Goal: Task Accomplishment & Management: Manage account settings

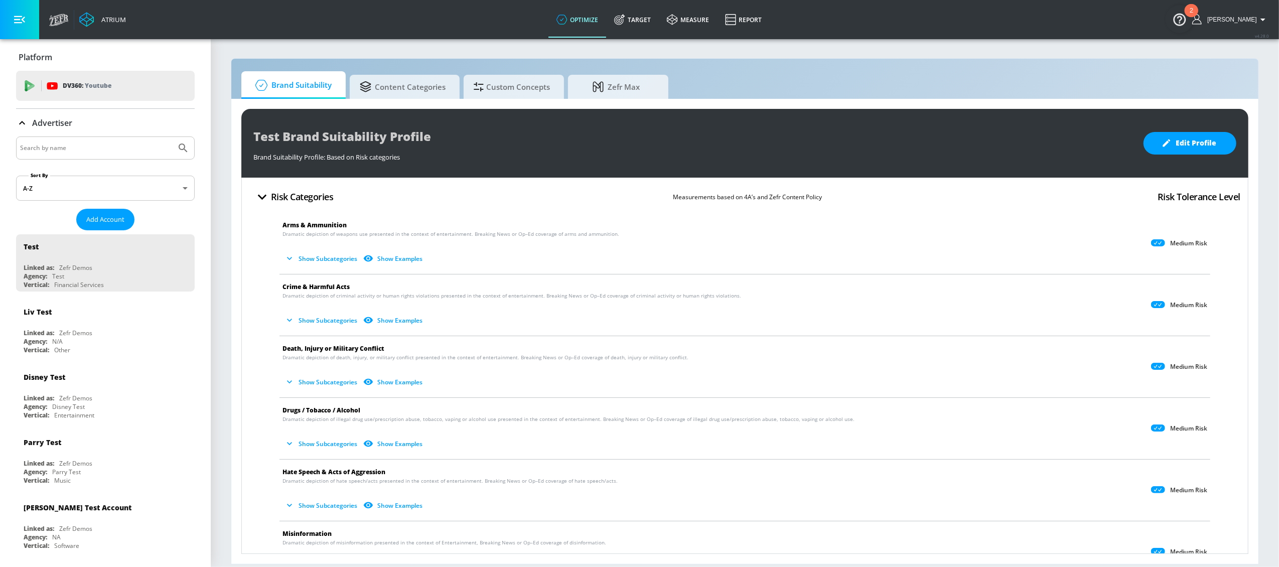
click at [110, 148] on input "Search by name" at bounding box center [96, 148] width 152 height 13
type input "new balance"
click at [172, 137] on button "Submit Search" at bounding box center [183, 148] width 22 height 22
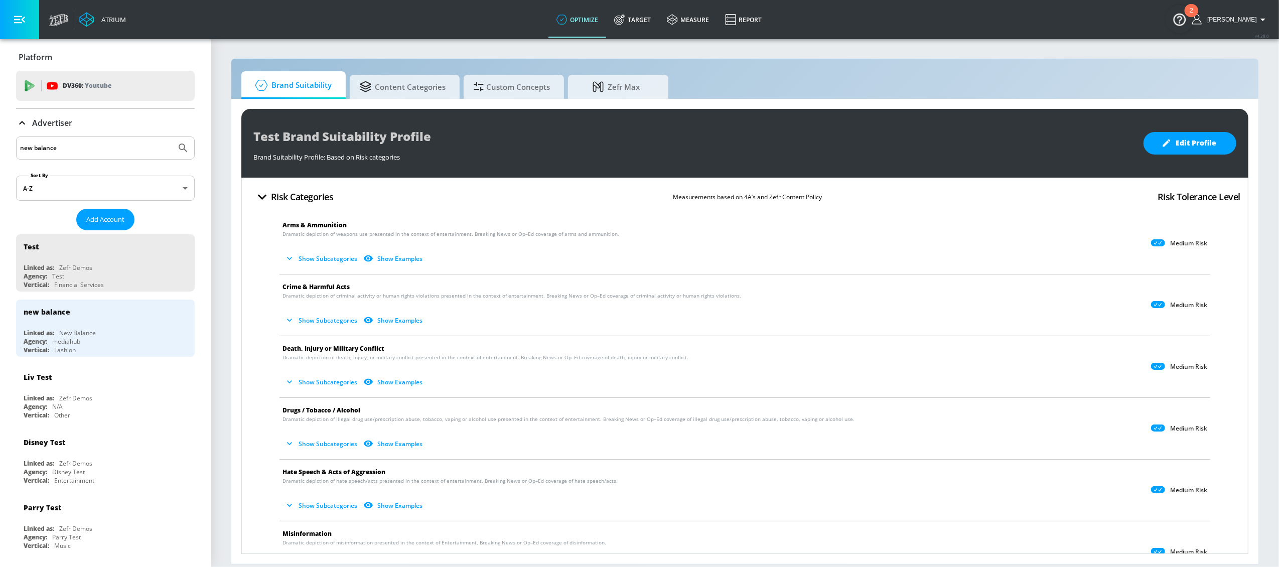
click at [72, 312] on div "new balance" at bounding box center [108, 312] width 169 height 24
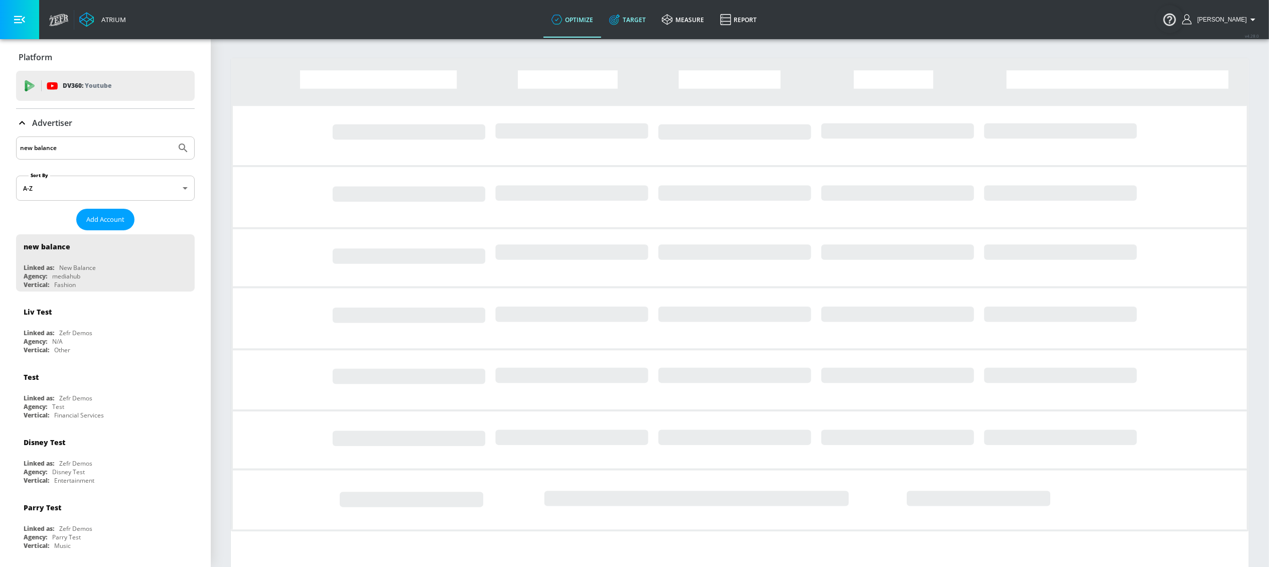
click at [654, 20] on link "Target" at bounding box center [627, 20] width 53 height 36
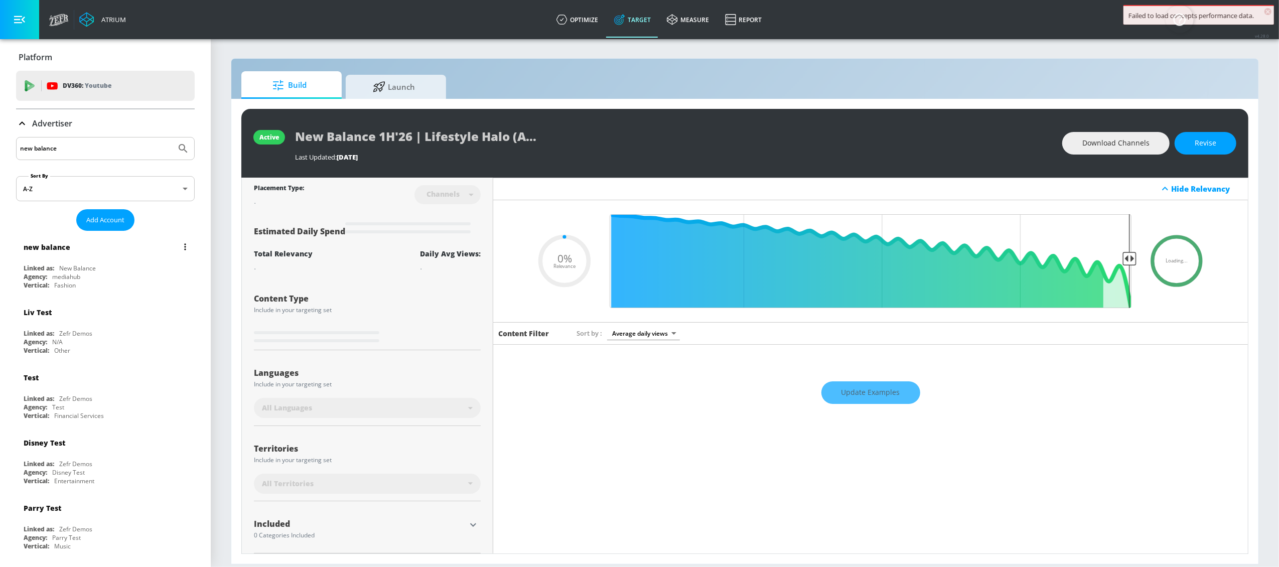
click at [84, 262] on div "new balance Linked as: New Balance Agency: mediahub Vertical: Fashion" at bounding box center [105, 263] width 179 height 57
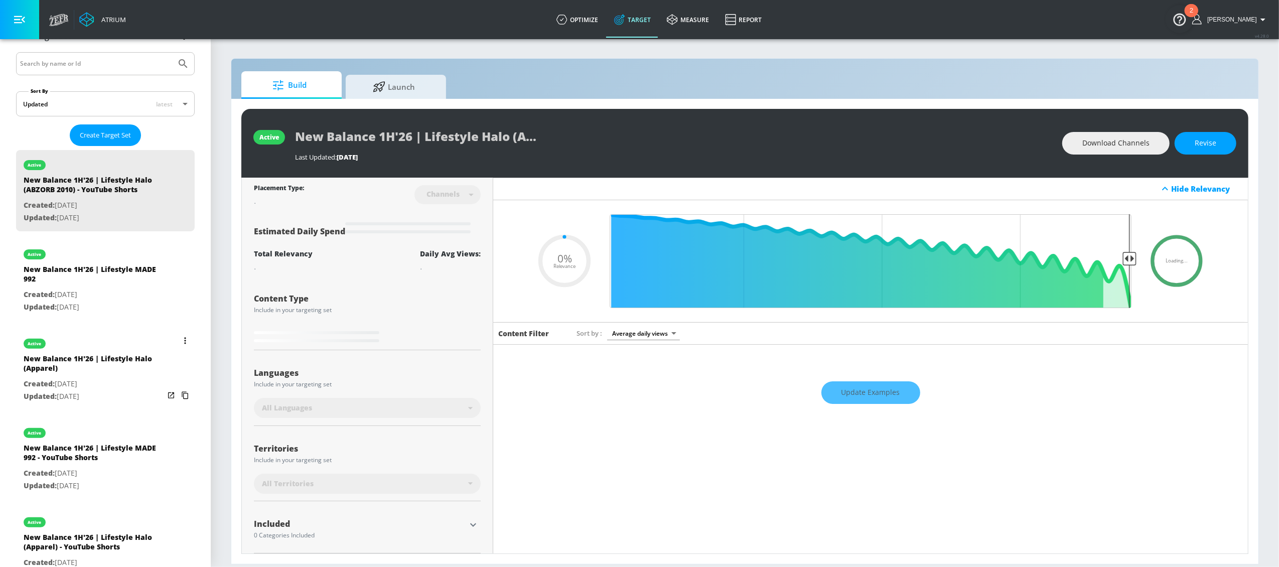
scroll to position [185, 0]
click at [178, 341] on button "list of Target Set" at bounding box center [185, 340] width 14 height 14
click at [123, 358] on li "Duplicate" at bounding box center [131, 361] width 99 height 18
type input "0.05"
click at [85, 279] on div "New Balance 1H'26 | Lifestyle Halo (Apparel) Duplicate" at bounding box center [94, 275] width 141 height 24
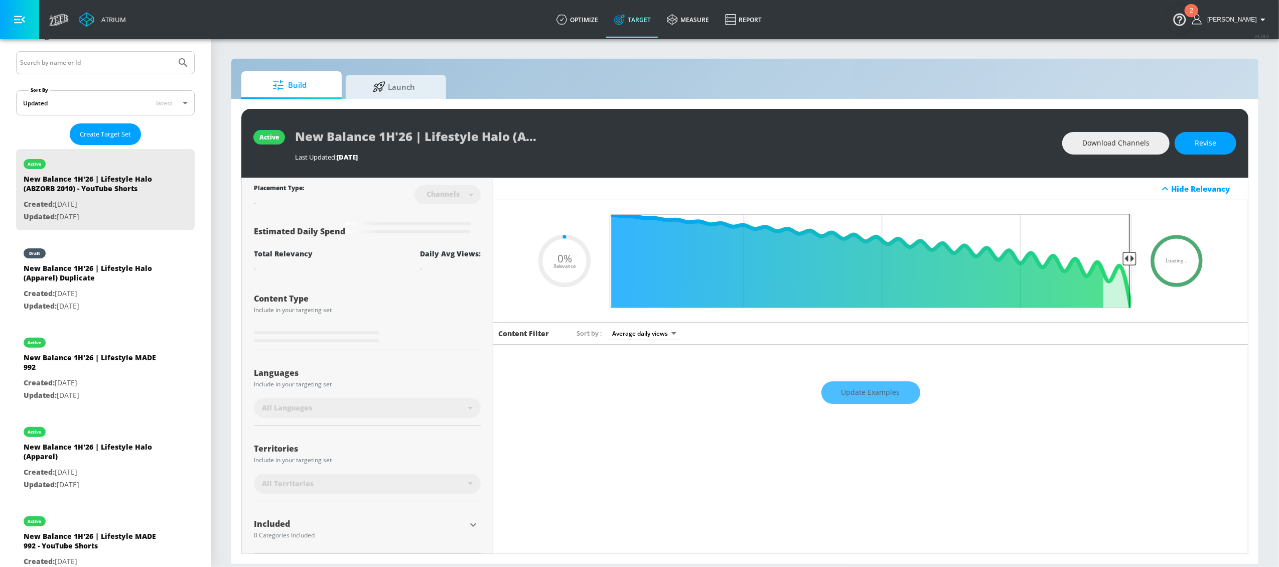
type input "New Balance 1H'26 | Lifestyle Halo (Apparel) Duplicate"
type input "videos"
type input "0.05"
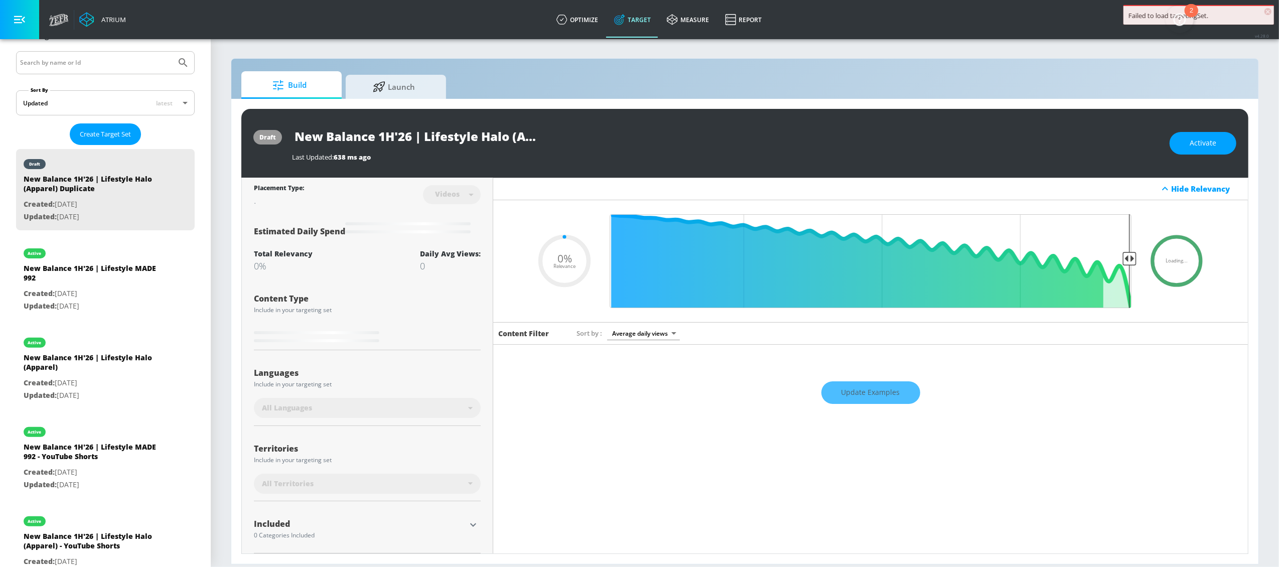
click at [413, 139] on input "New Balance 1H'26 | Lifestyle Halo (Apparel) Duplicate" at bounding box center [417, 136] width 251 height 23
drag, startPoint x: 425, startPoint y: 136, endPoint x: 583, endPoint y: 133, distance: 157.6
click at [583, 133] on div "New Balance 1H'26 | Lifestyle Halo (Apparel) Duplicate" at bounding box center [726, 136] width 868 height 23
type input "New Balance 1H'26 | R"
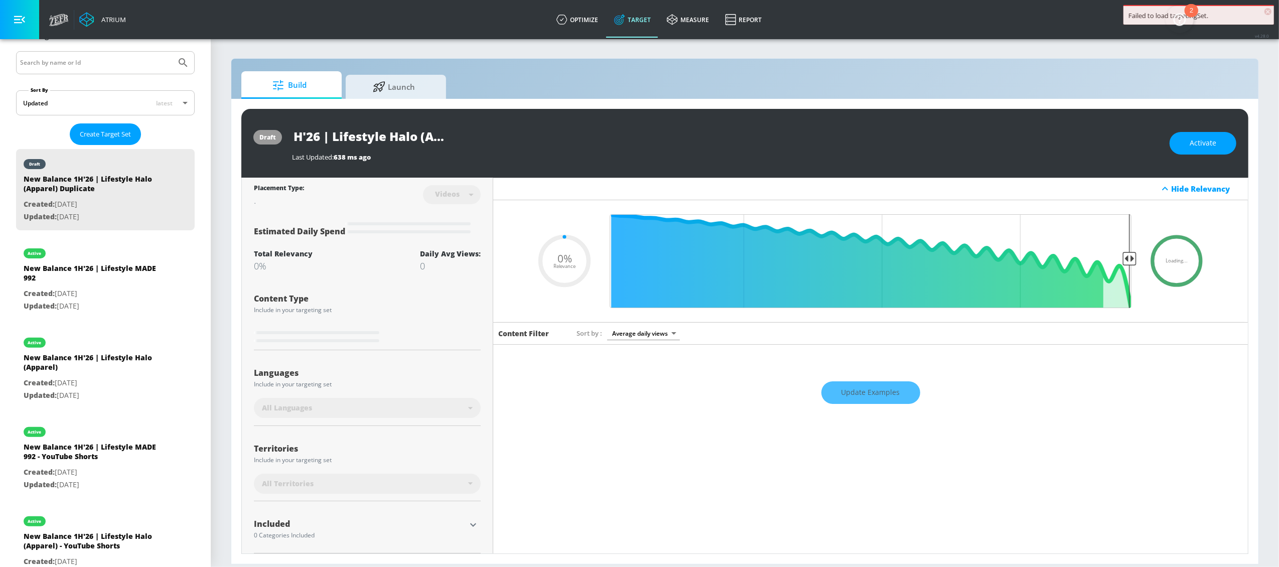
type input "0.05"
type input "New Balance 1H'26 | Ru"
type input "0.05"
type input "New Balance 1H'26 | Run"
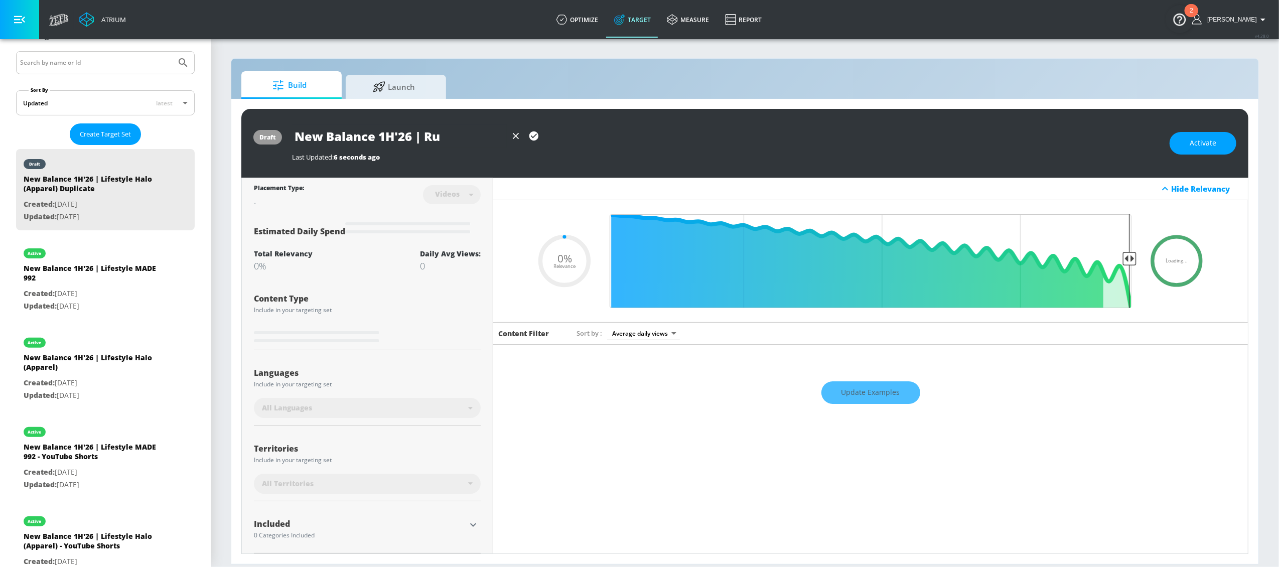
type input "0.05"
type input "New Balance 1H'26 | Runn"
type input "0.05"
type input "New Balance 1H'26 | Runni"
type input "0.05"
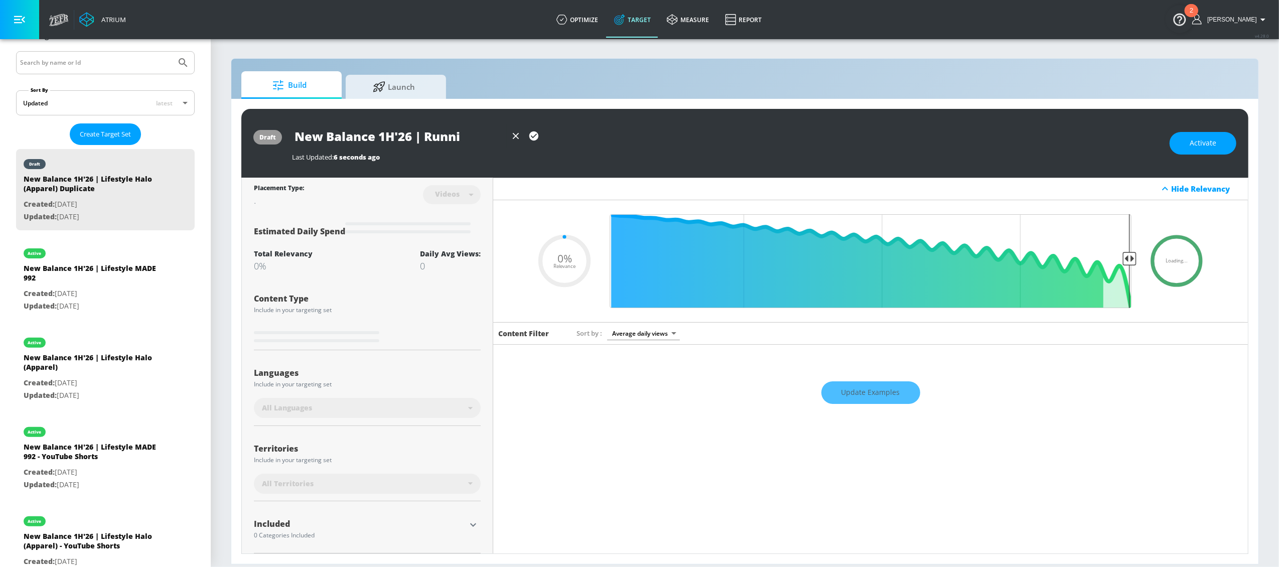
type input "New Balance 1H'26 | Runnin"
type input "0.05"
type input "New Balance 1H'26 | Running"
type input "0.05"
type input "New Balance 1H'26 | Running"
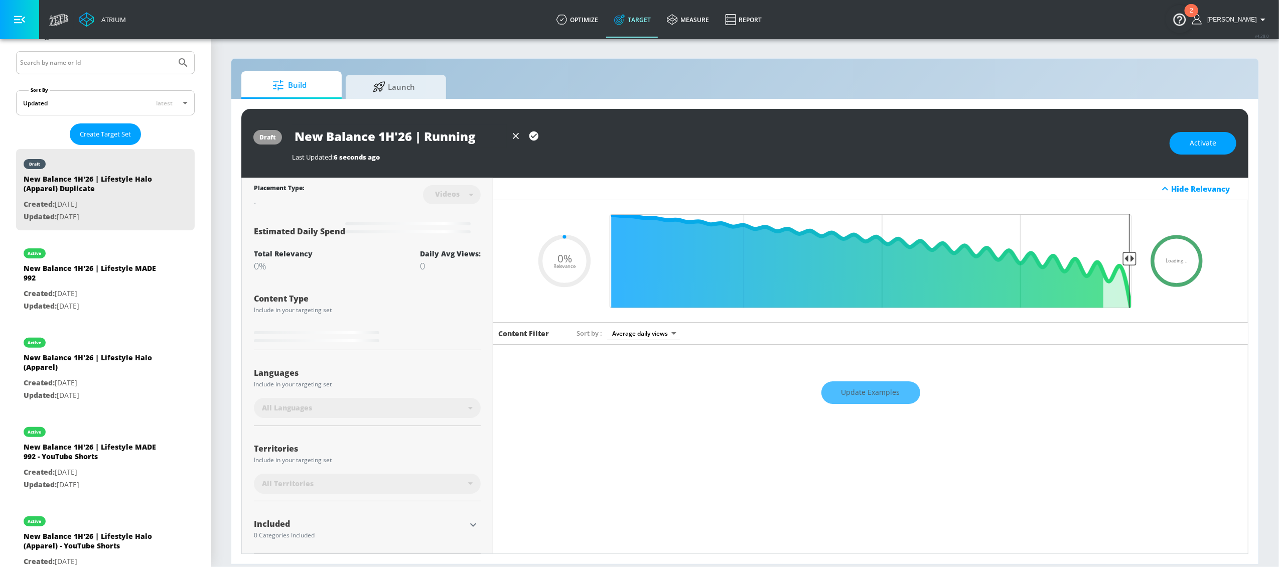
type input "0.05"
type input "New Balance 1H'26 | Running ("
type input "0.05"
type input "New Balance 1H'26 | Running (E"
type input "0.05"
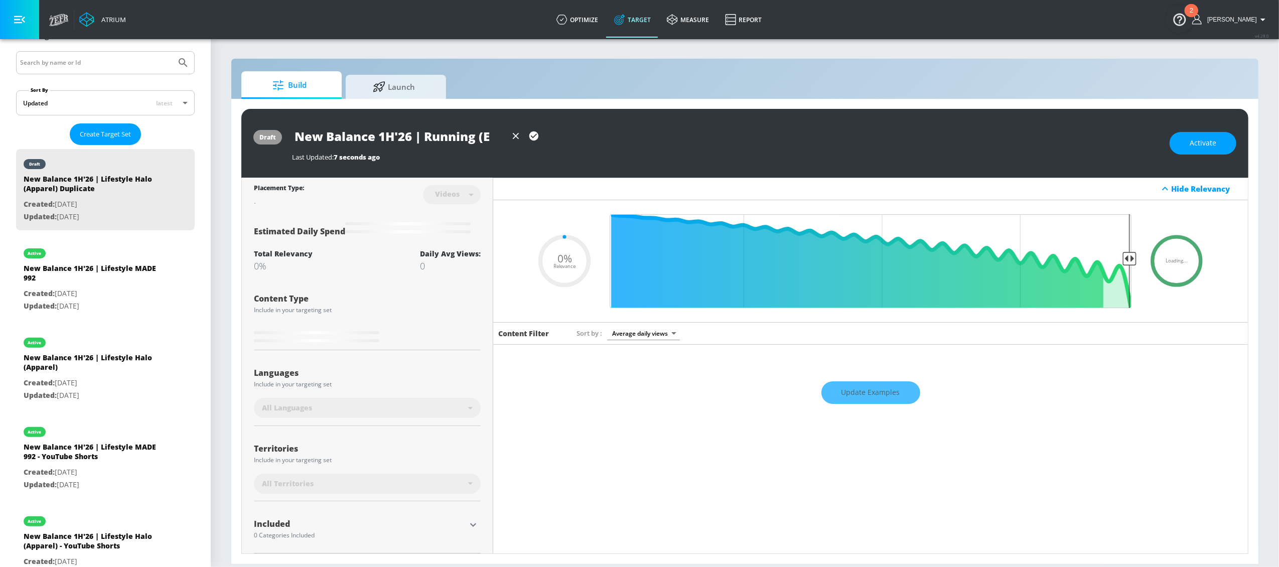
type input "New Balance 1H'26 | Running (El"
type input "0.05"
type input "New Balance 1H'26 | Running (Ell"
type input "0.05"
type input "New Balance 1H'26 | Running (Elli"
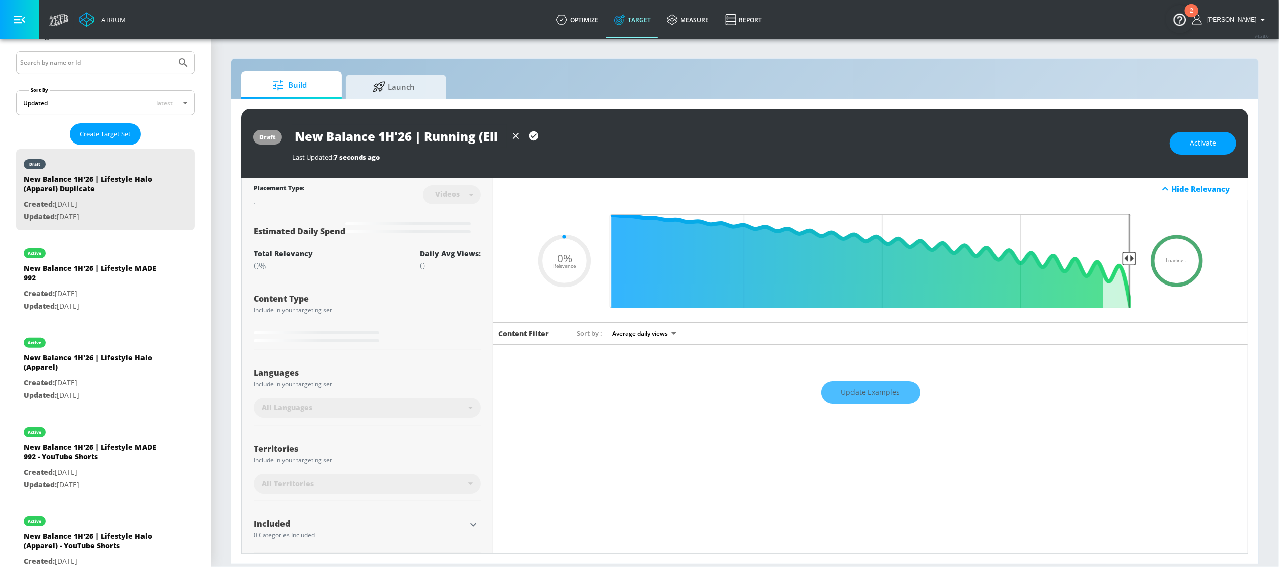
type input "0.05"
type input "New Balance 1H'26 | Running (Ellip"
type input "0.05"
type input "New Balance 1H'26 | Running (Ellips"
type input "0.05"
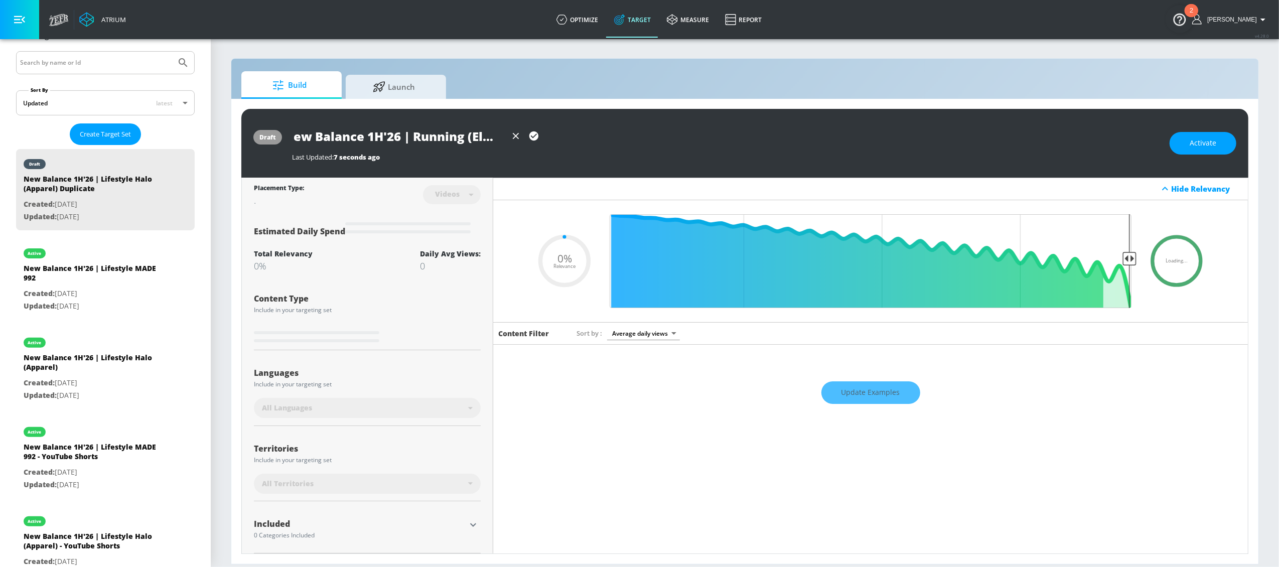
type input "New Balance 1H'26 | Running (Ellipse"
type input "0.05"
type input "New Balance 1H'26 | Running (Ellipse)"
type input "0.05"
type input "New Balance 1H'26 | Running (Ellipse)"
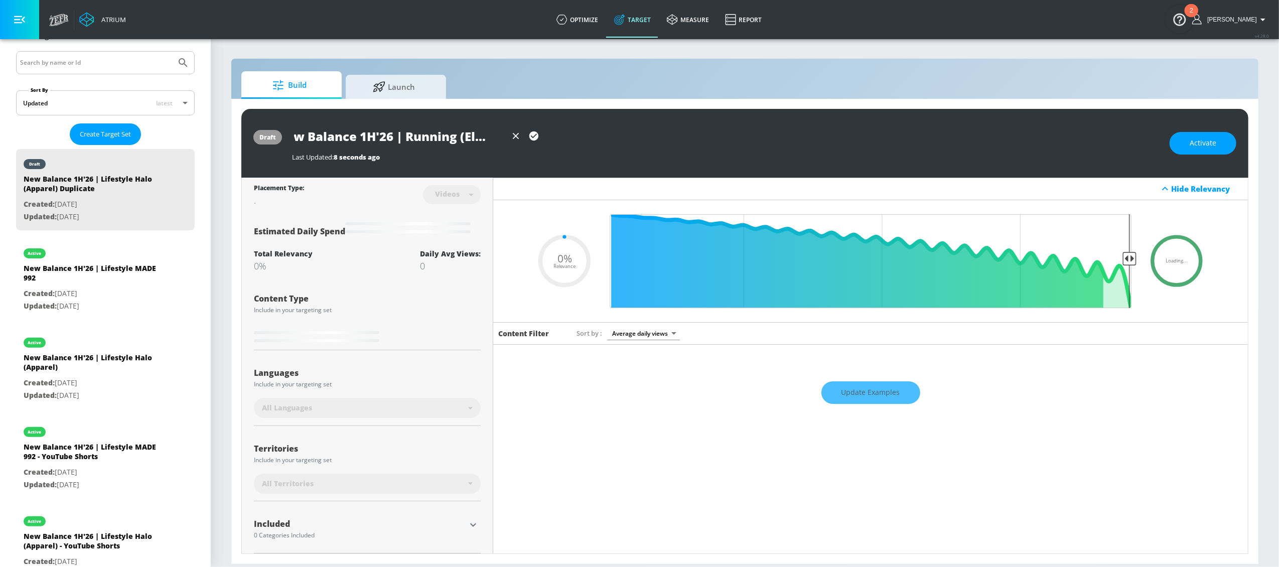
type input "0.05"
click at [535, 137] on icon "button" at bounding box center [533, 135] width 9 height 9
type input "New Balance 1H'26 | Running (Ellipse)"
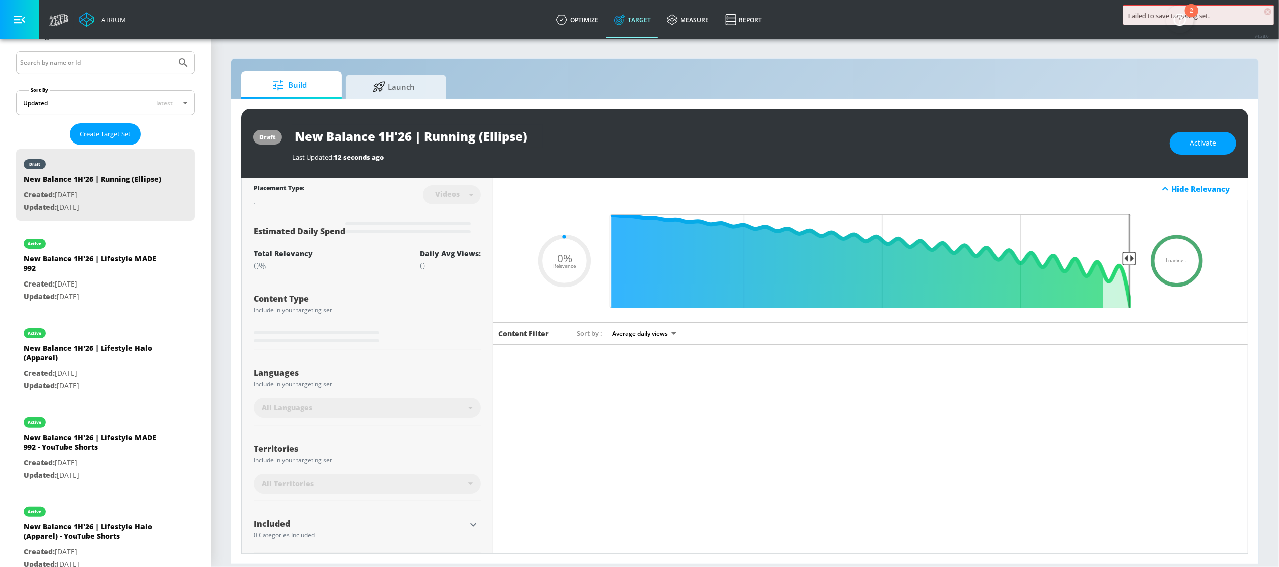
type input "0.05"
click at [543, 83] on div "Build Launch" at bounding box center [744, 85] width 1007 height 28
click at [510, 130] on input "New Balance 1H'26 | Running (Ellipse)" at bounding box center [417, 136] width 251 height 23
click at [535, 137] on input "New Balance 1H'26 | Running (Ellipse)" at bounding box center [417, 136] width 251 height 23
click at [647, 119] on div "draft New Balance 1H'26 | Running (Ellipse) Last Updated: 0 ms ago Activate" at bounding box center [744, 143] width 1007 height 69
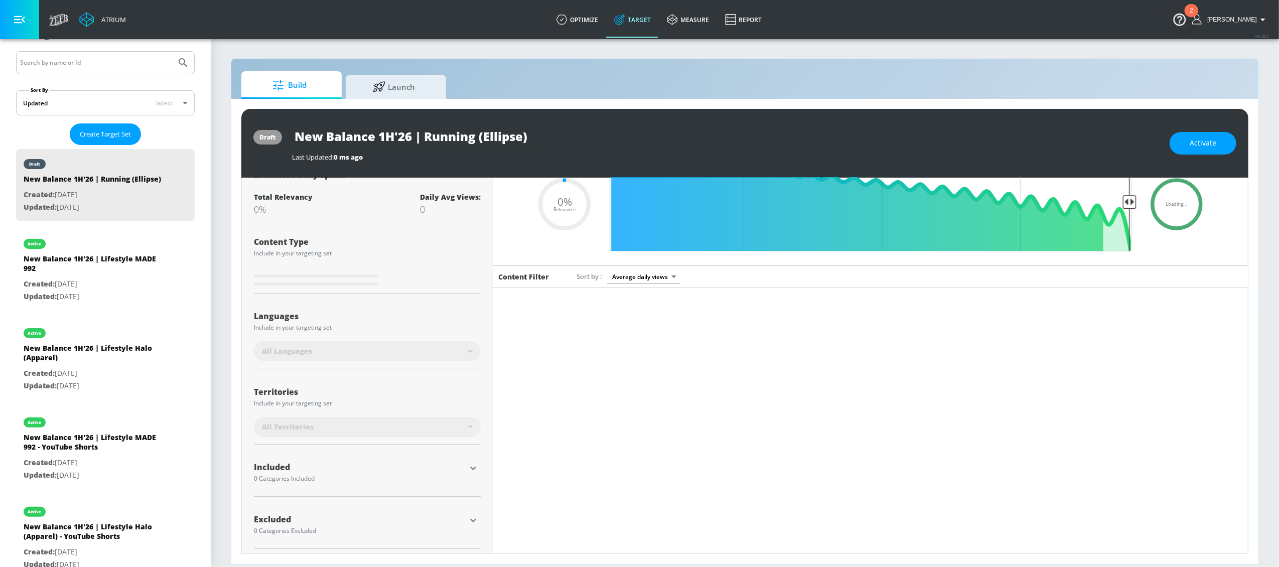
scroll to position [61, 0]
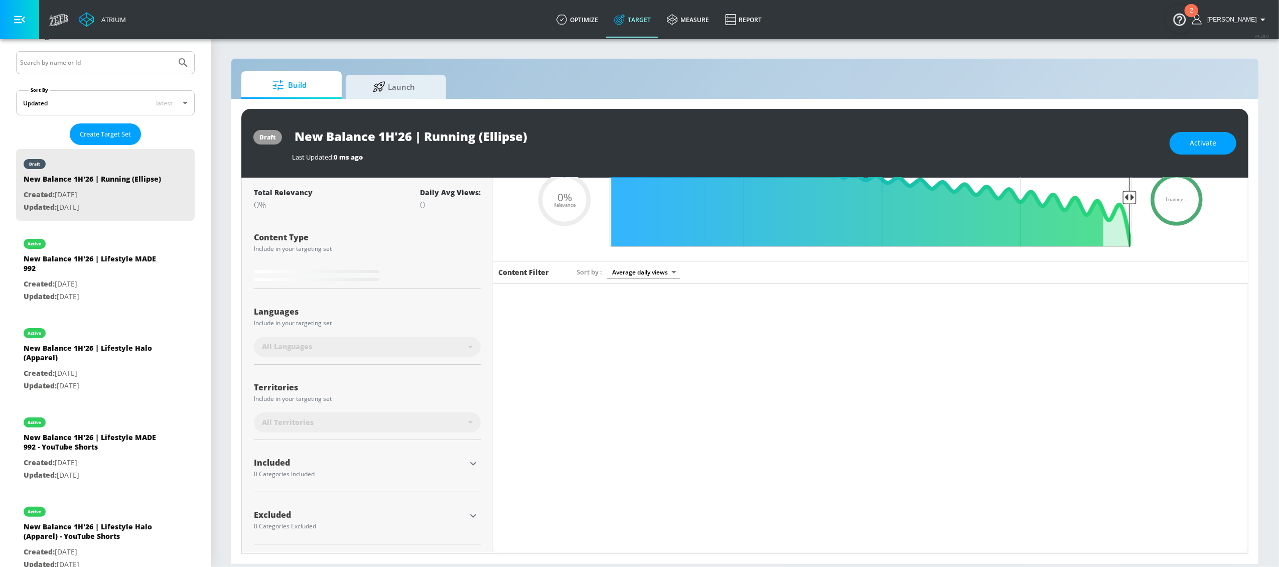
click at [467, 464] on icon "button" at bounding box center [473, 464] width 12 height 12
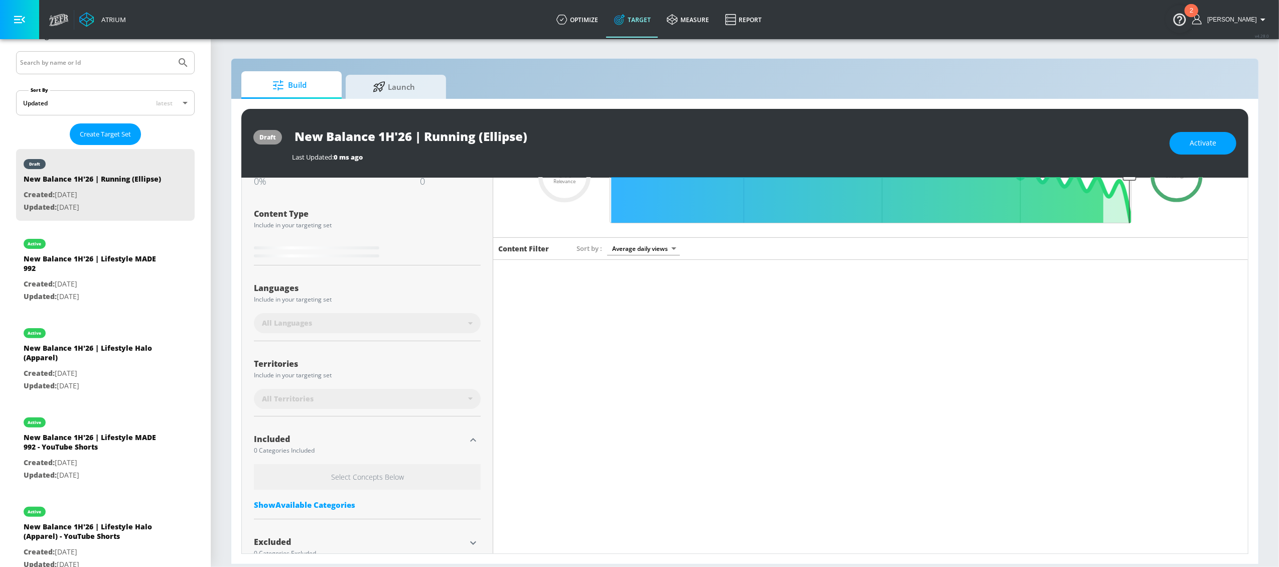
scroll to position [111, 0]
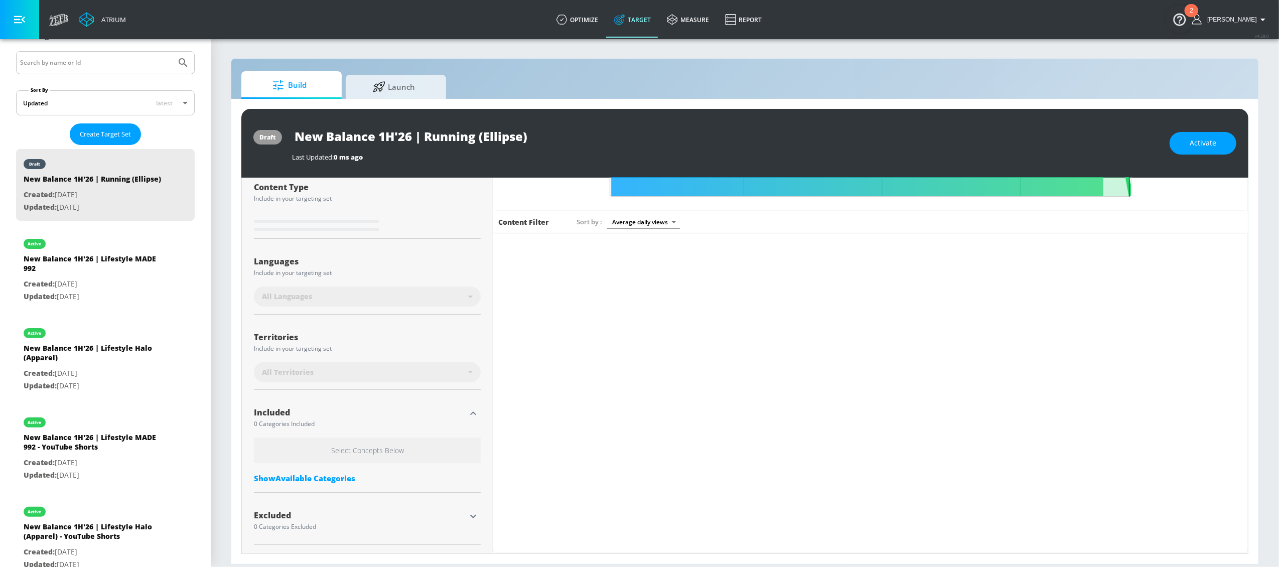
type input "New Balance 1H'26 | Lifestyle Halo (Apparel) Duplicate"
type input "0.5"
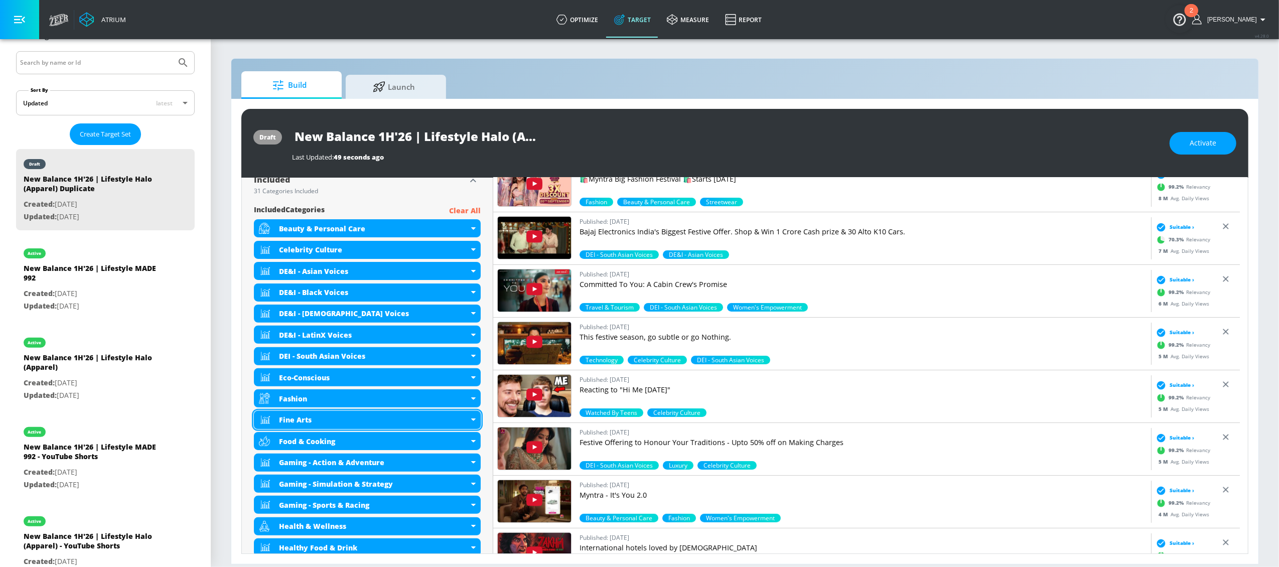
scroll to position [345, 0]
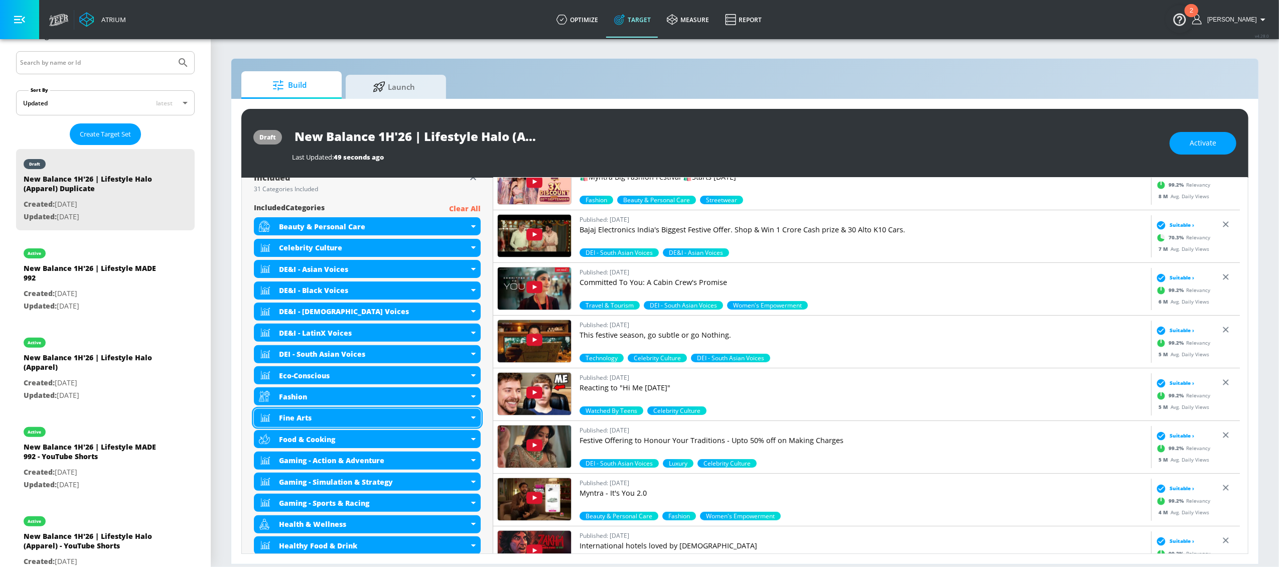
click at [474, 418] on div "Fine Arts" at bounding box center [367, 418] width 227 height 18
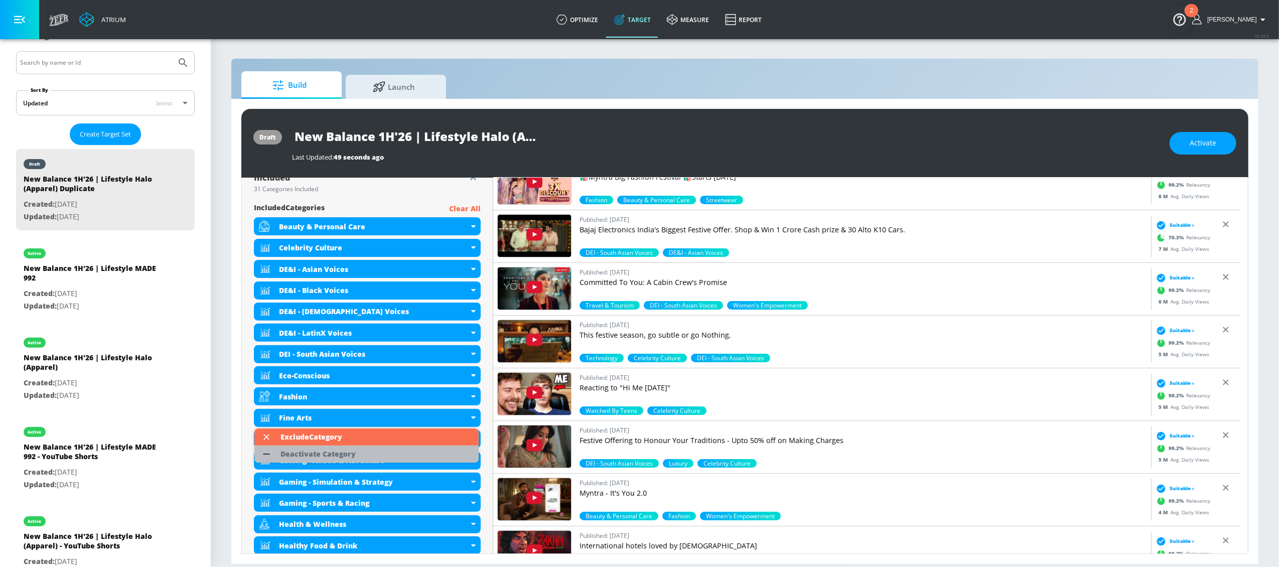
click at [345, 452] on div "Deactivate Category" at bounding box center [318, 454] width 75 height 7
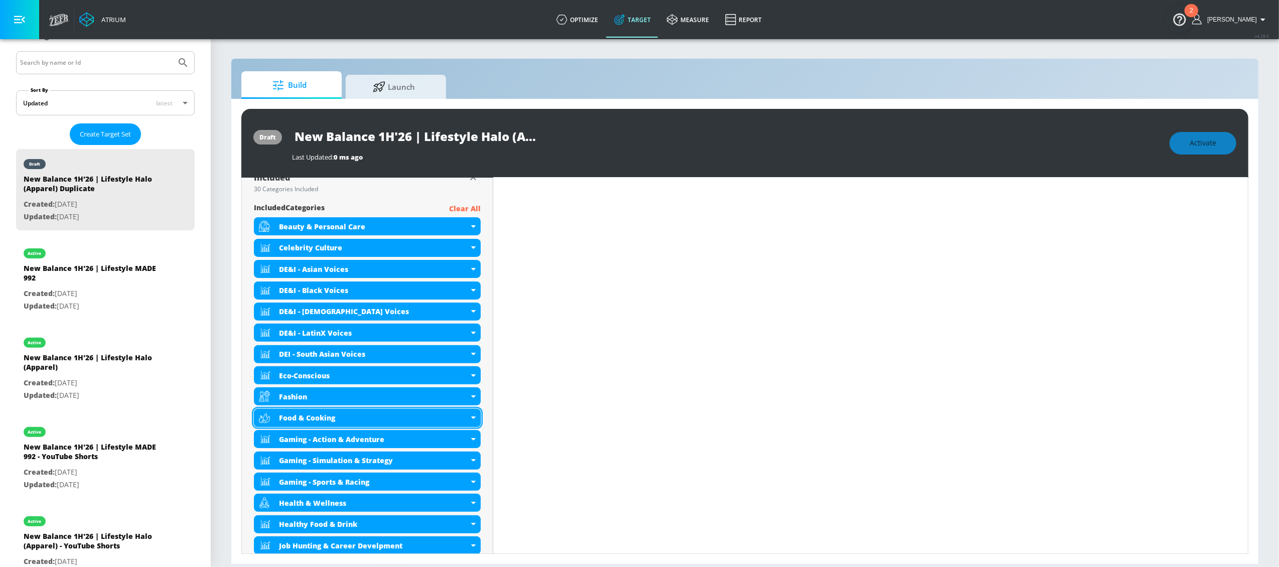
click at [471, 420] on div "Food & Cooking" at bounding box center [367, 418] width 227 height 18
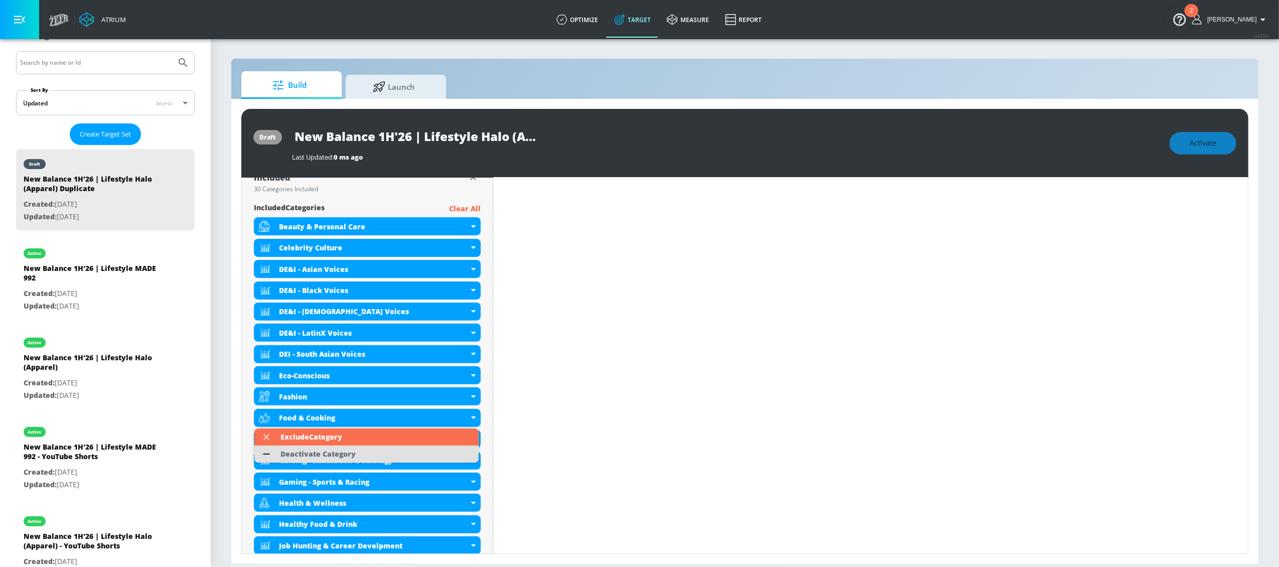
click at [375, 460] on li "Deactivate Category" at bounding box center [366, 454] width 224 height 17
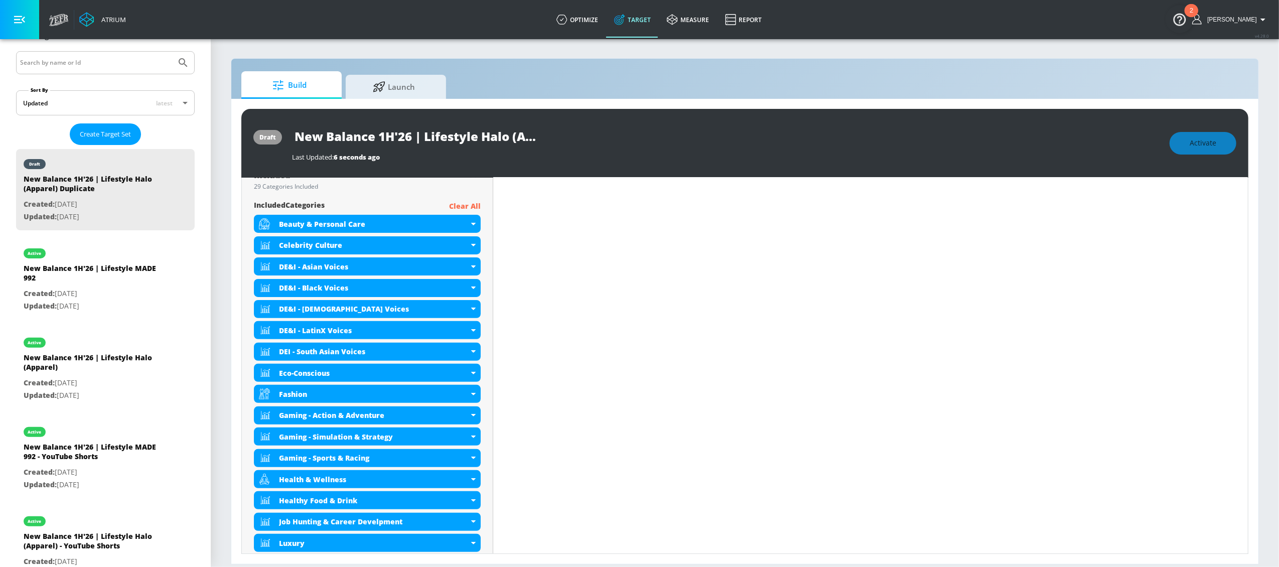
scroll to position [342, 0]
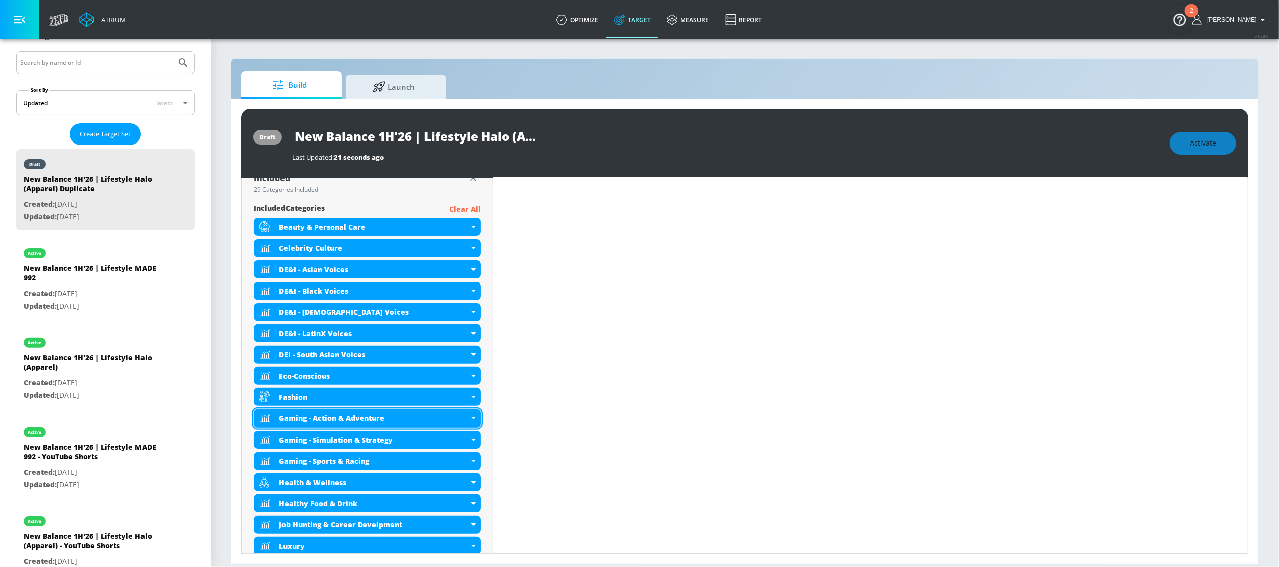
click at [471, 422] on div "Gaming - Action & Adventure" at bounding box center [367, 418] width 227 height 18
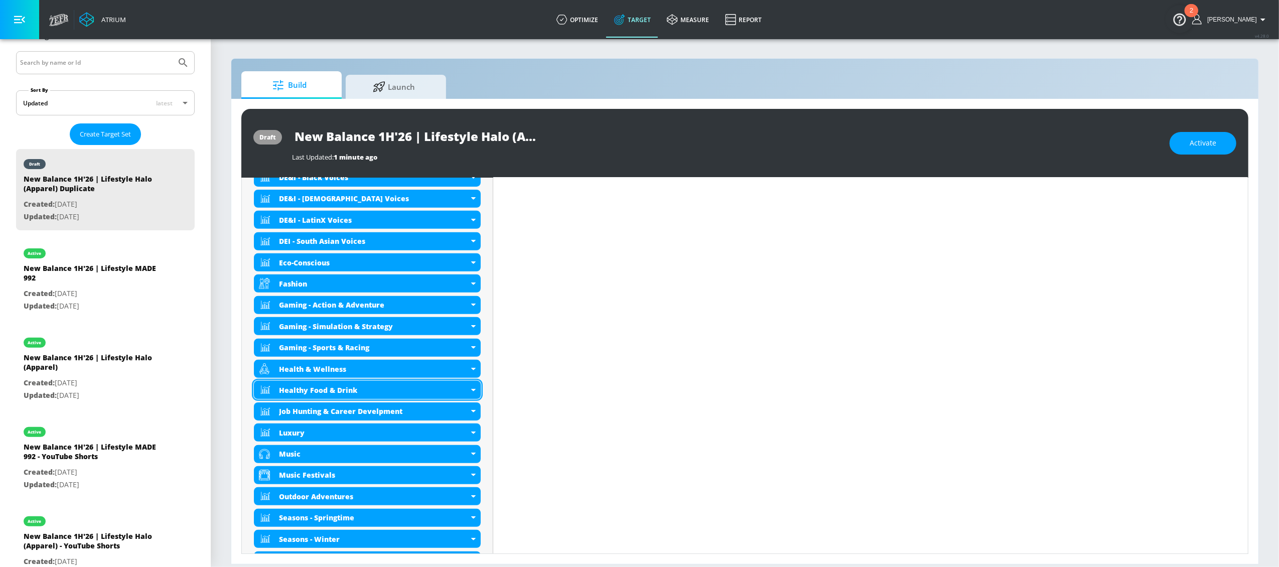
scroll to position [461, 0]
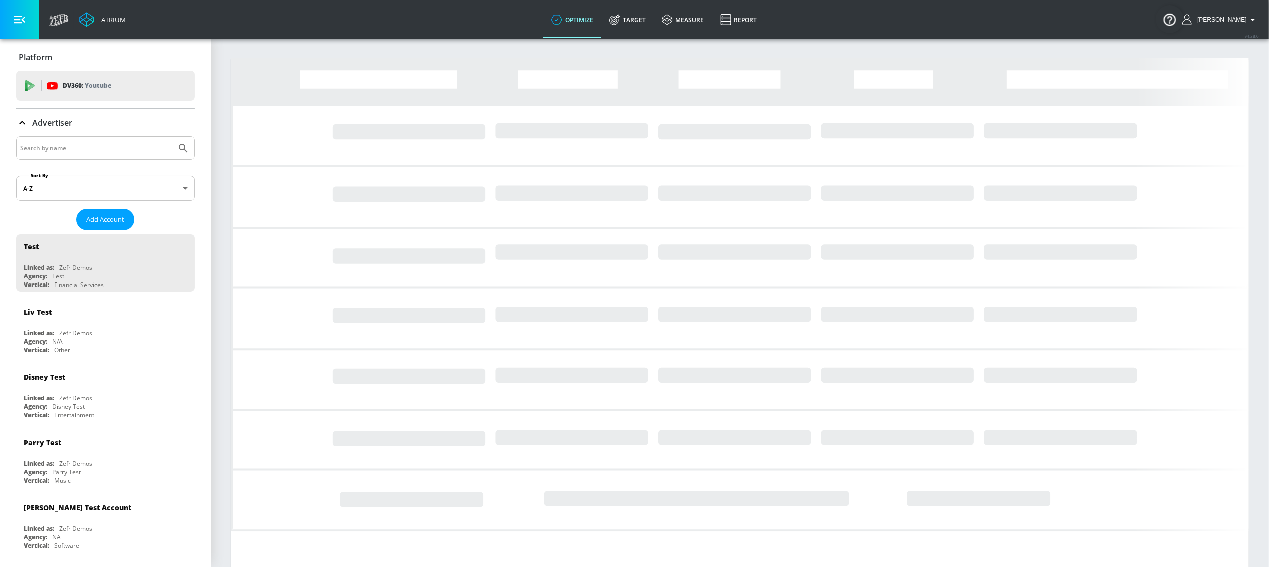
click at [89, 151] on input "Search by name" at bounding box center [96, 148] width 152 height 13
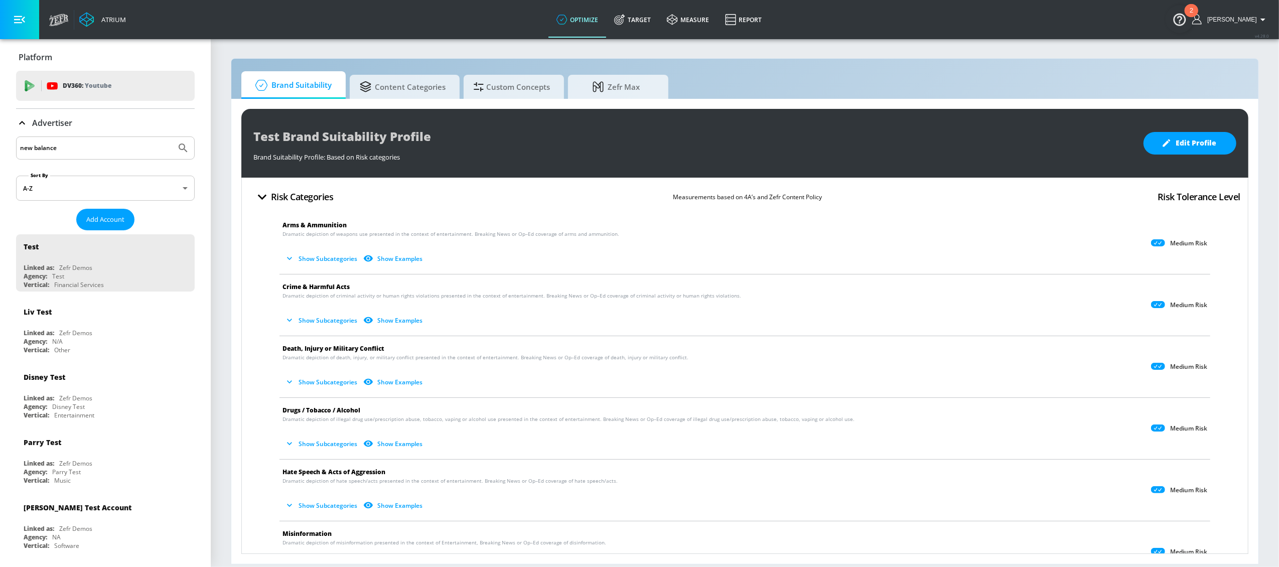
type input "new balance"
click at [172, 137] on button "Submit Search" at bounding box center [183, 148] width 22 height 22
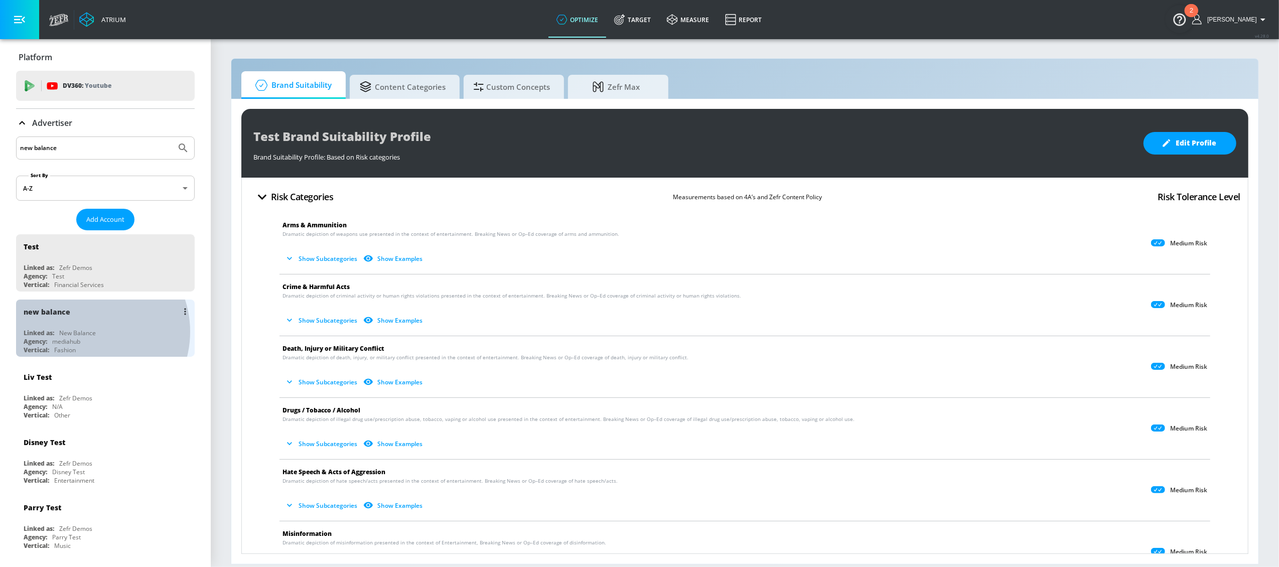
click at [85, 333] on div "New Balance" at bounding box center [77, 333] width 37 height 9
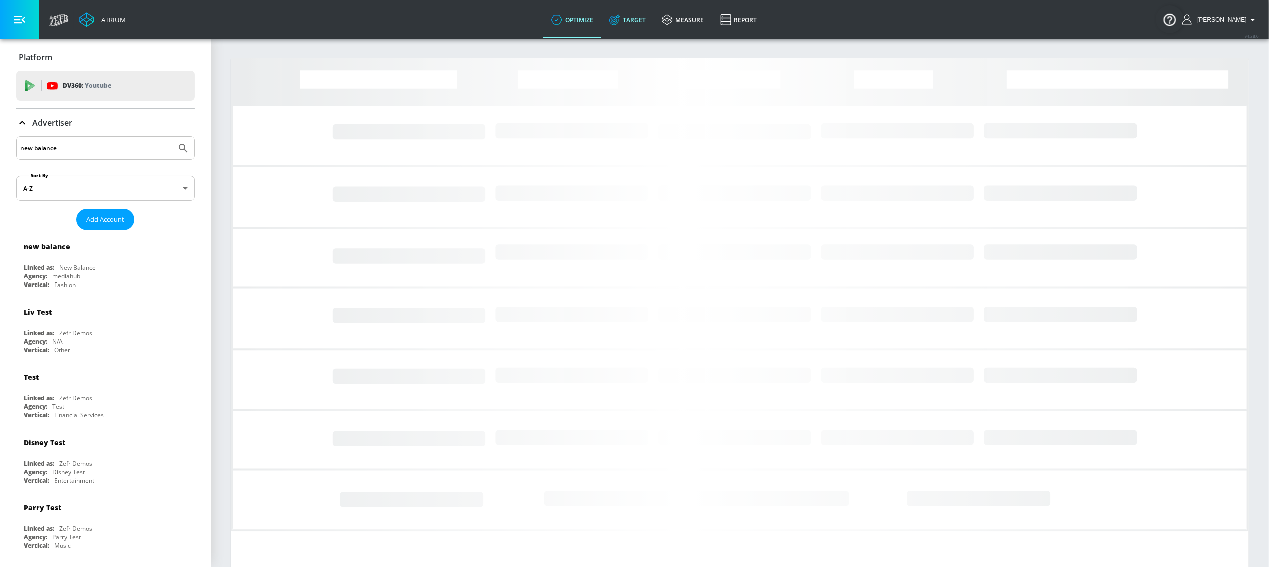
click at [643, 19] on link "Target" at bounding box center [627, 20] width 53 height 36
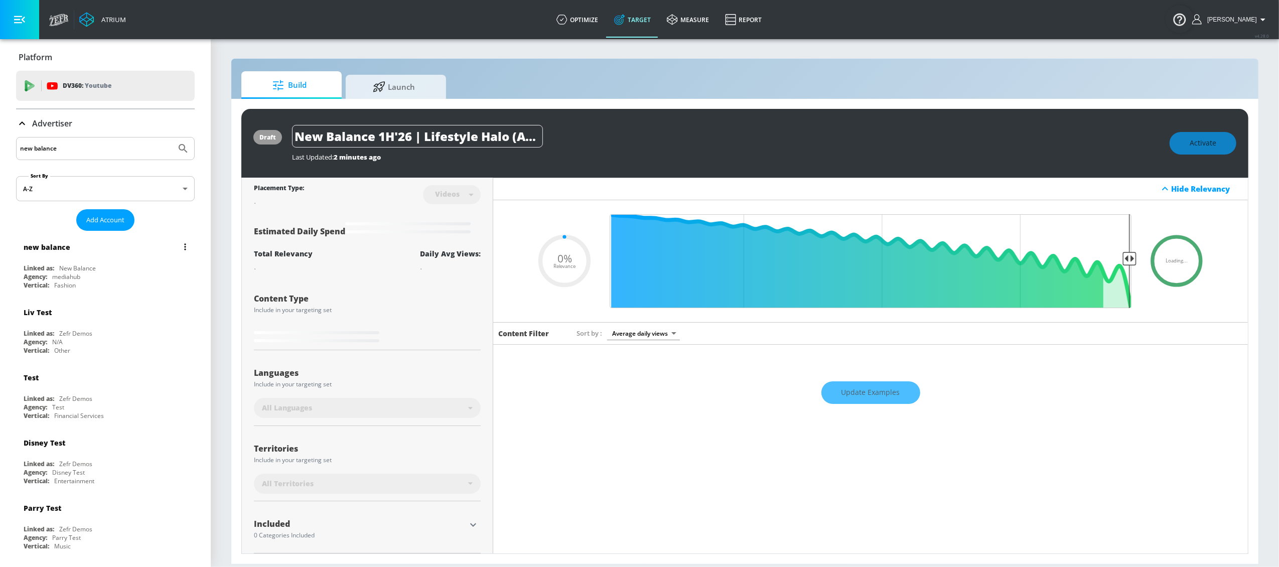
click at [102, 251] on div "new balance" at bounding box center [108, 247] width 169 height 24
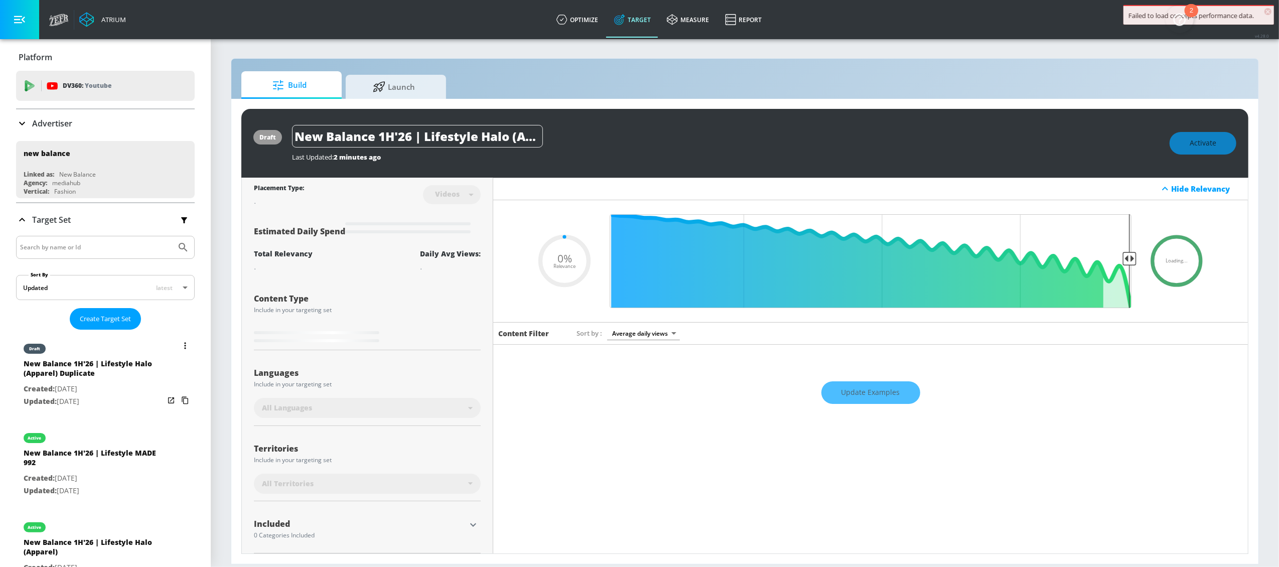
click at [94, 376] on div "New Balance 1H'26 | Lifestyle Halo (Apparel) Duplicate" at bounding box center [94, 371] width 141 height 24
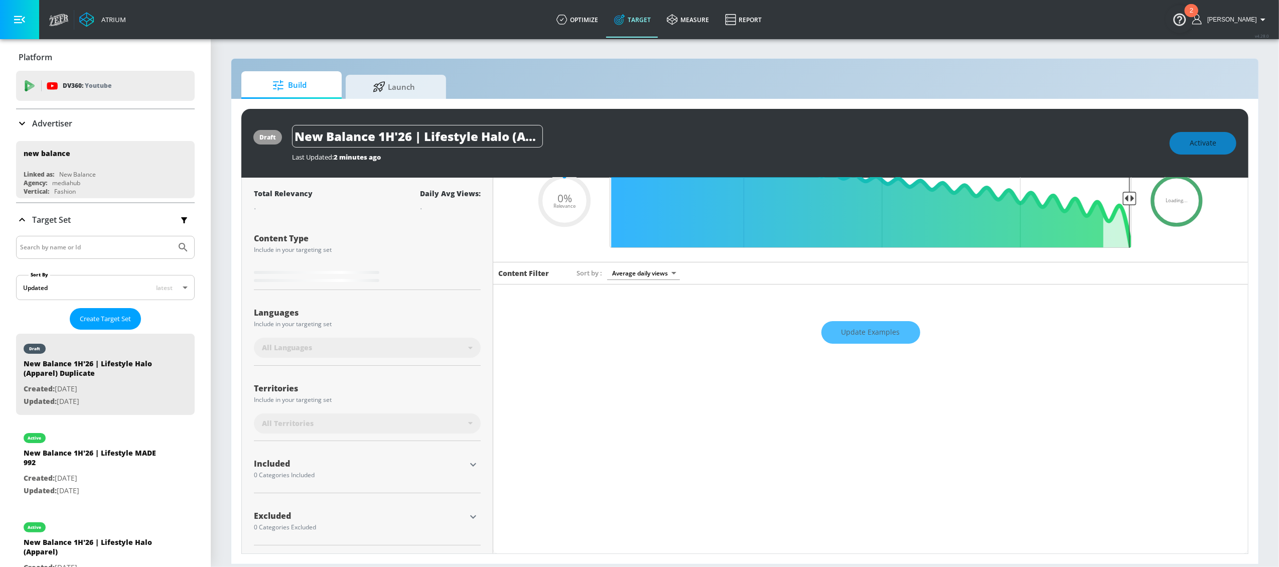
click at [471, 465] on icon "button" at bounding box center [473, 465] width 6 height 4
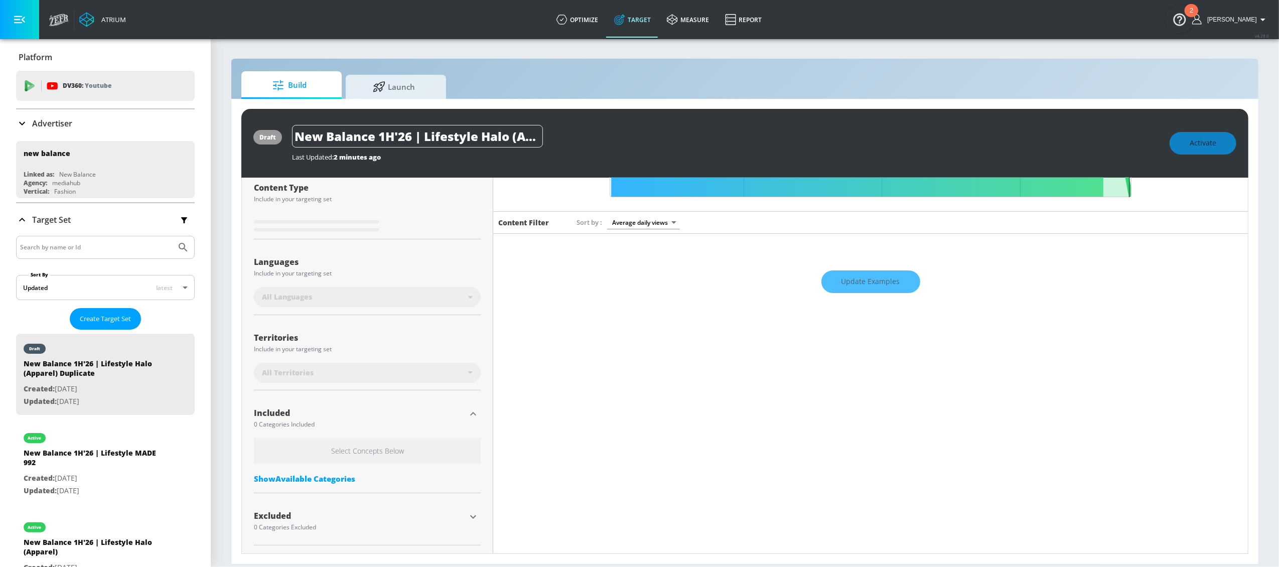
scroll to position [111, 0]
type input "0.5"
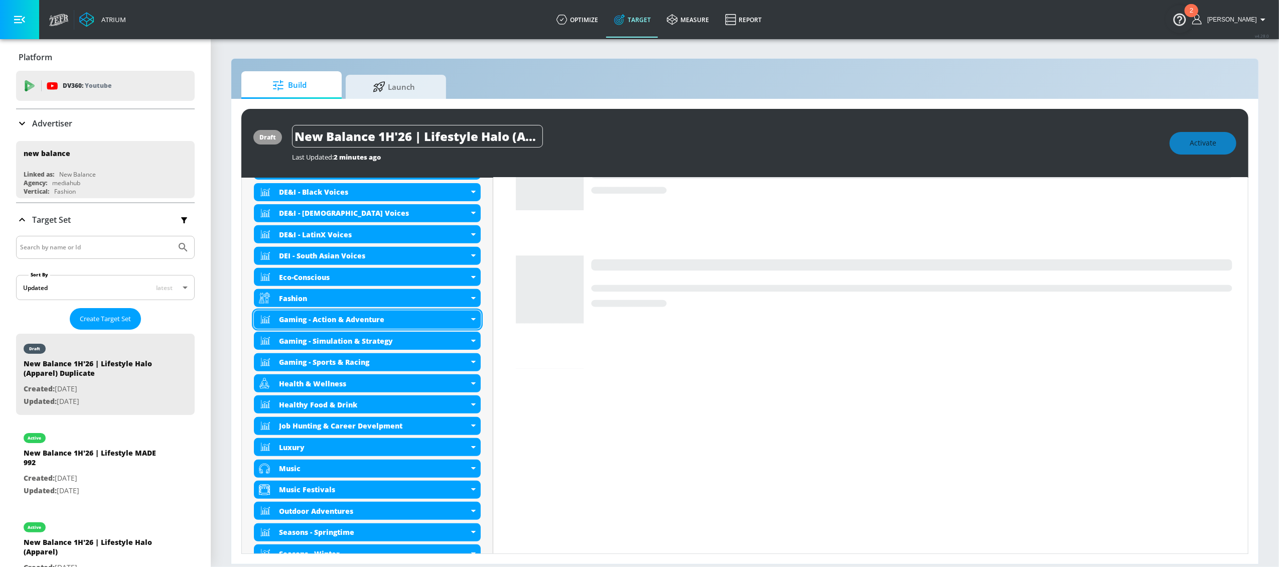
scroll to position [449, 0]
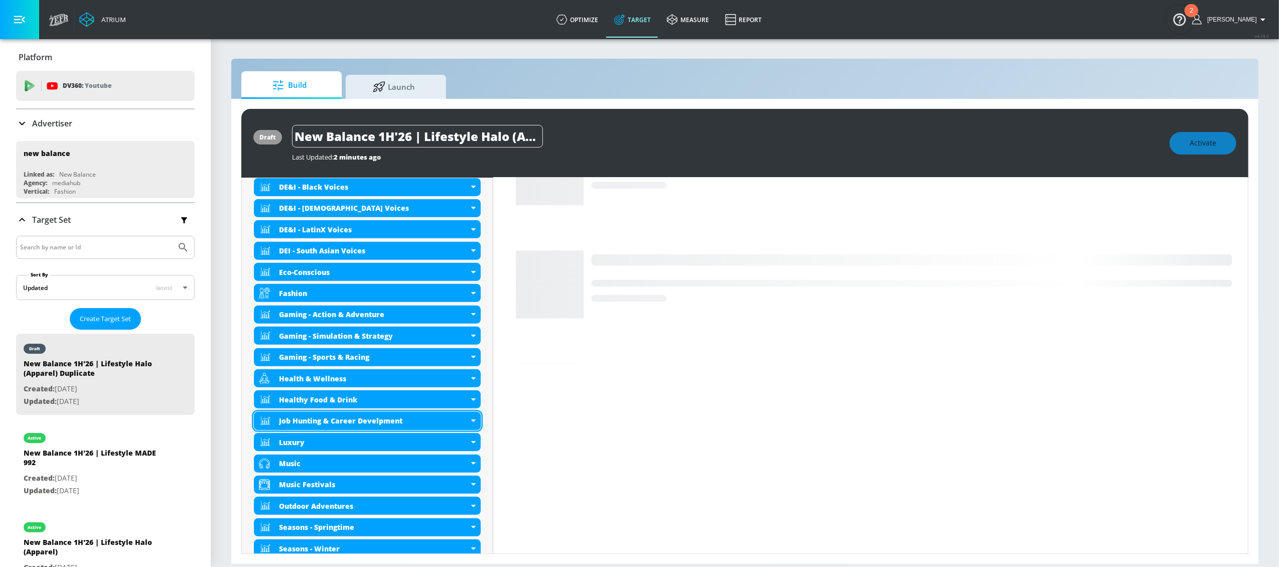
click at [470, 423] on div "Job Hunting & Career Develpment" at bounding box center [367, 421] width 227 height 18
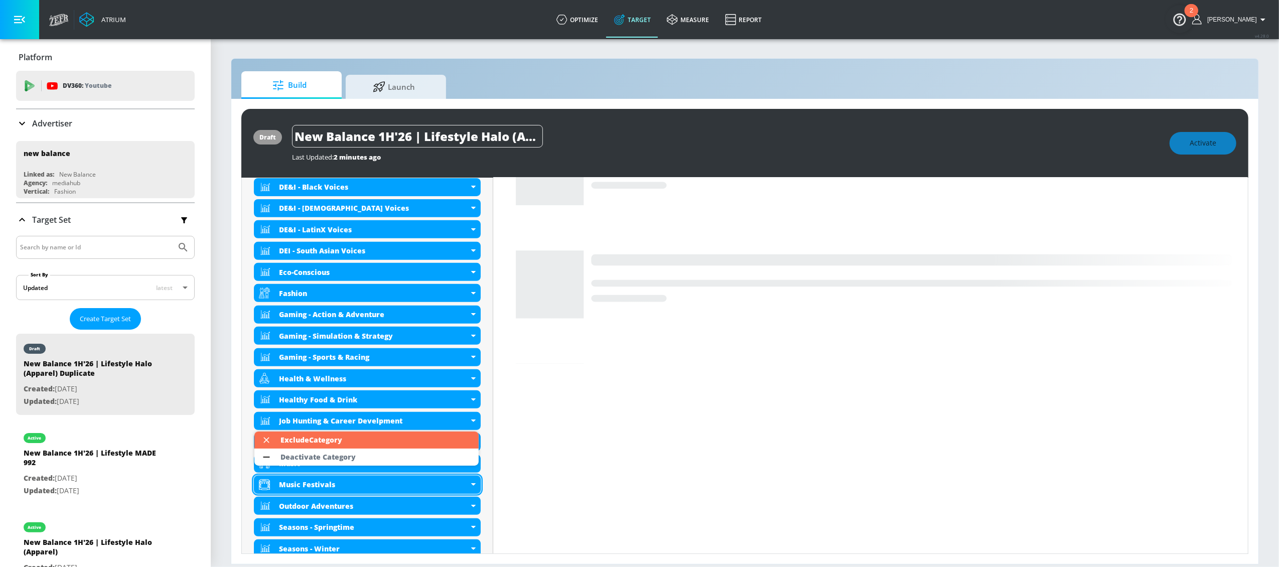
click at [342, 457] on div "Deactivate Category" at bounding box center [318, 457] width 75 height 7
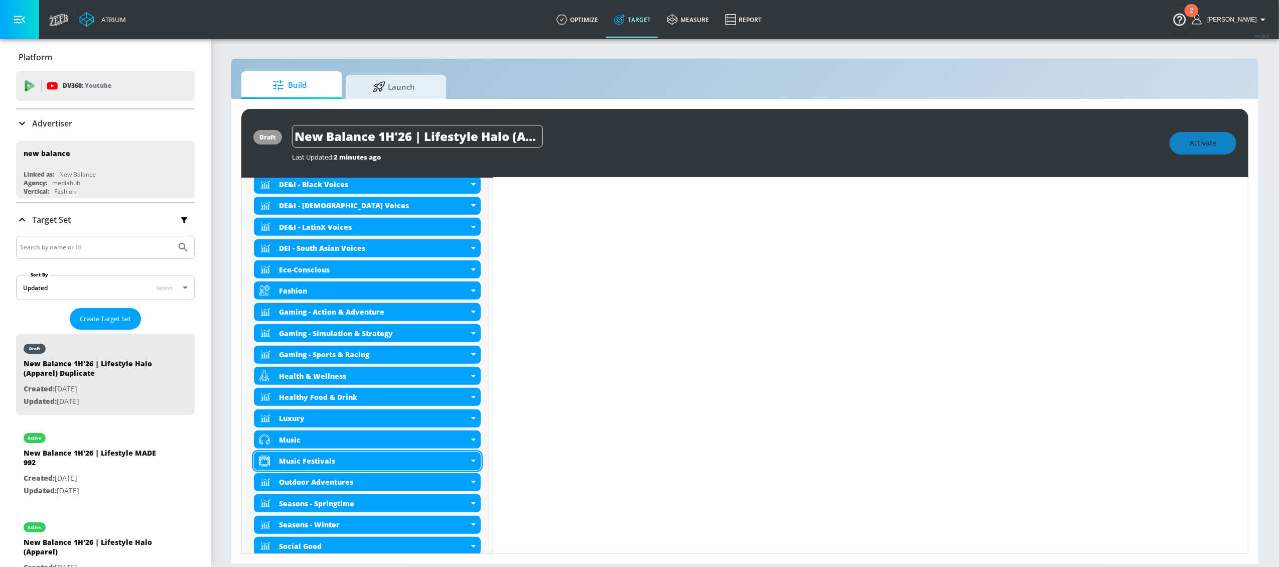
scroll to position [446, 0]
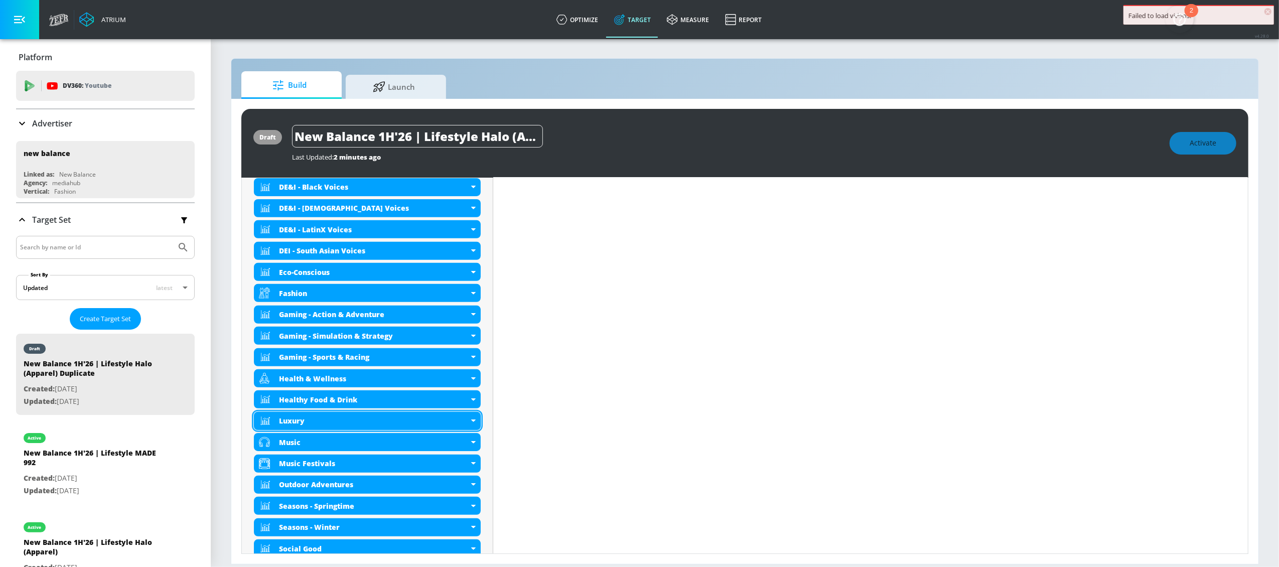
click at [471, 422] on icon at bounding box center [473, 421] width 5 height 3
click at [472, 422] on icon at bounding box center [473, 420] width 5 height 3
click at [471, 424] on div "Luxury" at bounding box center [367, 421] width 227 height 18
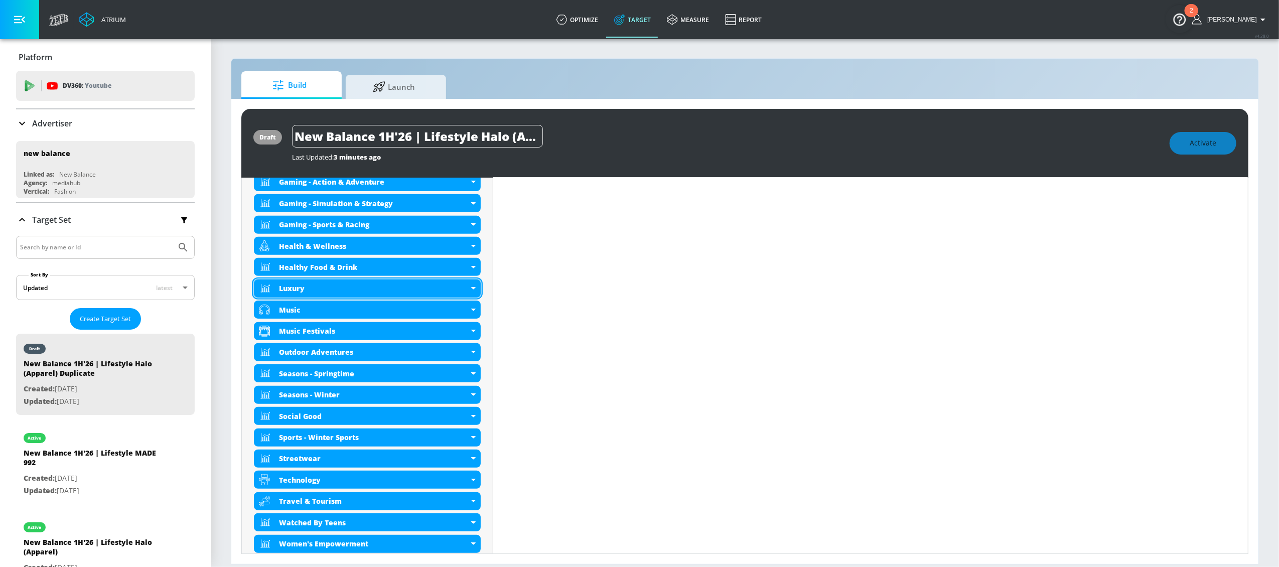
scroll to position [581, 0]
click at [471, 292] on div "Luxury" at bounding box center [367, 288] width 227 height 18
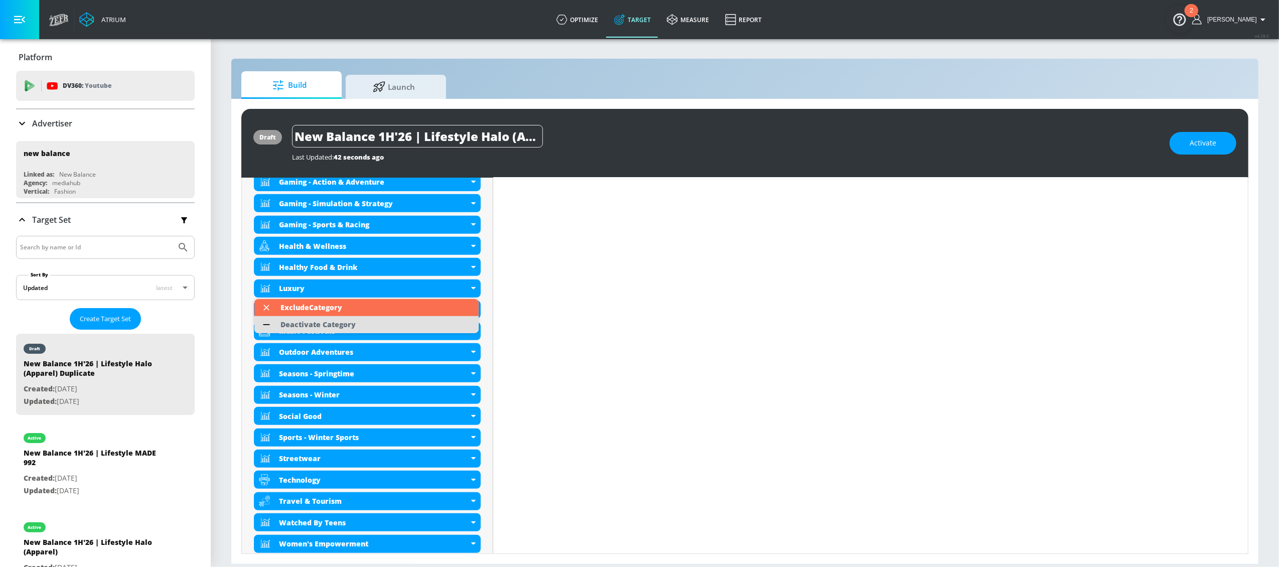
click at [435, 328] on li "Deactivate Category" at bounding box center [366, 324] width 224 height 17
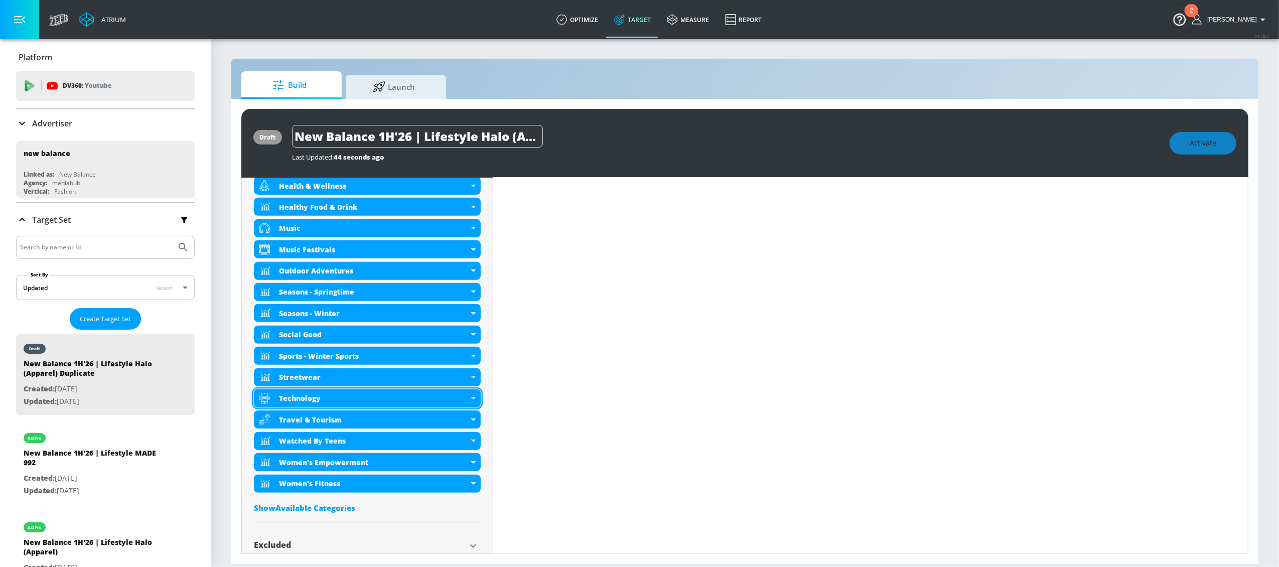
scroll to position [668, 0]
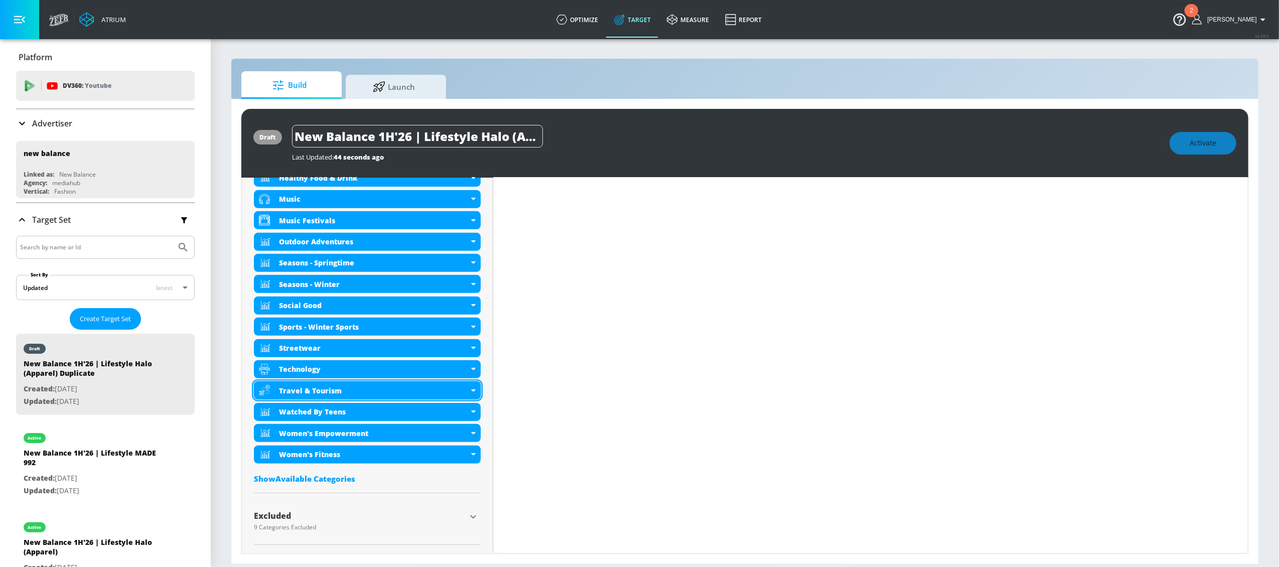
click at [471, 391] on icon at bounding box center [473, 390] width 5 height 3
click at [471, 389] on icon at bounding box center [473, 390] width 5 height 3
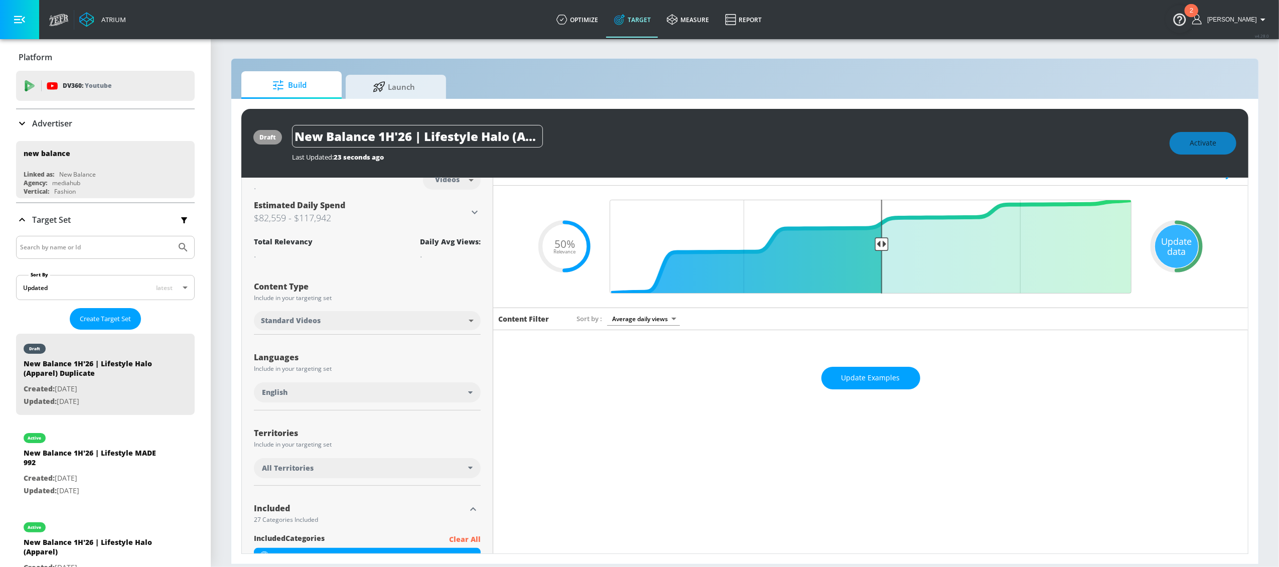
scroll to position [0, 0]
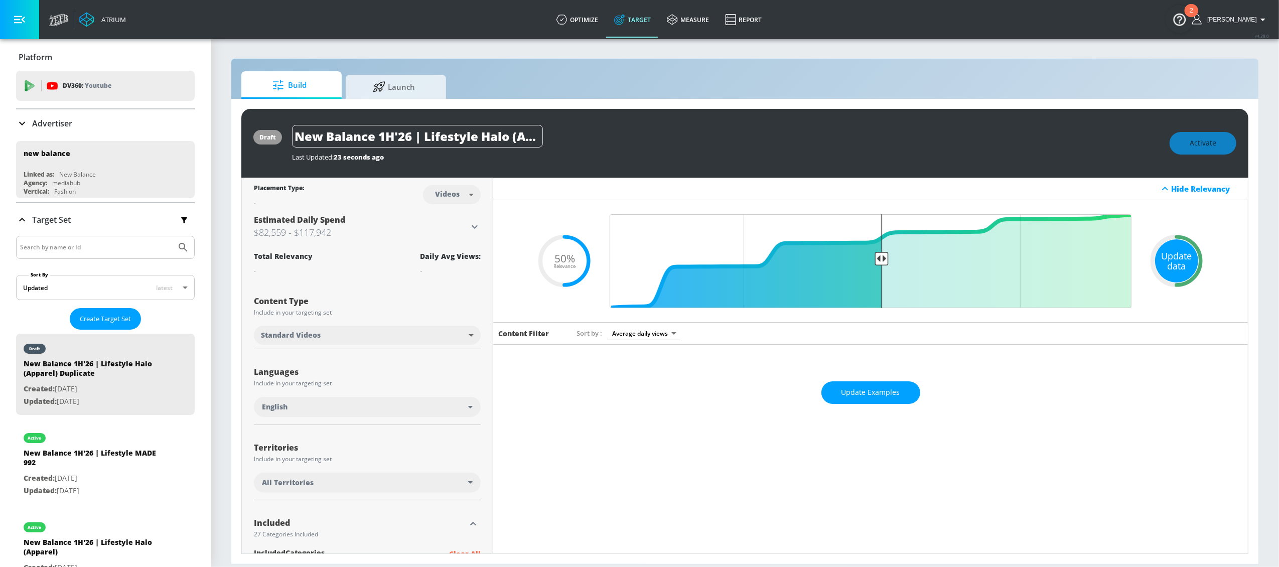
click at [1170, 268] on div "Update data" at bounding box center [1176, 260] width 43 height 43
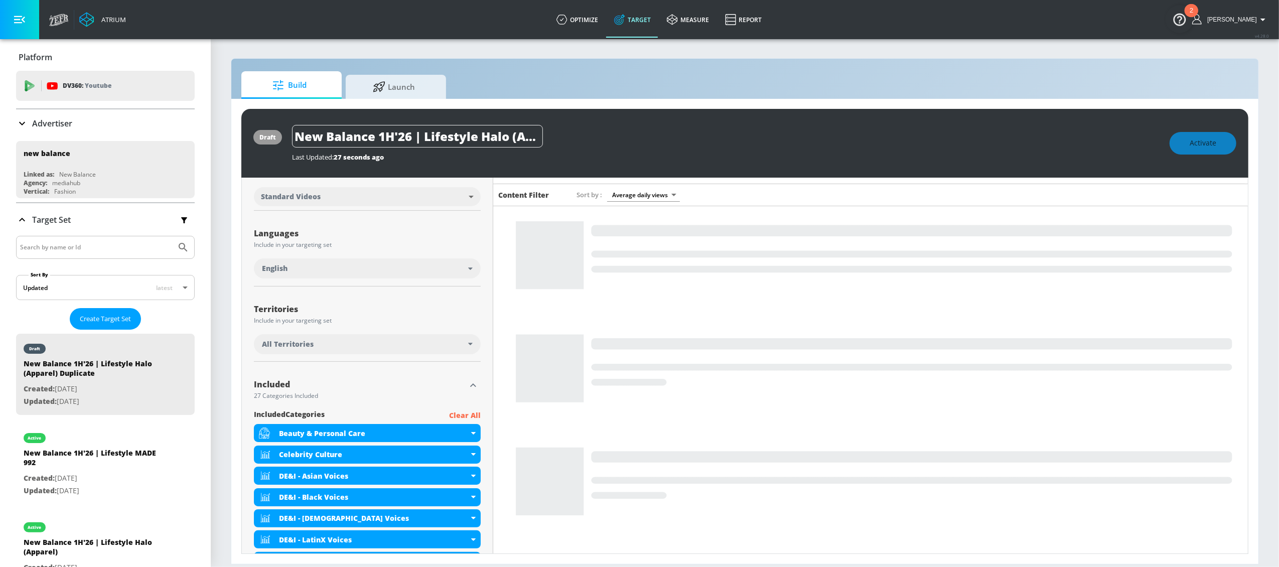
scroll to position [135, 0]
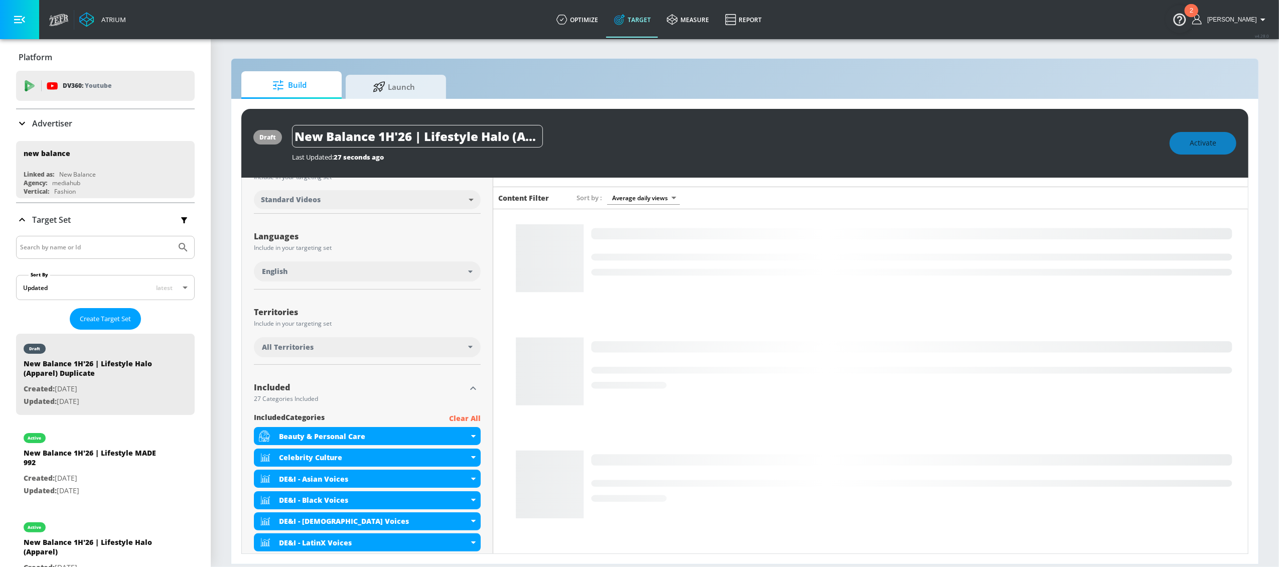
click at [469, 346] on icon at bounding box center [470, 347] width 5 height 3
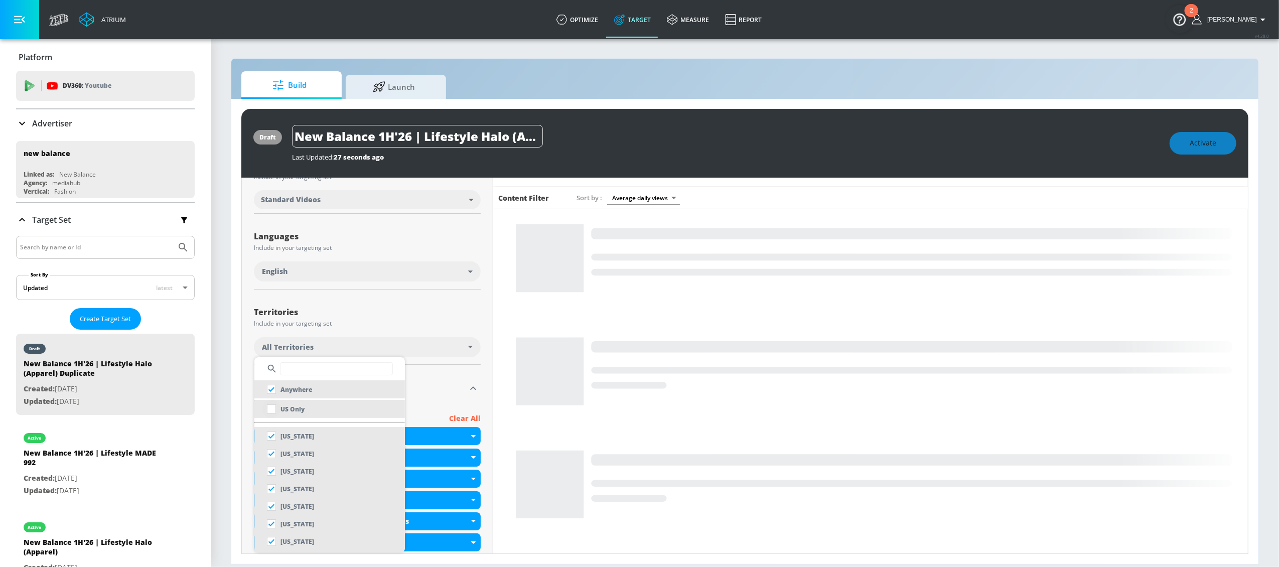
click at [270, 406] on input "checkbox" at bounding box center [271, 409] width 18 height 18
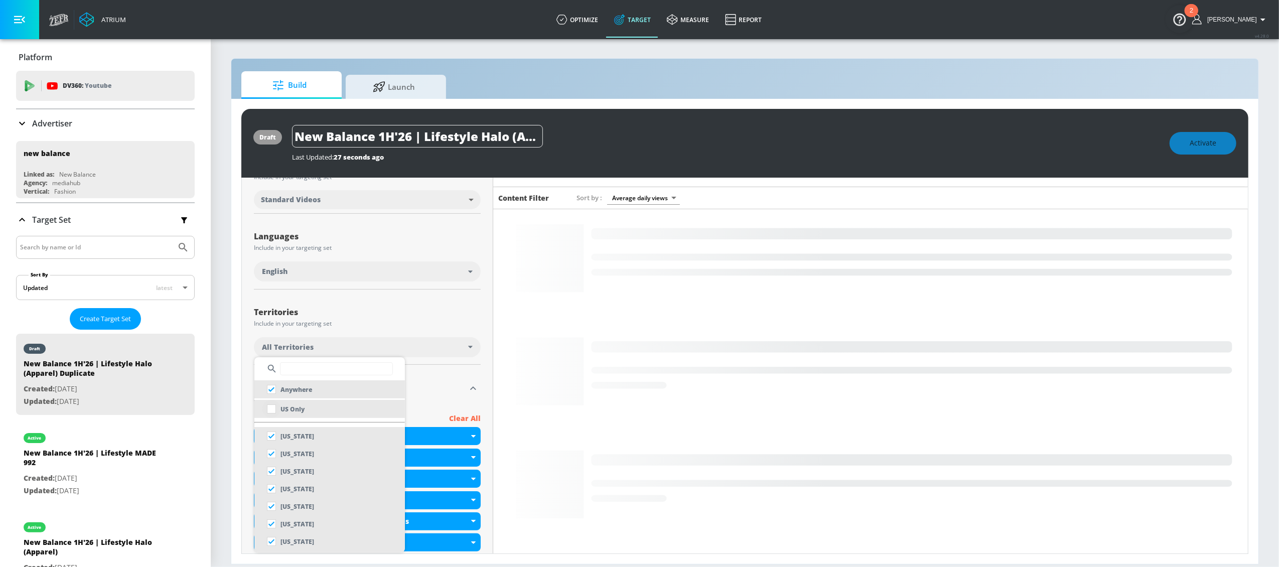
checkbox input "true"
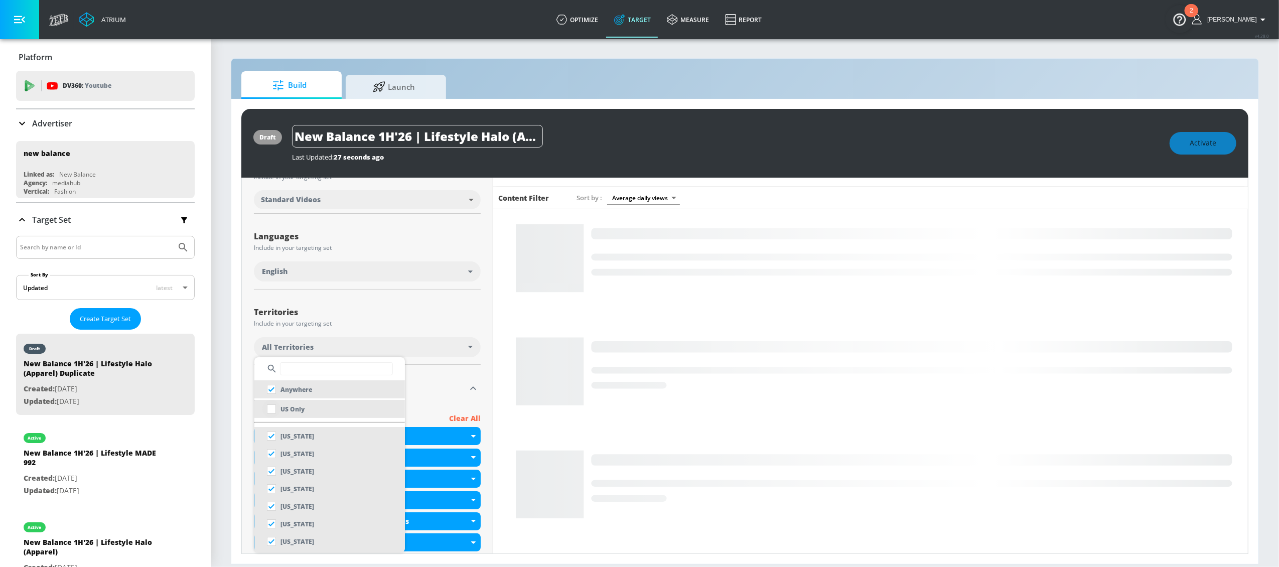
checkbox input "false"
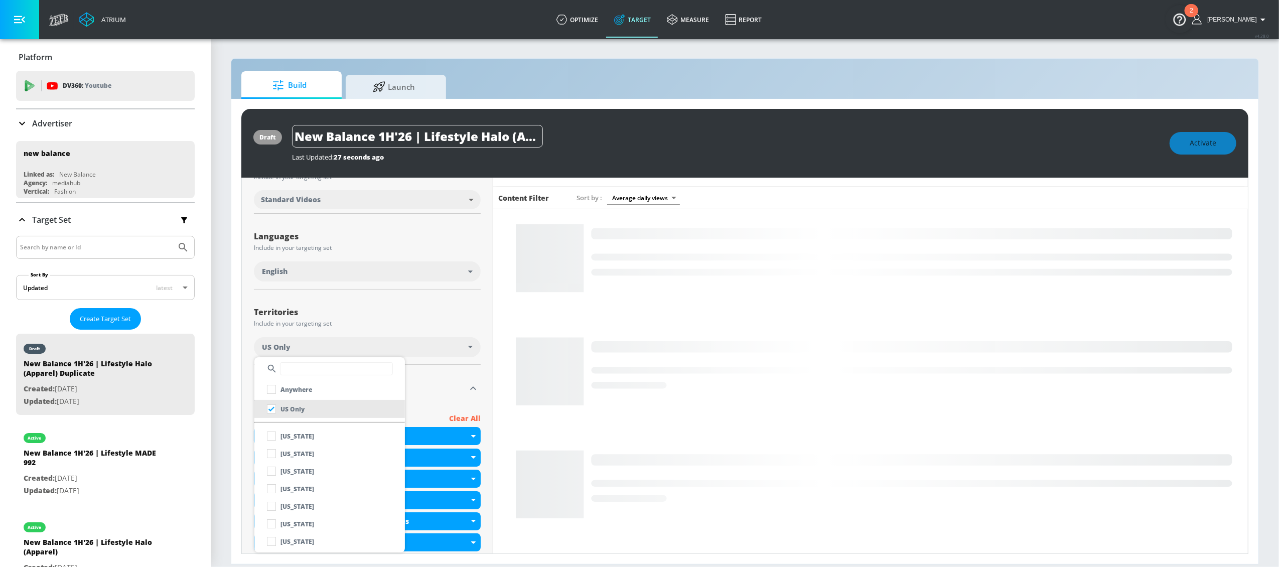
click at [426, 383] on div at bounding box center [639, 283] width 1279 height 567
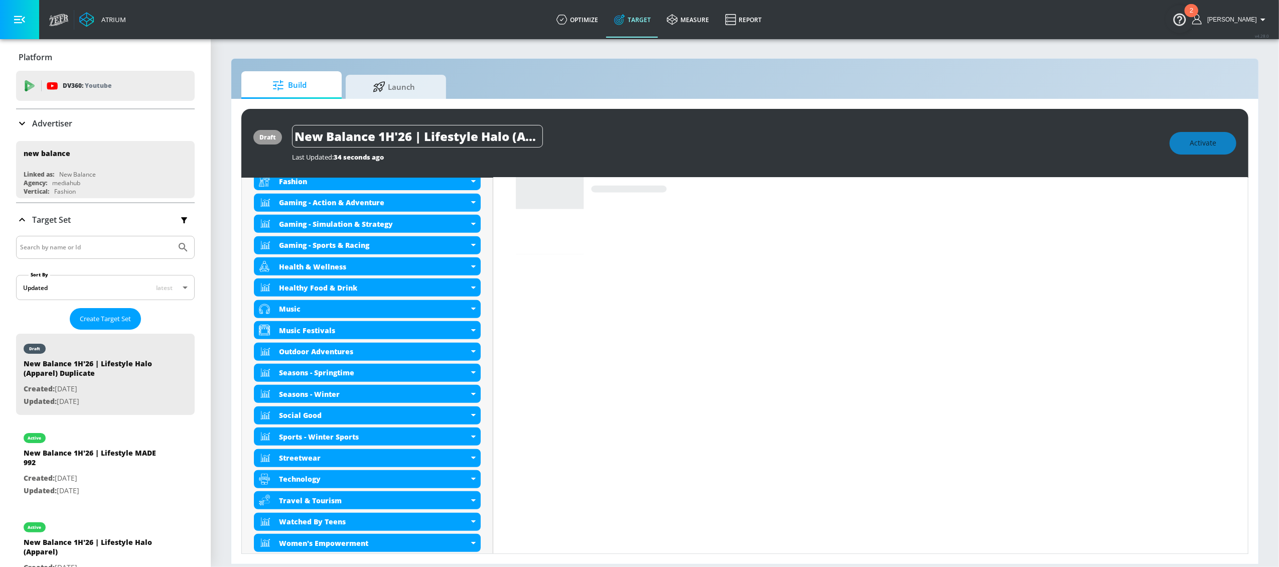
scroll to position [579, 0]
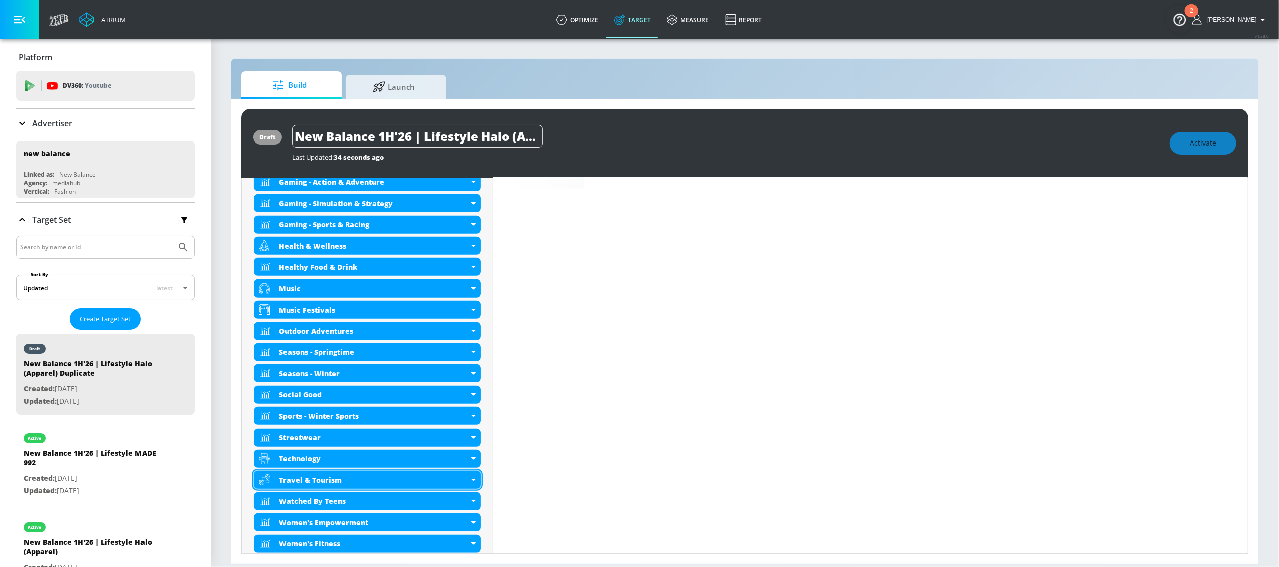
click at [471, 479] on icon at bounding box center [473, 480] width 5 height 3
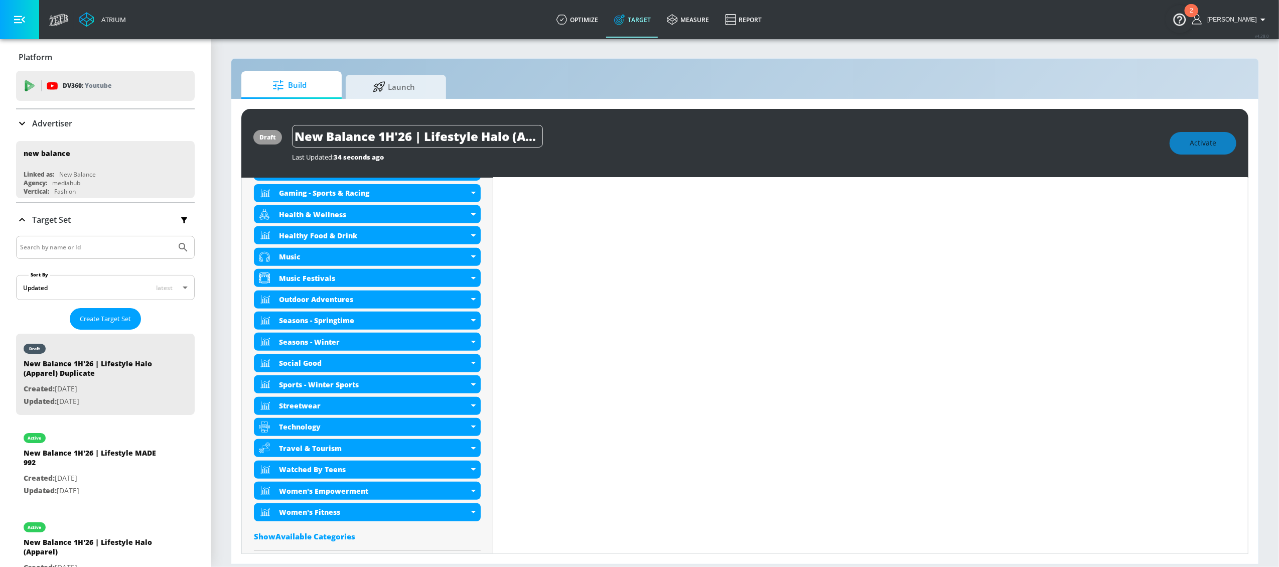
scroll to position [627, 0]
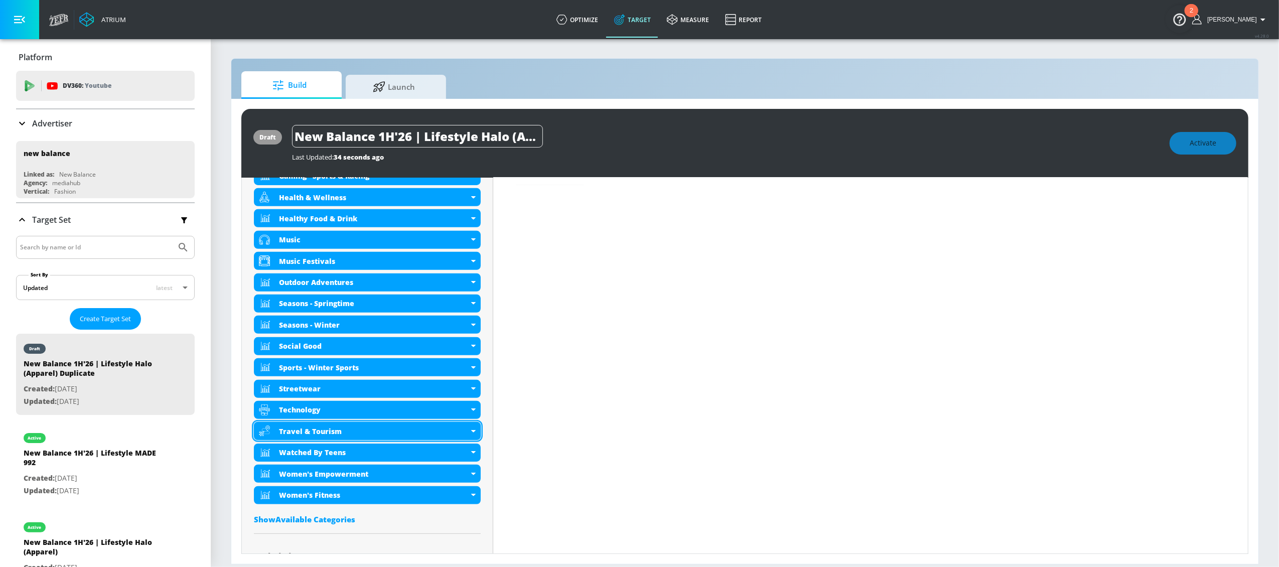
click at [471, 431] on icon at bounding box center [473, 431] width 5 height 3
click at [472, 431] on icon at bounding box center [473, 431] width 5 height 3
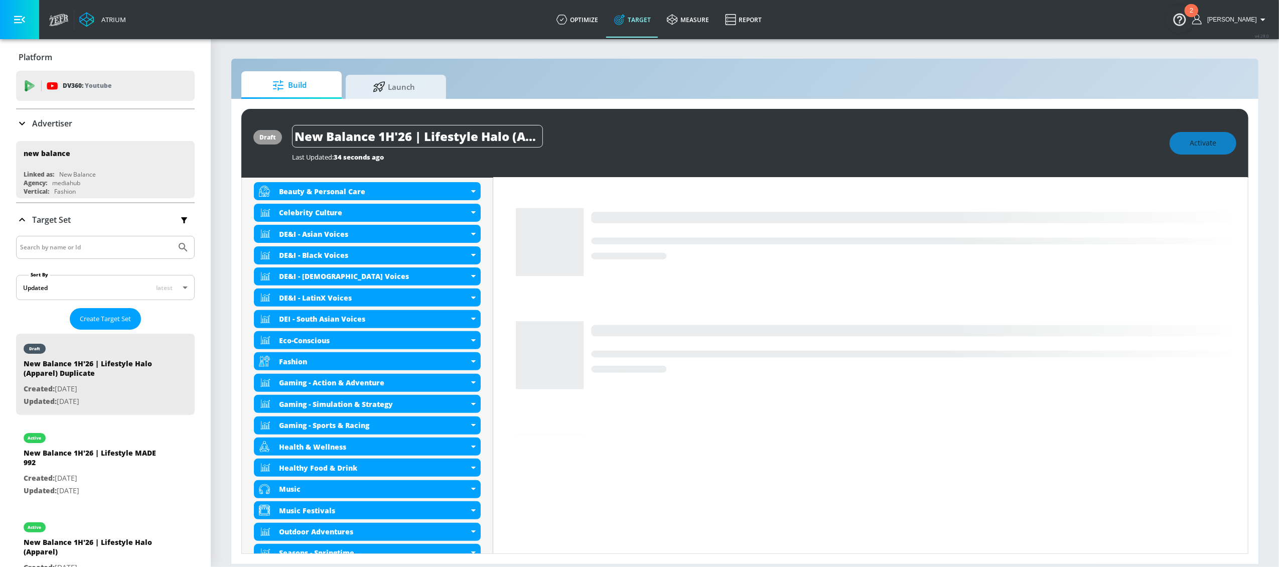
scroll to position [0, 0]
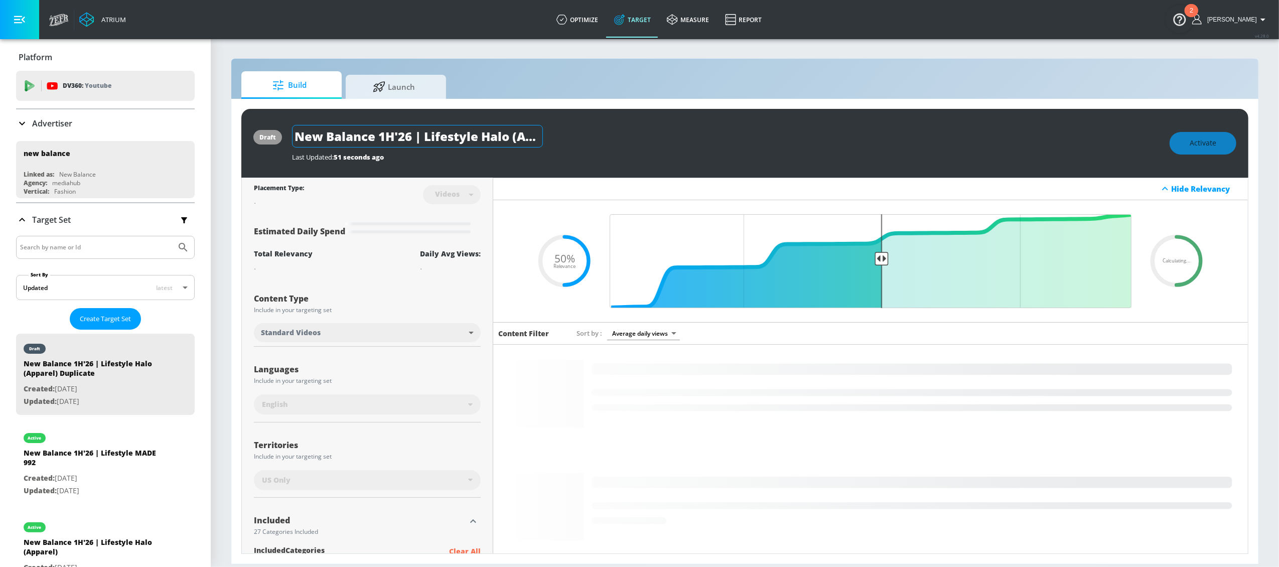
click at [477, 141] on input "New Balance 1H'26 | Lifestyle Halo (Apparel) Duplicate" at bounding box center [417, 136] width 251 height 23
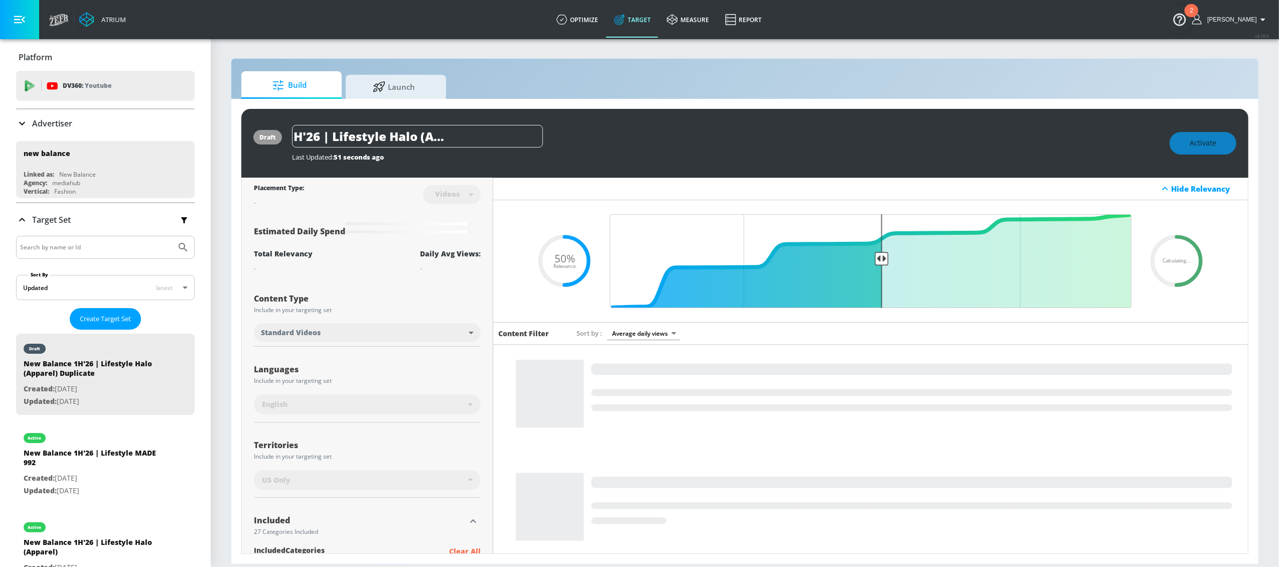
drag, startPoint x: 425, startPoint y: 138, endPoint x: 627, endPoint y: 144, distance: 202.3
click at [627, 144] on div "New Balance 1H'26 | Lifestyle Halo (Apparel) Duplicate" at bounding box center [726, 136] width 868 height 23
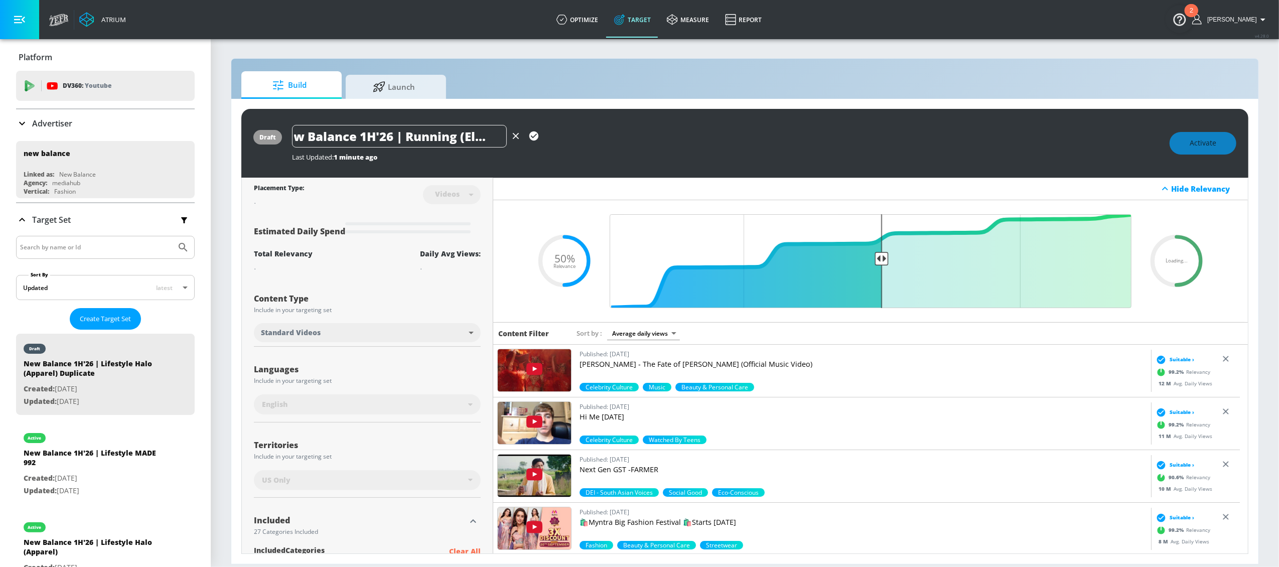
scroll to position [0, 23]
click at [535, 138] on icon "button" at bounding box center [533, 135] width 9 height 9
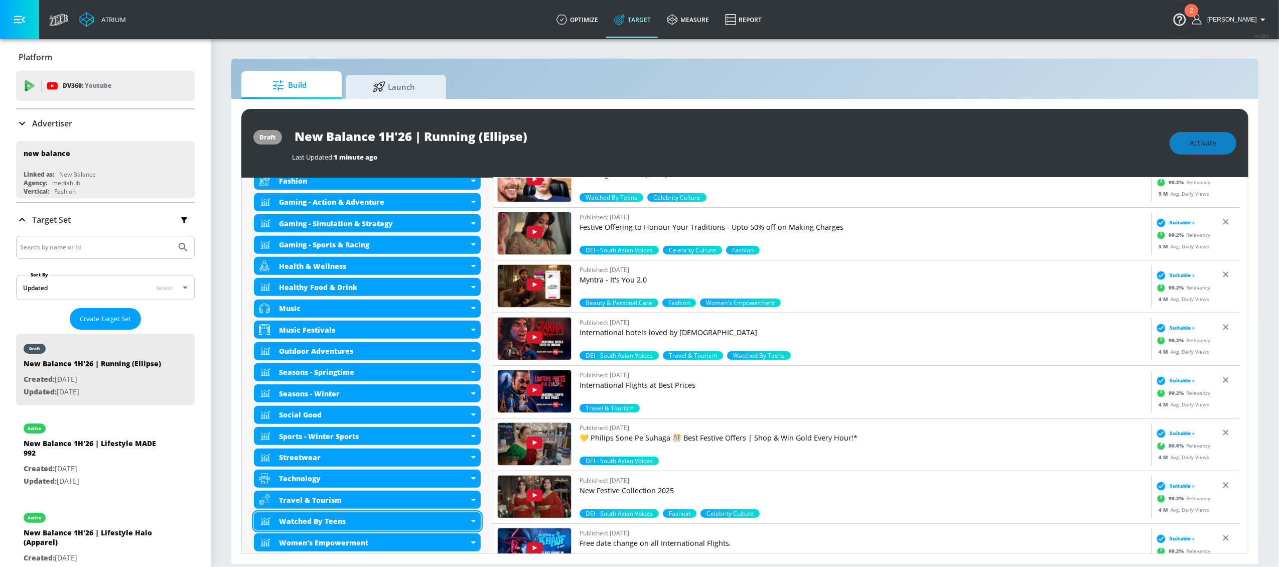
scroll to position [597, 0]
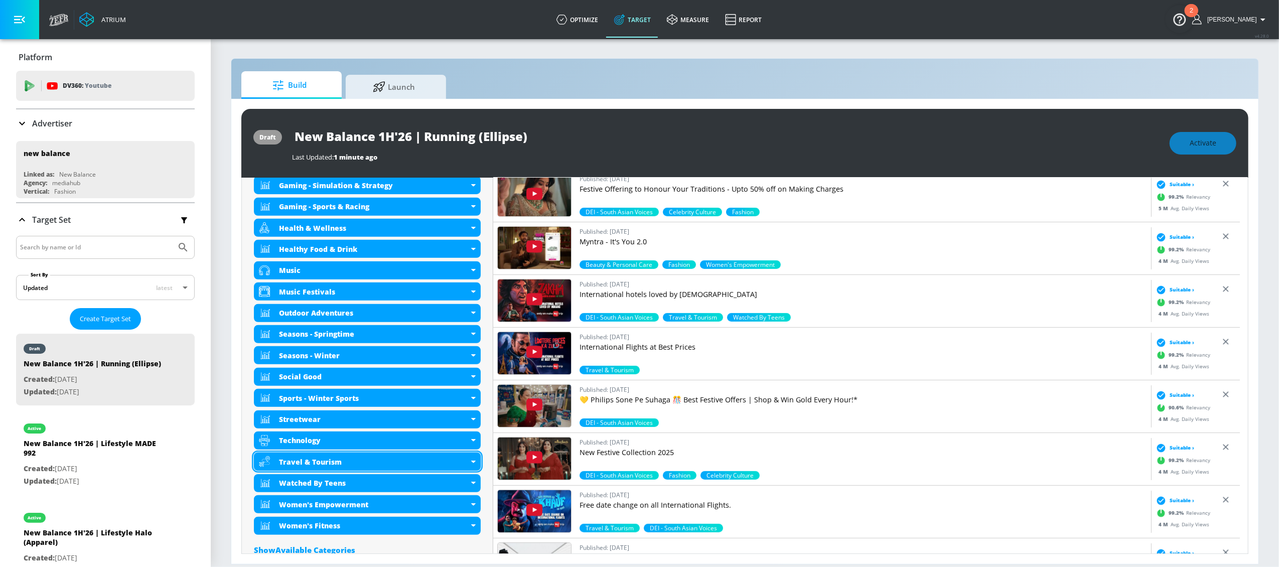
click at [470, 465] on div "Travel & Tourism" at bounding box center [367, 462] width 227 height 18
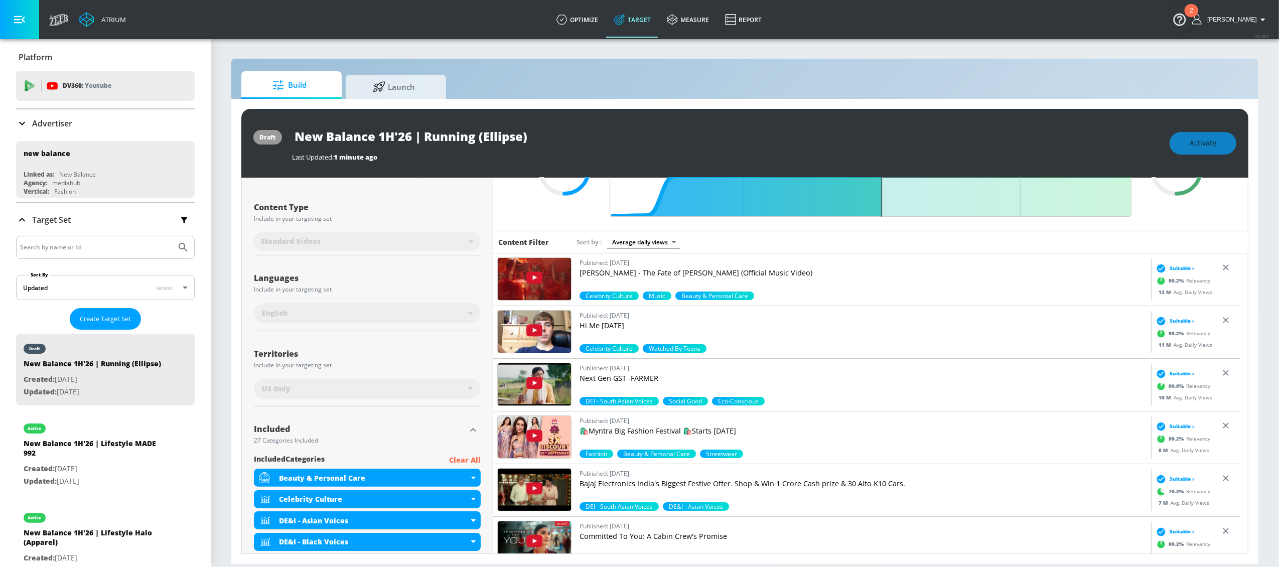
scroll to position [0, 0]
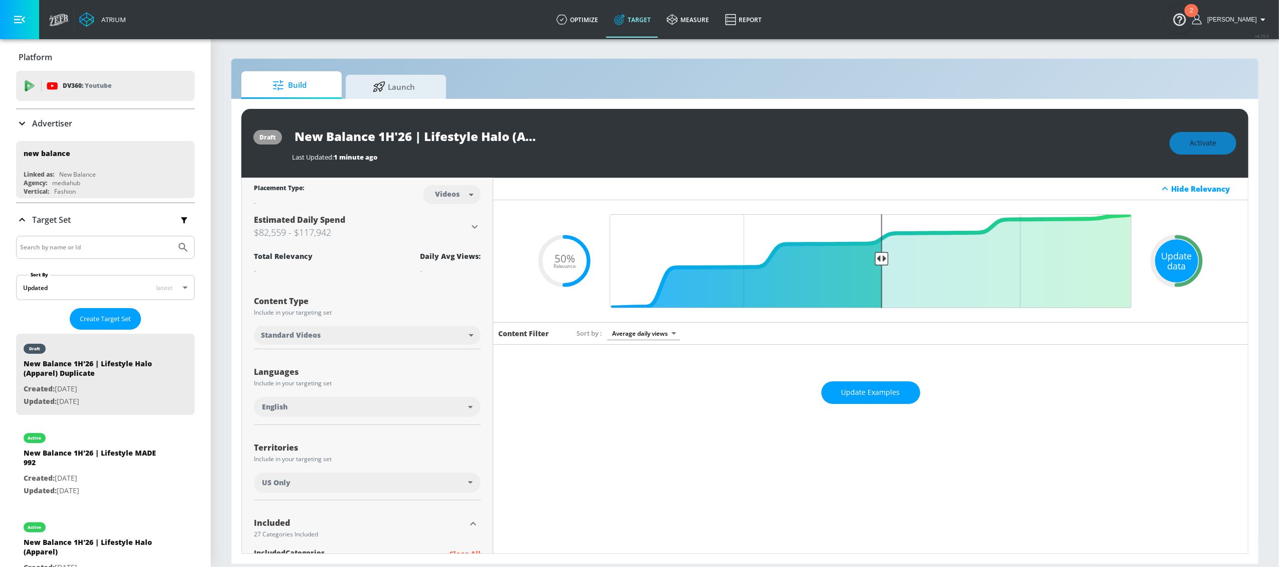
click at [1163, 255] on div "Update data" at bounding box center [1176, 260] width 43 height 43
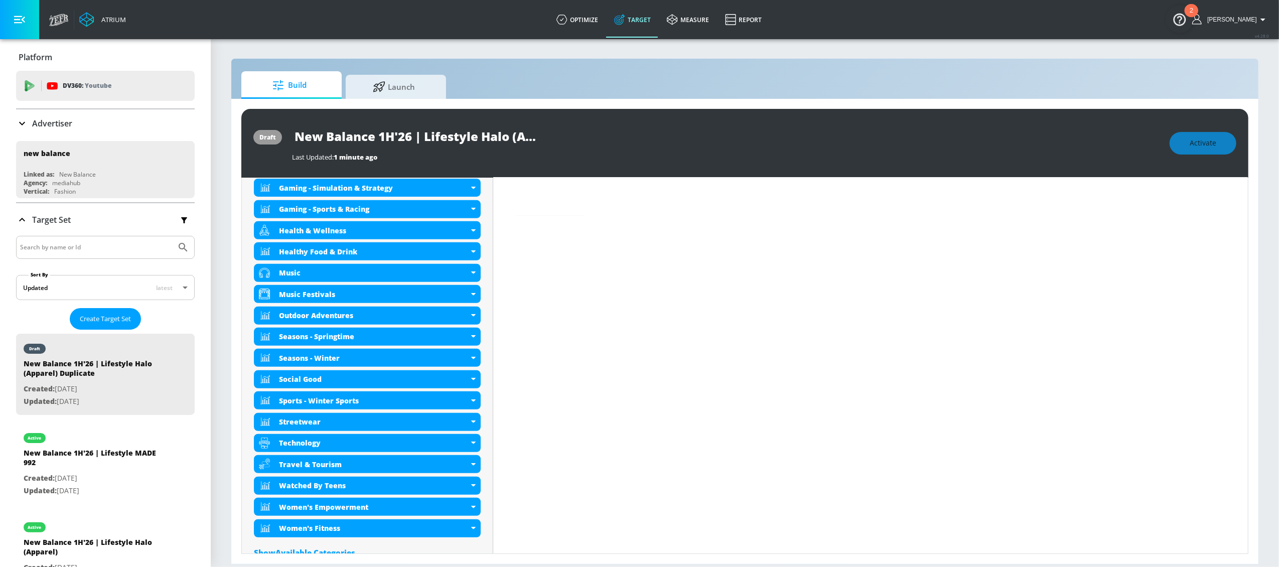
scroll to position [617, 0]
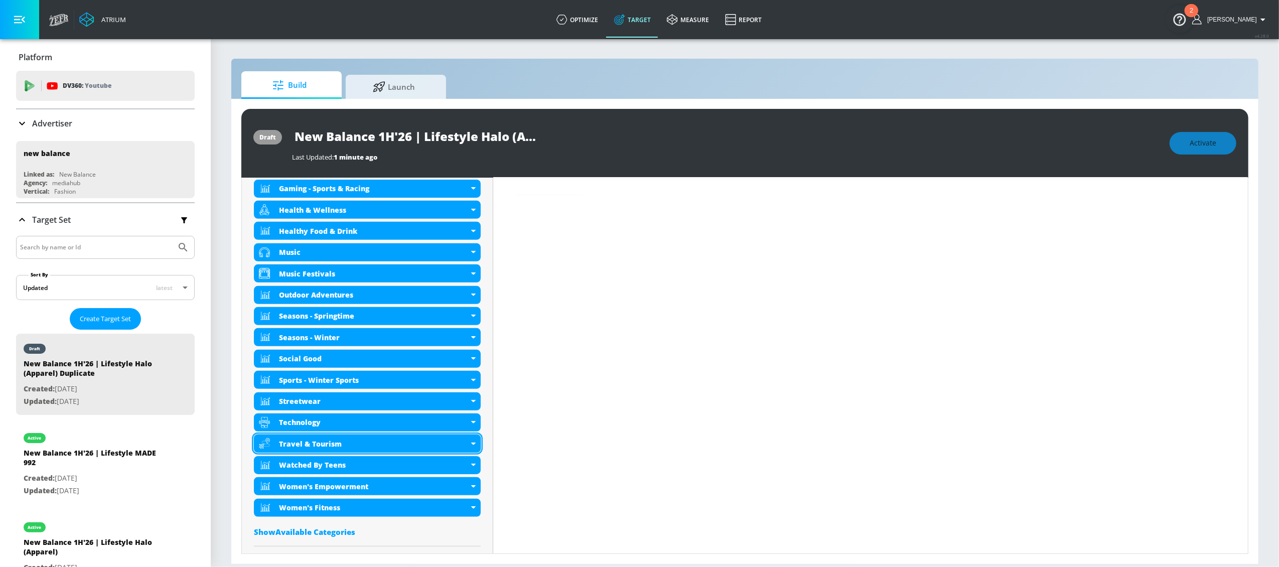
click at [471, 445] on icon at bounding box center [473, 444] width 5 height 3
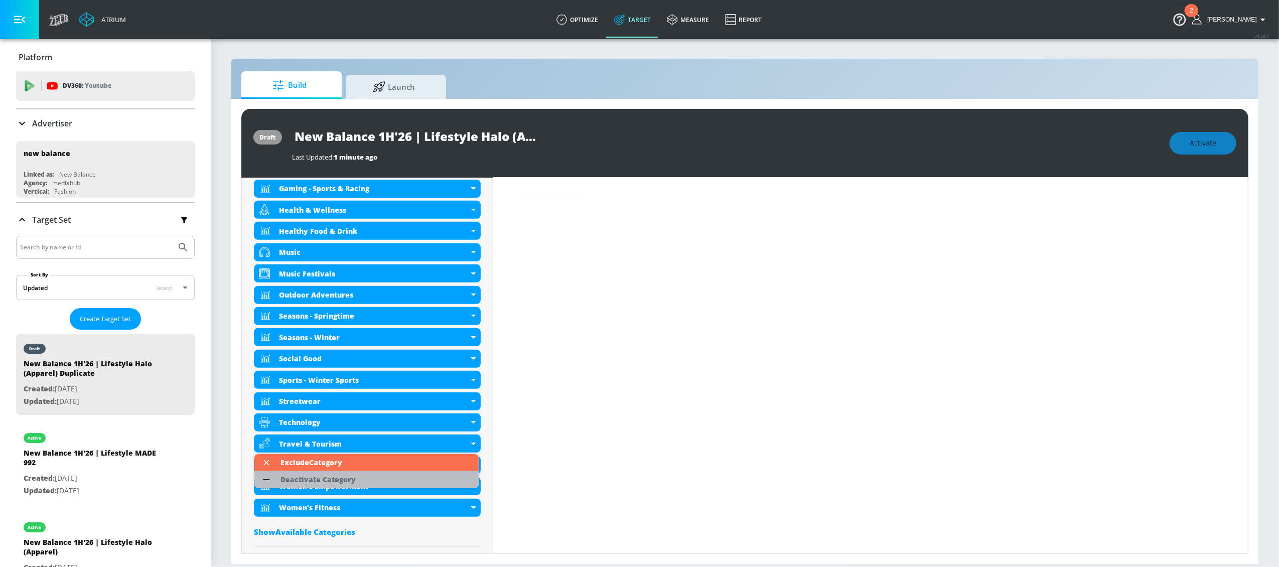
click at [429, 486] on li "Deactivate Category" at bounding box center [366, 479] width 224 height 17
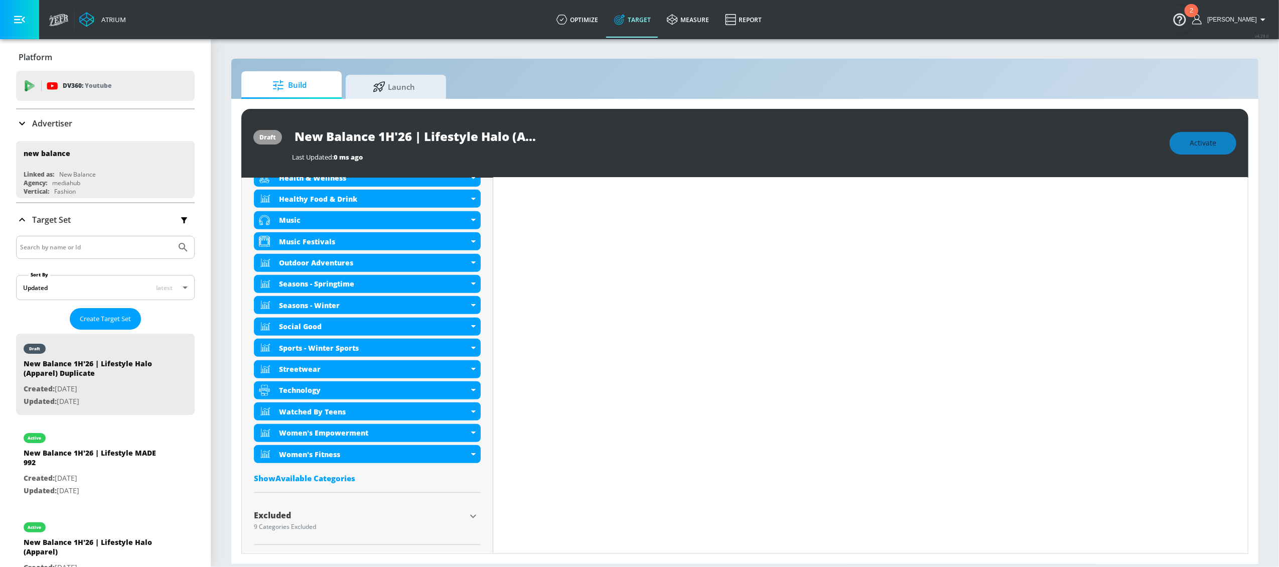
scroll to position [0, 0]
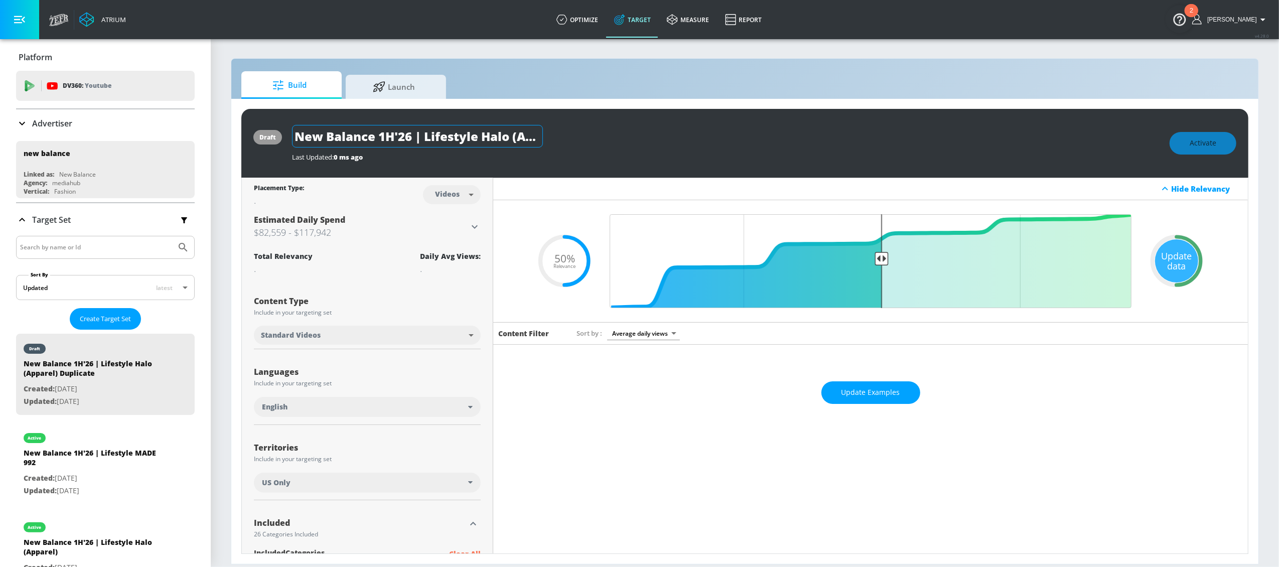
click at [461, 142] on input "New Balance 1H'26 | Lifestyle Halo (Apparel) Duplicate" at bounding box center [417, 136] width 251 height 23
drag, startPoint x: 426, startPoint y: 138, endPoint x: 608, endPoint y: 145, distance: 182.8
click at [608, 145] on div "New Balance 1H'26 | Lifestyle Halo (Apparel) Duplicate" at bounding box center [726, 136] width 868 height 23
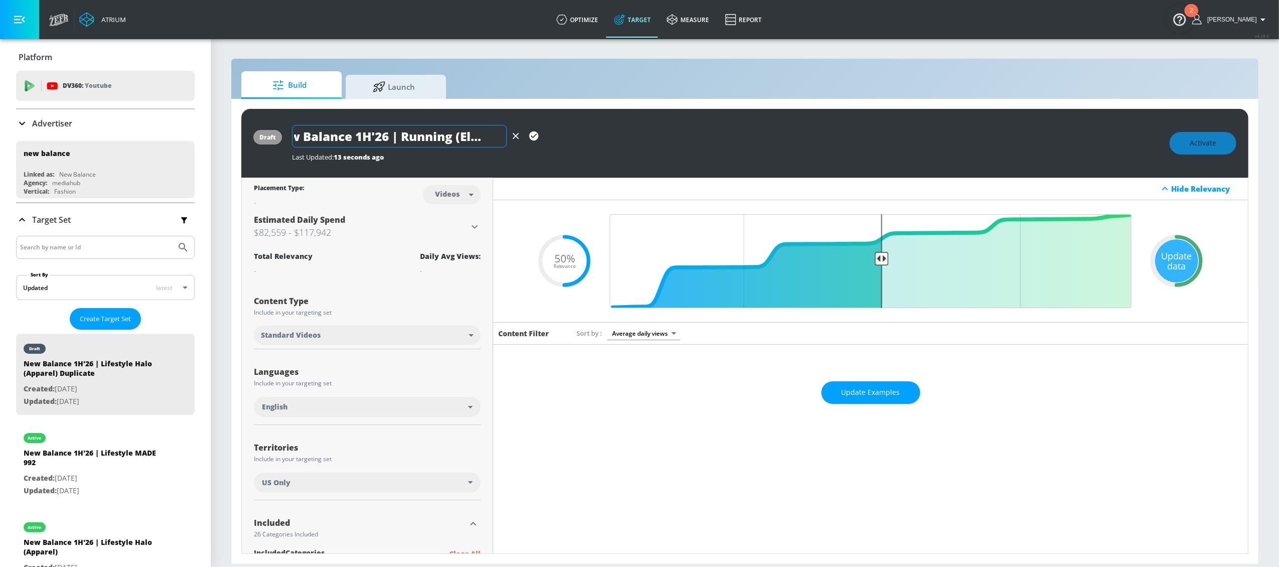
click at [533, 137] on icon "button" at bounding box center [533, 135] width 9 height 9
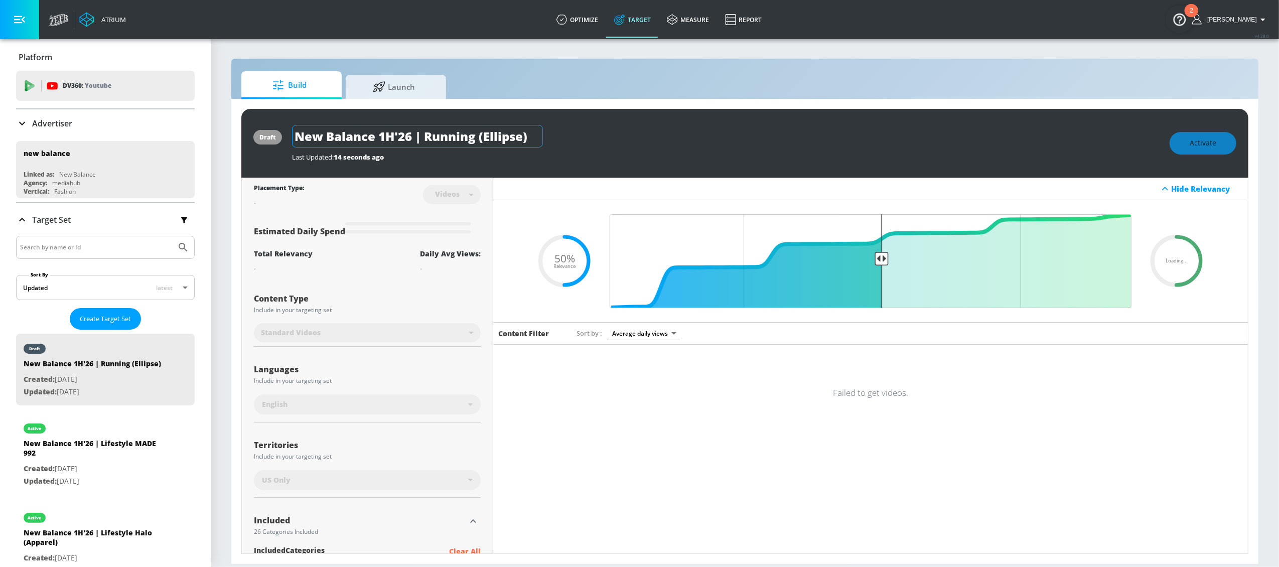
scroll to position [0, 0]
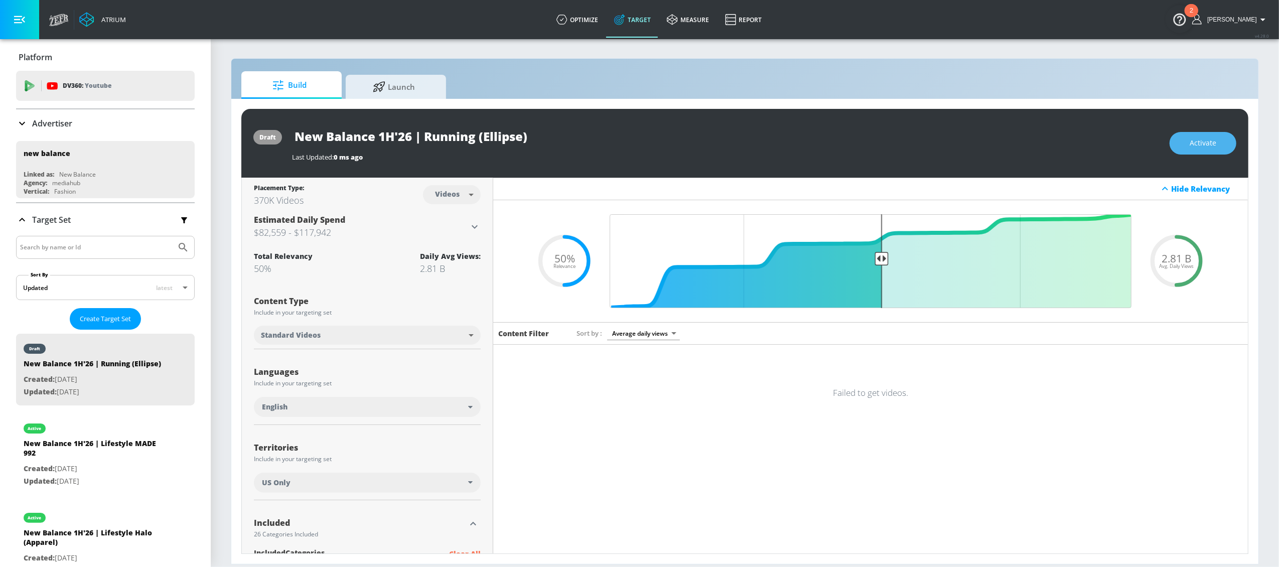
click at [1204, 151] on button "Activate" at bounding box center [1203, 143] width 67 height 23
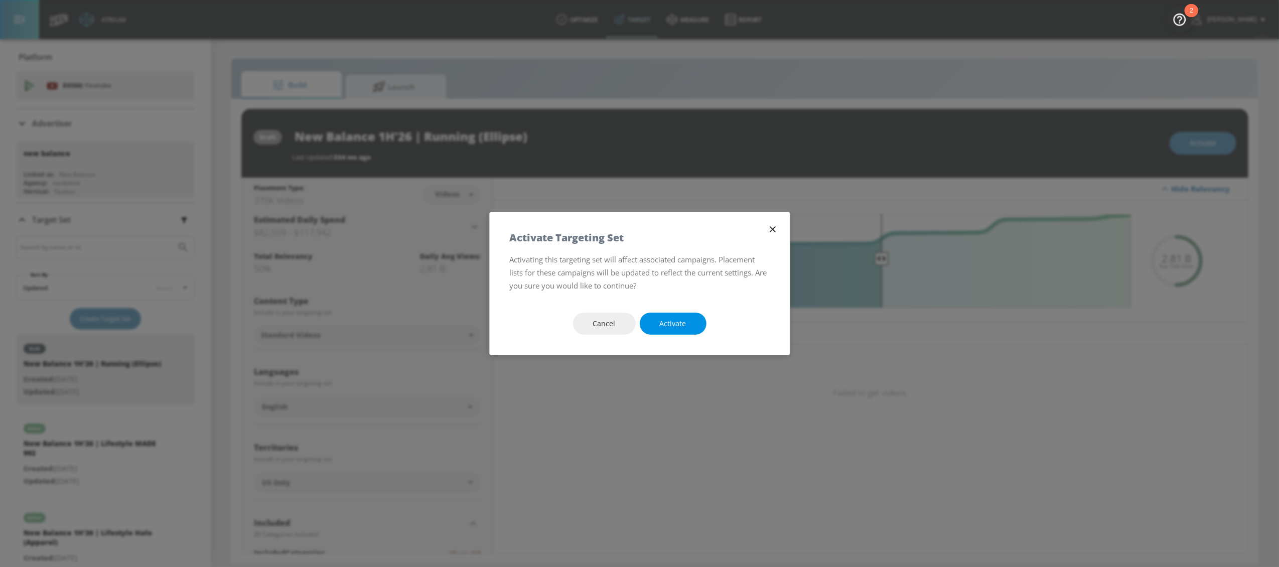
click at [694, 321] on button "Activate" at bounding box center [673, 324] width 67 height 23
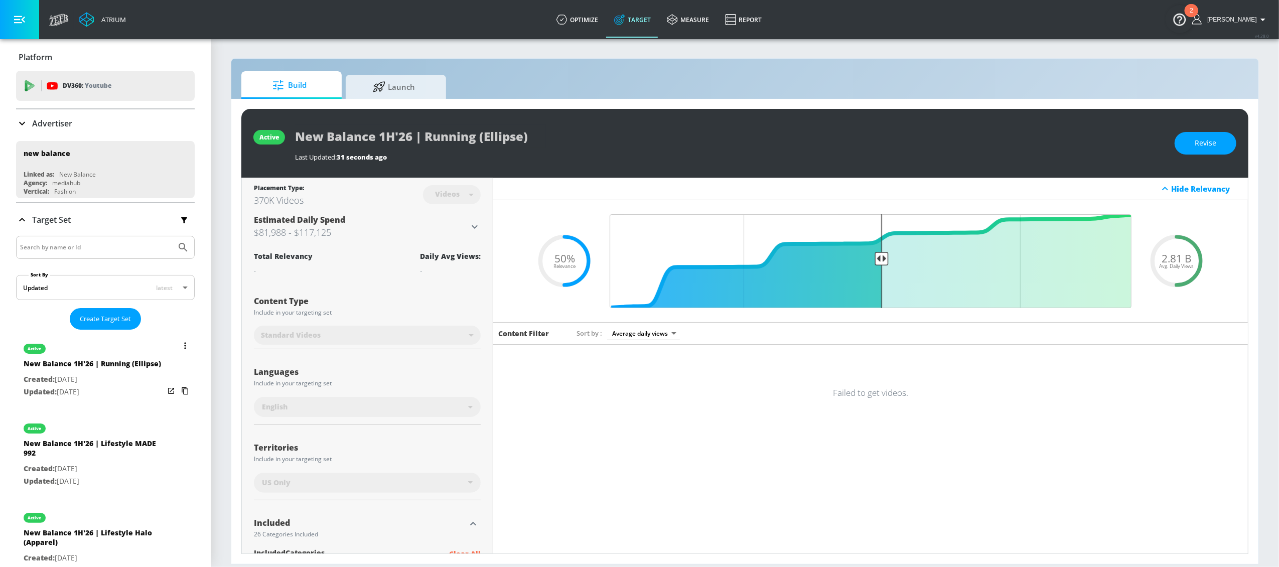
click at [184, 345] on icon "list of Target Set" at bounding box center [185, 345] width 2 height 7
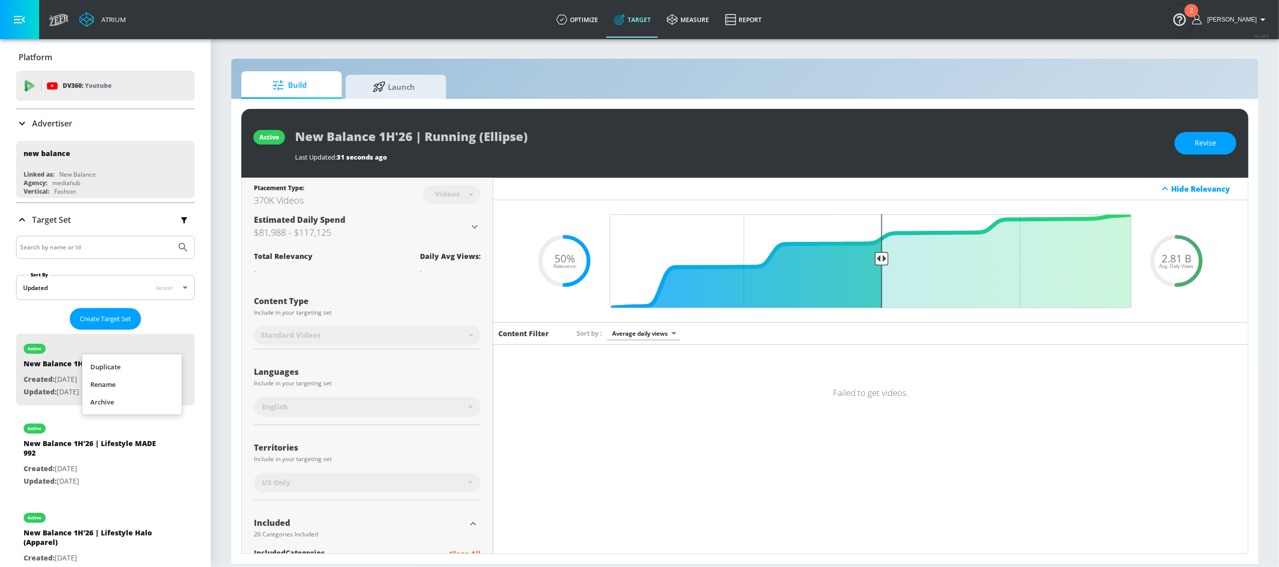
click at [152, 362] on li "Duplicate" at bounding box center [131, 367] width 99 height 18
click at [114, 458] on div "New Balance 1H'26 | Running (Ellipse) Duplicate" at bounding box center [94, 451] width 141 height 24
type input "New Balance 1H'26 | Running (Ellipse) Duplicate"
type input "0.05"
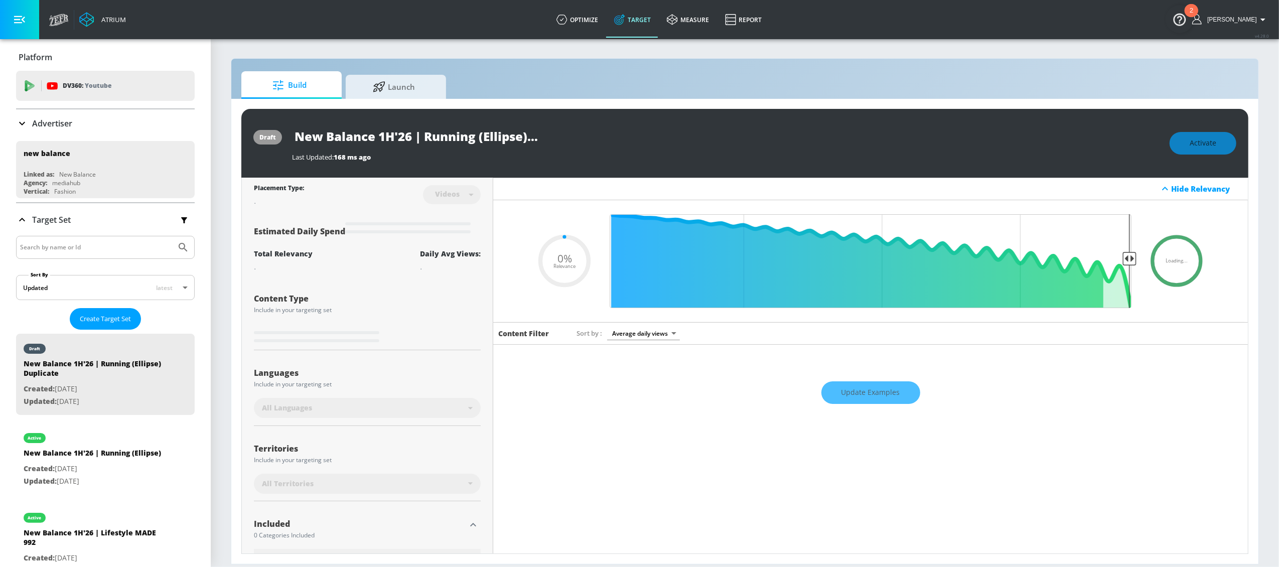
click at [492, 137] on input "New Balance 1H'26 | Running (Ellipse) Duplicate" at bounding box center [417, 136] width 251 height 23
drag, startPoint x: 475, startPoint y: 135, endPoint x: 490, endPoint y: 136, distance: 14.6
click at [559, 144] on div "New Balance 1H'26 | Running (Ellipse) Duplicate" at bounding box center [726, 136] width 868 height 23
click at [481, 135] on input "New Balance 1H'26 | Running (Ellipse) Duplicate" at bounding box center [417, 136] width 251 height 23
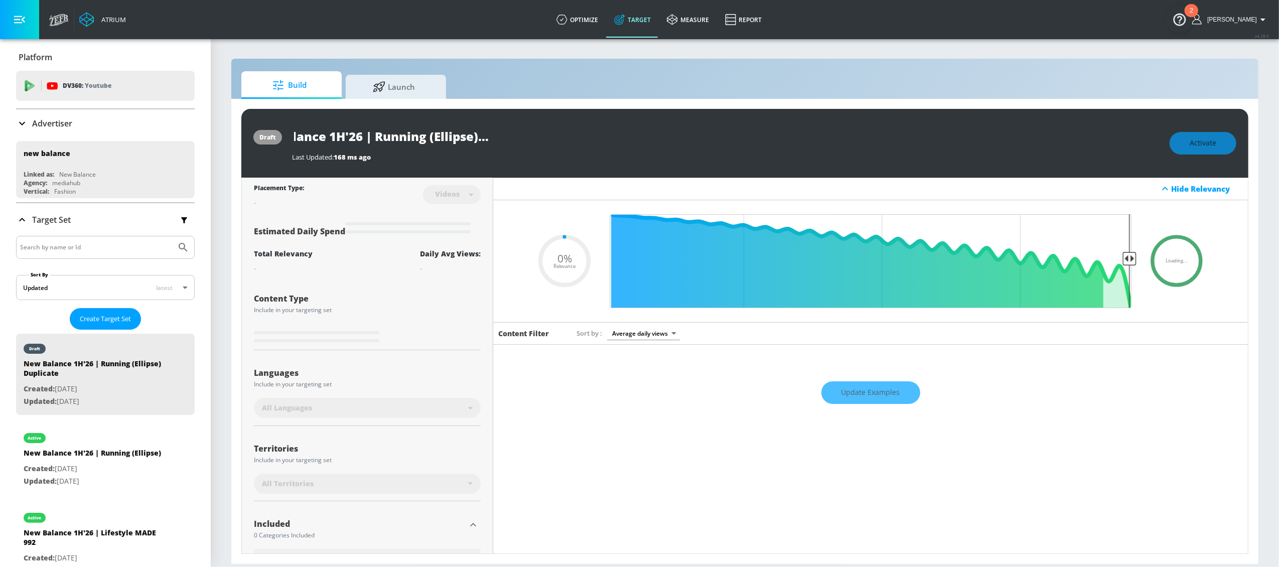
drag, startPoint x: 481, startPoint y: 136, endPoint x: 566, endPoint y: 143, distance: 84.6
click at [566, 143] on div "New Balance 1H'26 | Running (Ellipse) Duplicate" at bounding box center [726, 136] width 868 height 23
type input "New Balance 1H'26 | Running (Ellipse) -"
type input "0.05"
type input "New Balance 1H'26 | Running (Ellipse) -"
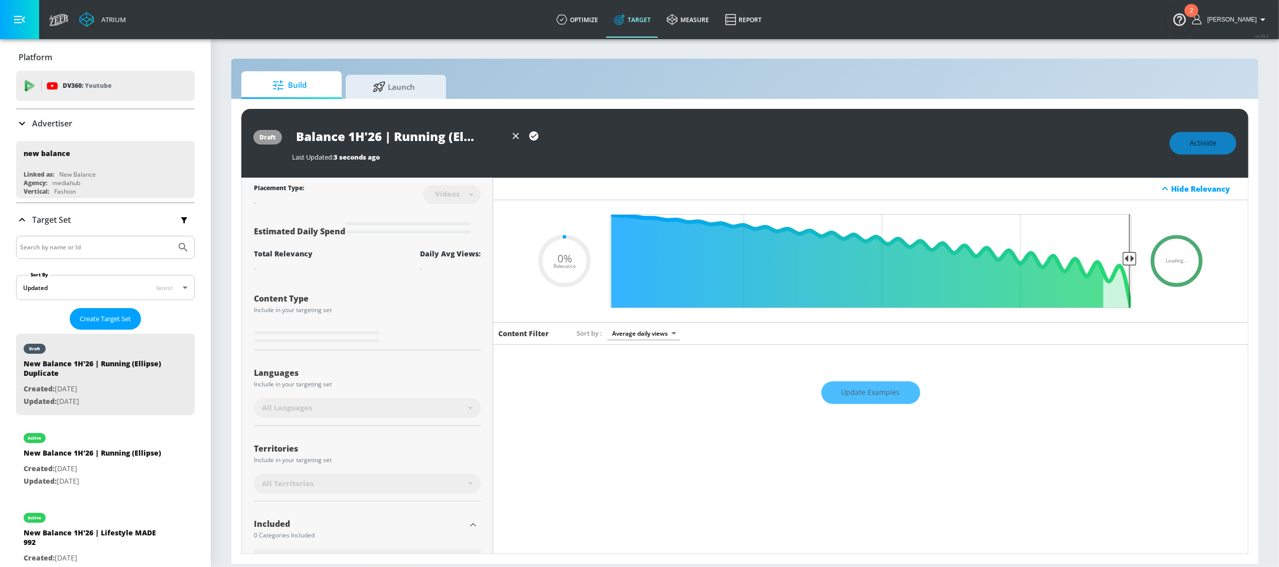
type input "0.05"
type input "New Balance 1H'26 | Running (Ellipse) - Y"
type input "0.05"
type input "New Balance 1H'26 | Running (Ellipse) - Yo"
type input "0.05"
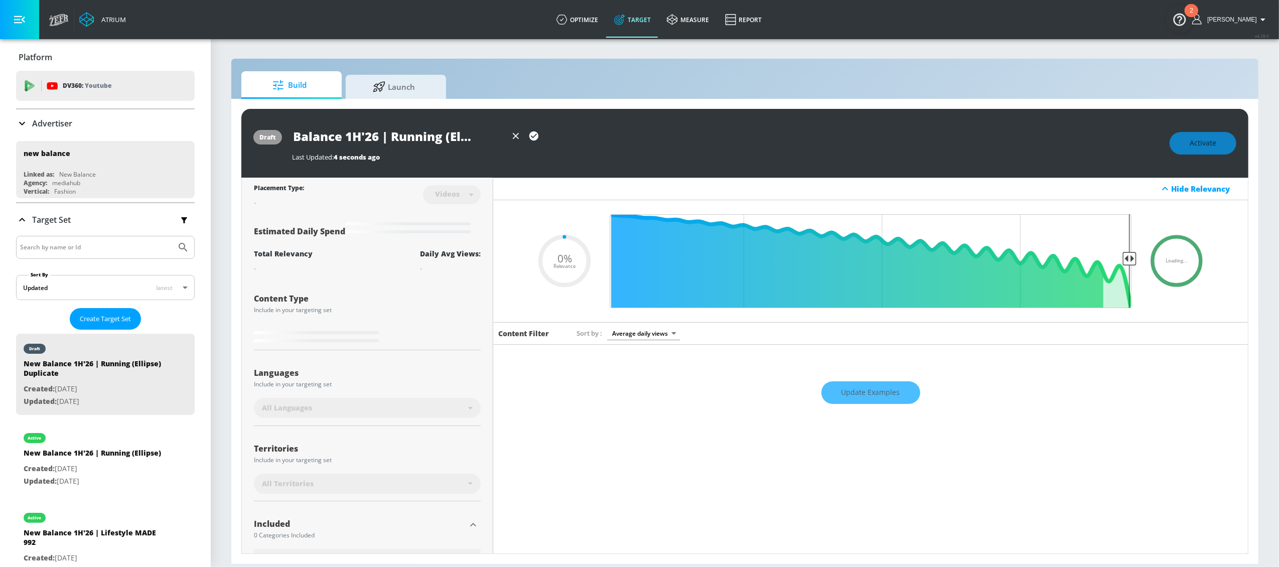
type input "New Balance 1H'26 | Running (Ellipse) - You"
type input "0.05"
type input "New Balance 1H'26 | Running (Ellipse) - YouT"
type input "0.05"
type input "New Balance 1H'26 | Running (Ellipse) - YouTu"
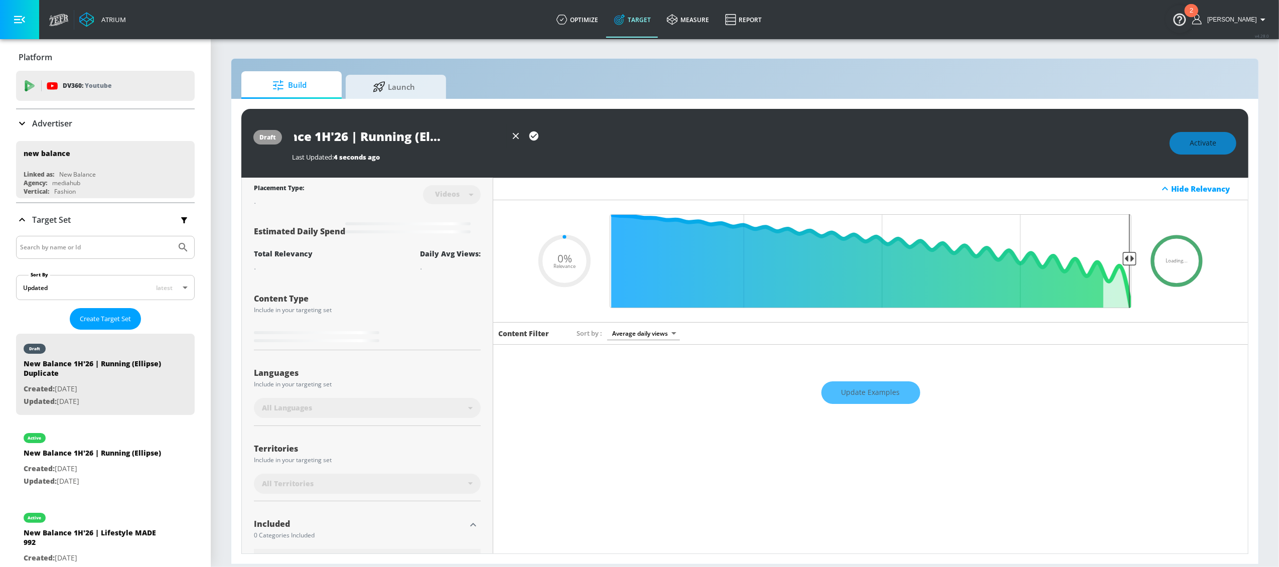
type input "0.05"
type input "New Balance 1H'26 | Running (Ellipse) - YouTub"
type input "0.05"
type input "New Balance 1H'26 | Running (Ellipse) - YouTube"
type input "0.05"
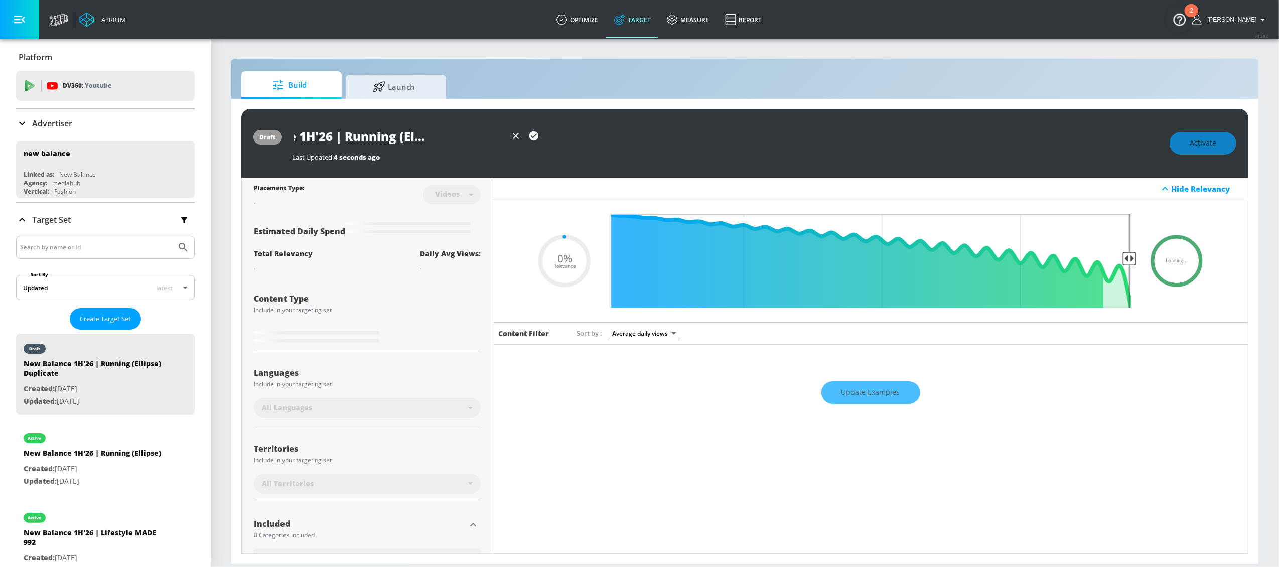
type input "New Balance 1H'26 | Running (Ellipse) - YouTube"
type input "0.05"
type input "New Balance 1H'26 | Running (Ellipse) - YouTube S"
type input "0.05"
type input "New Balance 1H'26 | Running (Ellipse) - YouTube Sh"
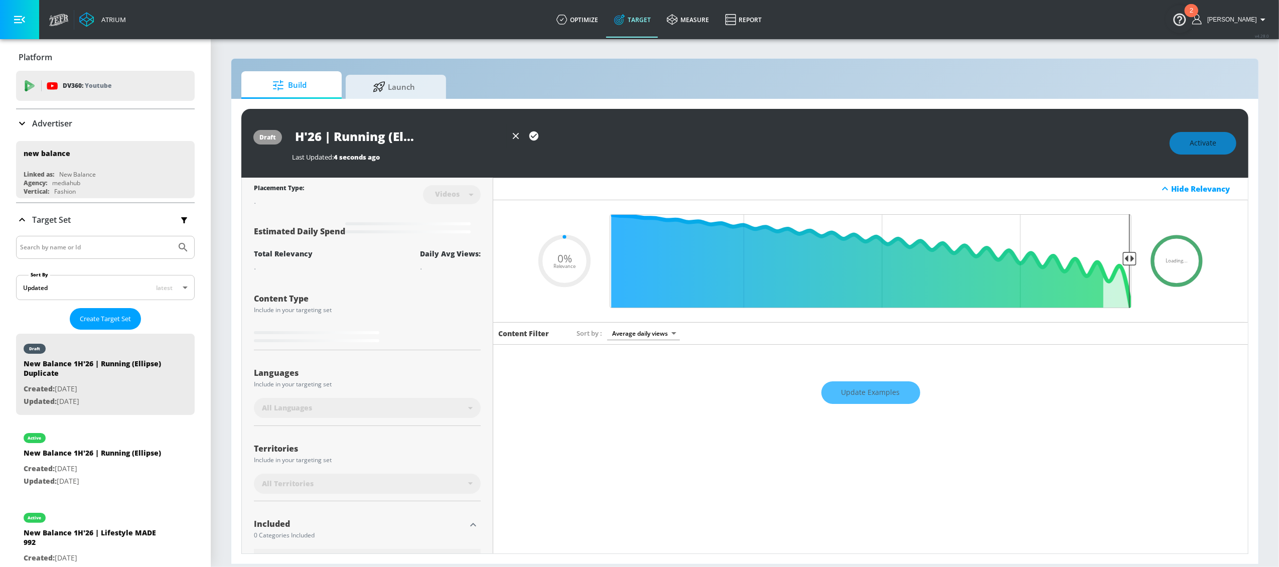
type input "0.05"
type input "New Balance 1H'26 | Running (Ellipse) - YouTube Sho"
type input "0.05"
type input "New Balance 1H'26 | Running (Ellipse) - YouTube Shor"
type input "0.05"
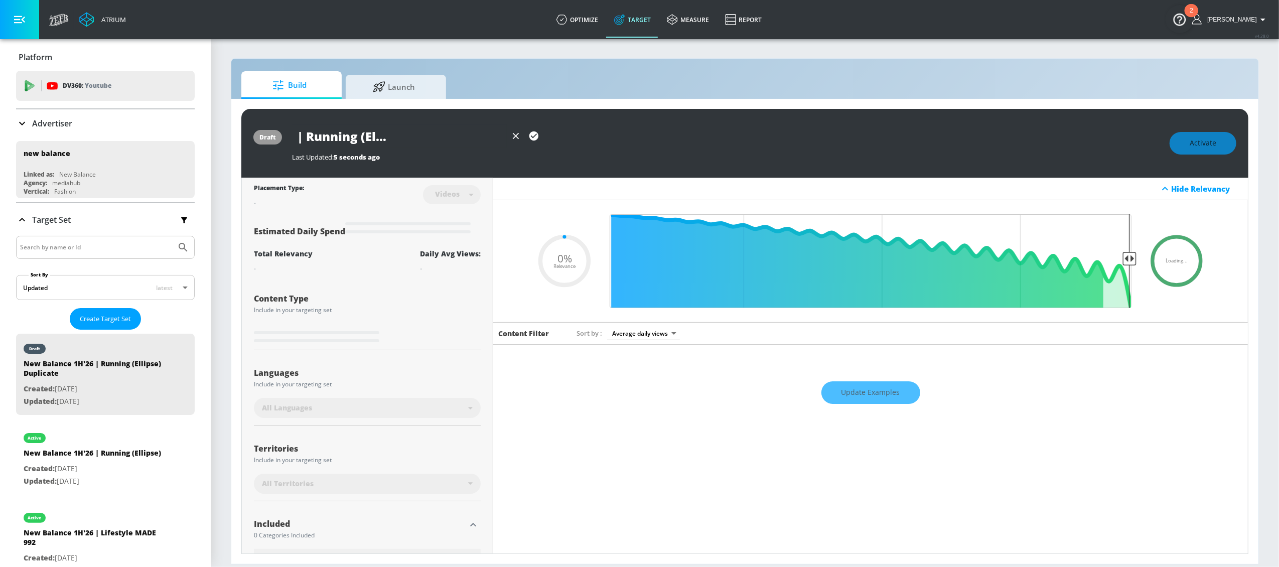
type input "New Balance 1H'26 | Running (Ellipse) - YouTube Short"
type input "0.05"
type input "New Balance 1H'26 | Running (Ellipse) - YouTube Shorts"
type input "0.05"
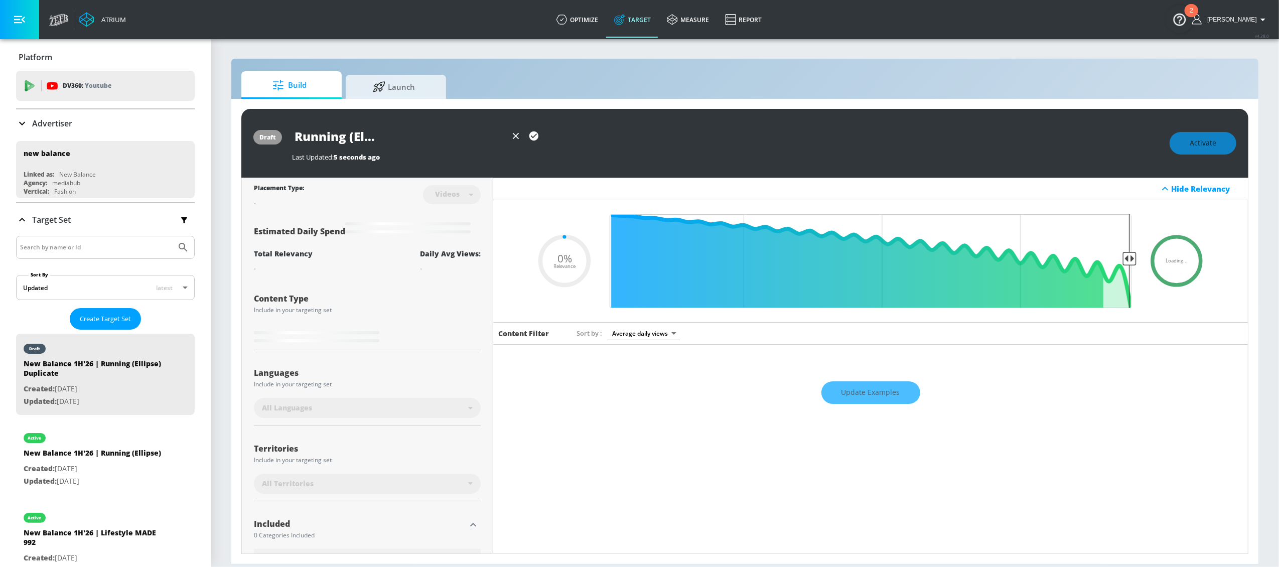
type input "New Balance 1H'26 | Running (Ellipse) - YouTube Shorts"
click at [536, 137] on icon "button" at bounding box center [533, 135] width 9 height 9
type input "0.05"
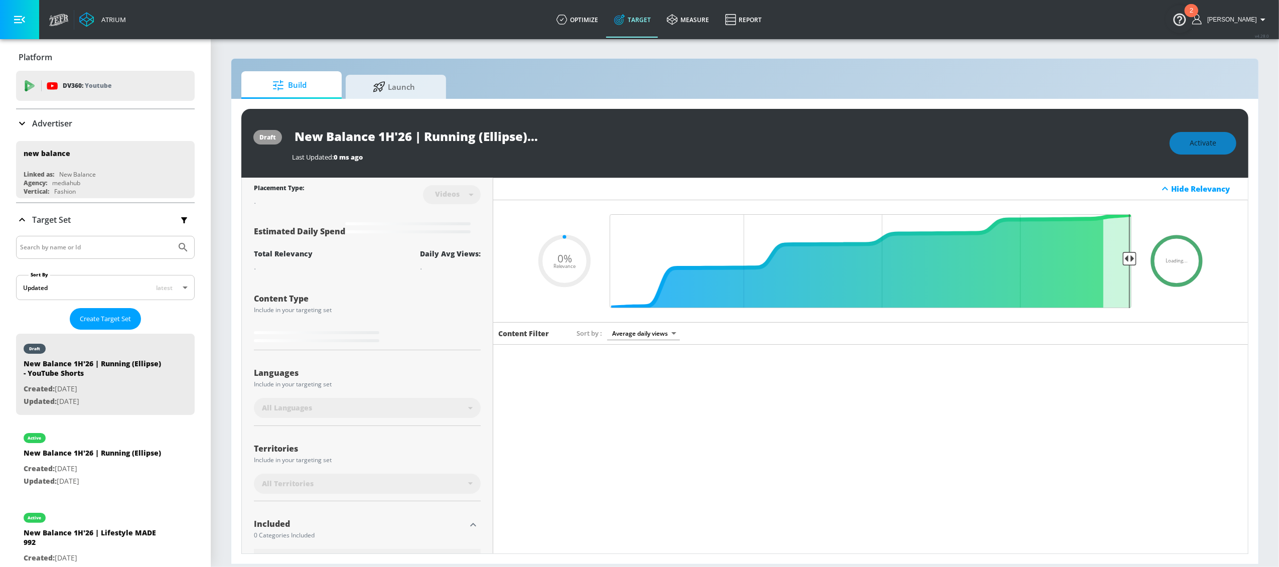
type input "New Balance 1H'26 | Running (Ellipse) Duplicate"
type input "0.5"
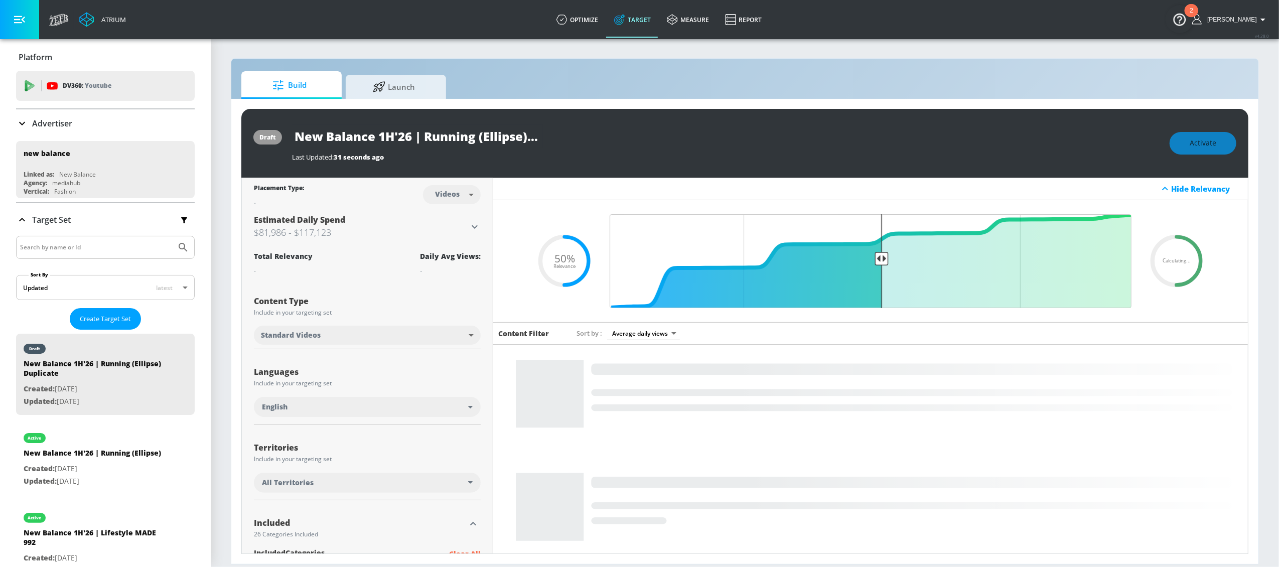
click at [468, 191] on body "Atrium optimize Target measure Report optimize Target measure Report v 4.28.0 L…" at bounding box center [639, 283] width 1279 height 567
click at [456, 218] on div "Channels" at bounding box center [450, 216] width 36 height 11
type input "channels"
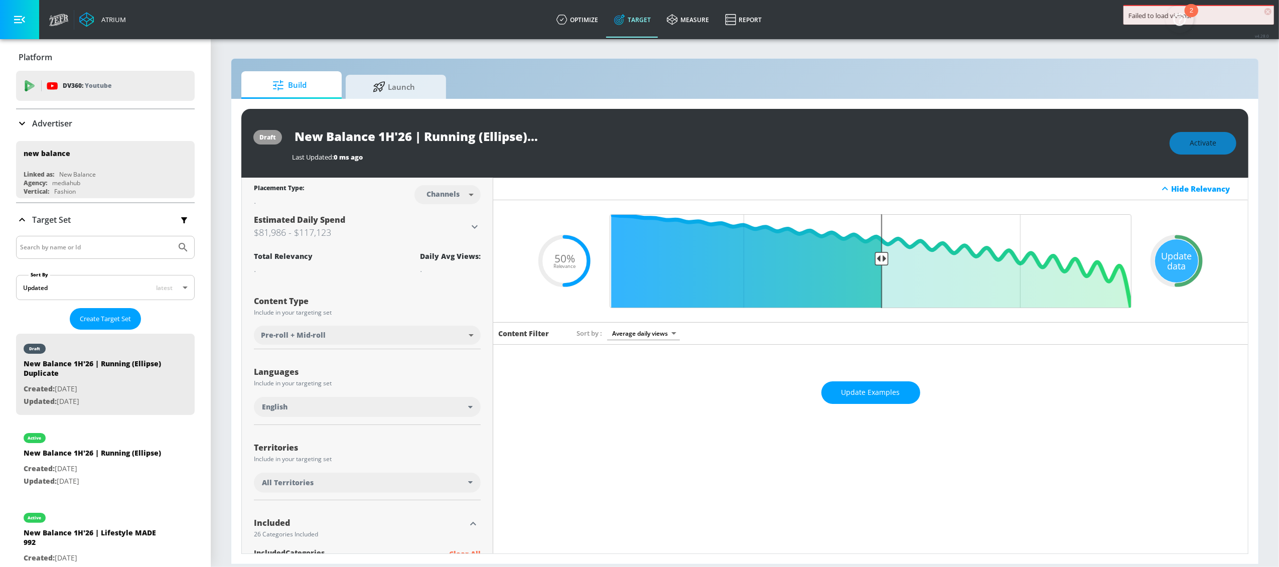
click at [439, 410] on div "English" at bounding box center [365, 407] width 206 height 10
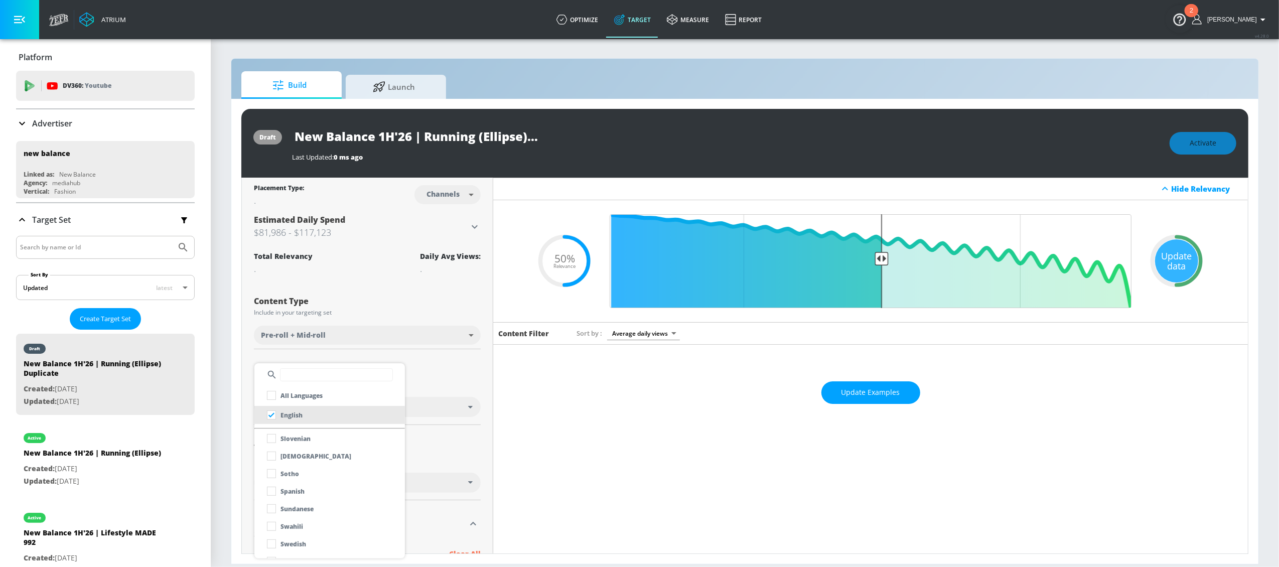
scroll to position [739, 0]
click at [273, 495] on input "checkbox" at bounding box center [271, 494] width 18 height 18
click at [457, 299] on div at bounding box center [639, 283] width 1279 height 567
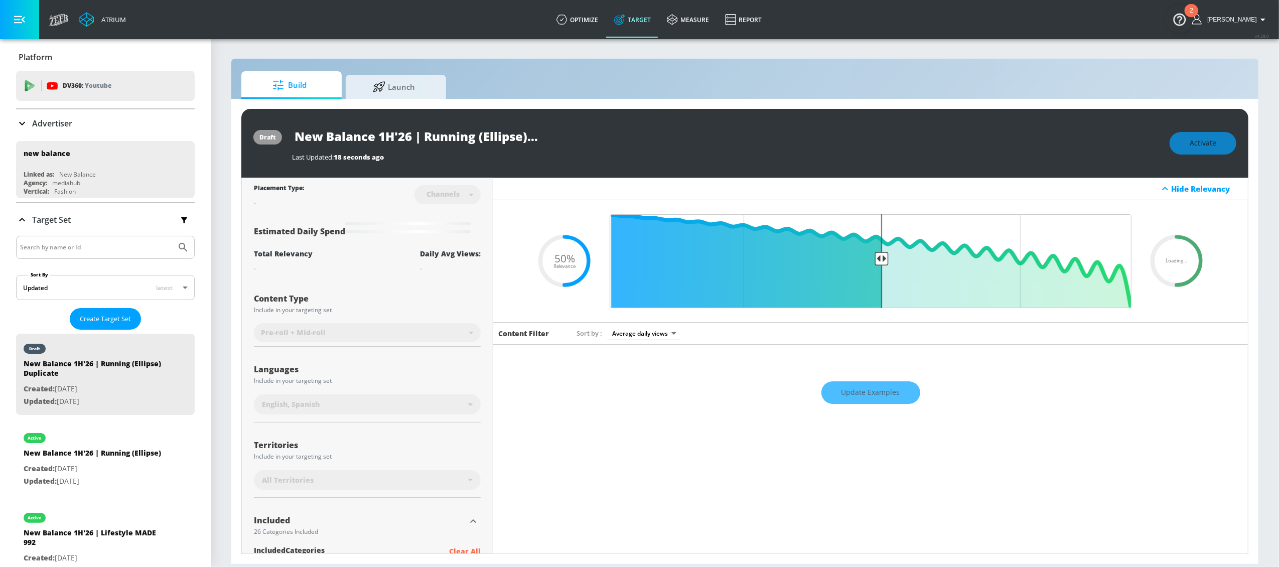
click at [470, 134] on input "New Balance 1H'26 | Running (Ellipse) Duplicate" at bounding box center [417, 136] width 251 height 23
drag, startPoint x: 492, startPoint y: 133, endPoint x: 584, endPoint y: 131, distance: 91.9
click at [584, 131] on div "New Balance 1H'26 | Running (Ellipse) Duplicate" at bounding box center [726, 136] width 868 height 23
click at [489, 127] on input "New Balance 1H'26 | Running (Ellipse) Duplicate" at bounding box center [417, 136] width 251 height 23
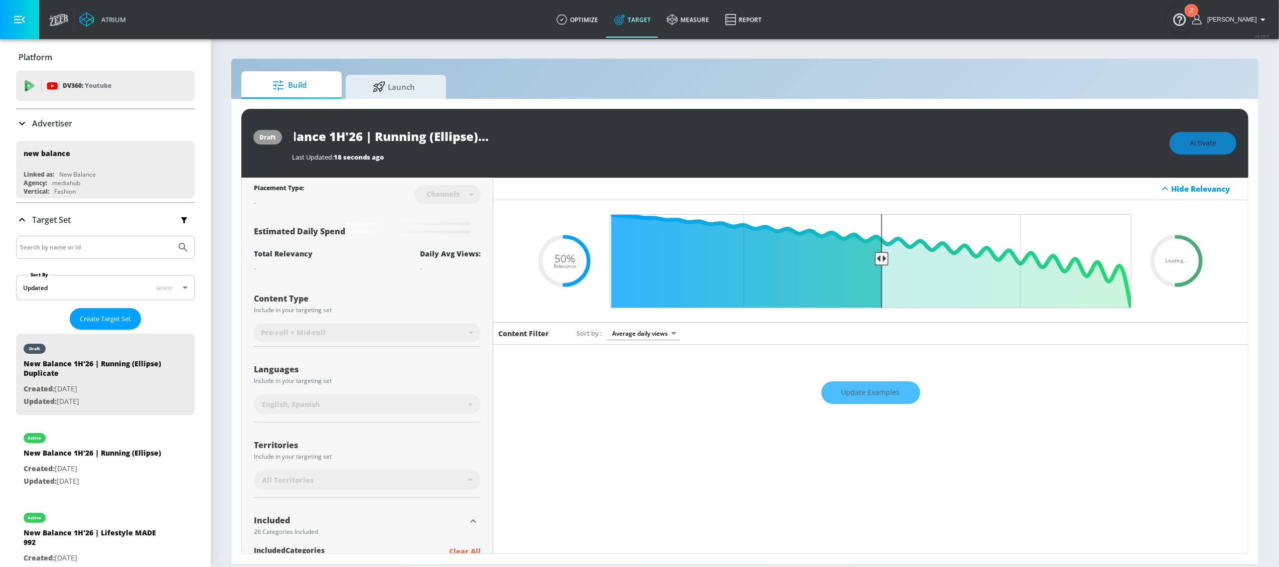
drag, startPoint x: 483, startPoint y: 134, endPoint x: 588, endPoint y: 141, distance: 104.5
click at [588, 141] on div "New Balance 1H'26 | Running (Ellipse) Duplicate" at bounding box center [726, 136] width 868 height 23
click at [535, 135] on icon "button" at bounding box center [533, 135] width 11 height 11
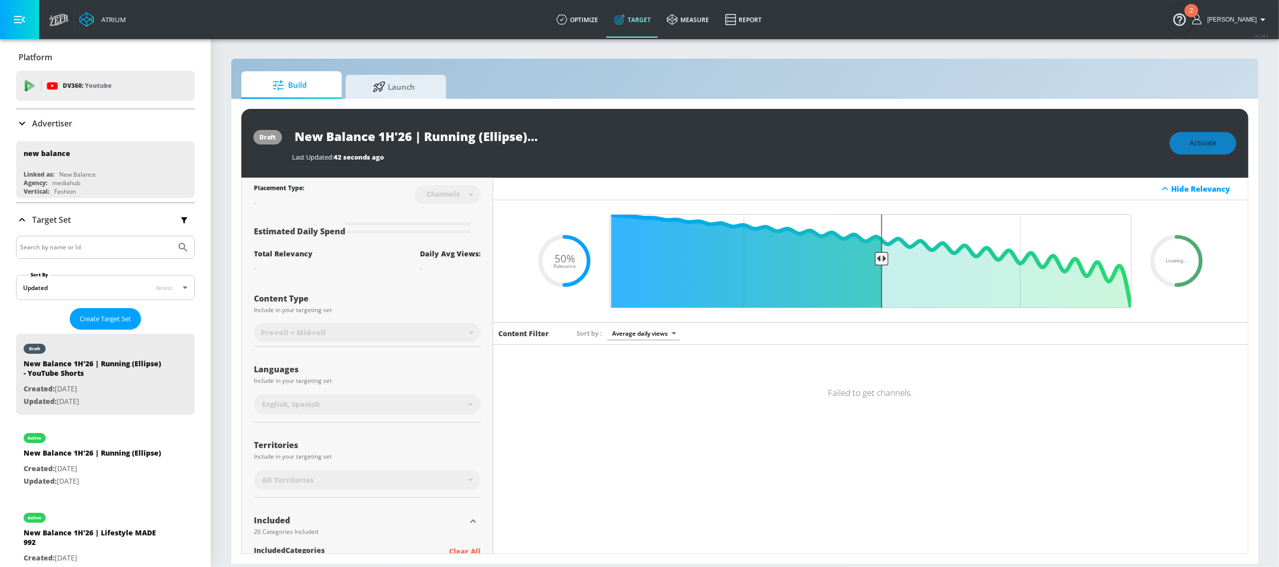
type input "New Balance 1H'26 | Running (Ellipse) Duplicate"
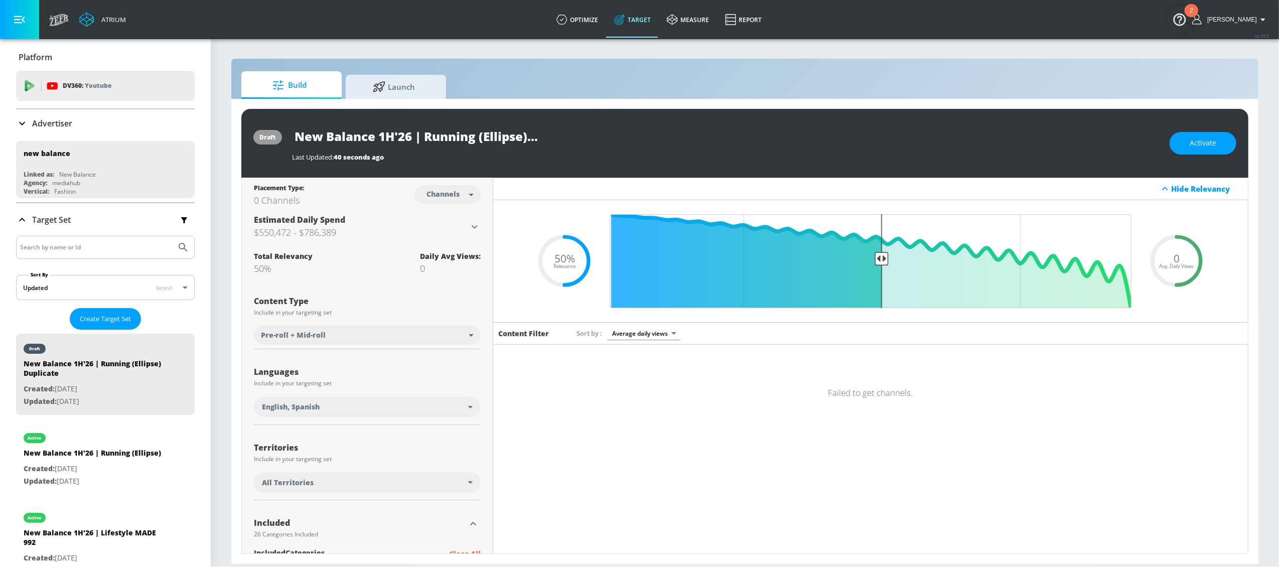
click at [468, 495] on div "All Territories" at bounding box center [367, 484] width 227 height 23
click at [466, 487] on div "All Territories" at bounding box center [367, 483] width 227 height 20
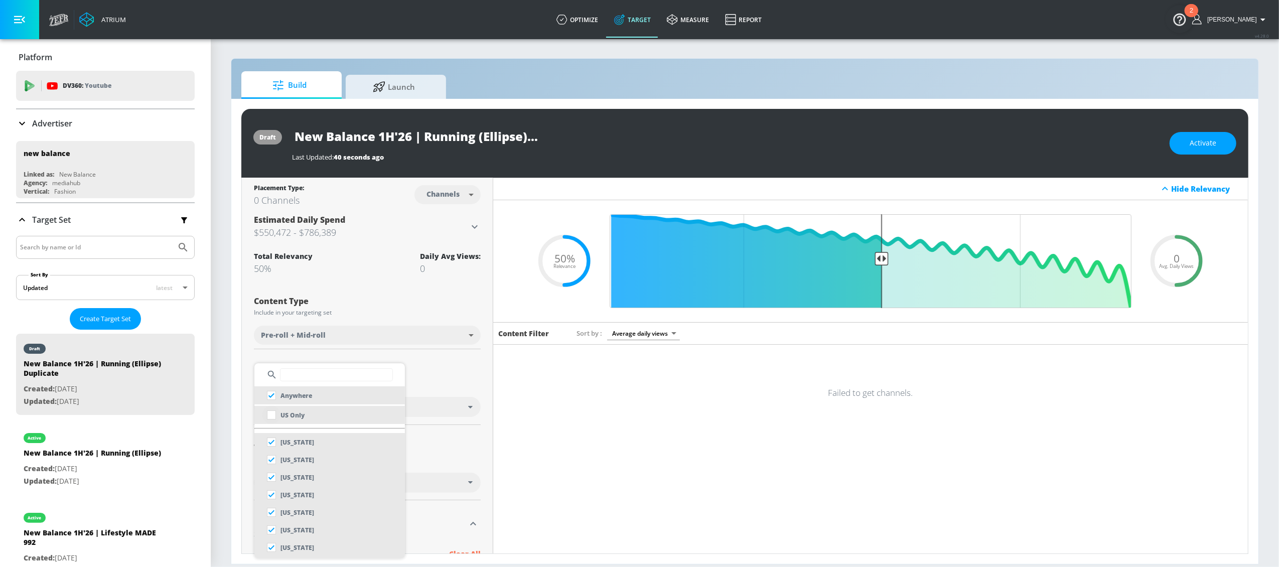
click at [274, 415] on input "checkbox" at bounding box center [271, 415] width 18 height 18
checkbox input "true"
checkbox input "false"
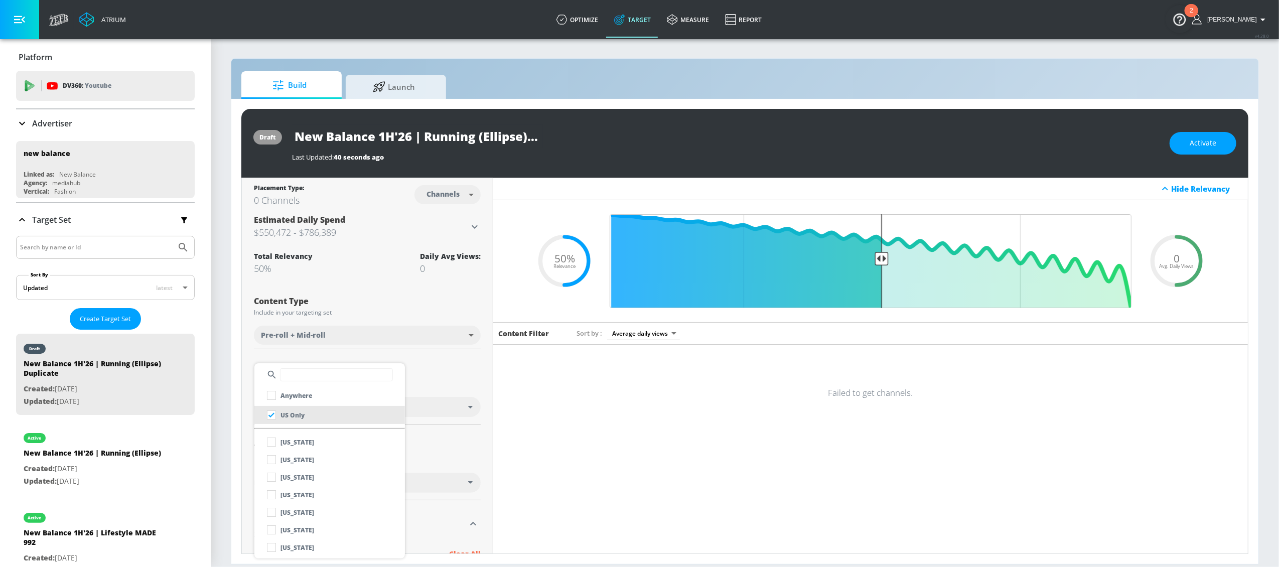
click at [432, 382] on div at bounding box center [639, 283] width 1279 height 567
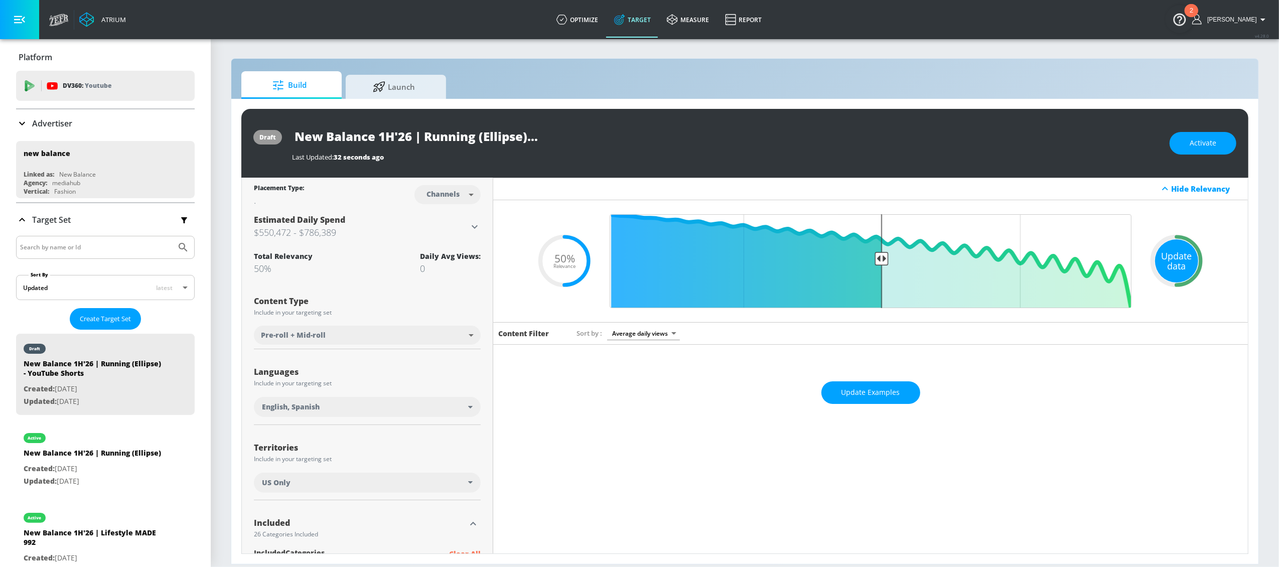
click at [1180, 250] on div "Update data" at bounding box center [1176, 260] width 43 height 43
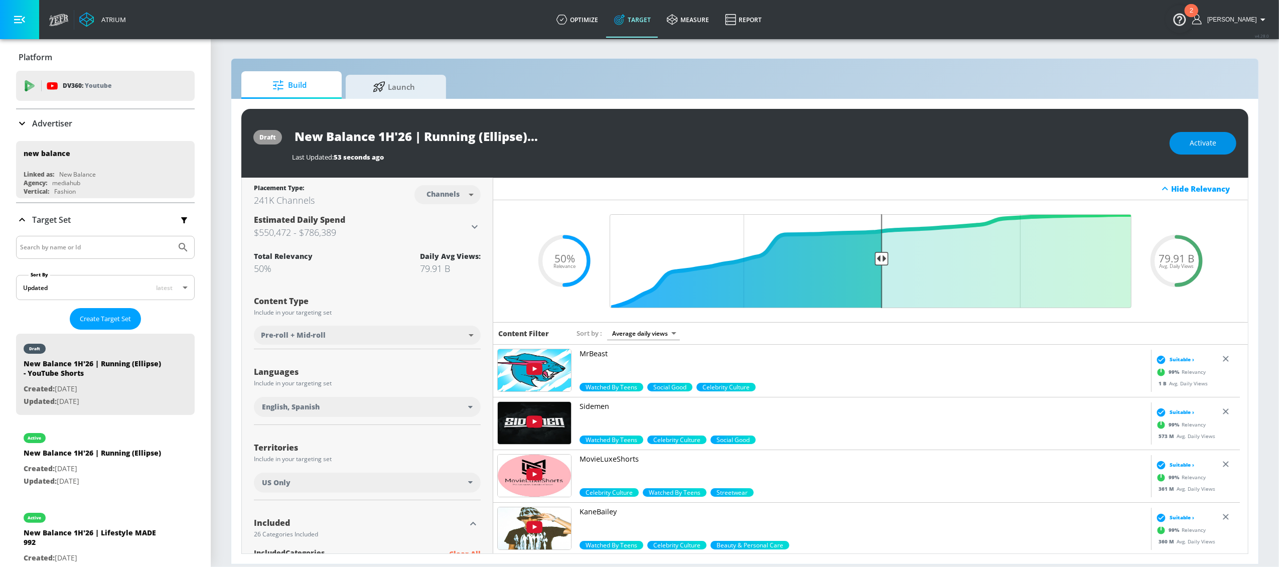
click at [1194, 147] on span "Activate" at bounding box center [1203, 143] width 27 height 13
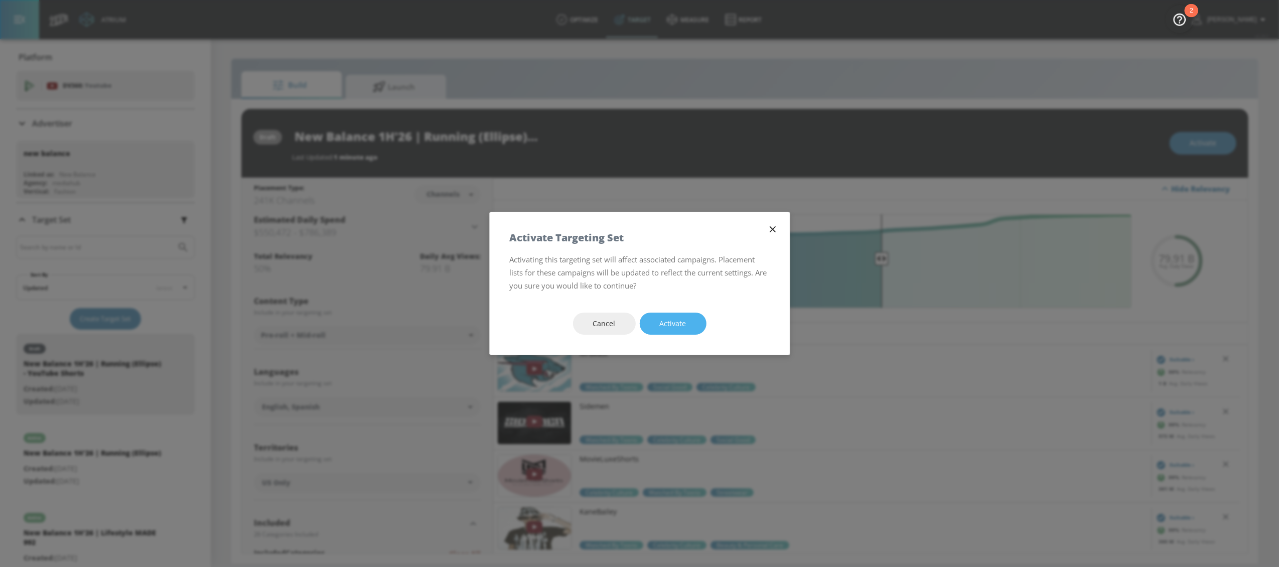
click at [673, 325] on span "Activate" at bounding box center [673, 324] width 27 height 13
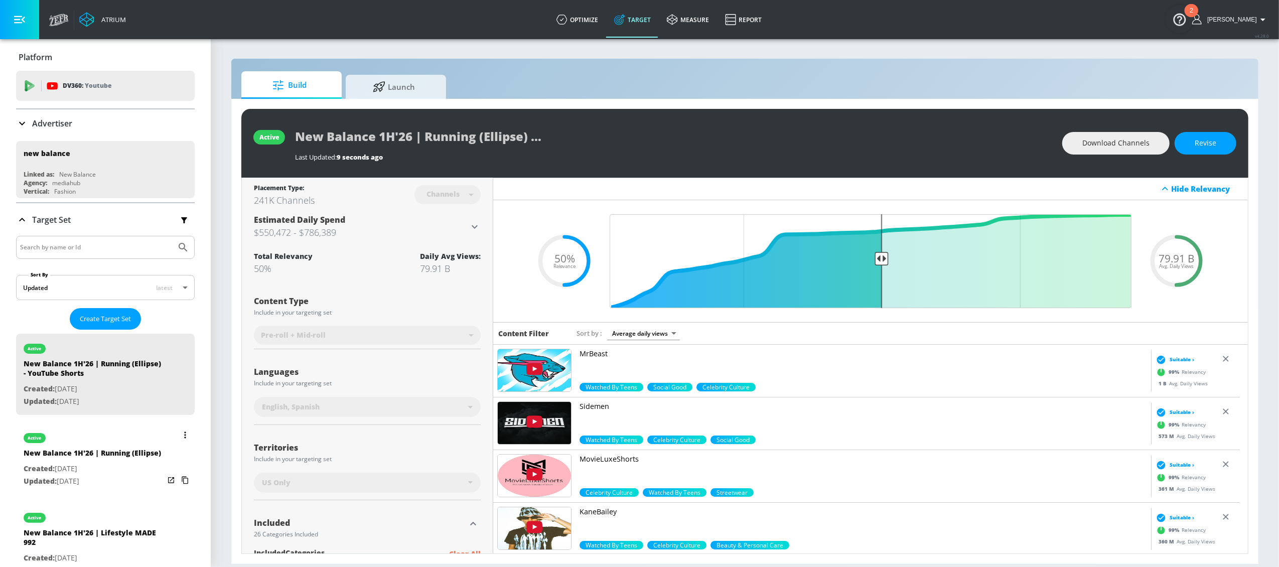
click at [75, 463] on div "New Balance 1H'26 | Running (Ellipse)" at bounding box center [92, 455] width 137 height 15
type input "New Balance 1H'26 | Running (Ellipse)"
type input "videos"
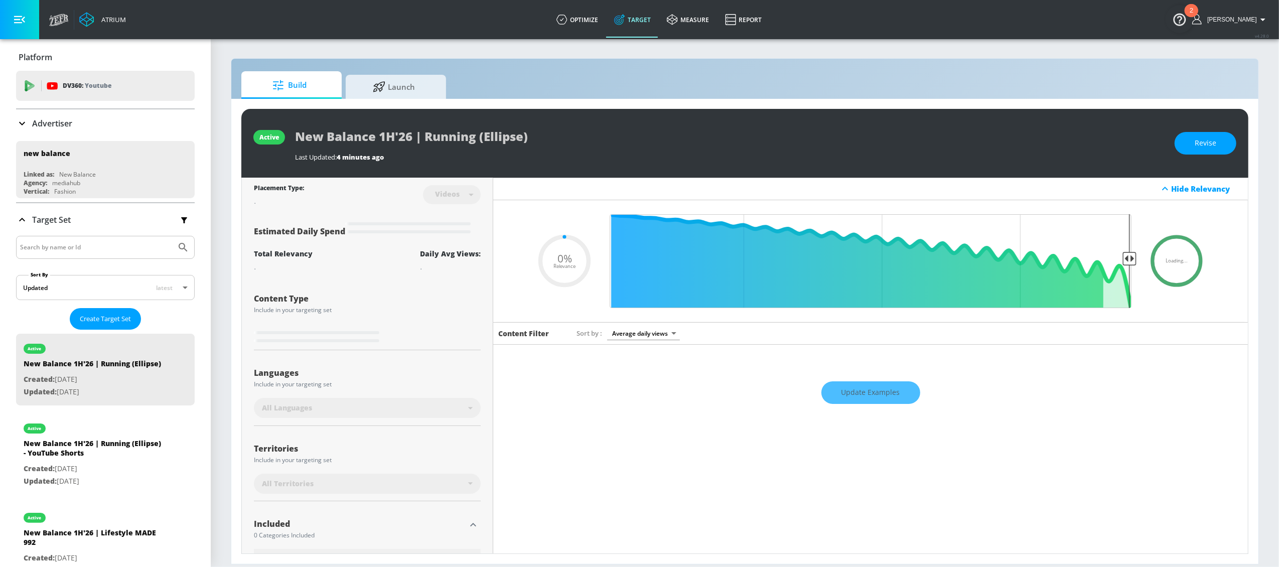
type input "0.5"
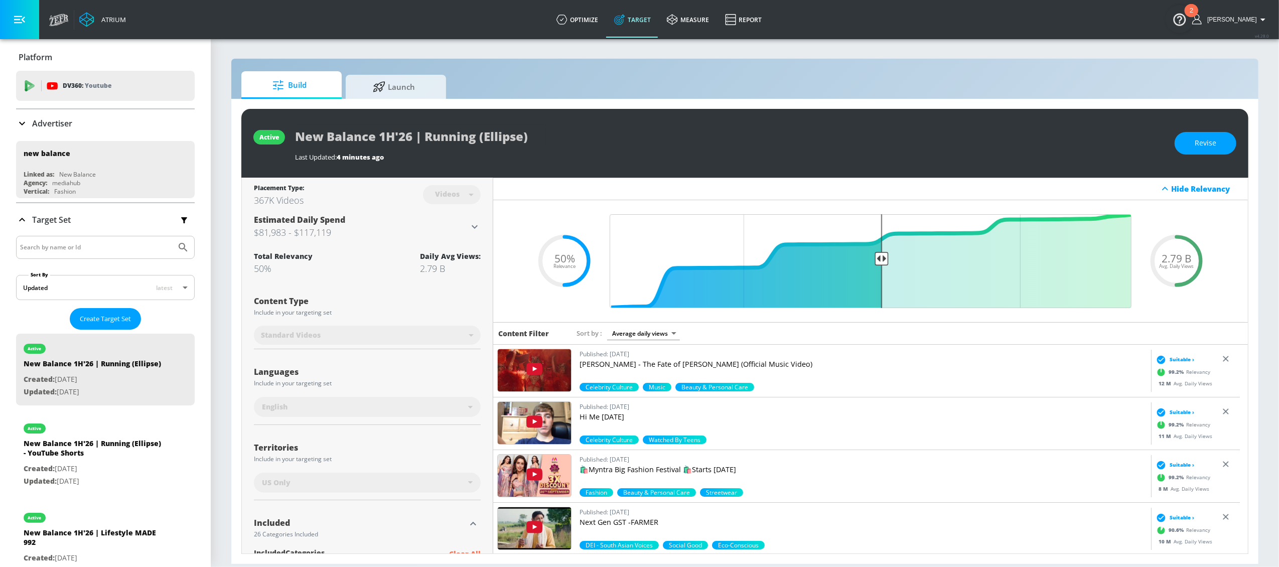
click at [67, 245] on input "Search by name or Id" at bounding box center [96, 247] width 152 height 13
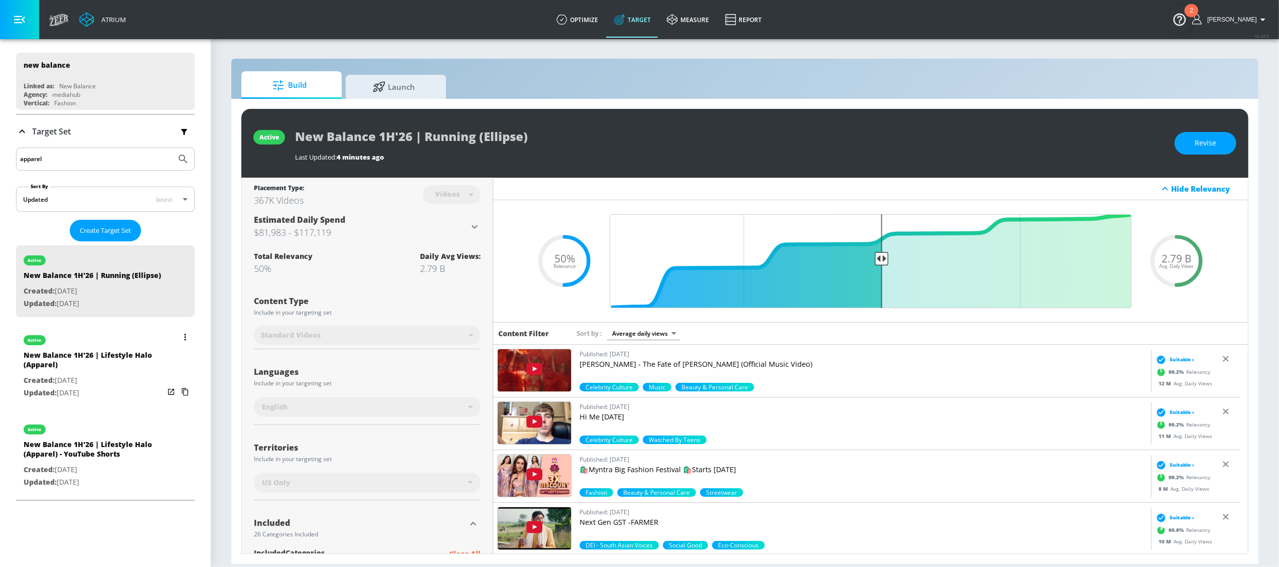
scroll to position [110, 0]
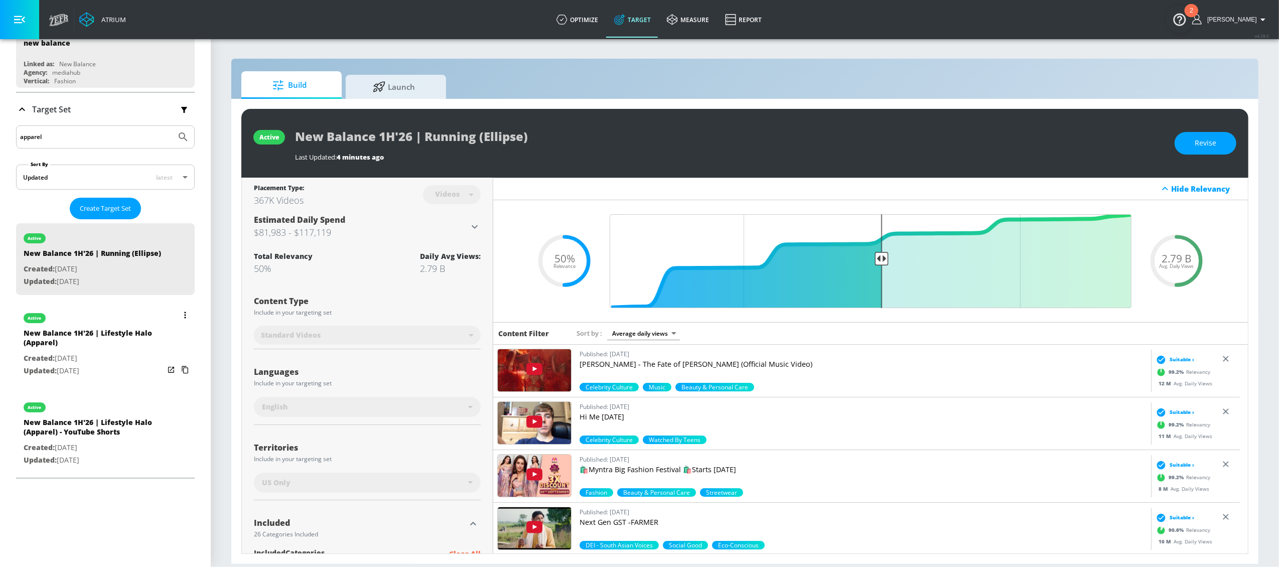
type input "apparel"
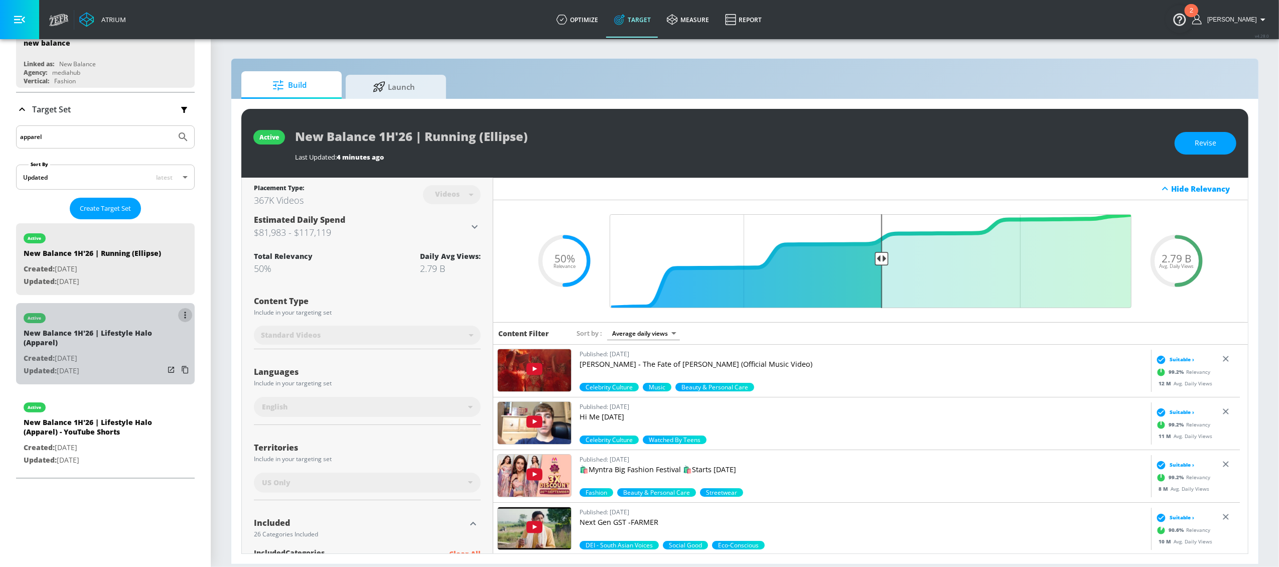
click at [184, 319] on icon "list of Target Set" at bounding box center [185, 315] width 2 height 7
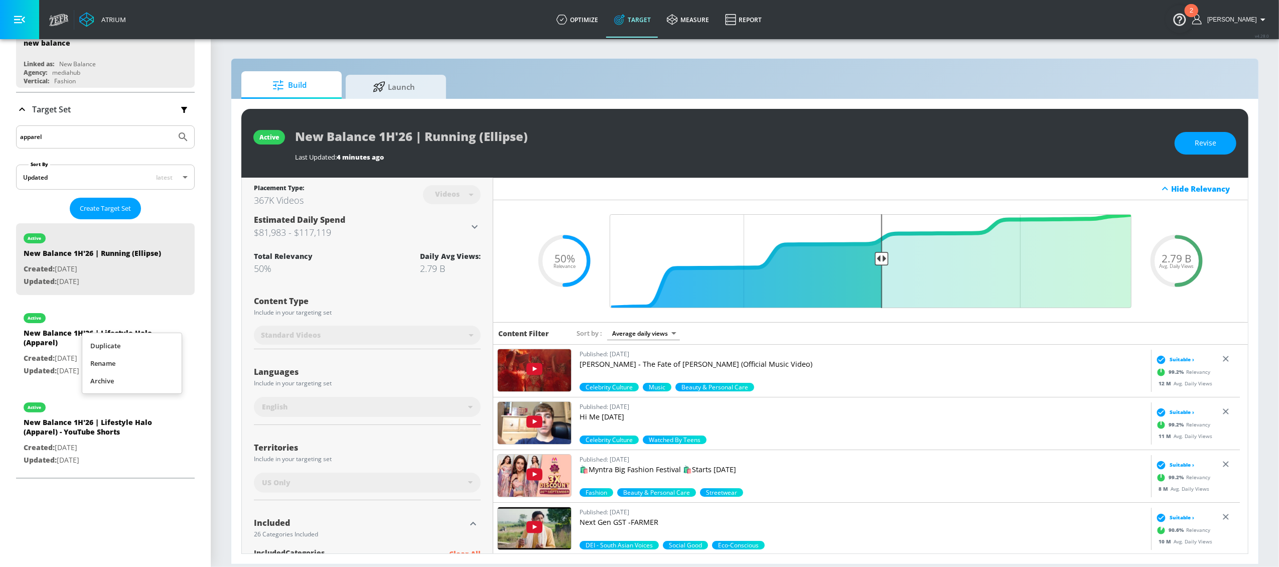
click at [156, 341] on li "Duplicate" at bounding box center [131, 346] width 99 height 18
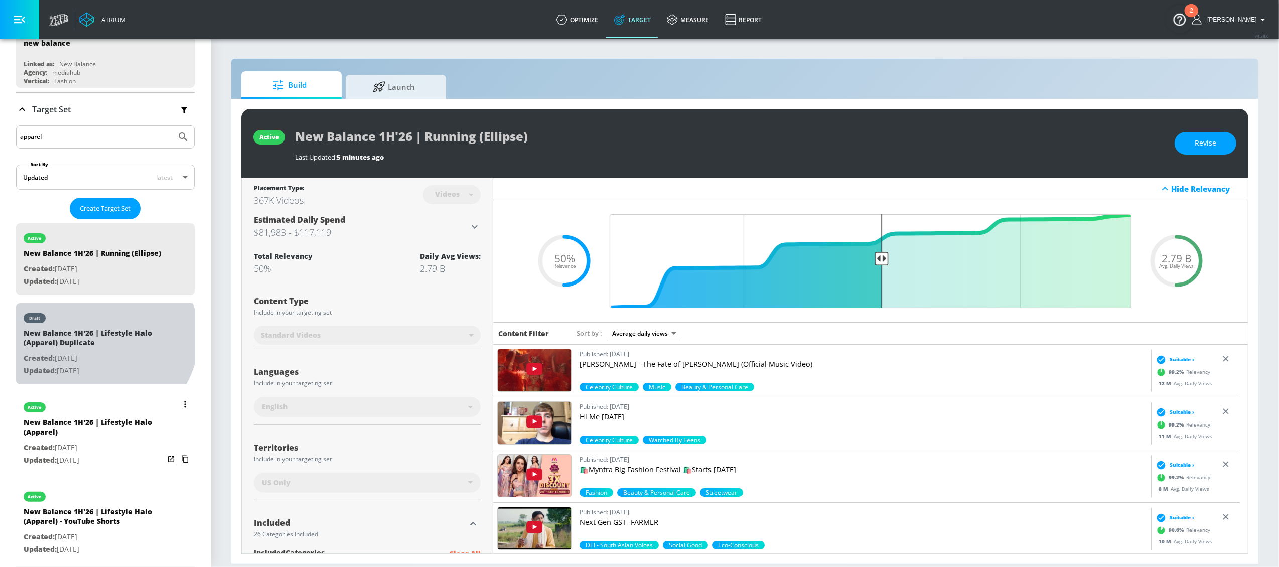
drag, startPoint x: 101, startPoint y: 347, endPoint x: 142, endPoint y: 352, distance: 40.9
click at [100, 347] on div "New Balance 1H'26 | Lifestyle Halo (Apparel) Duplicate" at bounding box center [94, 340] width 141 height 24
type input "New Balance 1H'26 | Lifestyle Halo (Apparel) Duplicate"
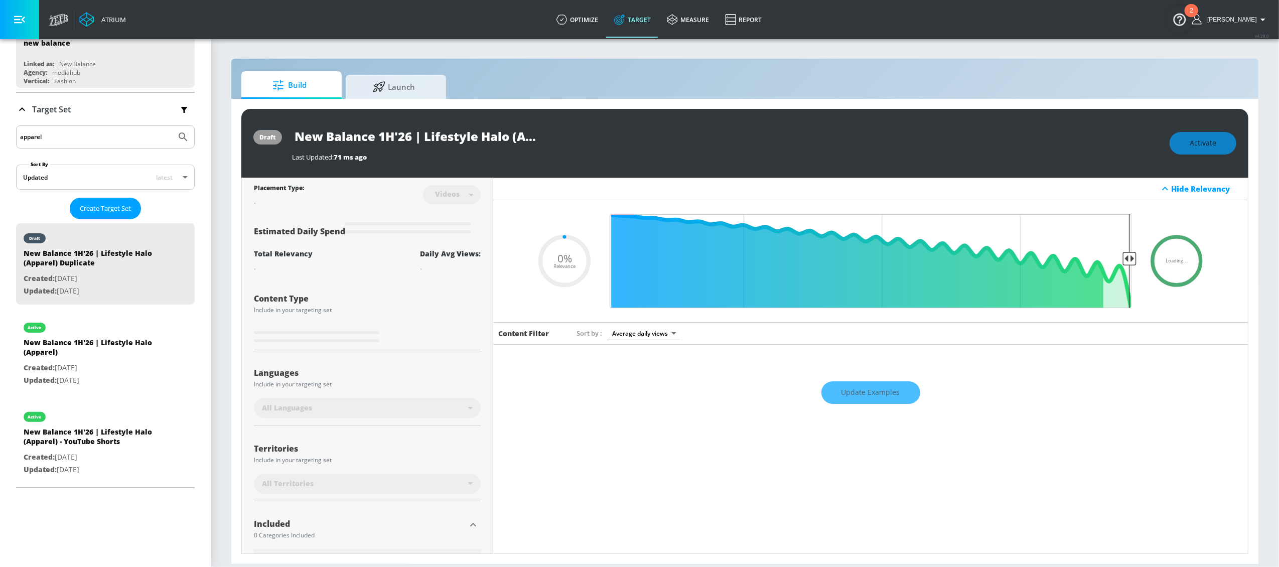
type input "0.5"
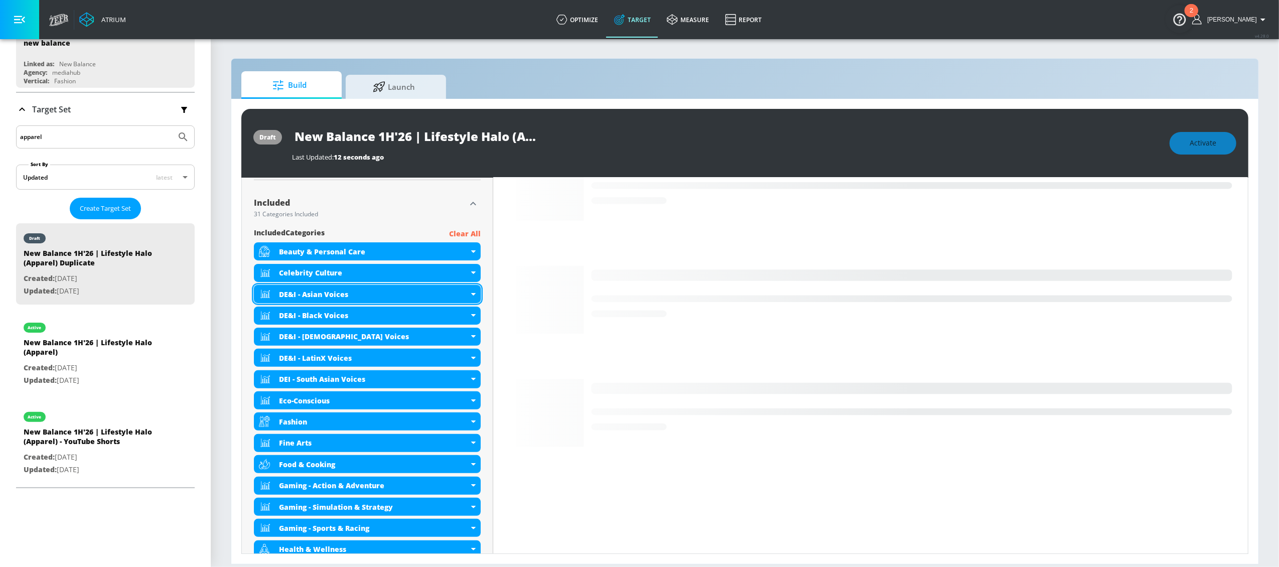
scroll to position [324, 0]
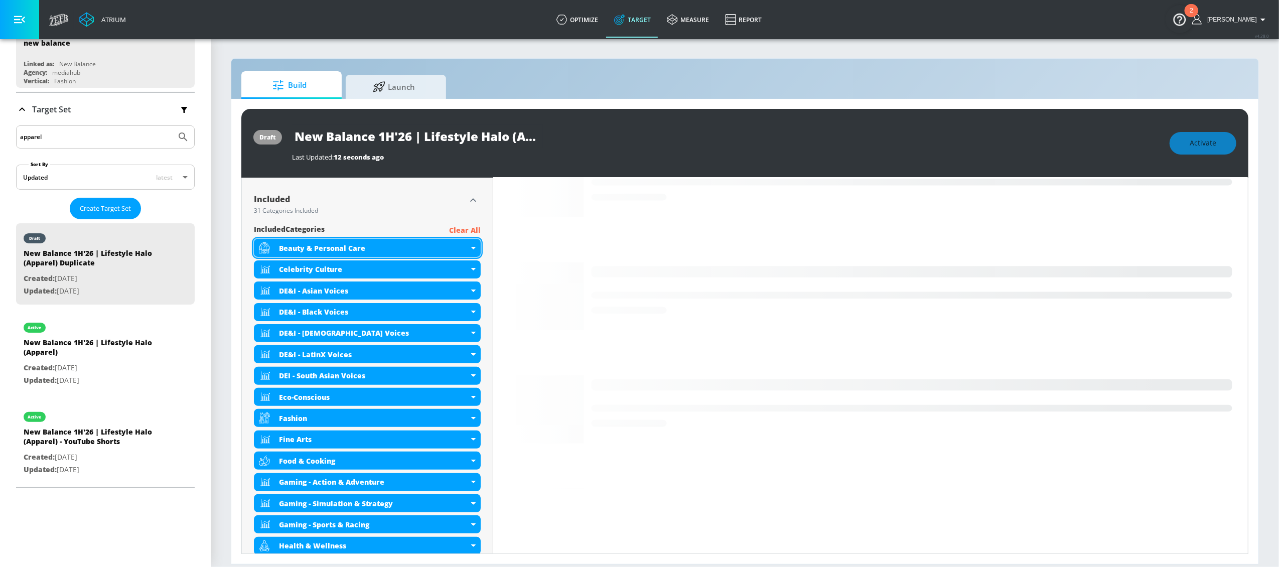
click at [471, 249] on icon at bounding box center [473, 248] width 5 height 3
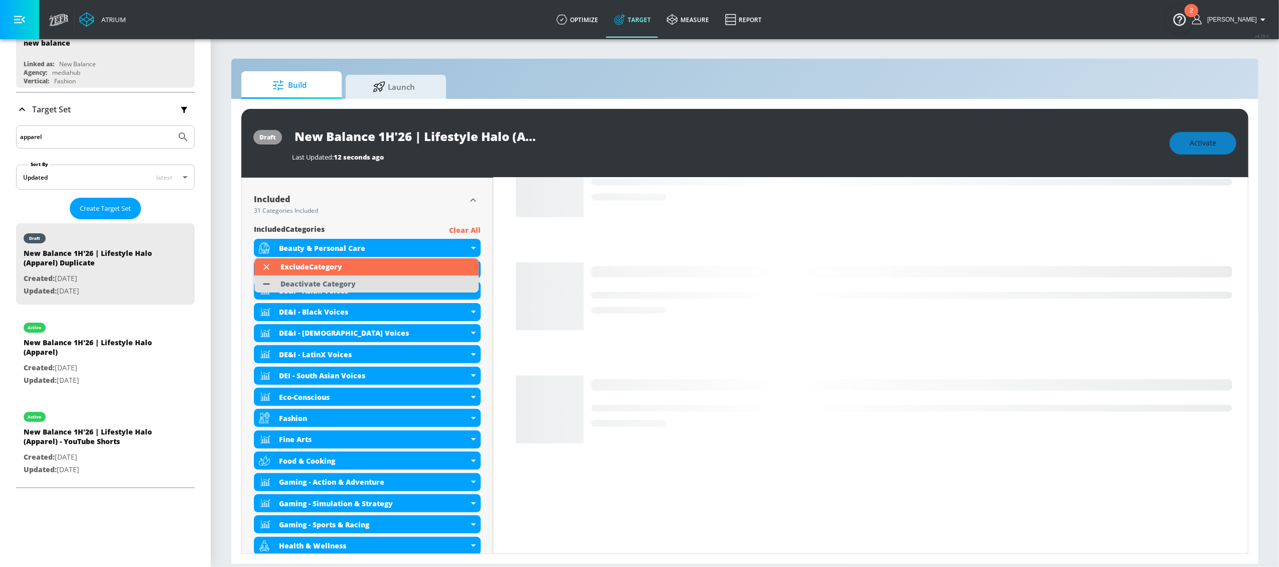
click at [327, 286] on div "Deactivate Category" at bounding box center [318, 284] width 75 height 7
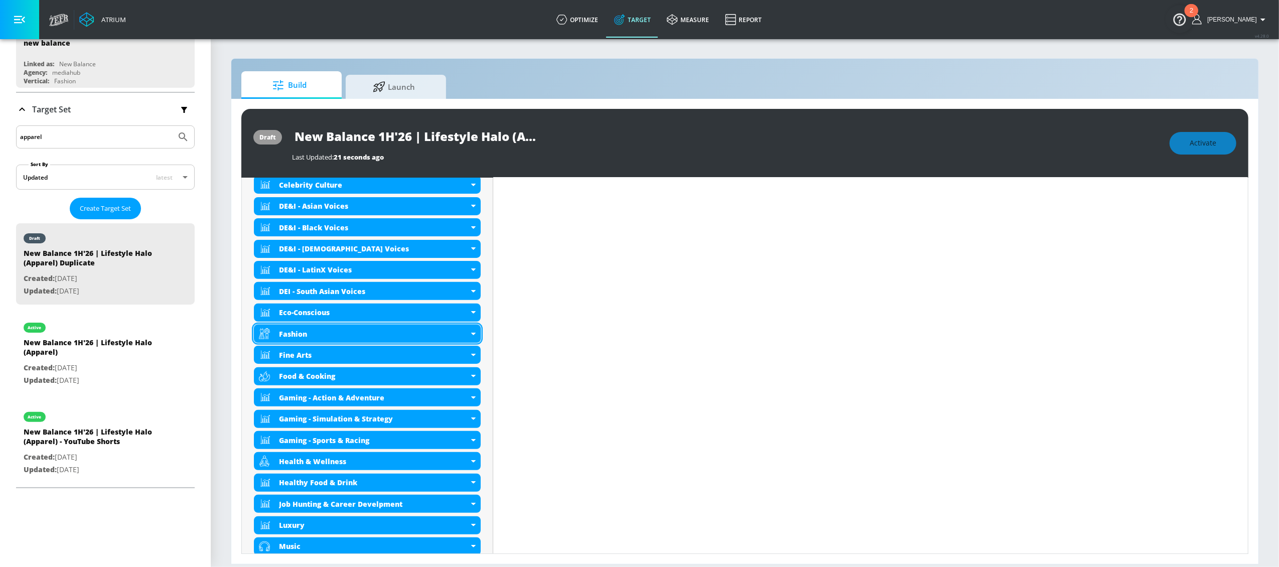
scroll to position [387, 0]
click at [471, 333] on icon at bounding box center [473, 333] width 5 height 3
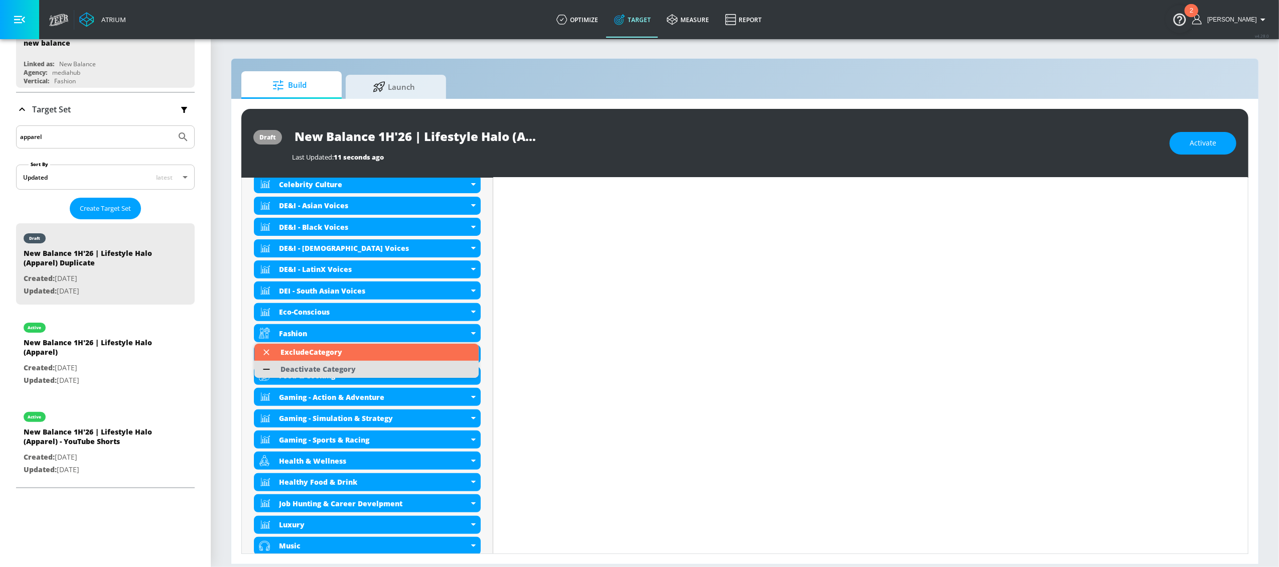
click at [335, 372] on div "Deactivate Category" at bounding box center [318, 369] width 75 height 7
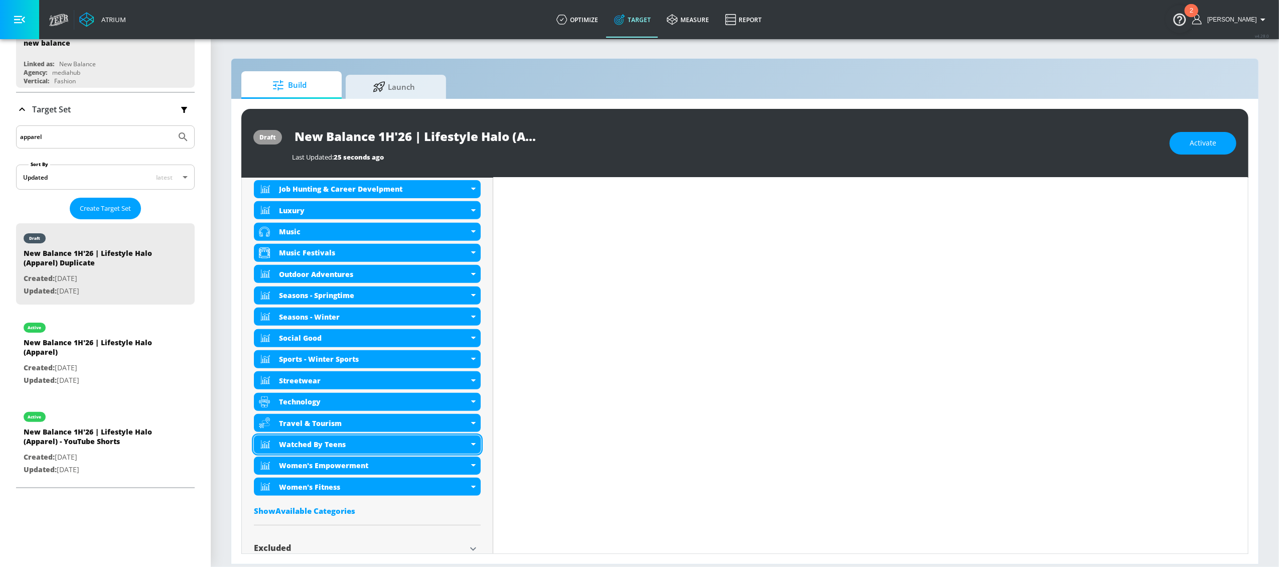
scroll to position [714, 0]
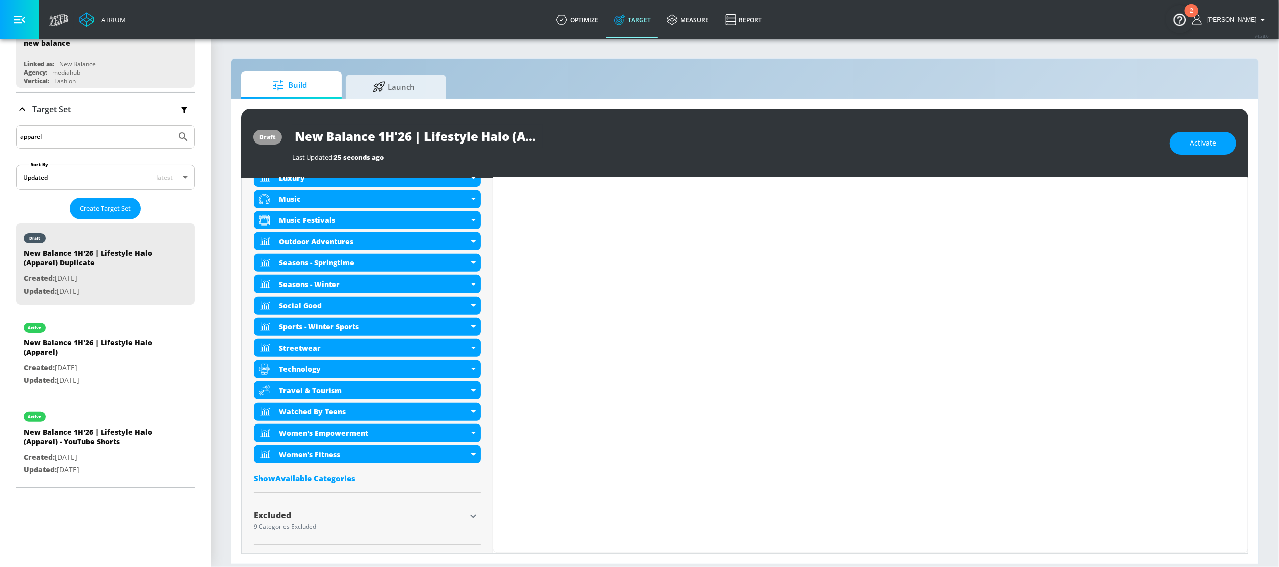
click at [334, 479] on div "Show Available Categories" at bounding box center [367, 478] width 227 height 10
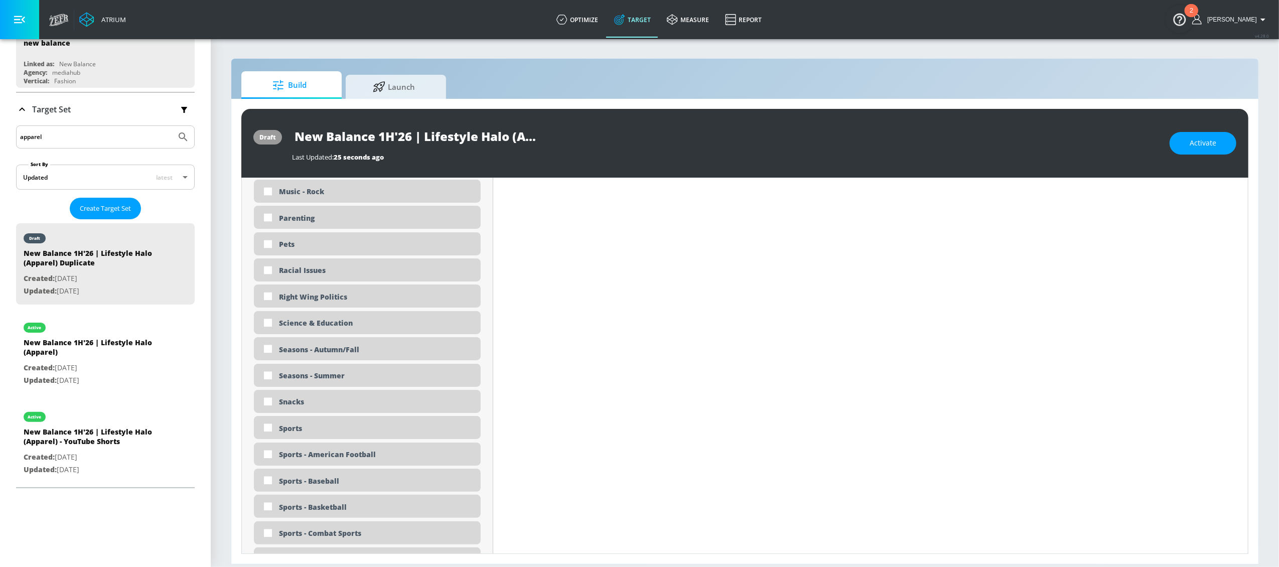
scroll to position [2430, 0]
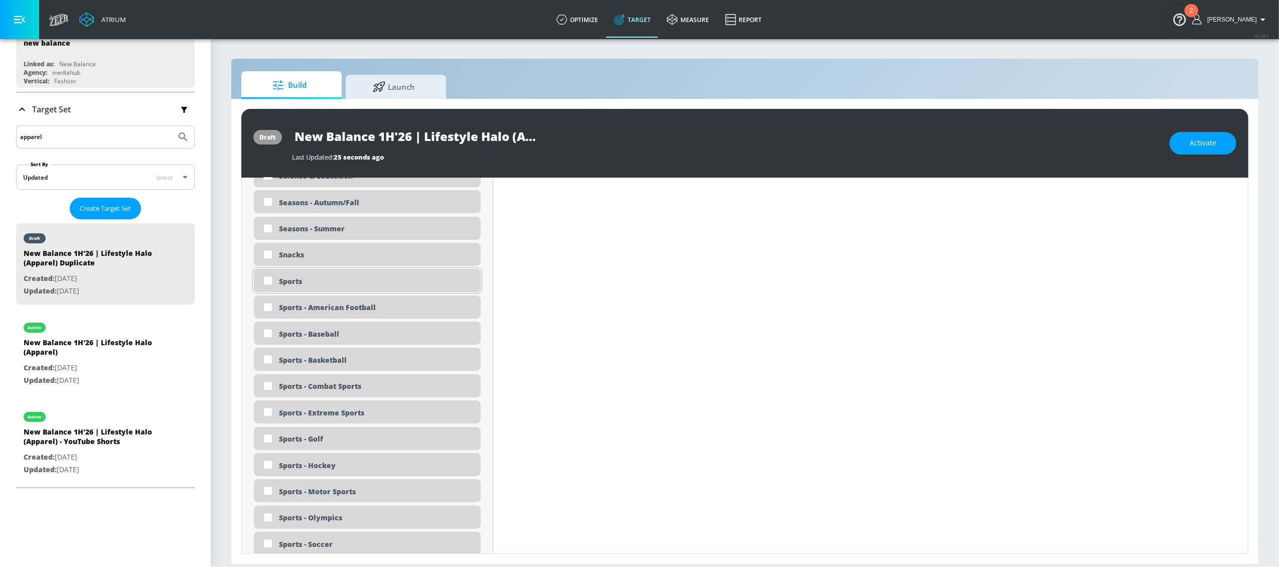
click at [267, 283] on input "checkbox" at bounding box center [268, 280] width 18 height 18
checkbox input "true"
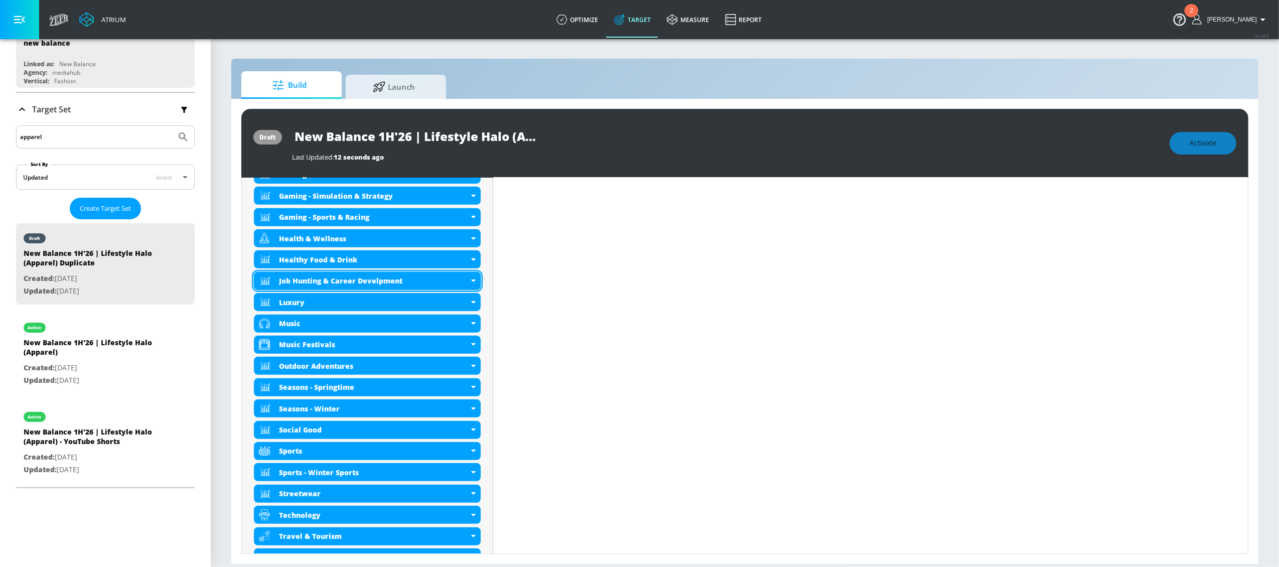
scroll to position [591, 0]
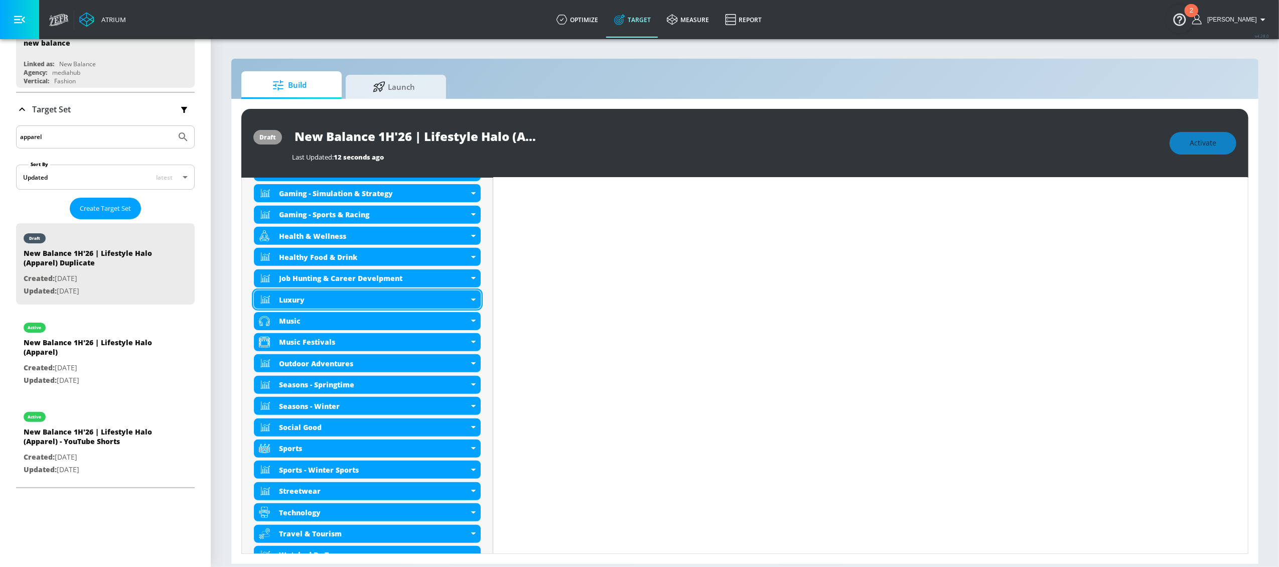
click at [473, 296] on div "Luxury" at bounding box center [367, 300] width 227 height 18
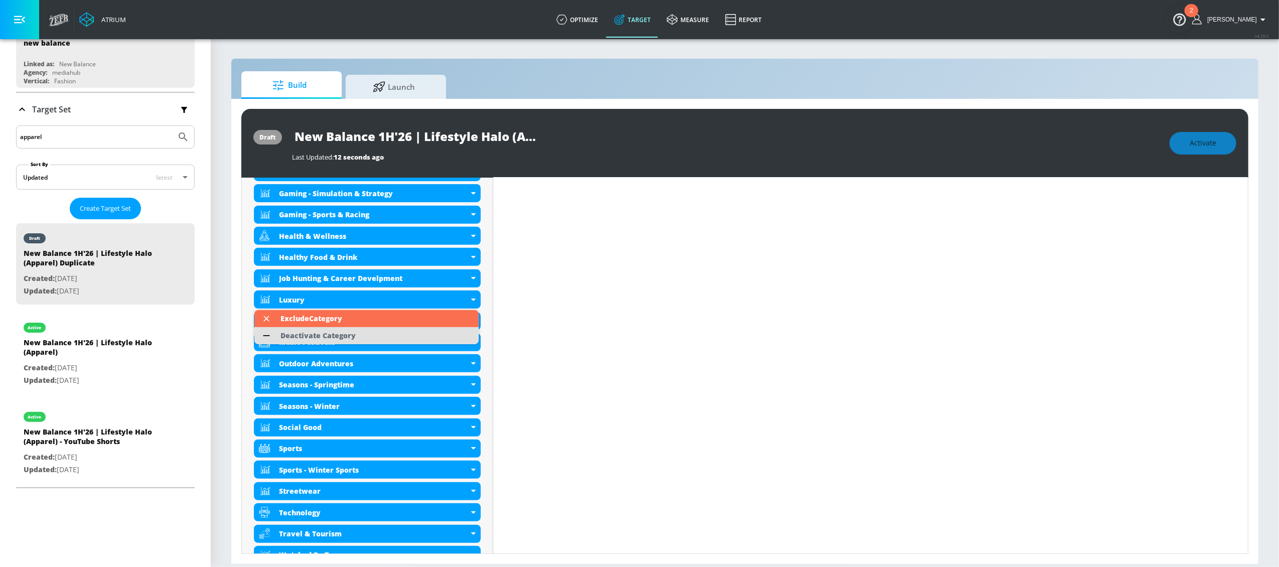
click at [347, 338] on div "Deactivate Category" at bounding box center [318, 335] width 75 height 7
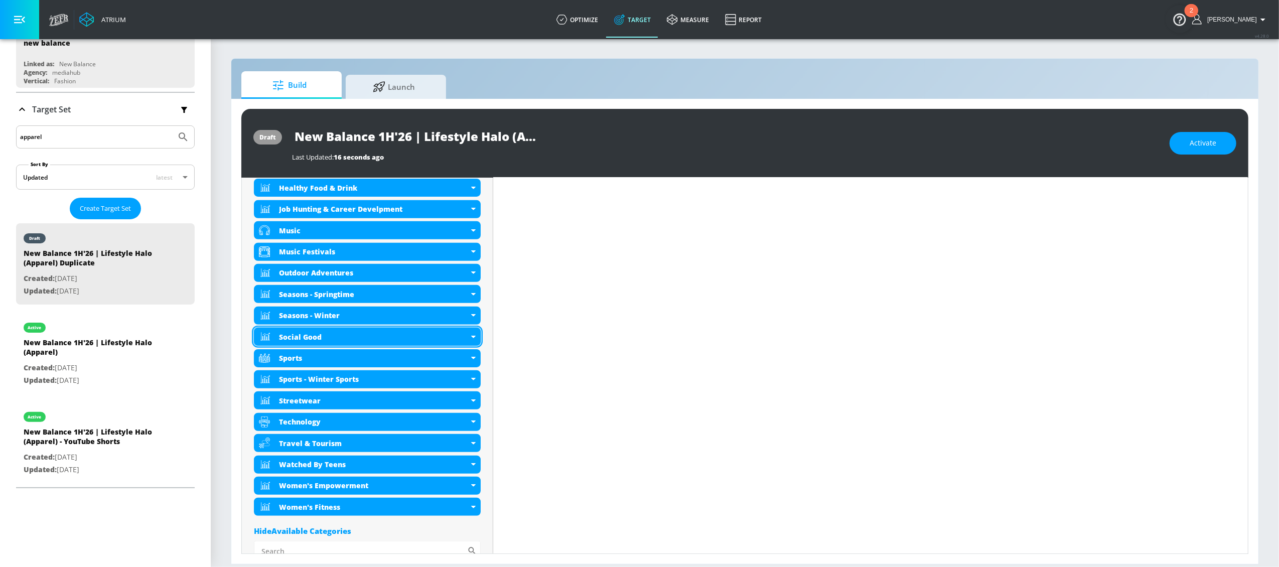
scroll to position [677, 0]
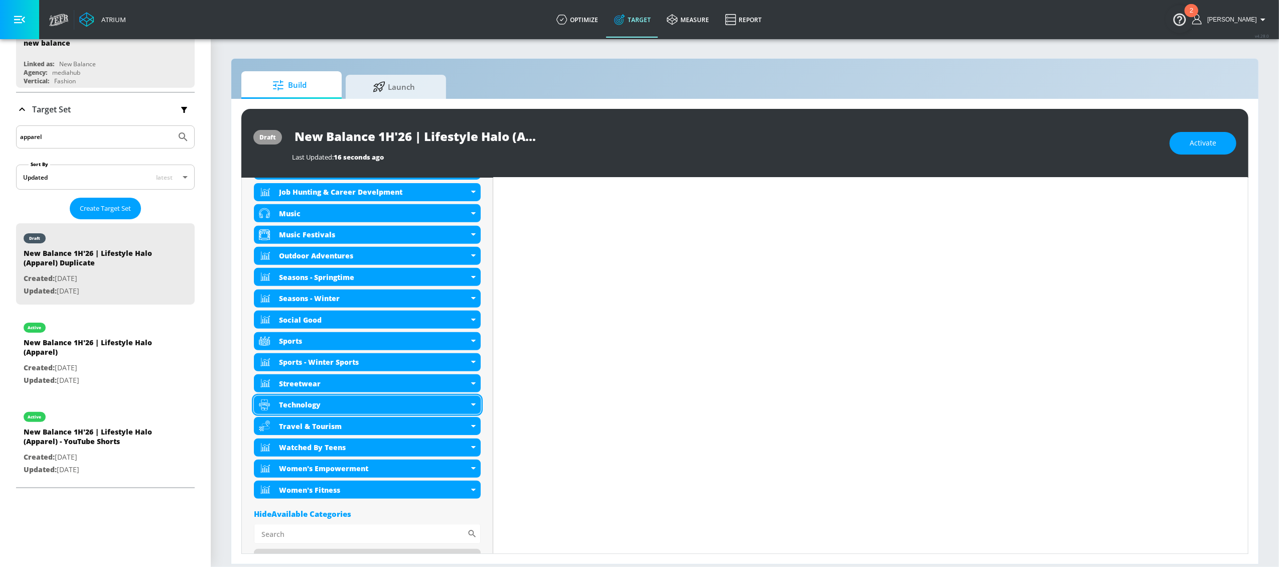
click at [378, 402] on div "Technology" at bounding box center [374, 405] width 190 height 10
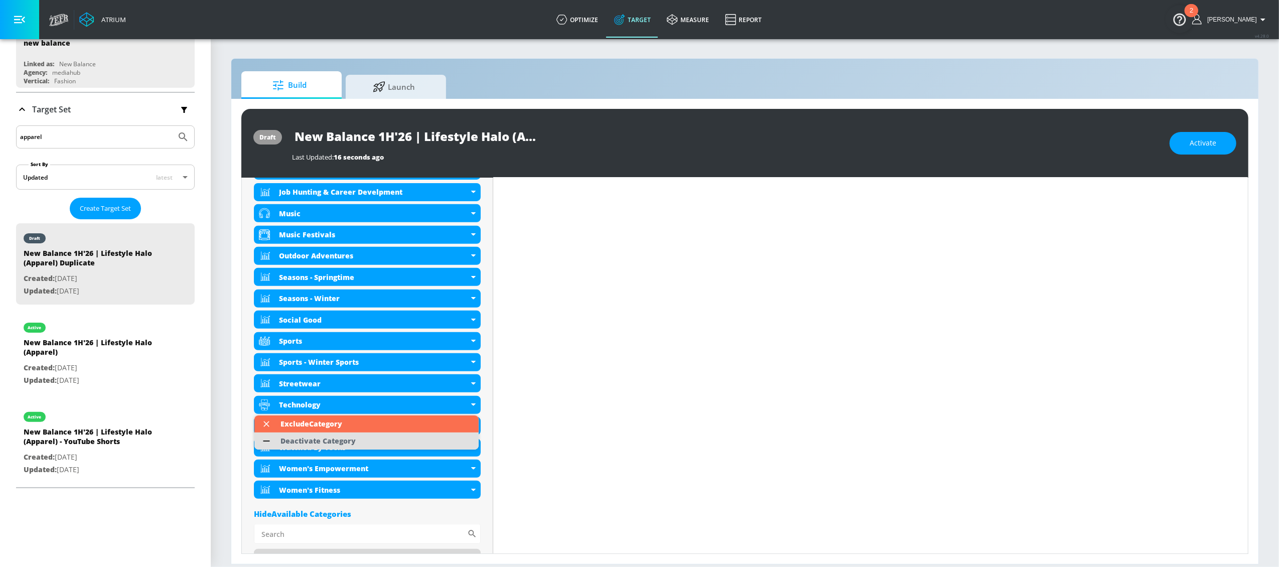
click at [327, 443] on div "Deactivate Category" at bounding box center [318, 441] width 75 height 7
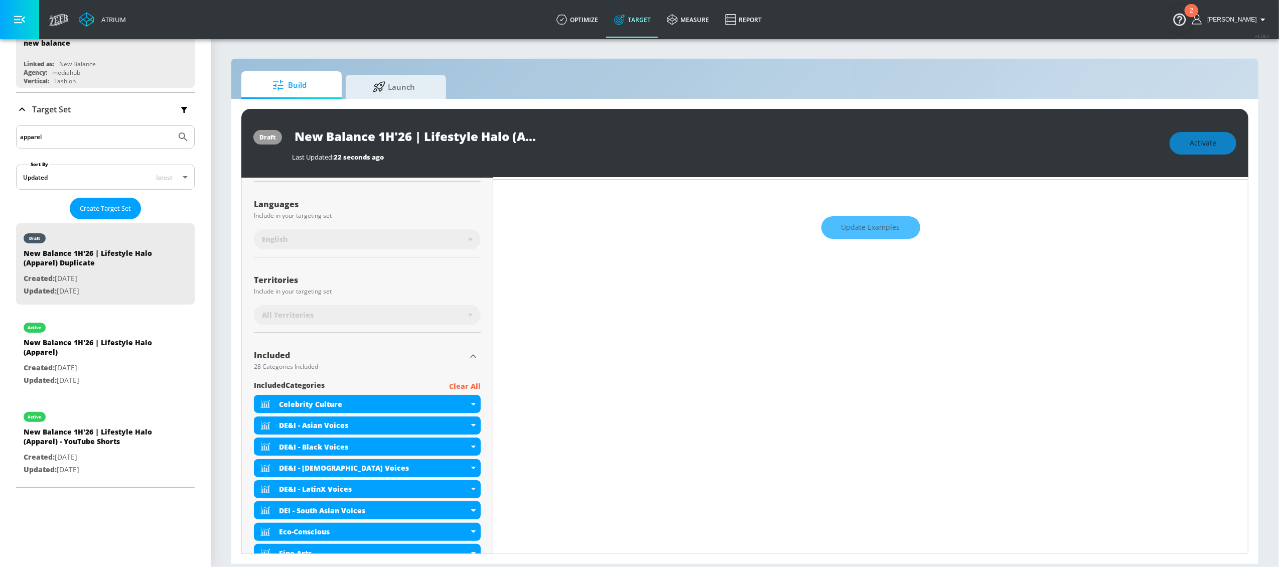
scroll to position [95, 0]
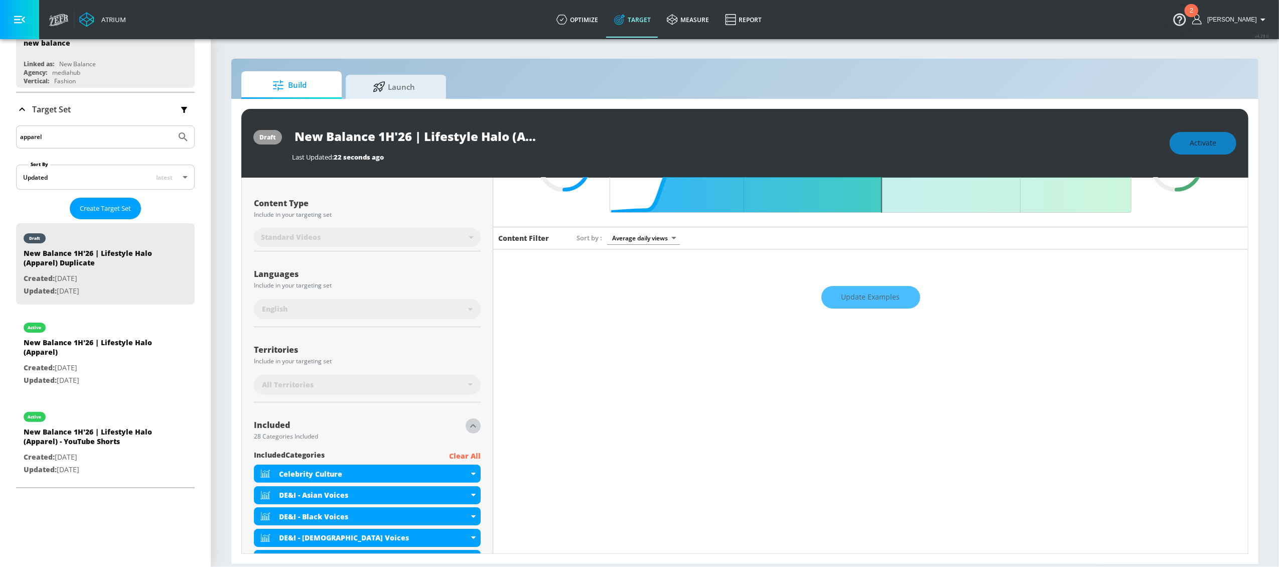
click at [467, 427] on icon "button" at bounding box center [473, 426] width 12 height 12
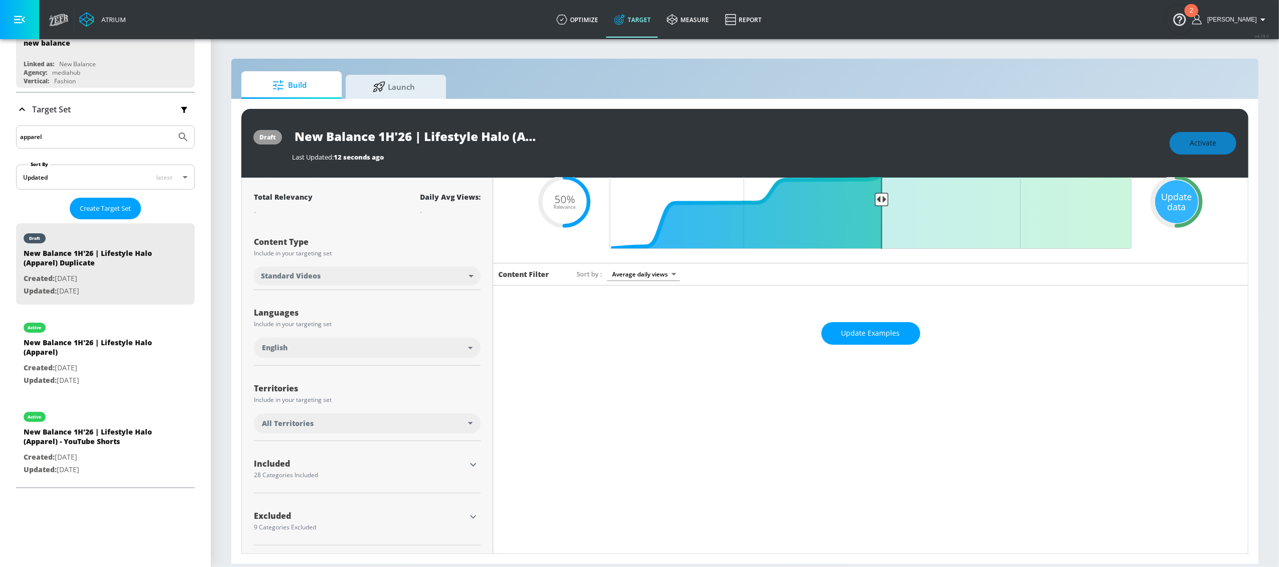
scroll to position [60, 0]
click at [380, 429] on div "All Territories" at bounding box center [367, 423] width 227 height 20
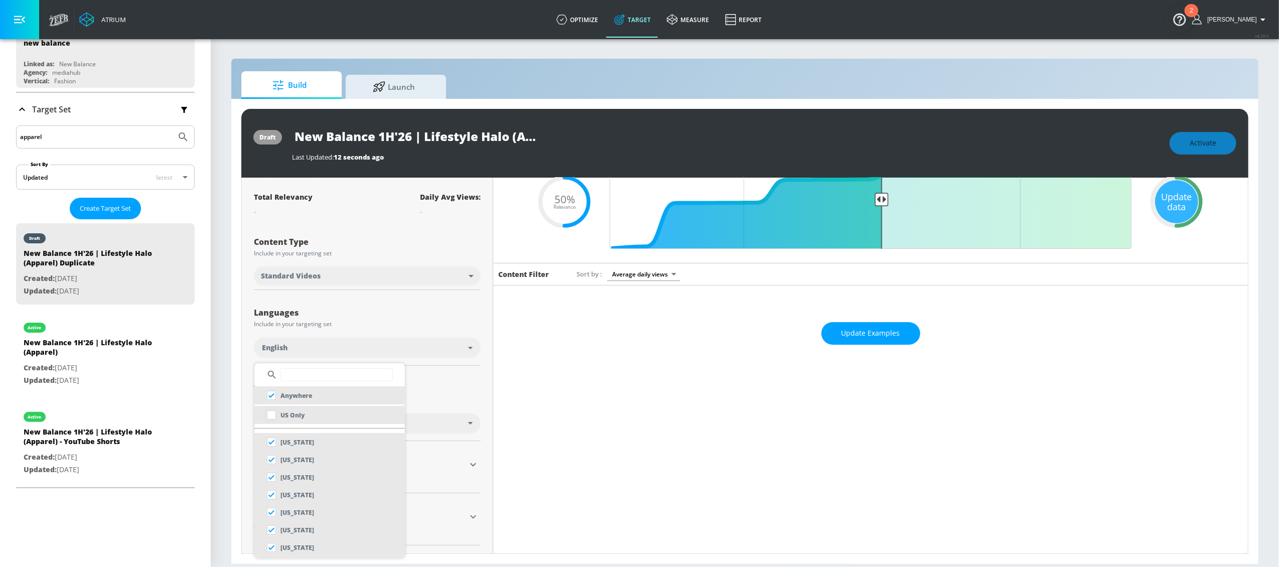
click at [272, 409] on input "checkbox" at bounding box center [271, 415] width 18 height 18
checkbox input "true"
checkbox input "false"
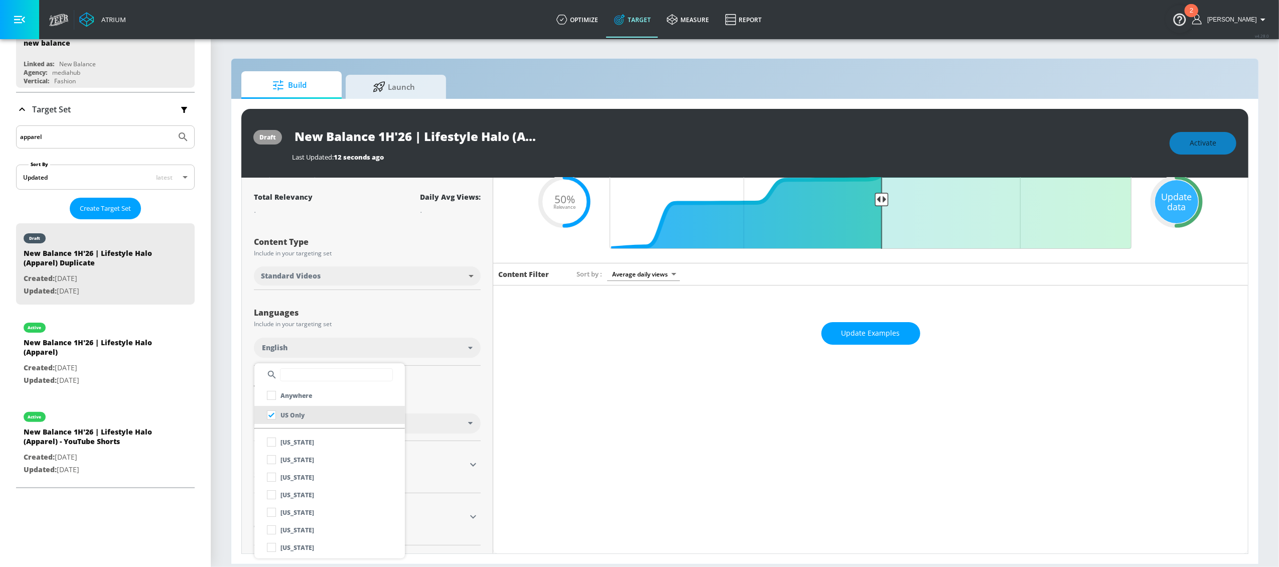
click at [446, 390] on div at bounding box center [639, 283] width 1279 height 567
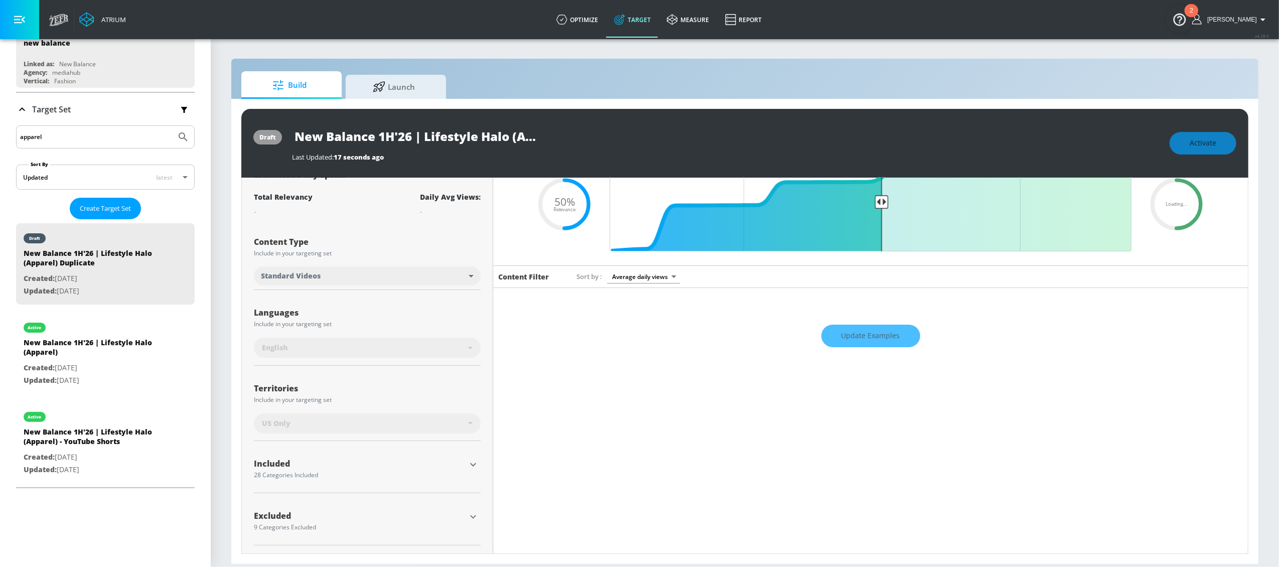
scroll to position [57, 0]
click at [474, 143] on input "New Balance 1H'26 | Lifestyle Halo (Apparel) Duplicate" at bounding box center [417, 136] width 251 height 23
drag, startPoint x: 426, startPoint y: 137, endPoint x: 605, endPoint y: 147, distance: 179.4
click at [605, 147] on div "New Balance 1H'26 | Lifestyle Halo (Apparel) Duplicate Last Updated: 17 seconds…" at bounding box center [726, 143] width 868 height 37
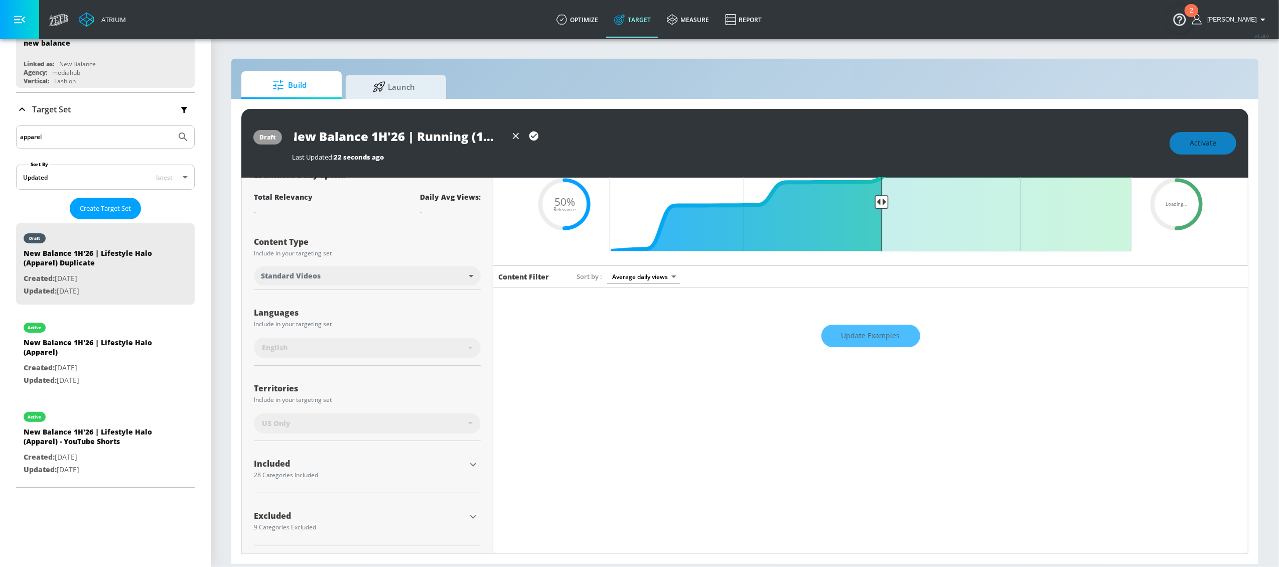
scroll to position [0, 11]
click at [531, 135] on icon "button" at bounding box center [533, 135] width 11 height 11
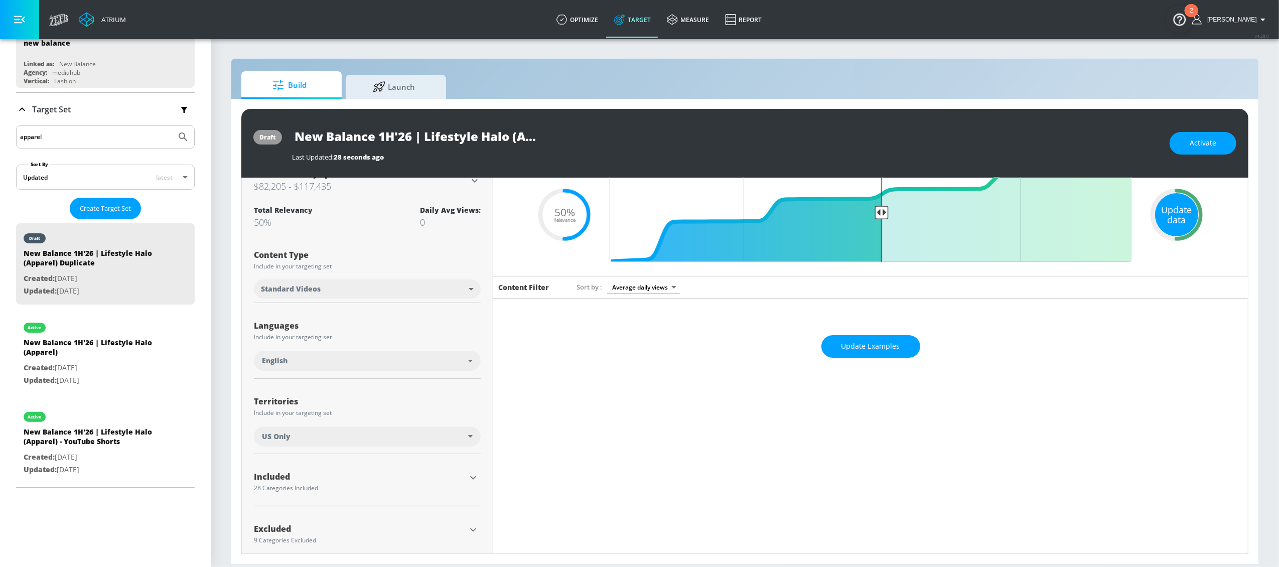
click at [1171, 223] on div "Update data" at bounding box center [1176, 214] width 43 height 43
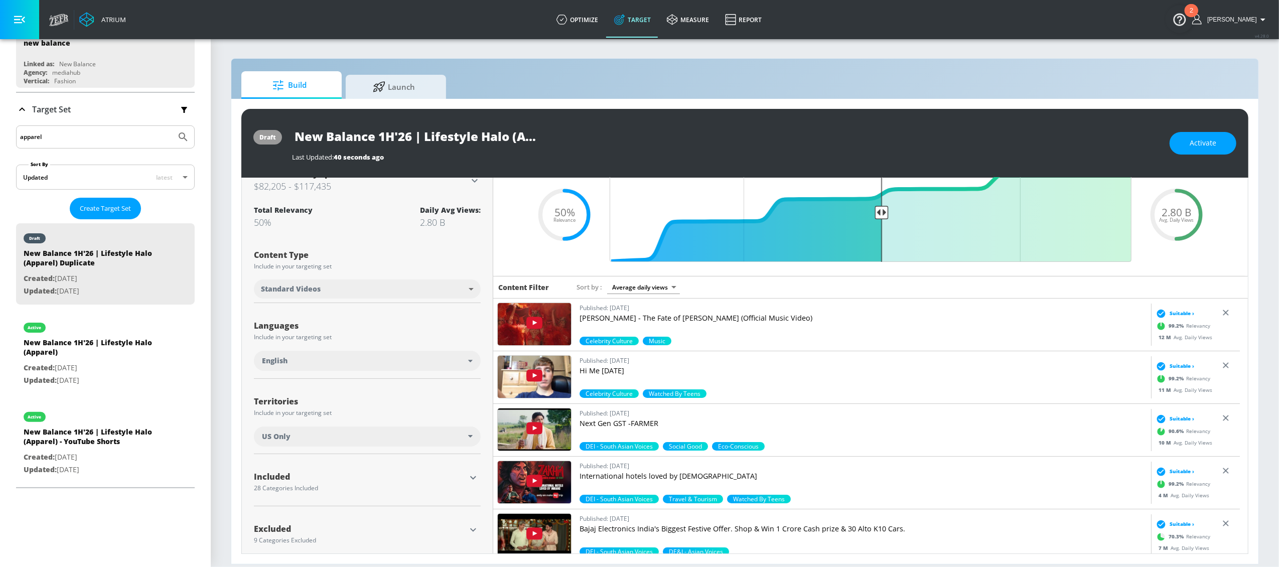
click at [492, 132] on input "New Balance 1H'26 | Lifestyle Halo (Apparel) Duplicate" at bounding box center [417, 136] width 251 height 23
drag, startPoint x: 427, startPoint y: 140, endPoint x: 665, endPoint y: 153, distance: 238.7
click at [665, 153] on div "New Balance 1H'26 | Lifestyle Halo (Apparel) Duplicate Last Updated: 40 seconds…" at bounding box center [726, 143] width 868 height 37
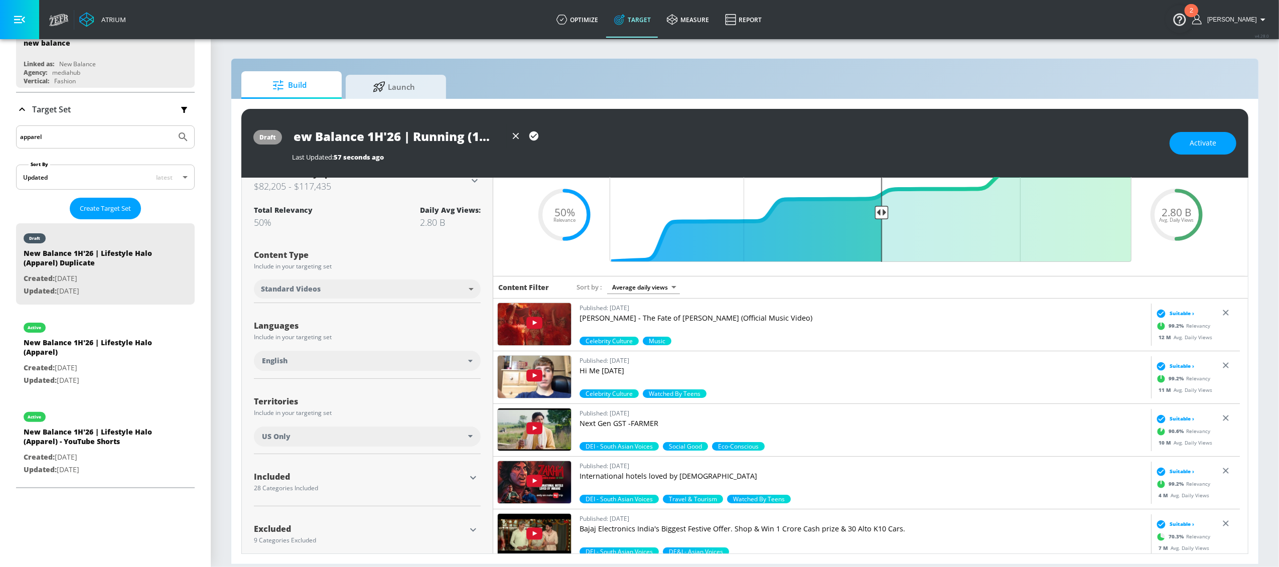
type input "New Balance 1H'26 | Running (1080)"
click at [537, 136] on icon "button" at bounding box center [533, 135] width 9 height 9
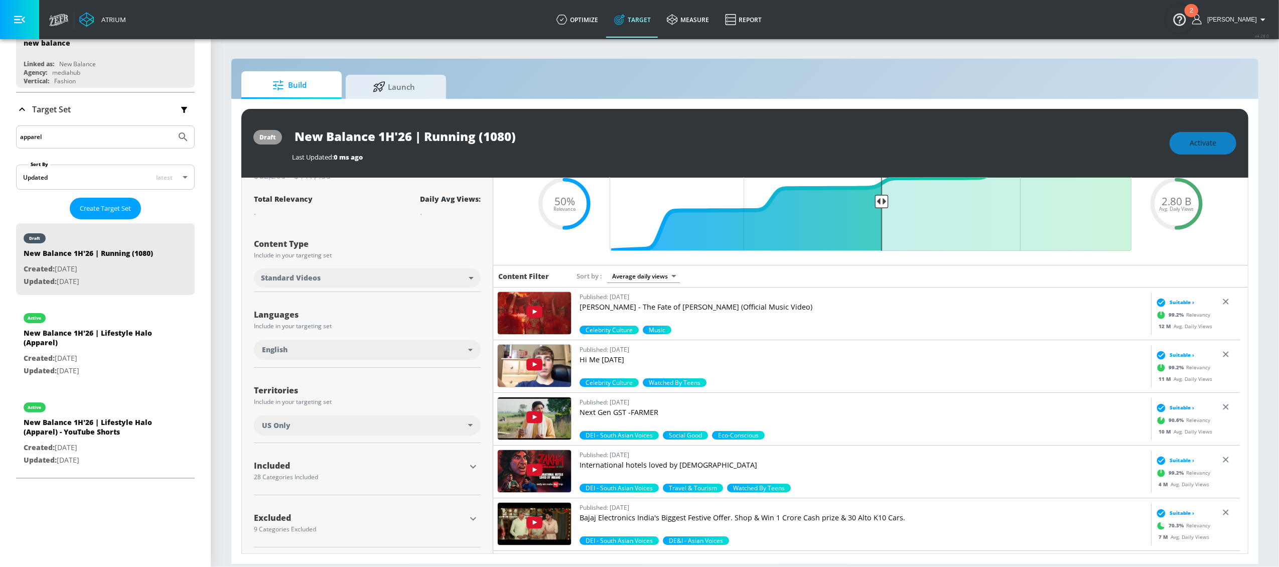
scroll to position [46, 0]
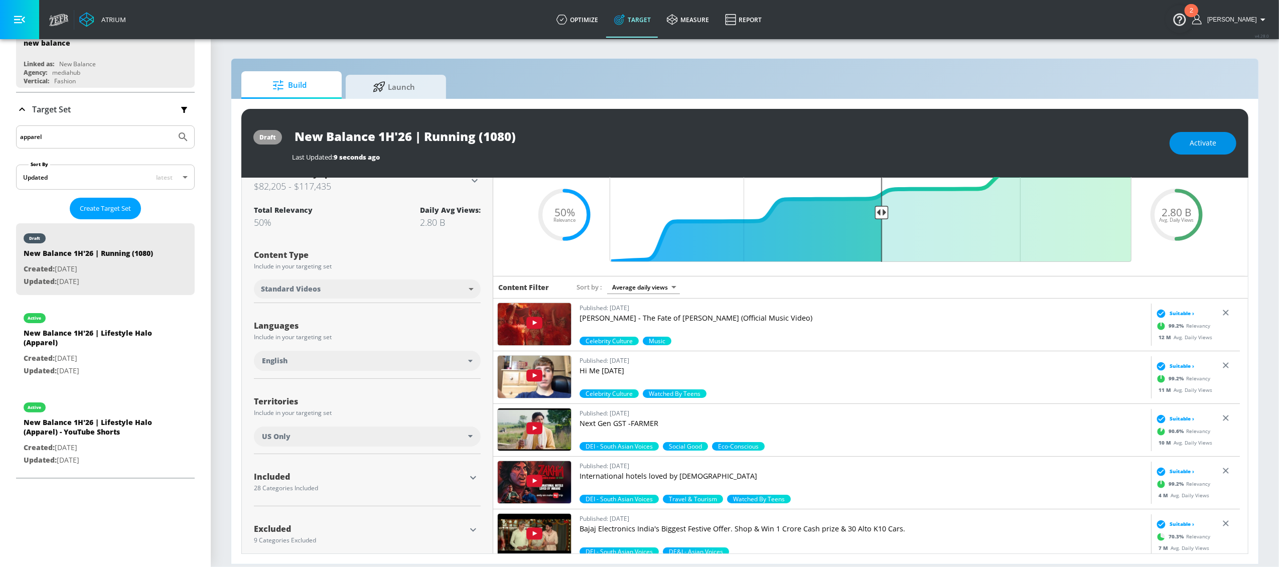
click at [1198, 133] on button "Activate" at bounding box center [1203, 143] width 67 height 23
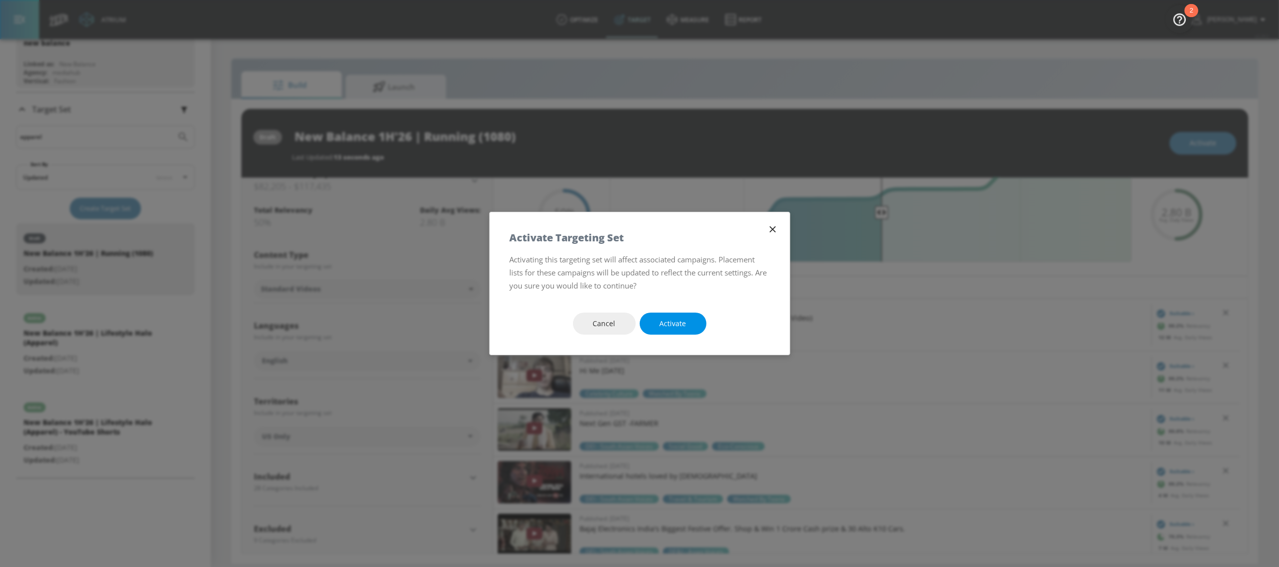
click at [693, 328] on button "Activate" at bounding box center [673, 324] width 67 height 23
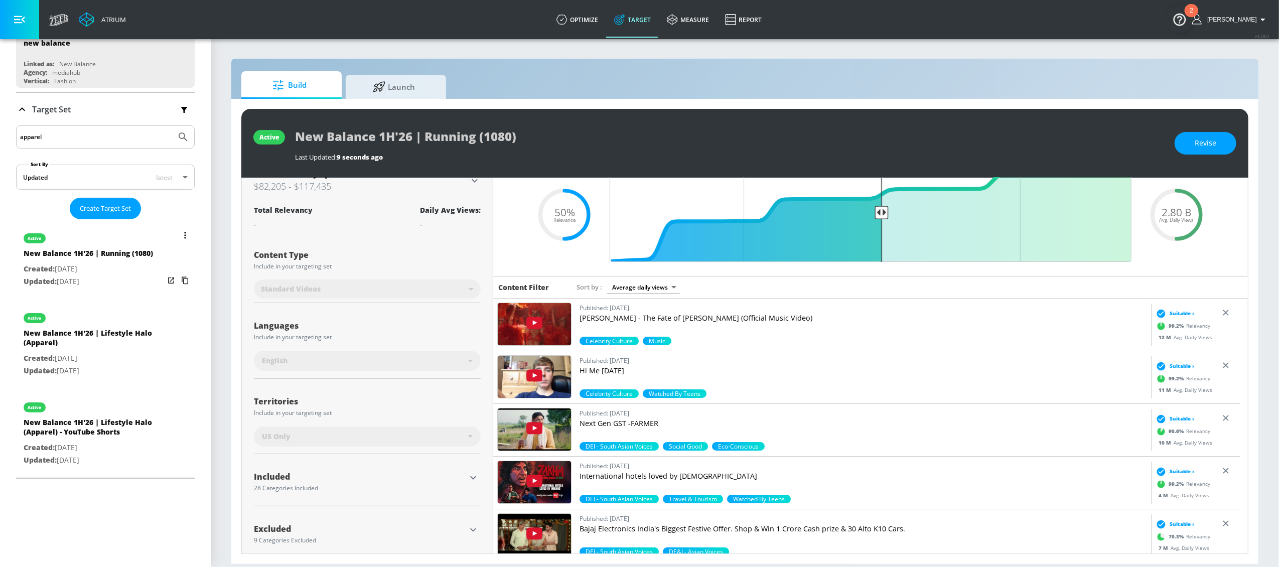
click at [178, 236] on button "list of Target Set" at bounding box center [185, 235] width 14 height 14
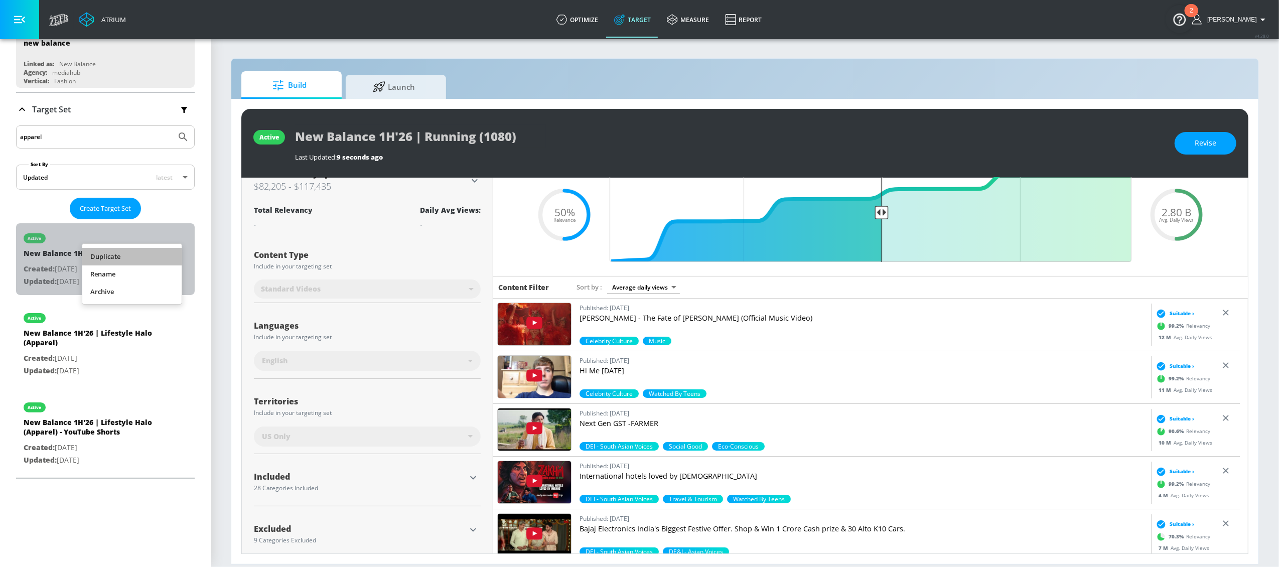
click at [155, 257] on li "Duplicate" at bounding box center [131, 257] width 99 height 18
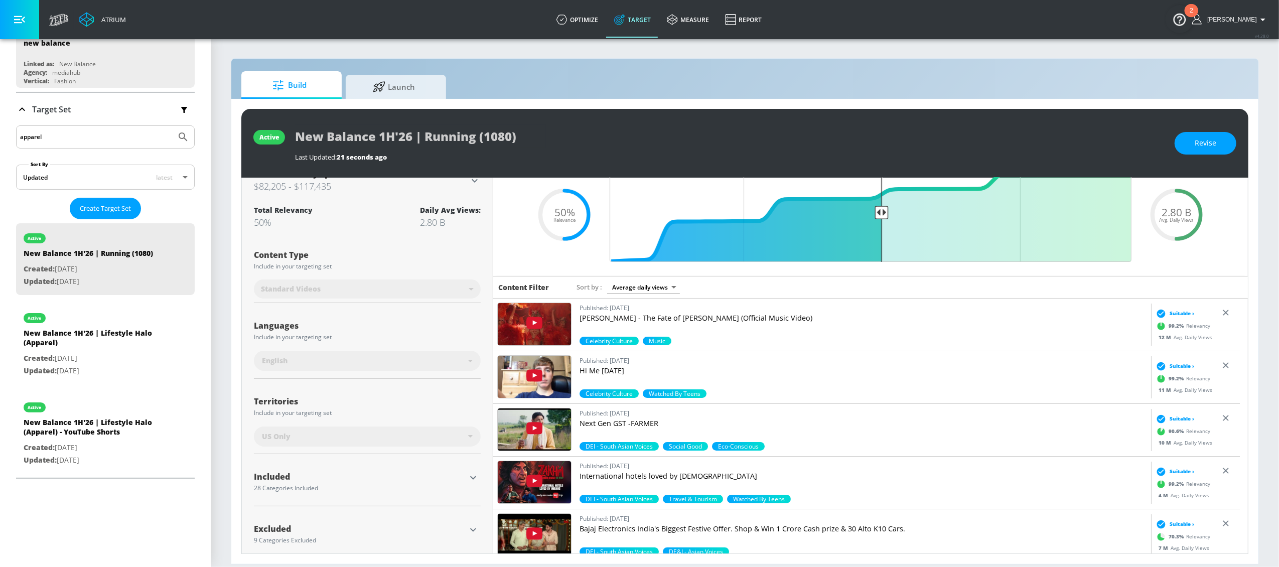
drag, startPoint x: 46, startPoint y: 139, endPoint x: 12, endPoint y: 138, distance: 34.6
click at [12, 138] on div "Platform DV360: Youtube DV360: Youtube Advertiser new balance Sort By A-Z asc ​…" at bounding box center [105, 206] width 211 height 554
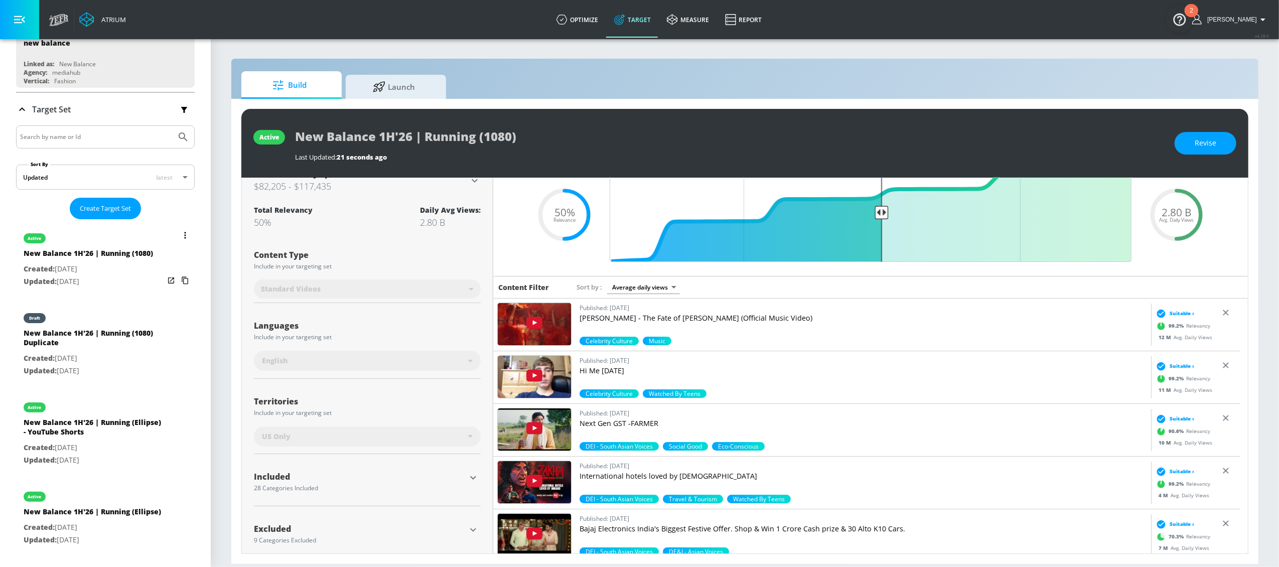
drag, startPoint x: 88, startPoint y: 336, endPoint x: 165, endPoint y: 348, distance: 77.7
click at [87, 336] on div "New Balance 1H'26 | Running (1080) Duplicate" at bounding box center [94, 340] width 141 height 24
type input "New Balance 1H'26 | Running (1080) Duplicate"
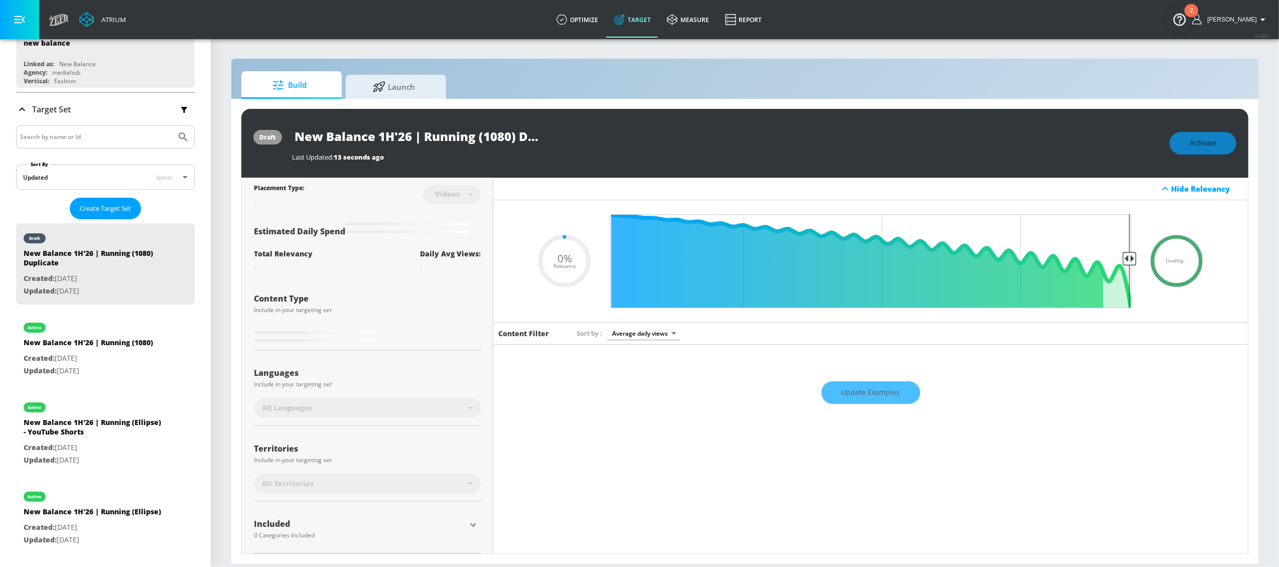
type input "0.5"
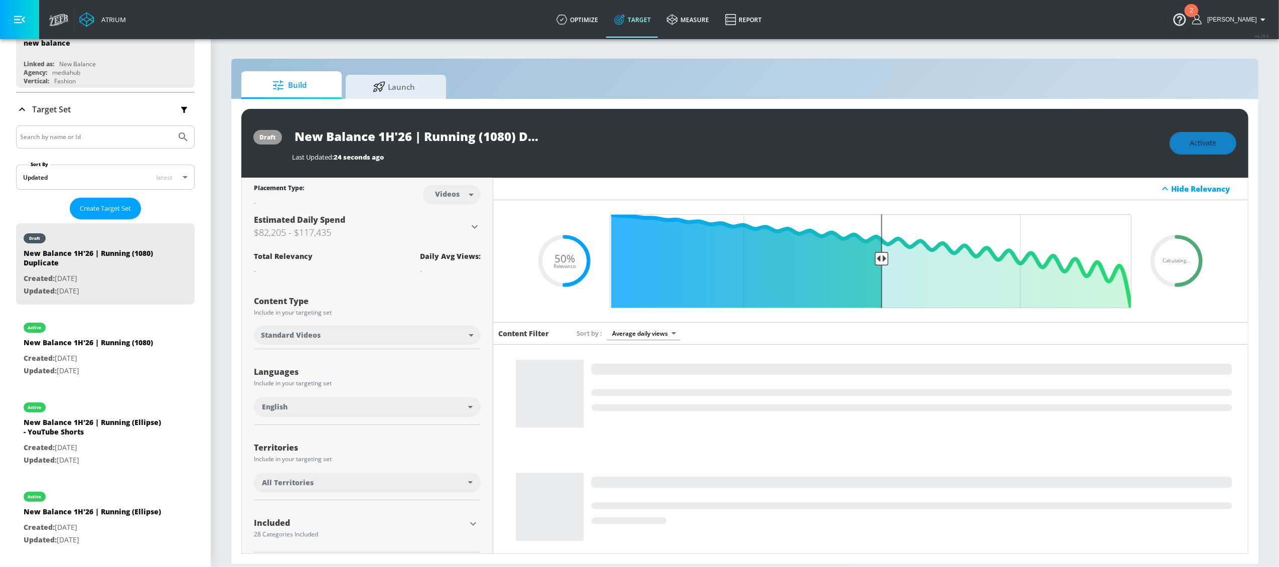
click at [455, 190] on body "Atrium optimize Target measure Report optimize Target measure Report v 4.28.0 L…" at bounding box center [639, 283] width 1279 height 567
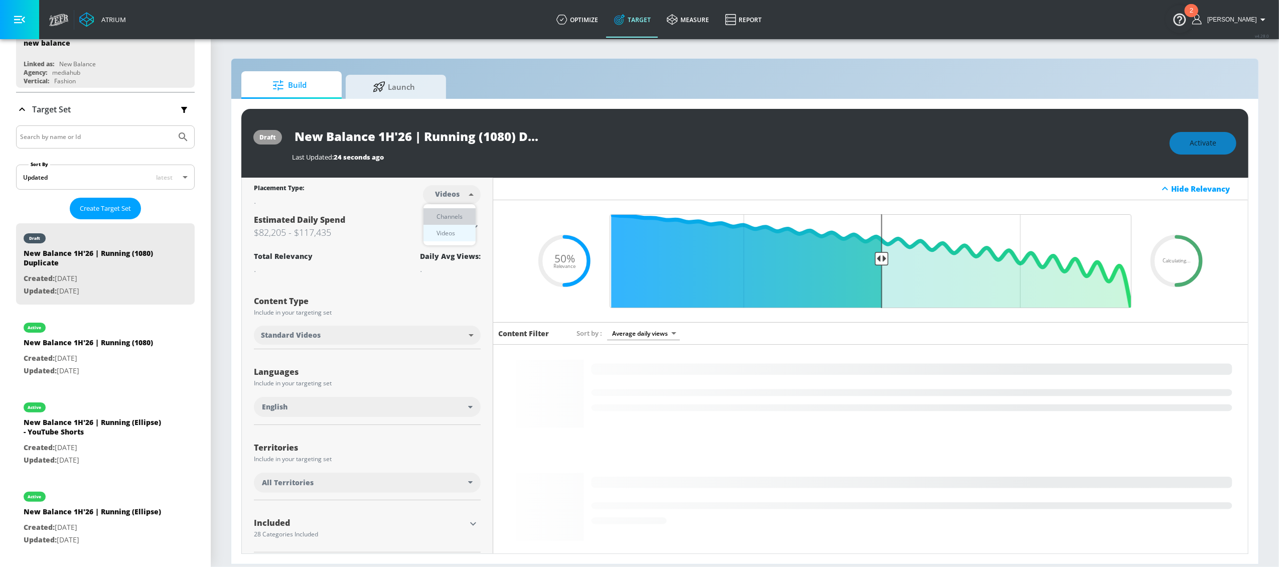
click at [454, 213] on div "Channels" at bounding box center [450, 216] width 36 height 11
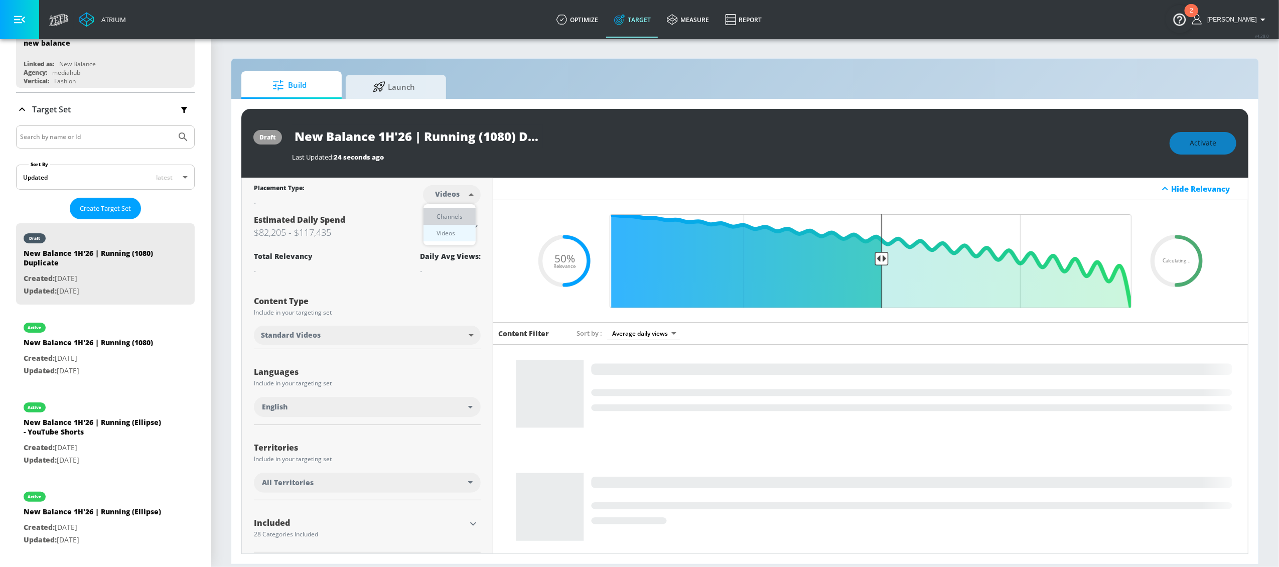
type input "channels"
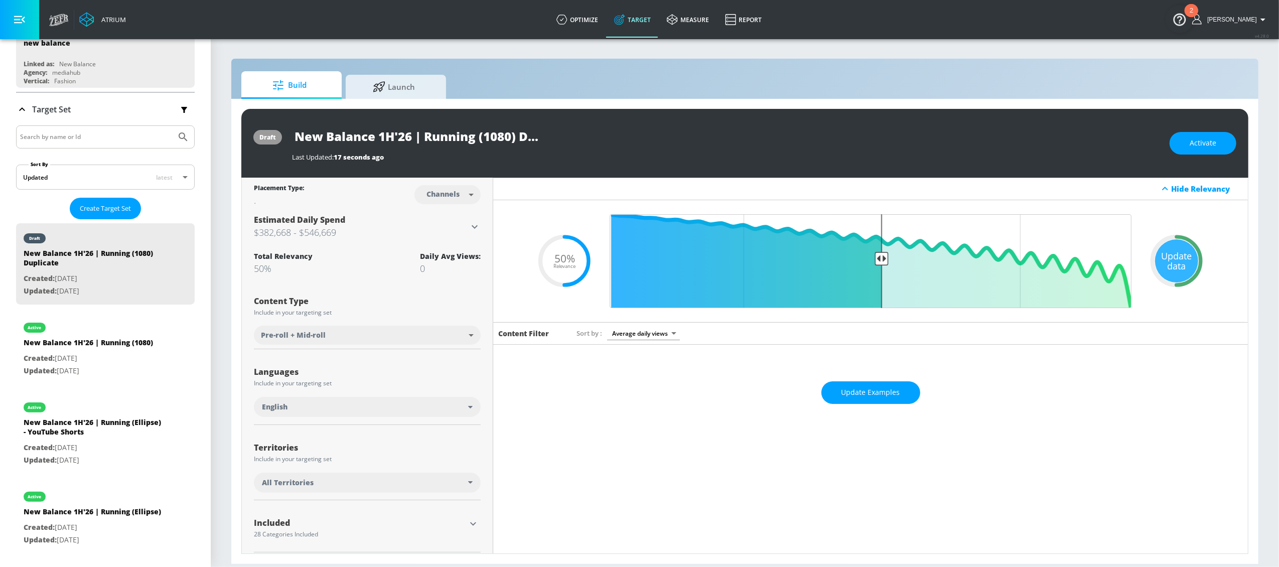
drag, startPoint x: 1161, startPoint y: 250, endPoint x: 1154, endPoint y: 251, distance: 7.2
click at [1161, 250] on div "Update data" at bounding box center [1176, 260] width 43 height 43
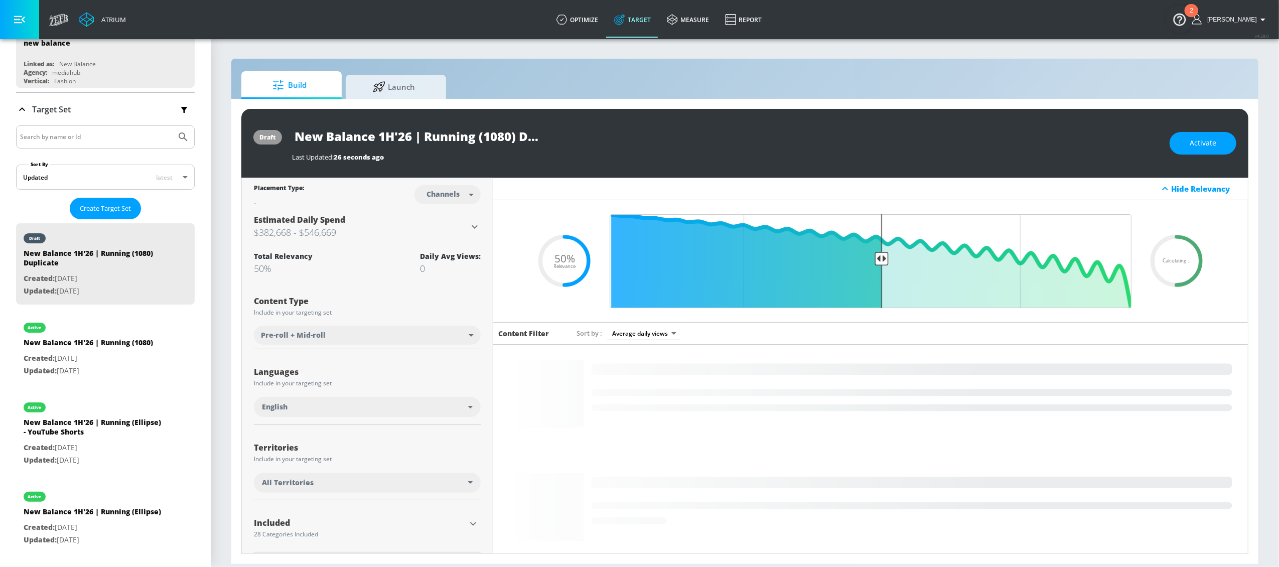
drag, startPoint x: 466, startPoint y: 136, endPoint x: 425, endPoint y: 138, distance: 40.7
click at [466, 136] on input "New Balance 1H'26 | Running (1080) Duplicate" at bounding box center [417, 136] width 251 height 23
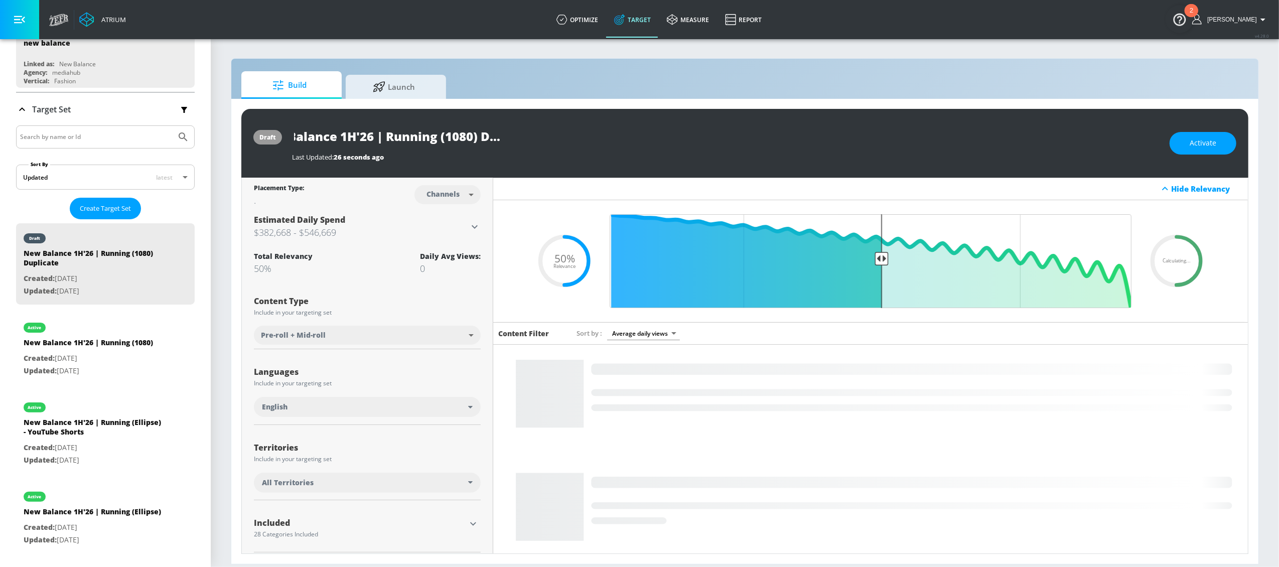
drag, startPoint x: 521, startPoint y: 138, endPoint x: 606, endPoint y: 144, distance: 85.0
click at [606, 144] on div "New Balance 1H'26 | Running (1080) Duplicate" at bounding box center [726, 136] width 868 height 23
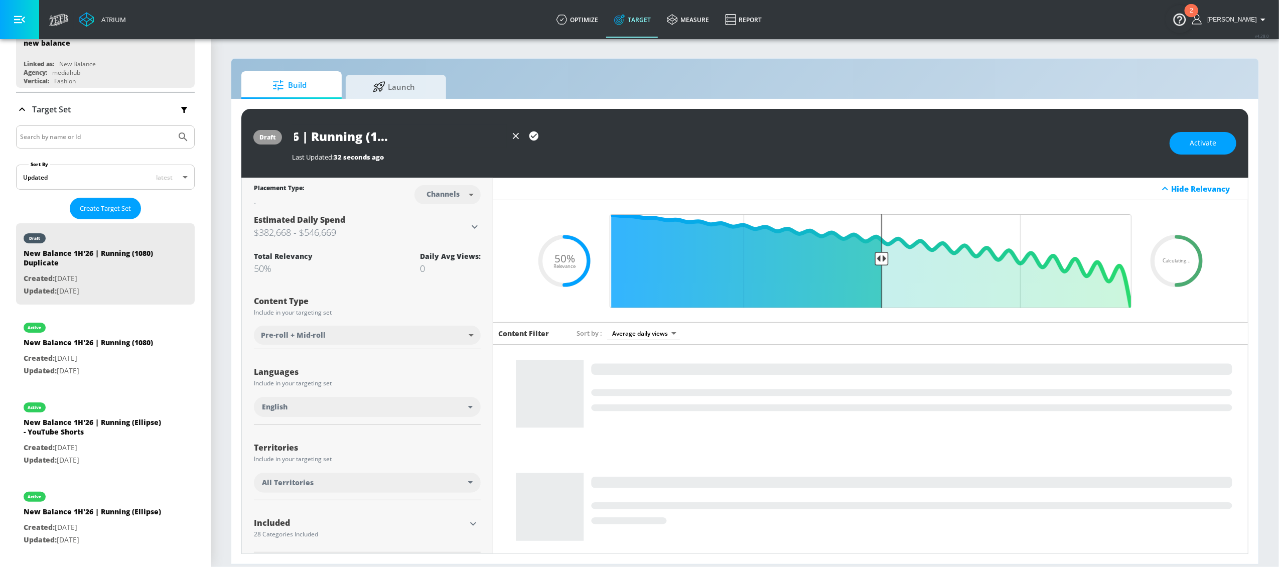
scroll to position [0, 119]
click at [535, 135] on icon "button" at bounding box center [533, 135] width 11 height 11
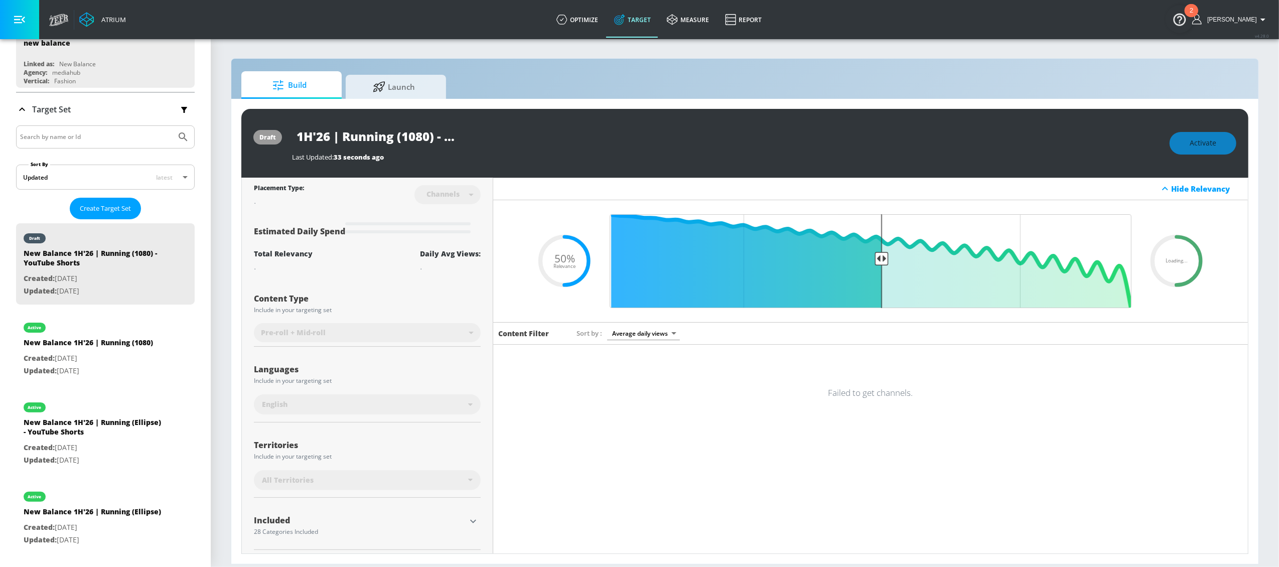
scroll to position [0, 0]
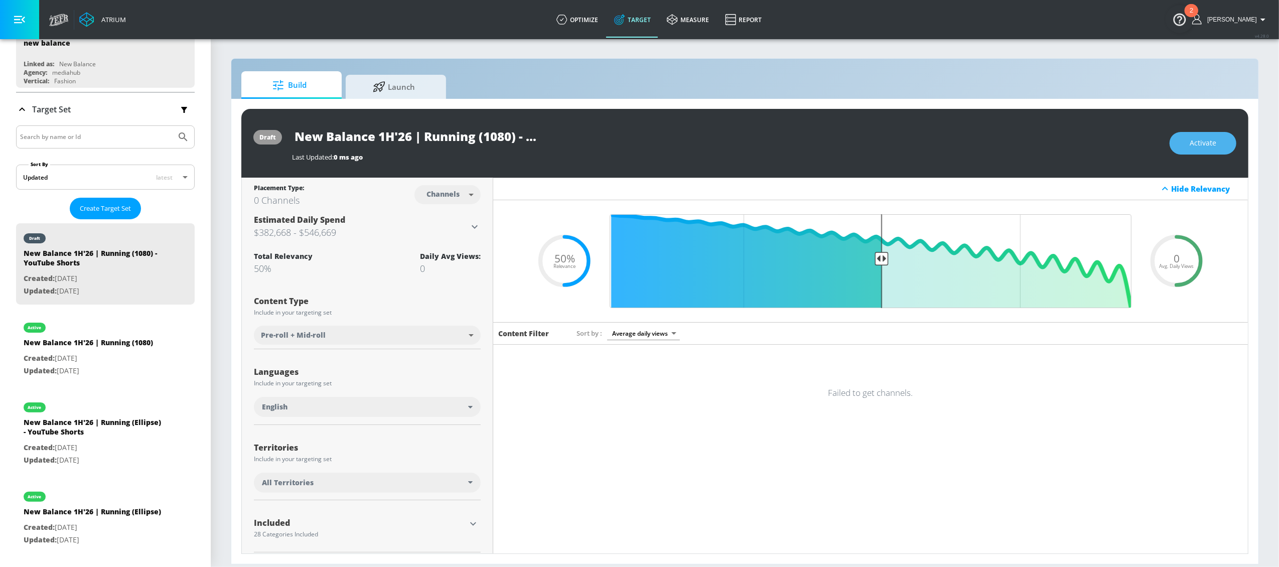
click at [1196, 143] on span "Activate" at bounding box center [1203, 143] width 27 height 13
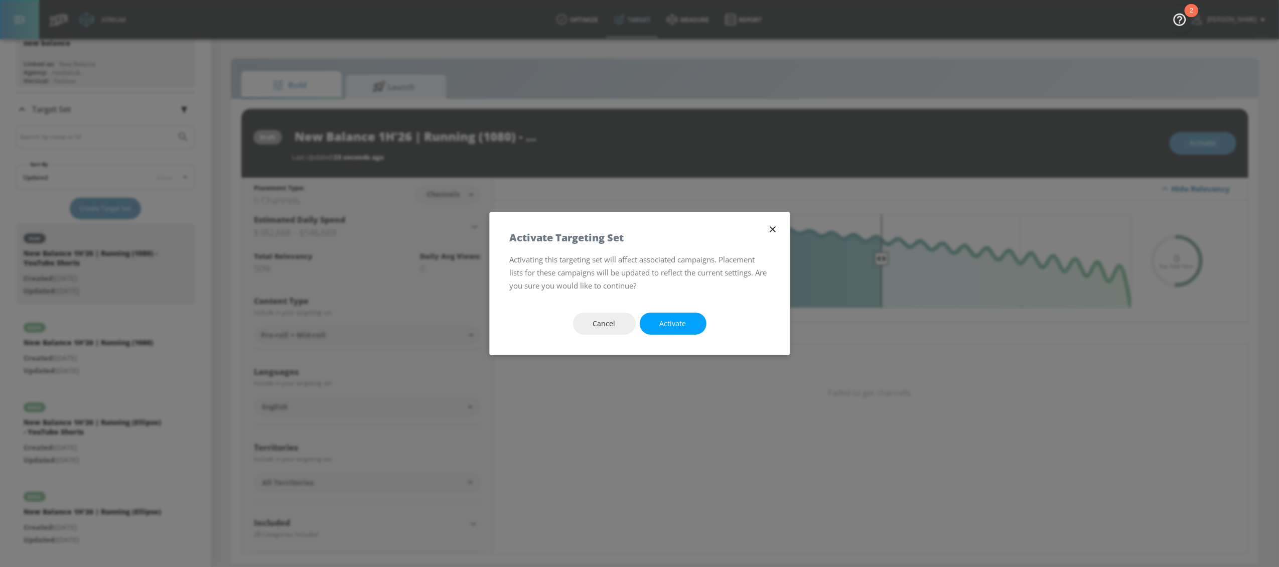
click at [676, 322] on span "Activate" at bounding box center [673, 324] width 27 height 13
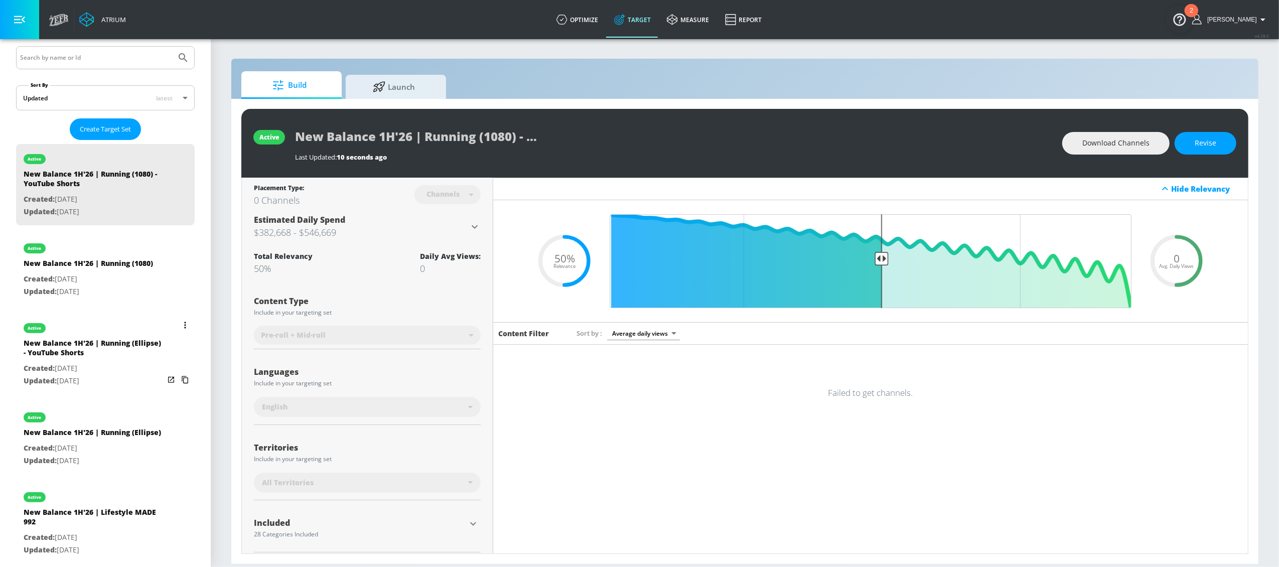
scroll to position [191, 0]
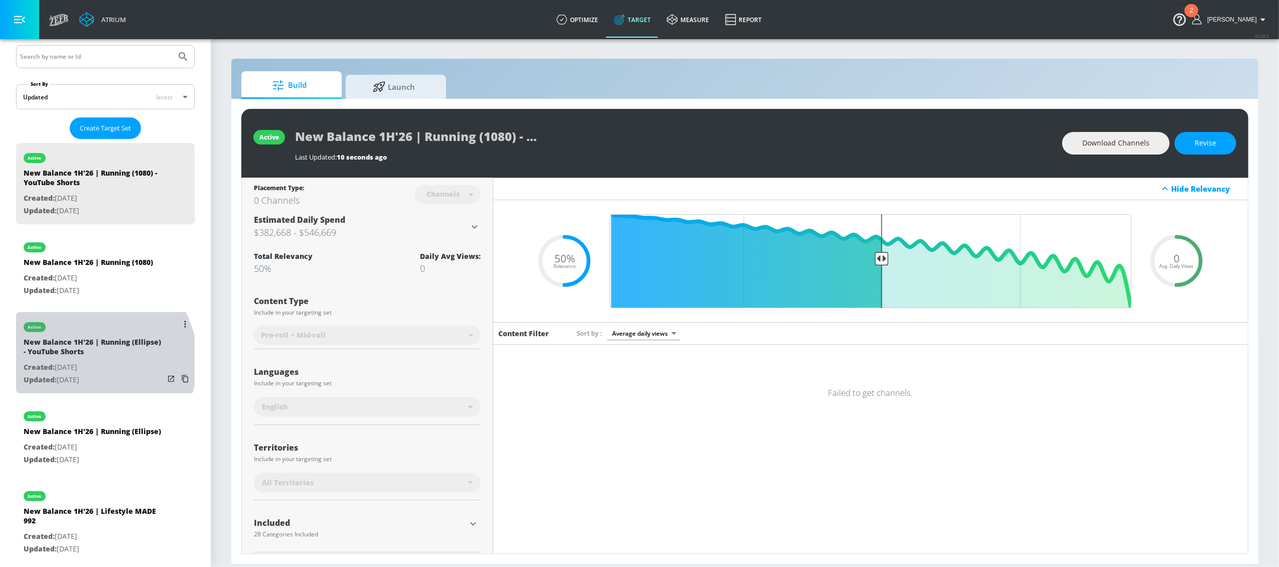
click at [94, 361] on p "Created: [DATE]" at bounding box center [94, 367] width 141 height 13
type input "New Balance 1H'26 | Running (Ellipse) - YouTube Shorts"
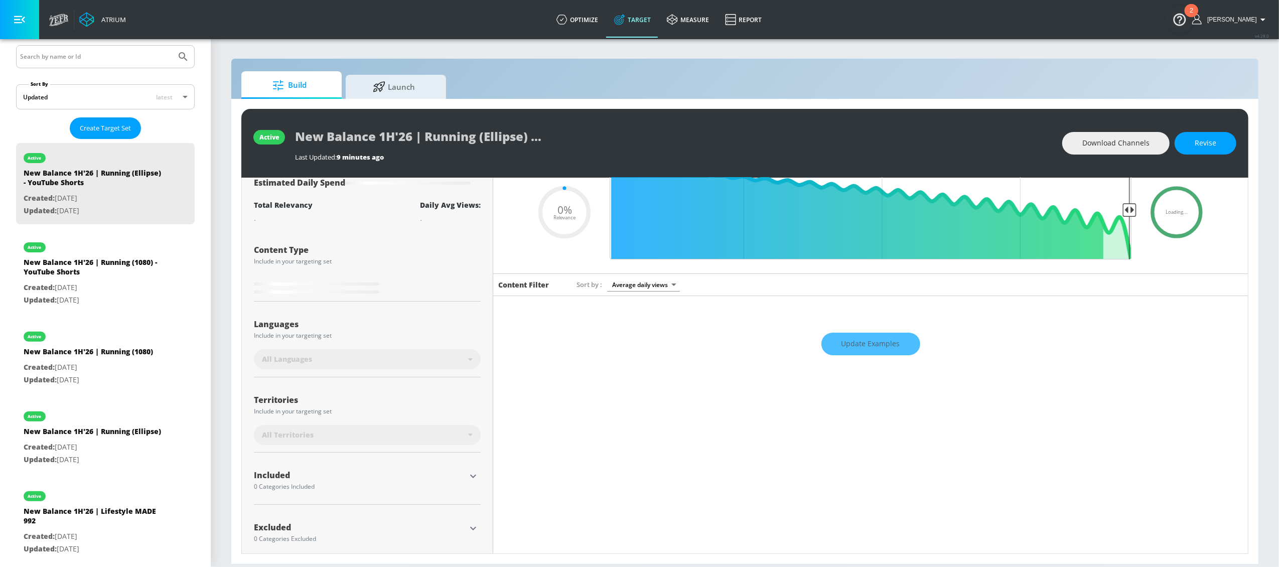
scroll to position [61, 0]
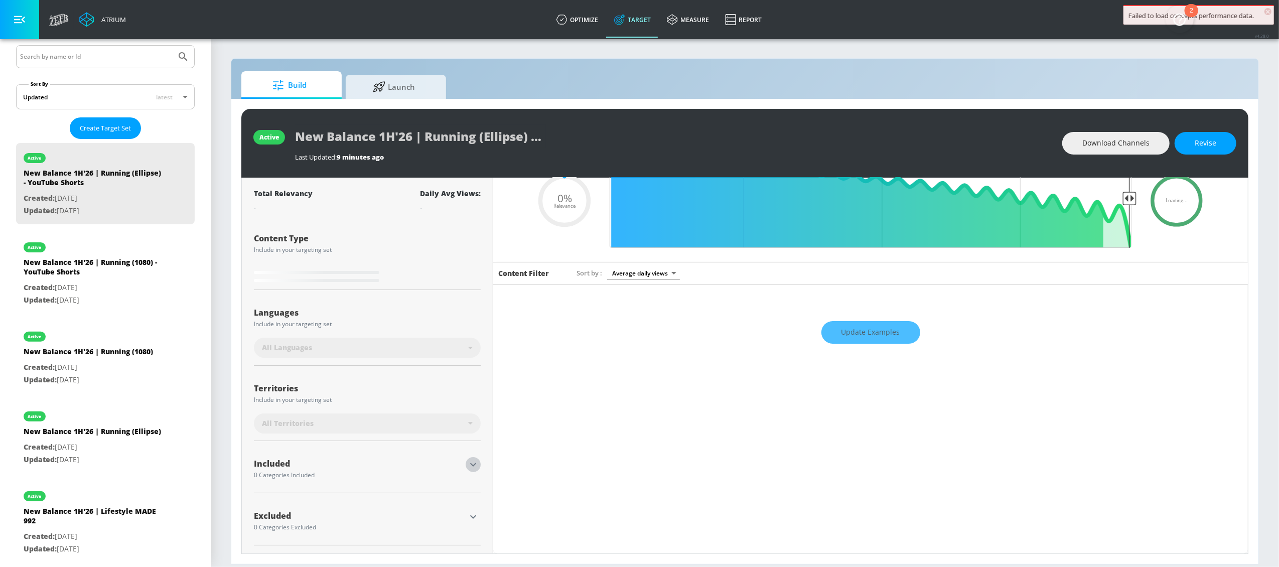
click at [476, 463] on icon "button" at bounding box center [473, 465] width 12 height 12
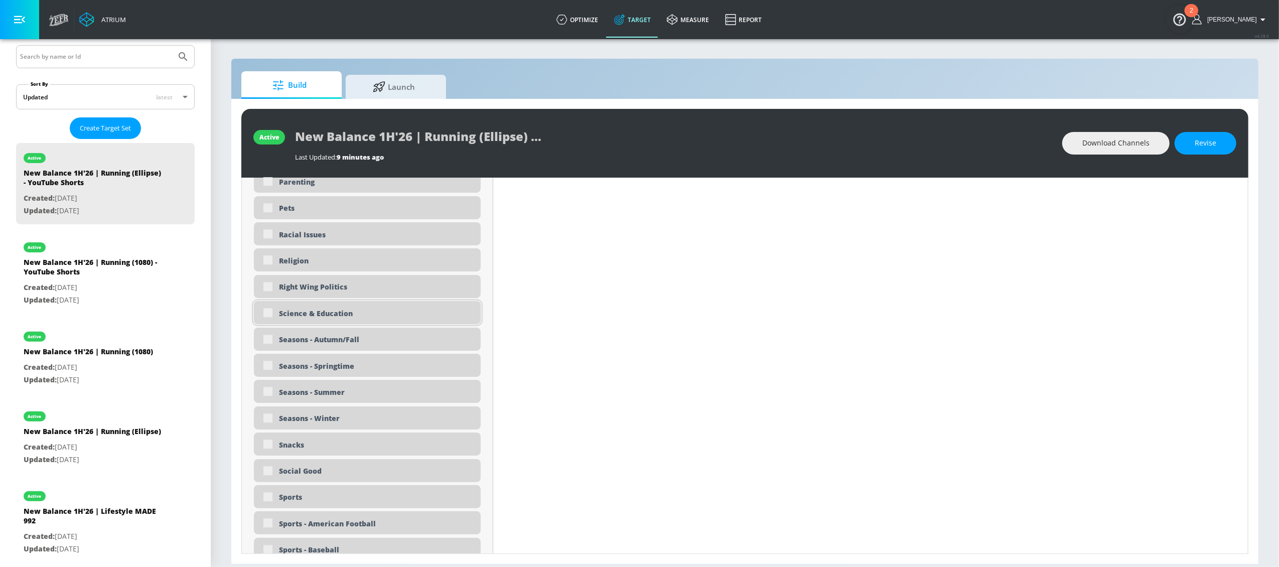
scroll to position [2473, 0]
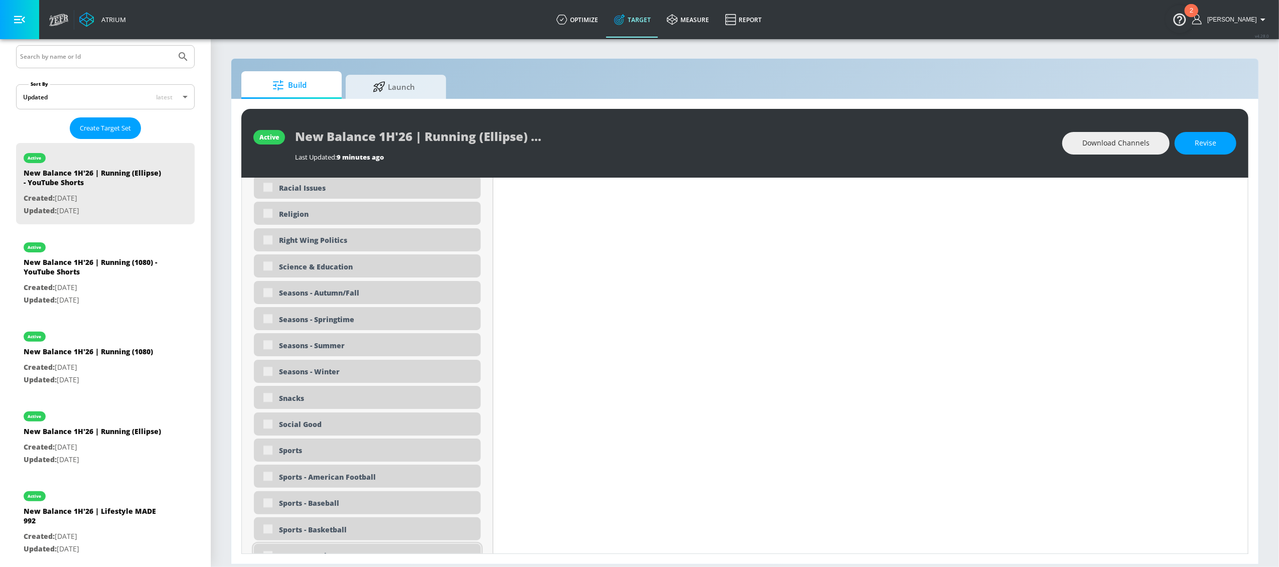
type input "0.5"
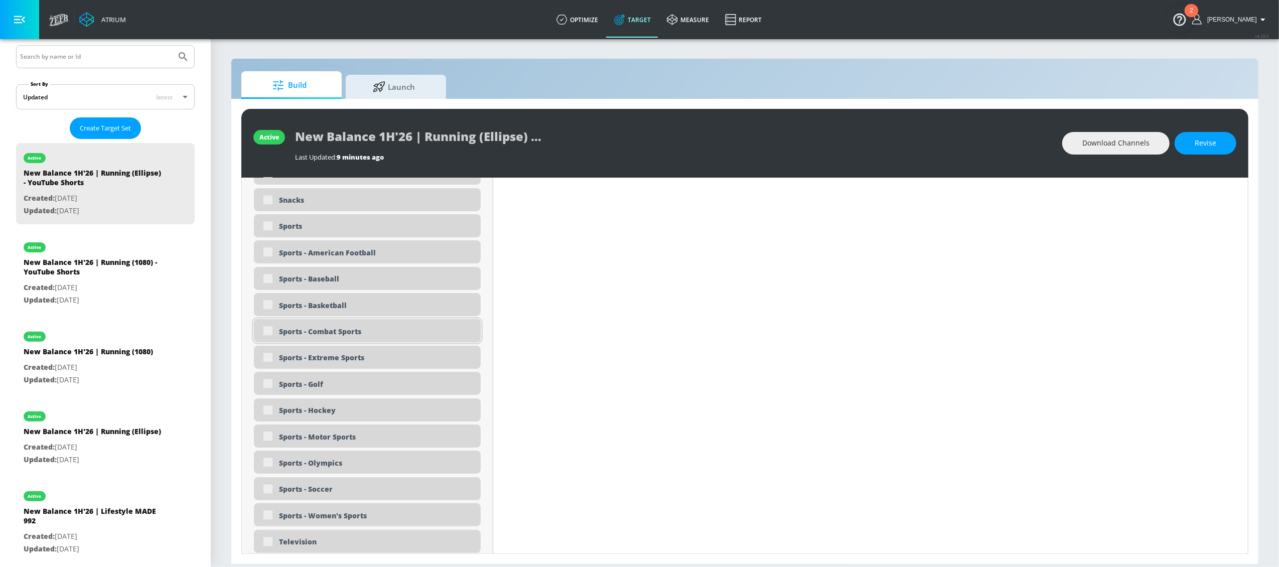
scroll to position [2354, 0]
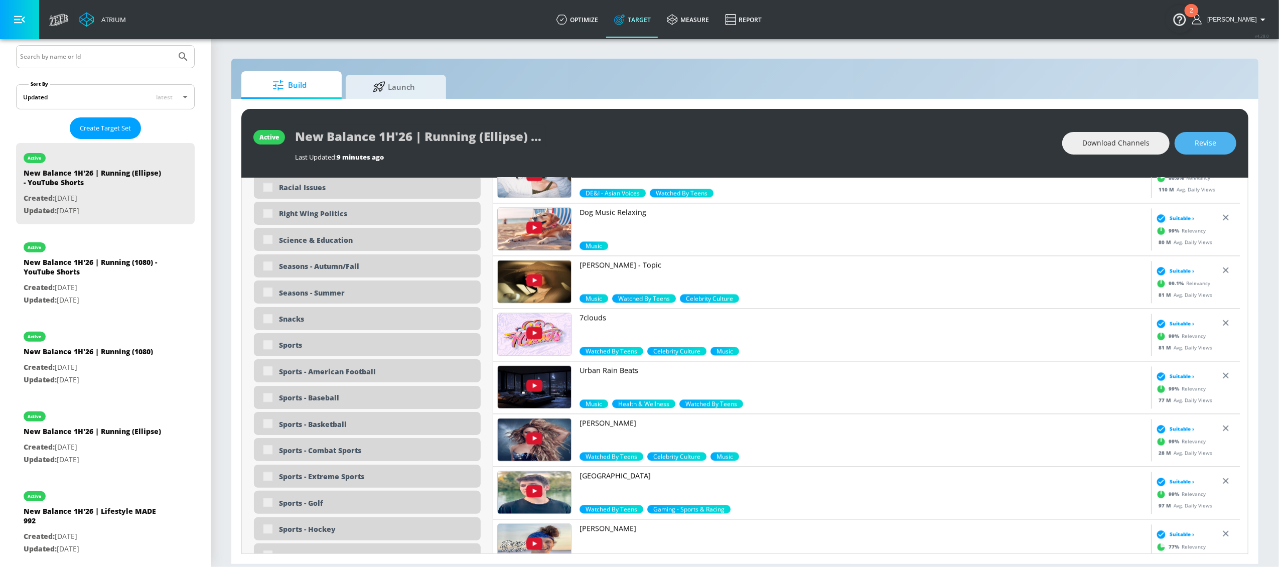
click at [1202, 143] on span "Revise" at bounding box center [1206, 143] width 22 height 13
click at [270, 347] on input "checkbox" at bounding box center [268, 345] width 18 height 18
checkbox input "true"
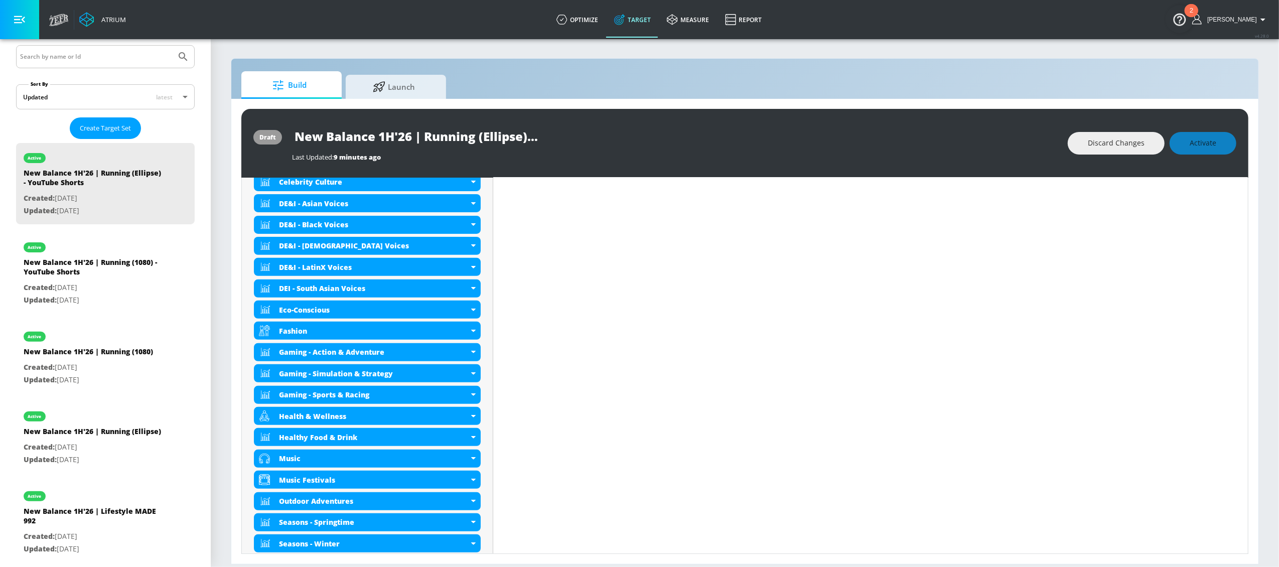
scroll to position [149, 0]
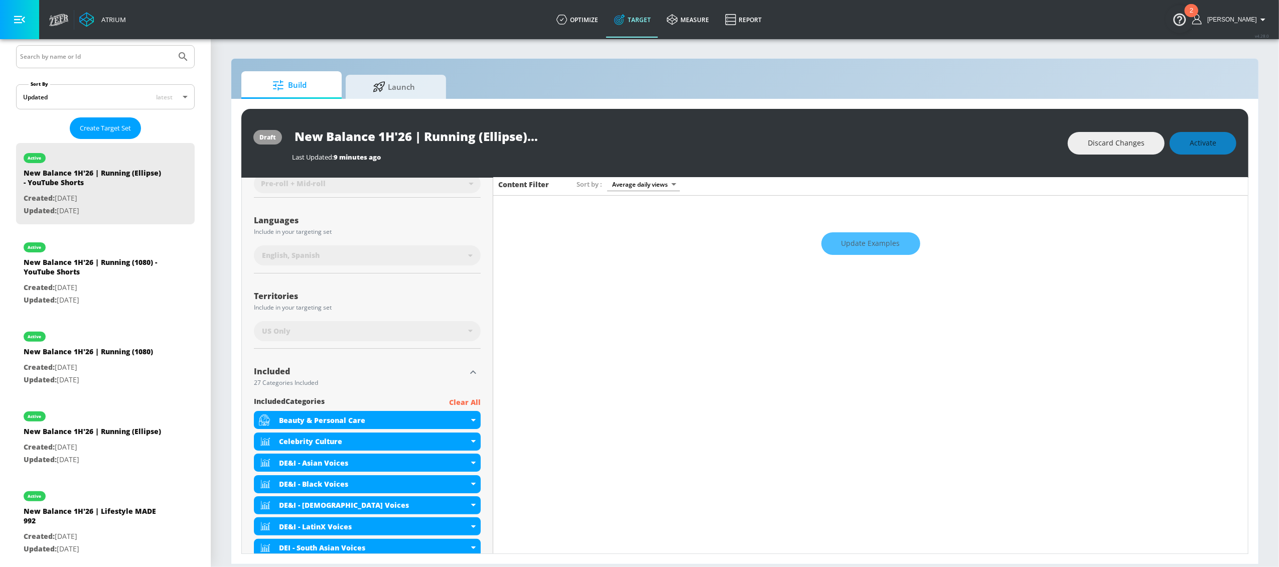
click at [470, 373] on icon "button" at bounding box center [473, 372] width 6 height 4
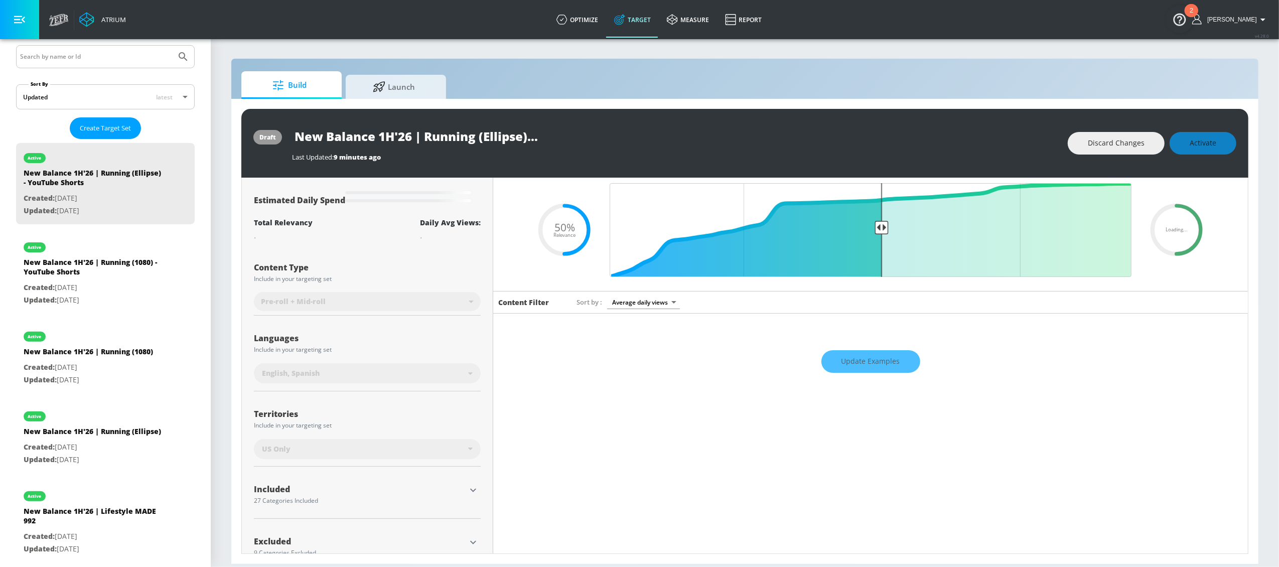
scroll to position [0, 0]
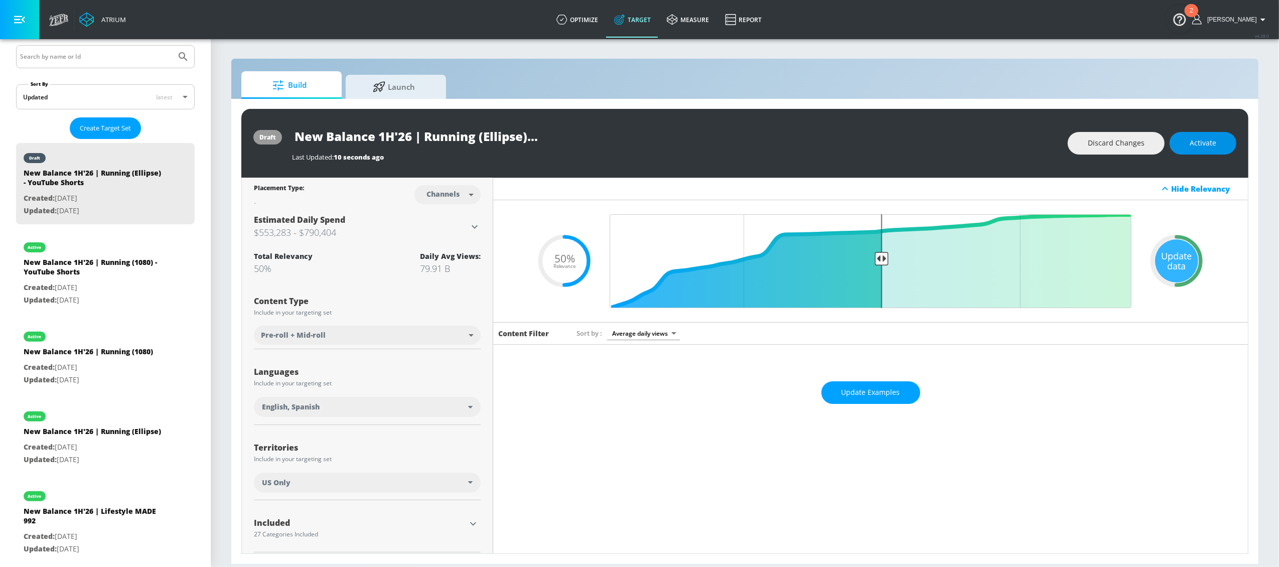
click at [1218, 147] on button "Activate" at bounding box center [1203, 143] width 67 height 23
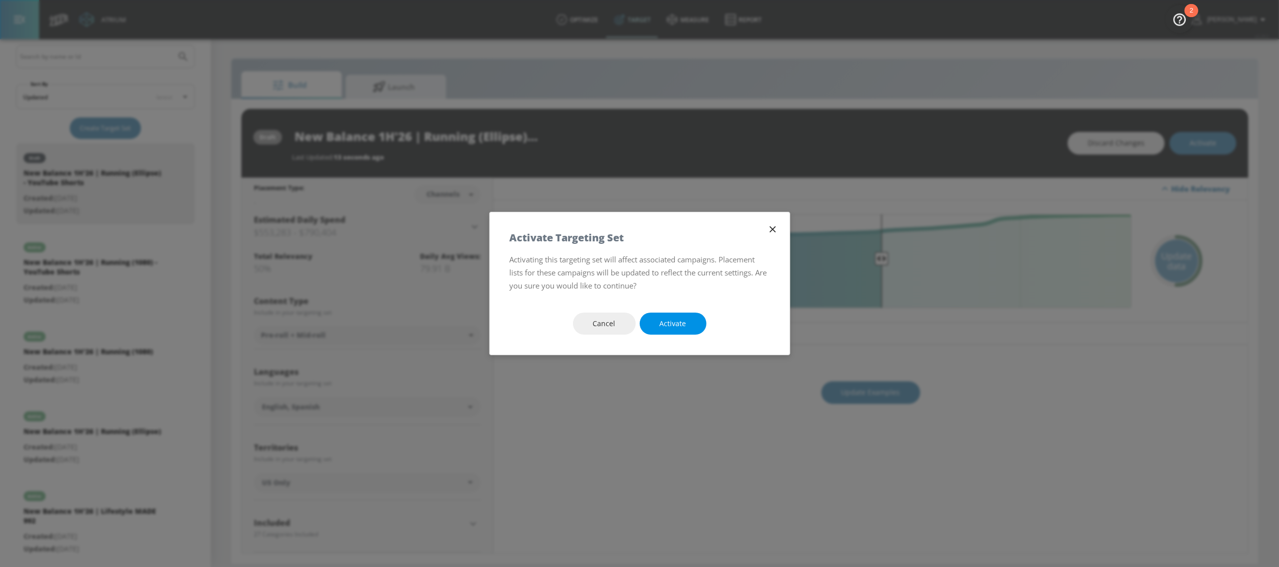
click at [669, 316] on button "Activate" at bounding box center [673, 324] width 67 height 23
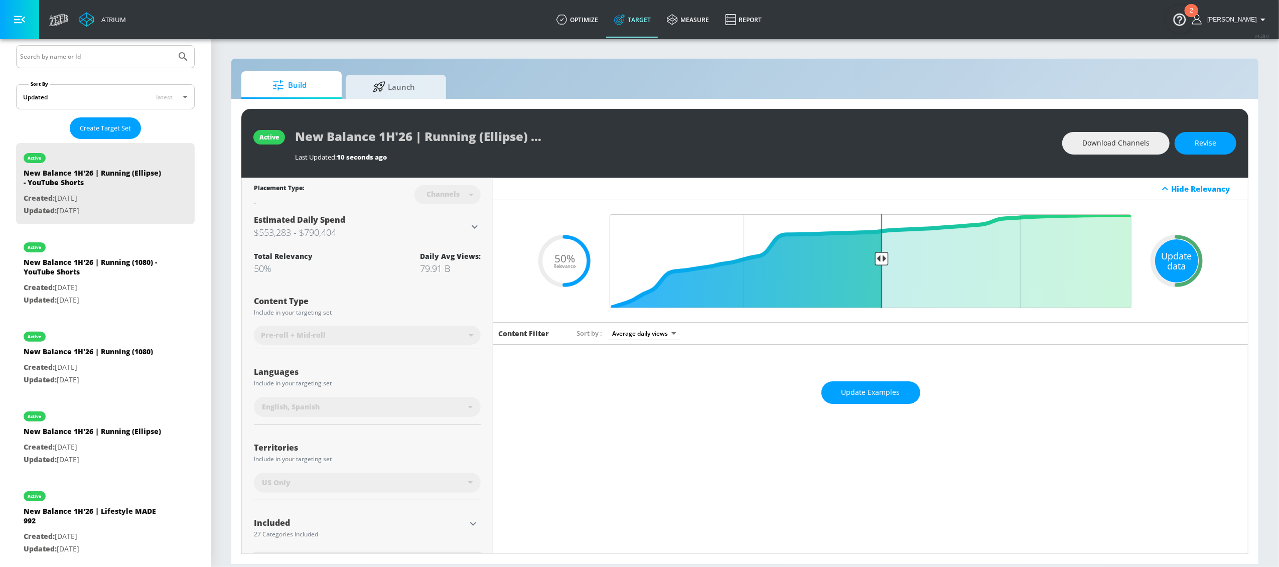
click at [1167, 262] on div "Update data" at bounding box center [1176, 260] width 43 height 43
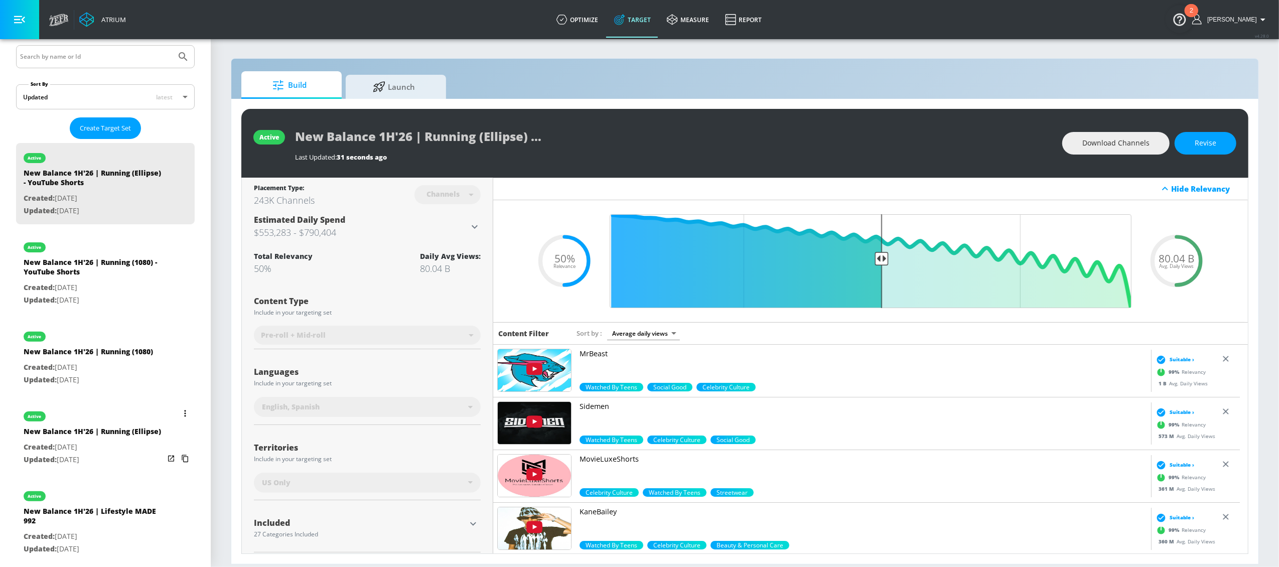
click at [68, 441] on div "New Balance 1H'26 | Running (Ellipse)" at bounding box center [92, 434] width 137 height 15
type input "New Balance 1H'26 | Running (Ellipse)"
type input "videos"
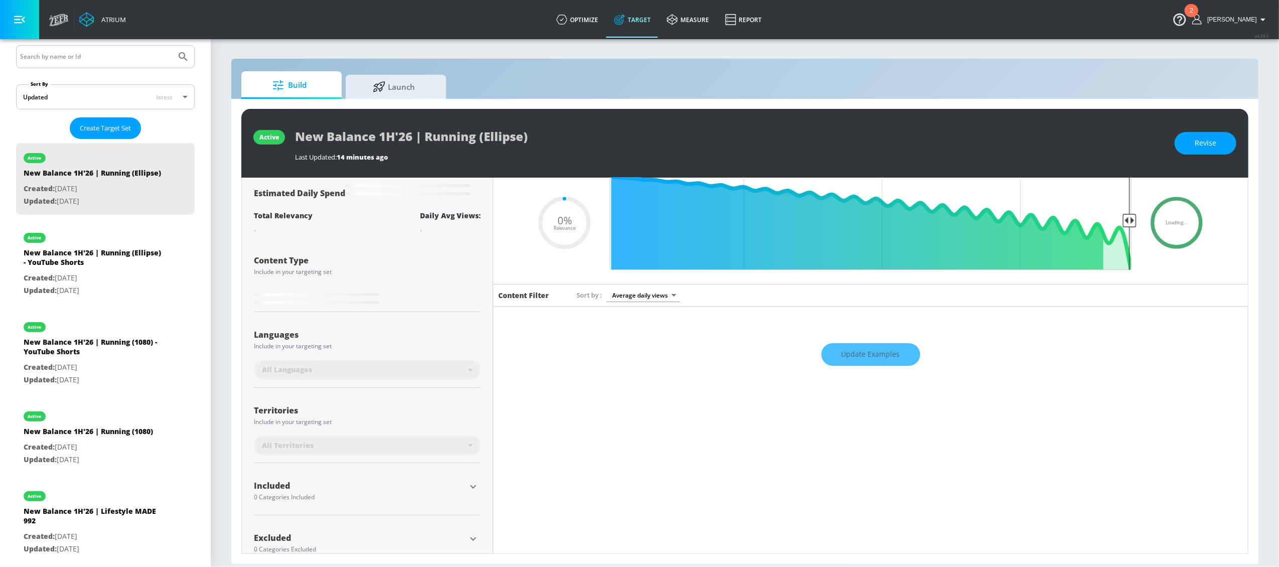
scroll to position [61, 0]
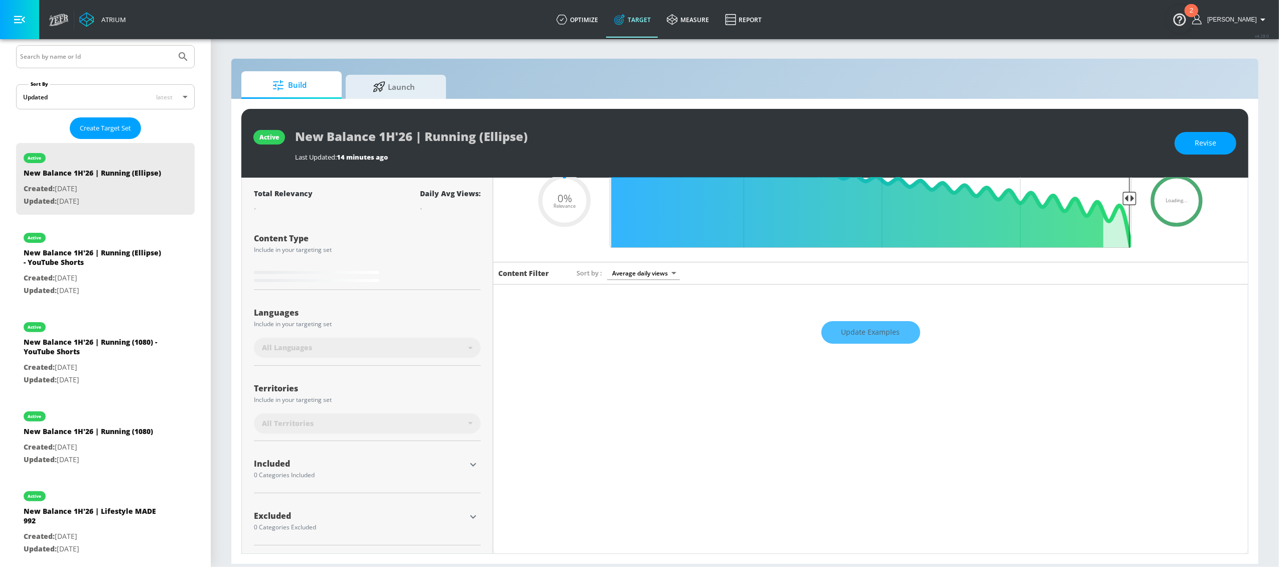
click at [472, 465] on icon "button" at bounding box center [473, 465] width 12 height 12
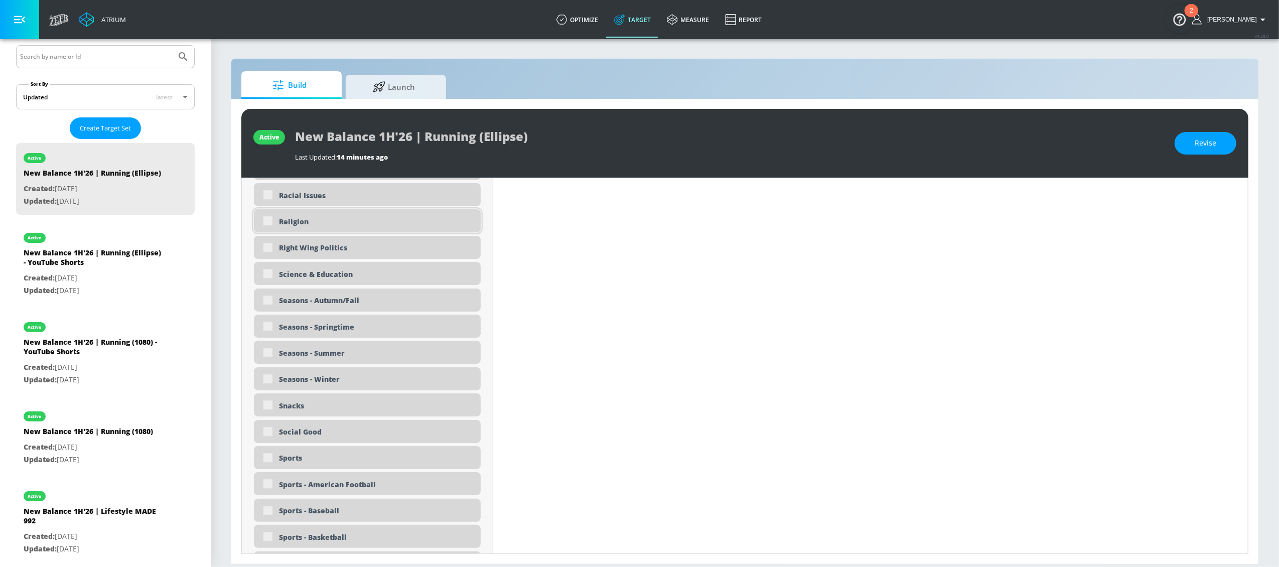
scroll to position [2480, 0]
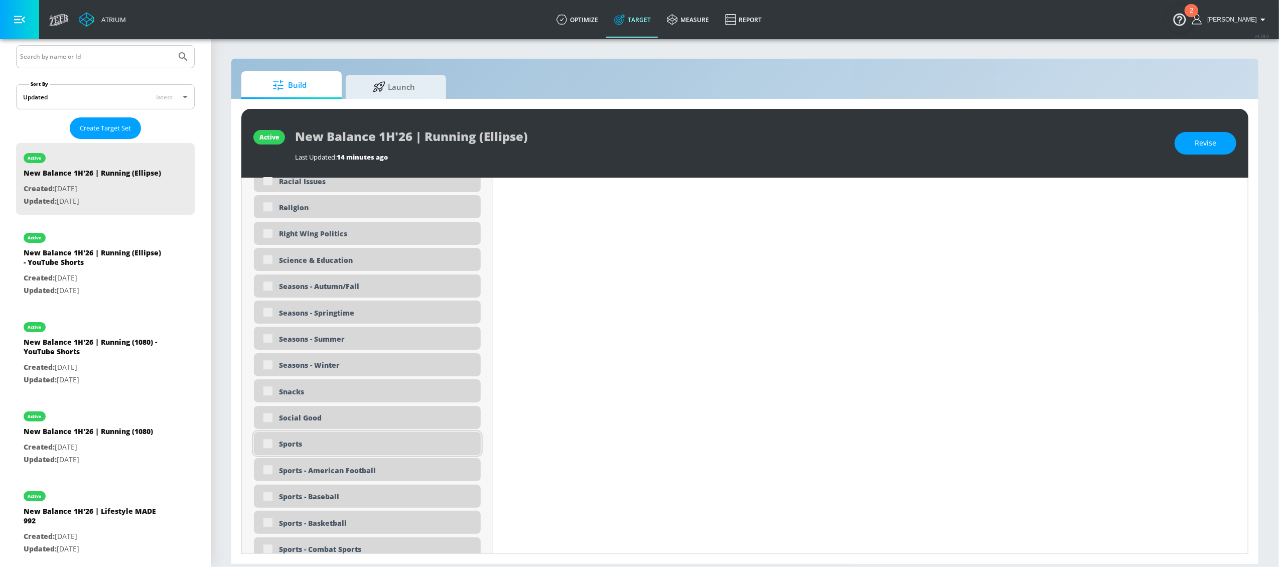
type input "0.5"
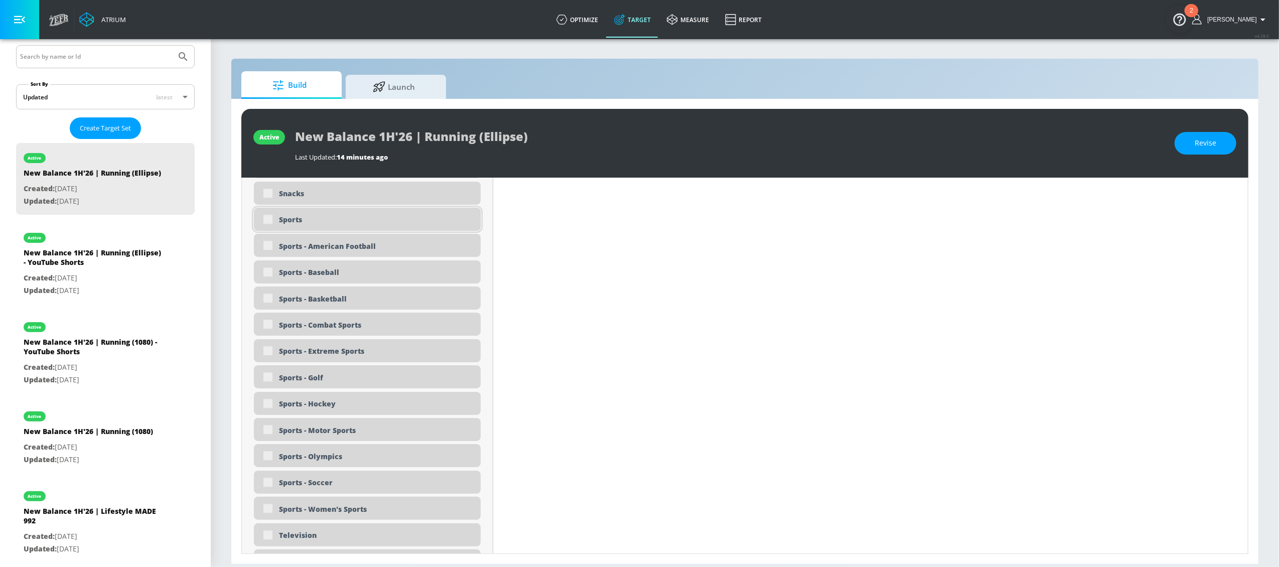
scroll to position [2361, 0]
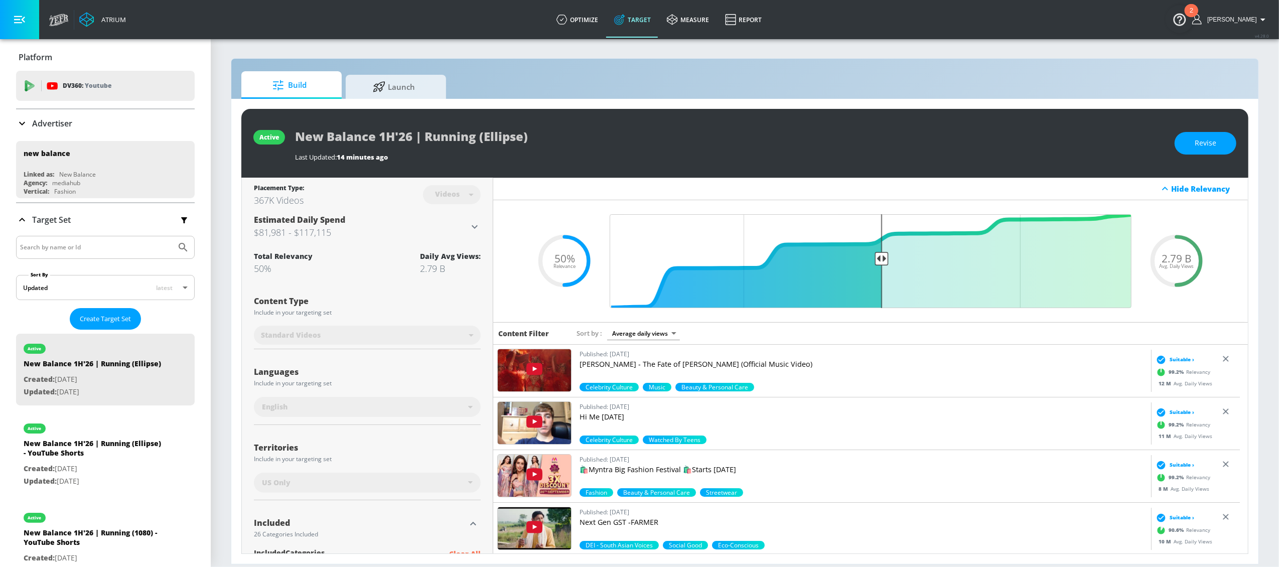
scroll to position [2361, 0]
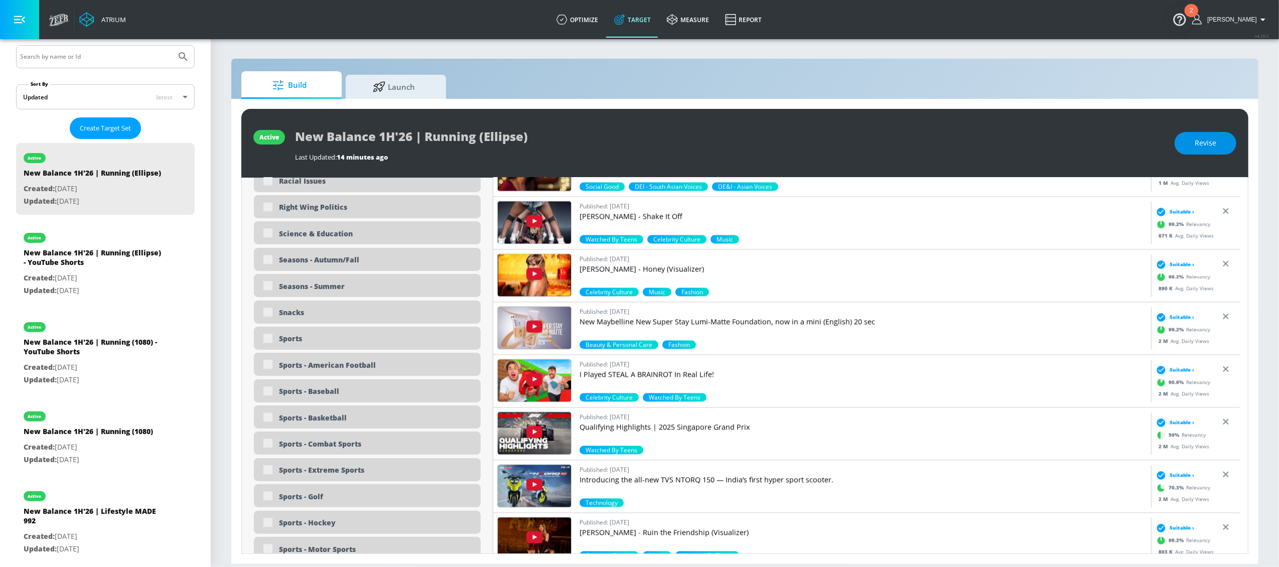
click at [1190, 146] on button "Revise" at bounding box center [1206, 143] width 62 height 23
click at [268, 340] on input "checkbox" at bounding box center [268, 338] width 18 height 18
checkbox input "true"
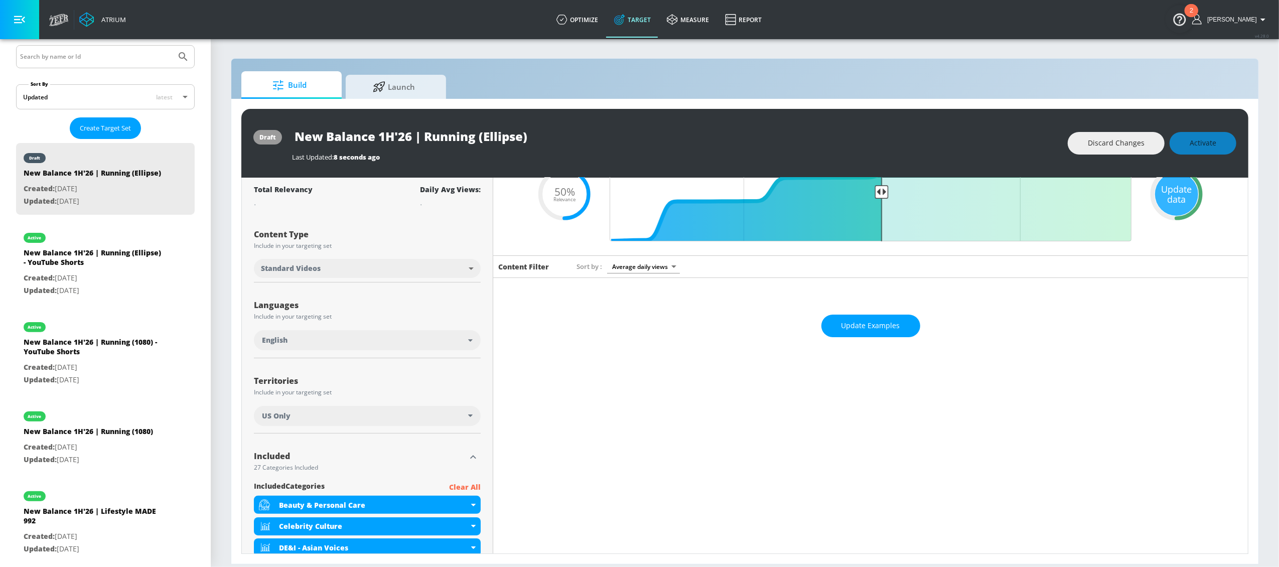
scroll to position [240, 0]
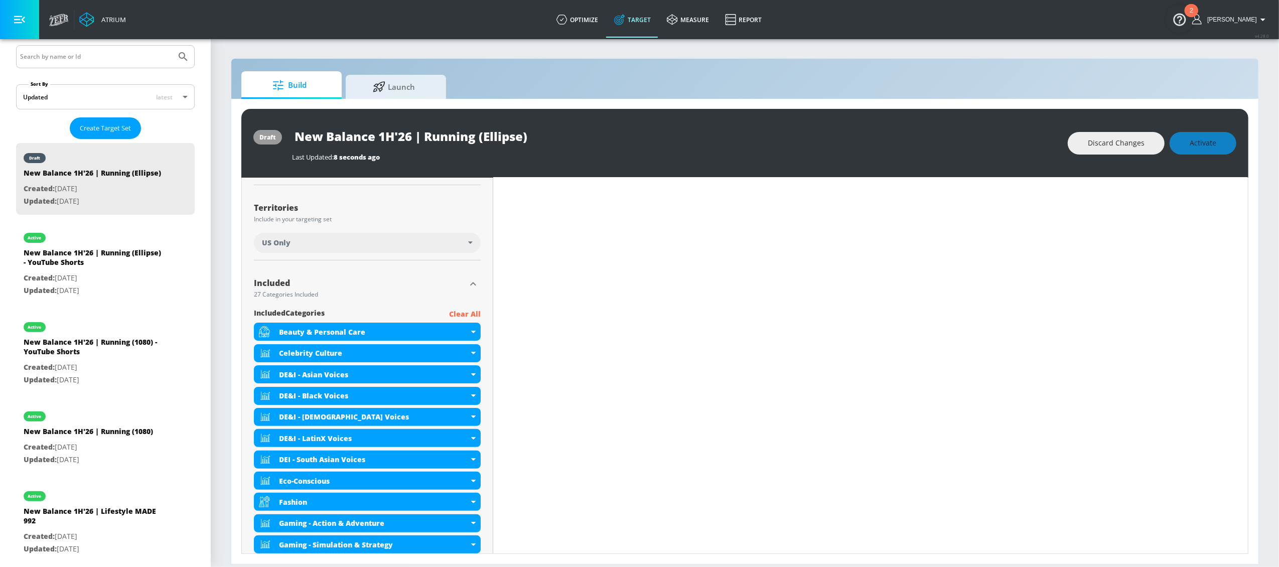
click at [467, 284] on icon "button" at bounding box center [473, 284] width 12 height 12
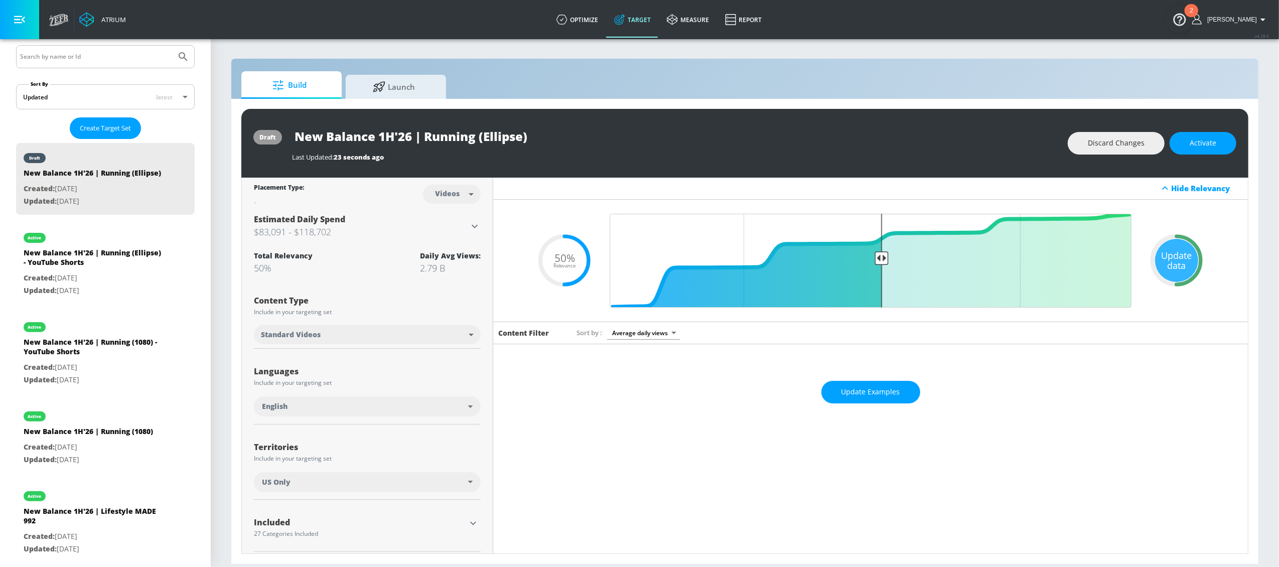
scroll to position [0, 0]
click at [1192, 146] on span "Activate" at bounding box center [1203, 143] width 27 height 13
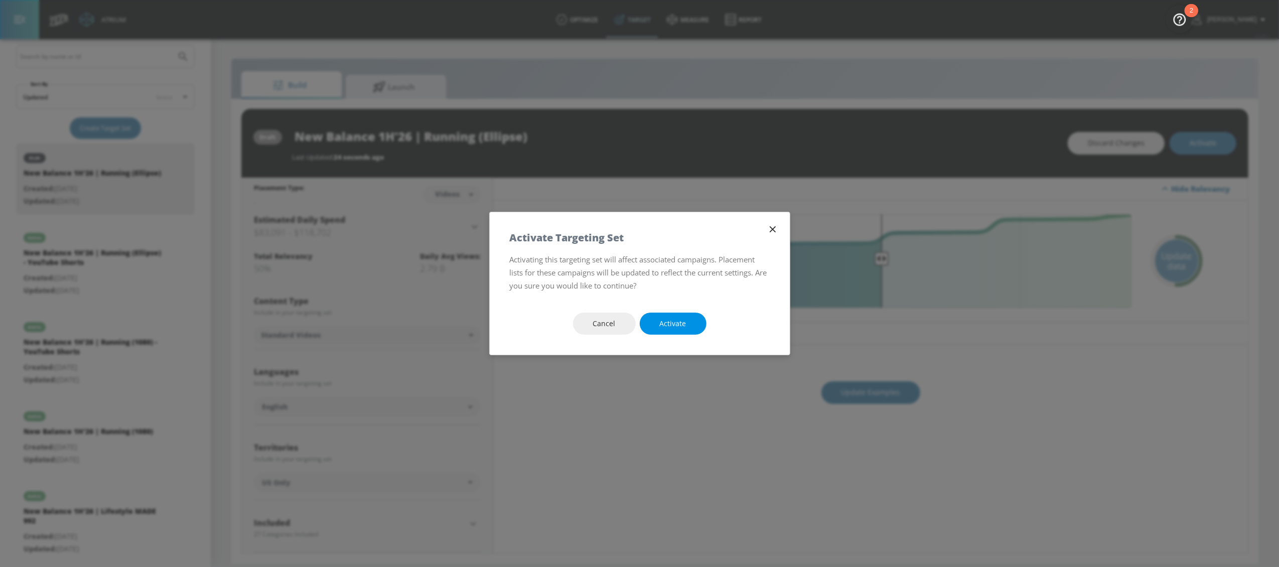
click at [678, 319] on span "Activate" at bounding box center [673, 324] width 27 height 13
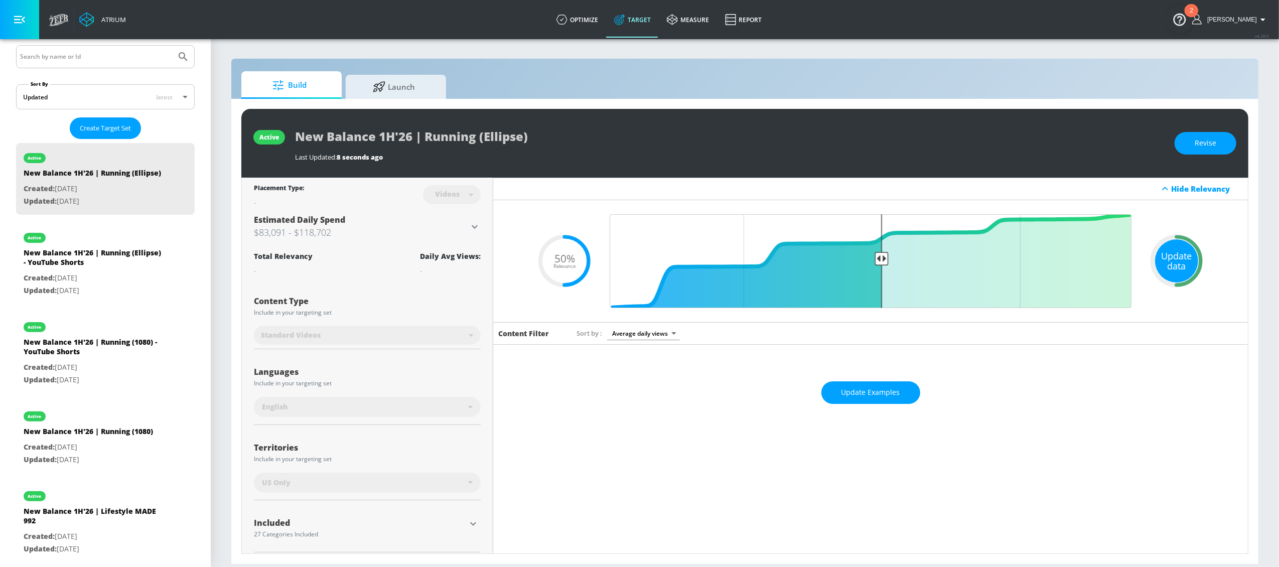
click at [1170, 257] on div "Update data" at bounding box center [1176, 260] width 43 height 43
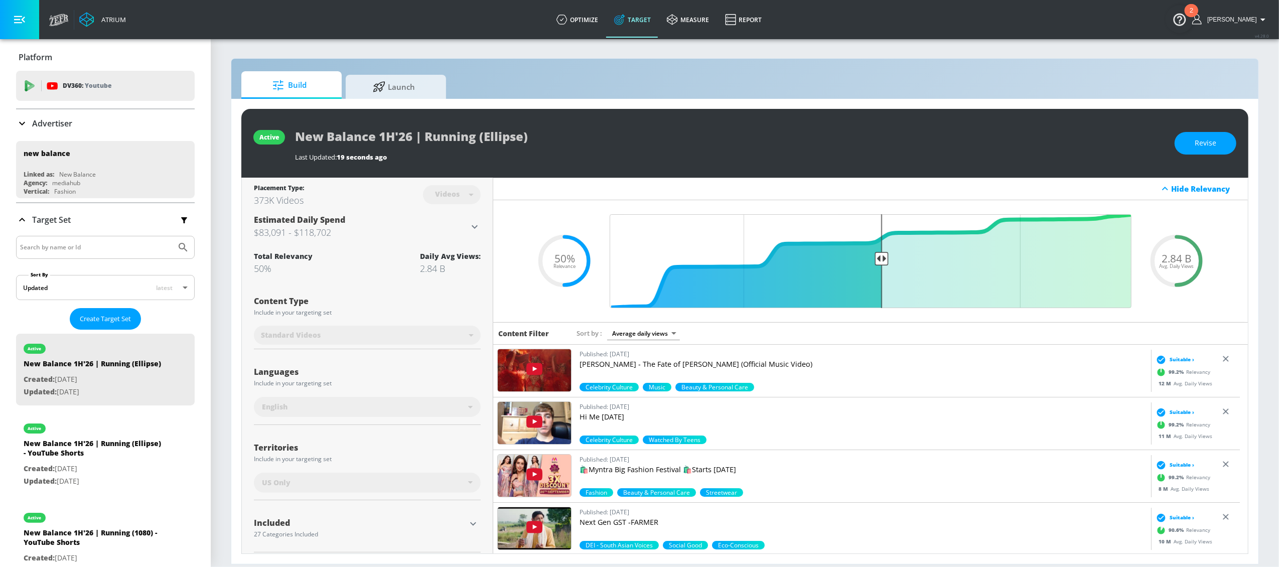
click at [41, 248] on input "Search by name or Id" at bounding box center [96, 247] width 152 height 13
type input "apparel"
click at [172, 236] on button "Submit Search" at bounding box center [183, 247] width 22 height 22
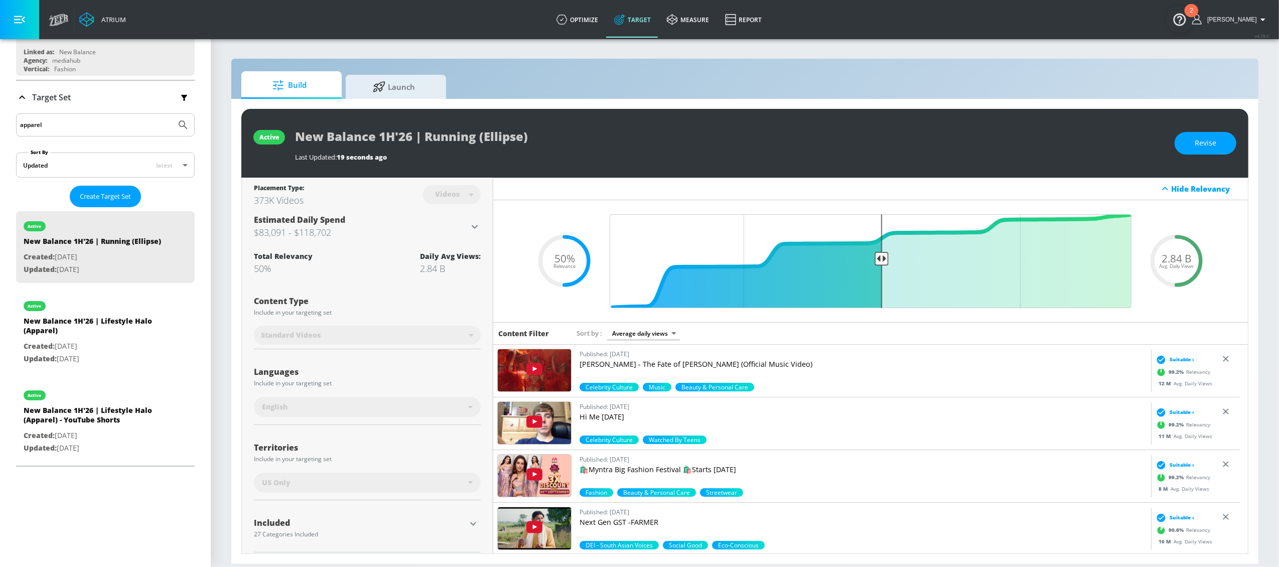
scroll to position [165, 0]
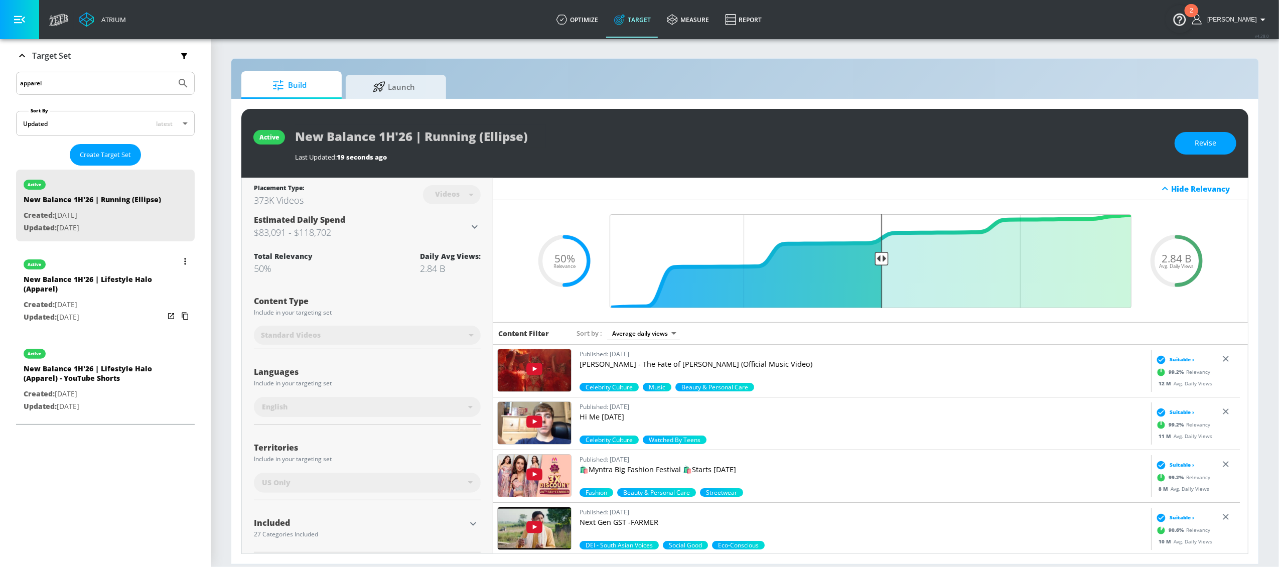
click at [178, 268] on button "list of Target Set" at bounding box center [185, 261] width 14 height 14
click at [144, 288] on li "Duplicate" at bounding box center [131, 292] width 99 height 18
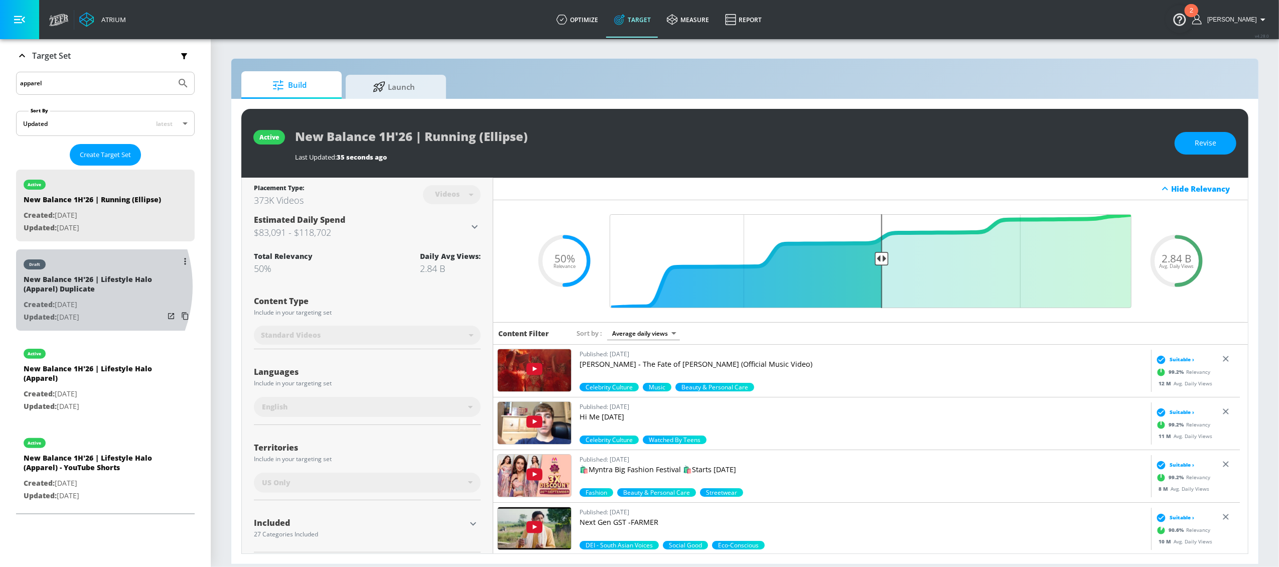
click at [63, 297] on div "New Balance 1H'26 | Lifestyle Halo (Apparel) Duplicate" at bounding box center [94, 286] width 141 height 24
type input "New Balance 1H'26 | Lifestyle Halo (Apparel) Duplicate"
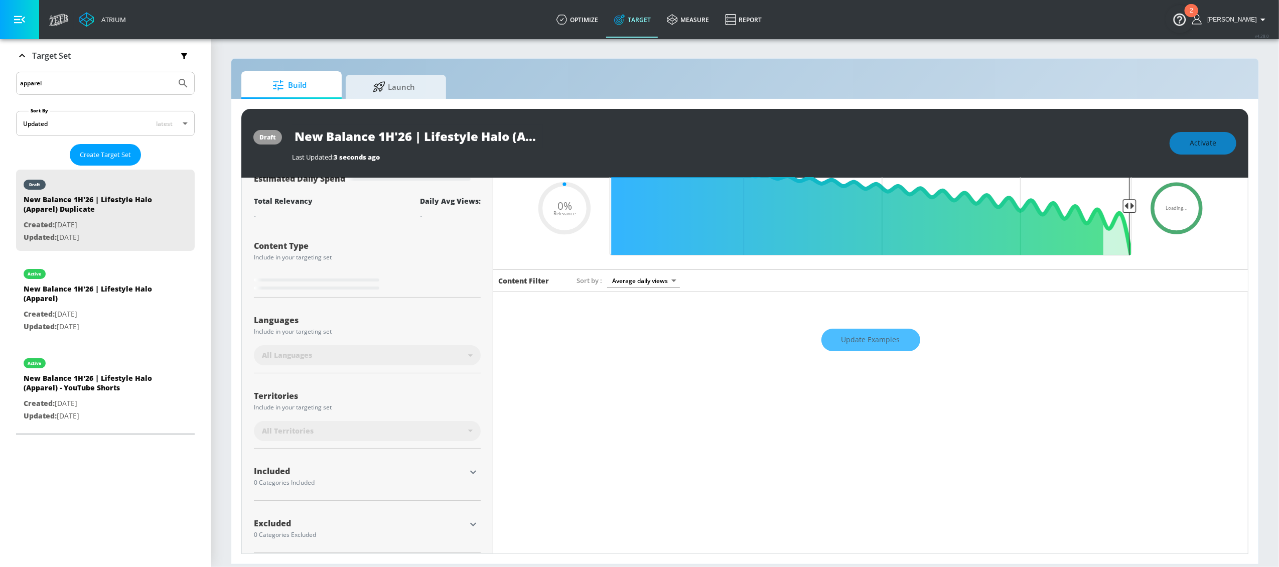
scroll to position [61, 0]
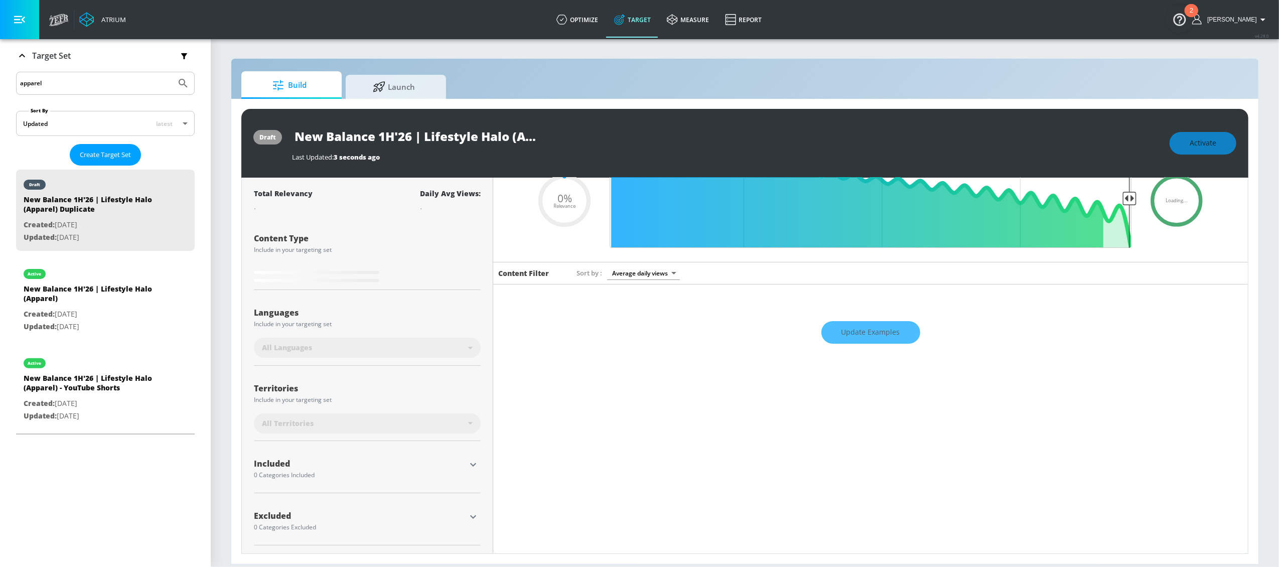
click at [472, 463] on icon "button" at bounding box center [473, 465] width 6 height 4
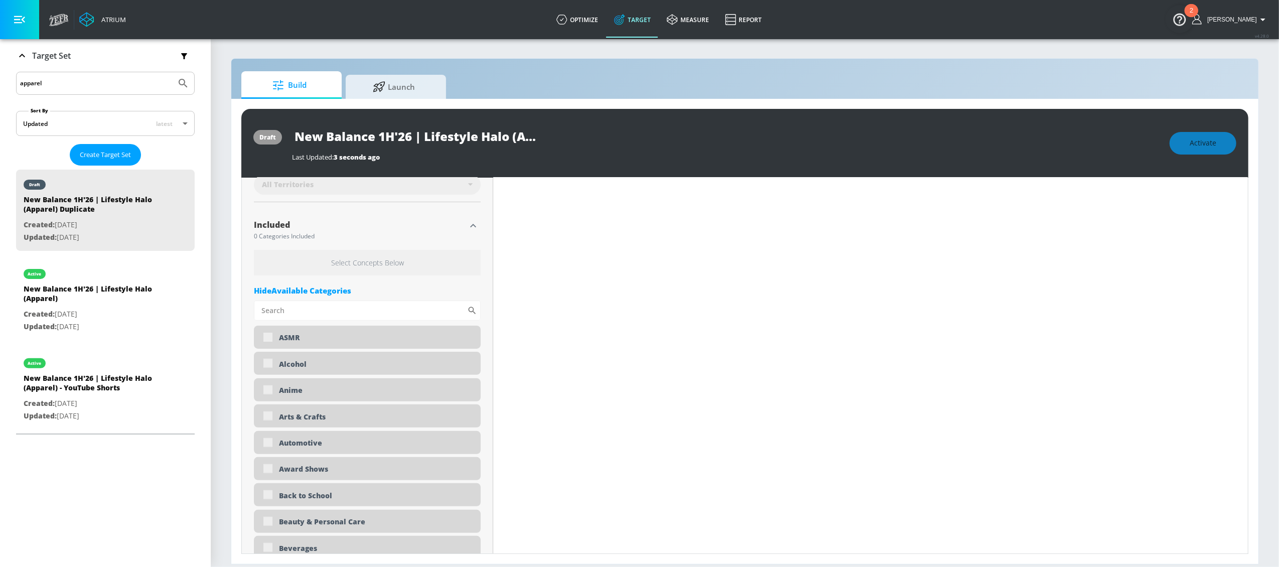
type input "0.5"
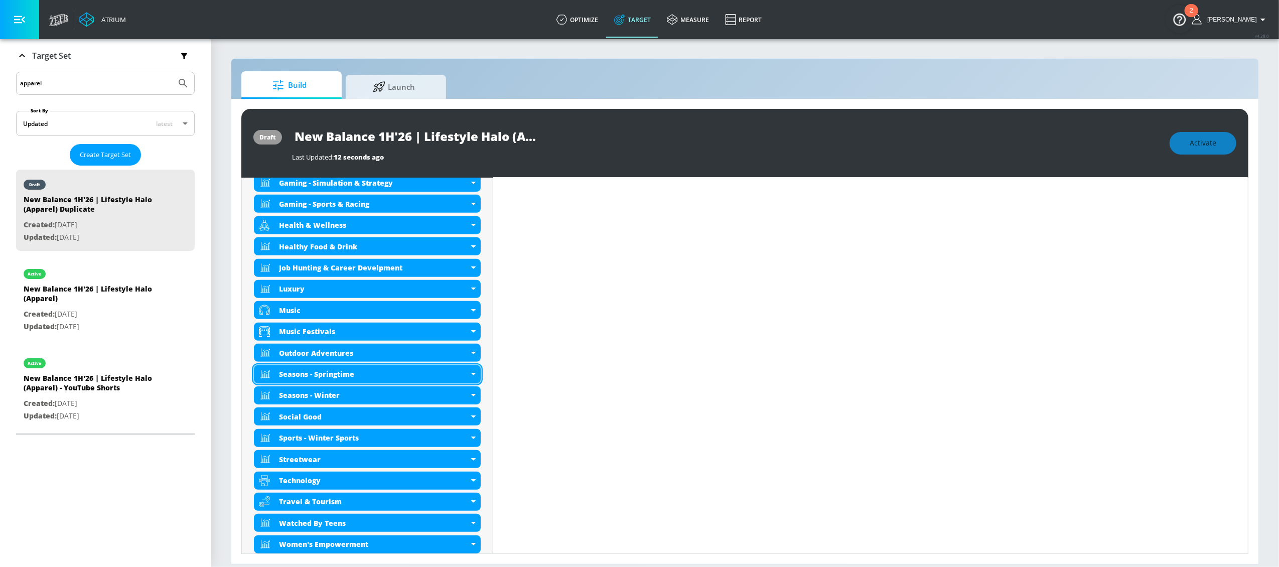
scroll to position [665, 0]
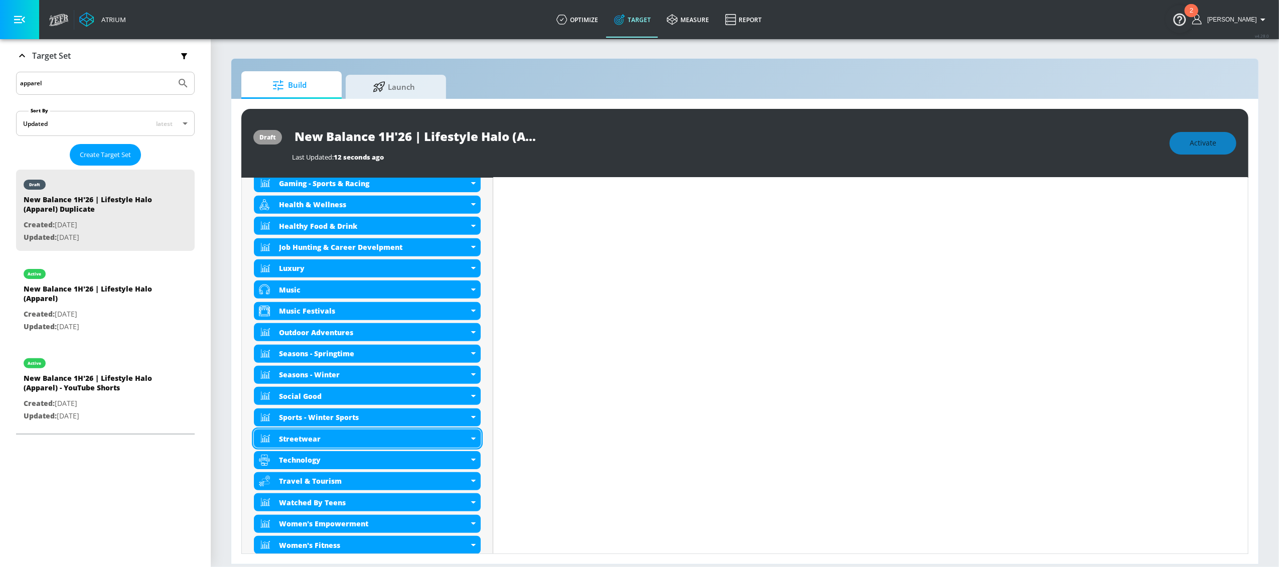
click at [473, 440] on icon at bounding box center [473, 439] width 5 height 3
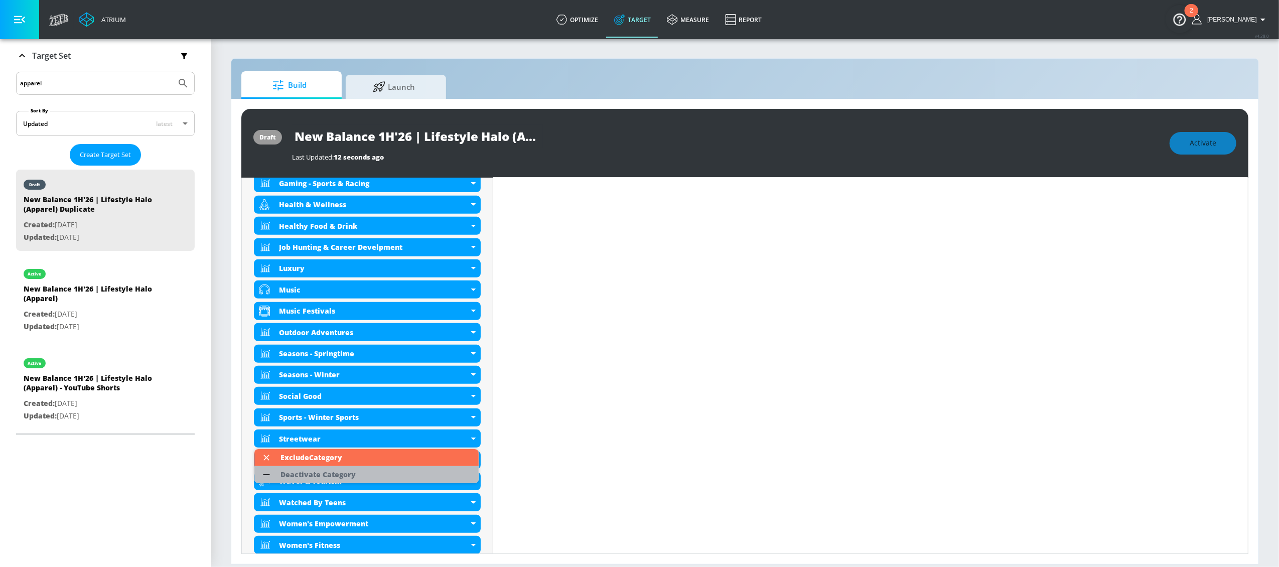
click at [406, 478] on li "Deactivate Category" at bounding box center [366, 474] width 224 height 17
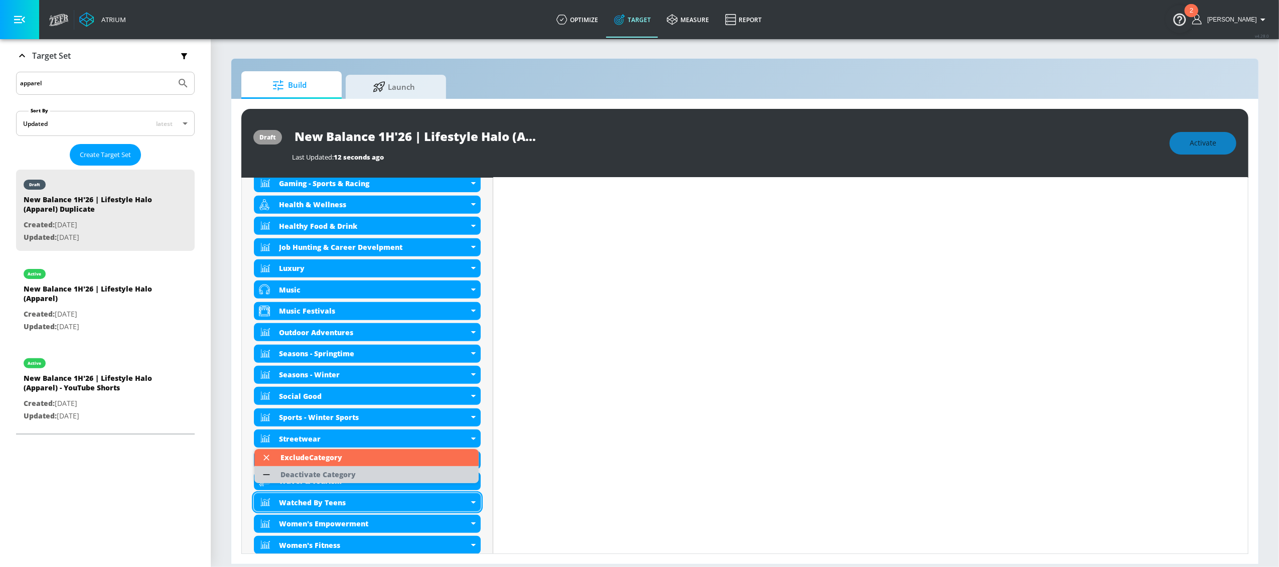
scroll to position [662, 0]
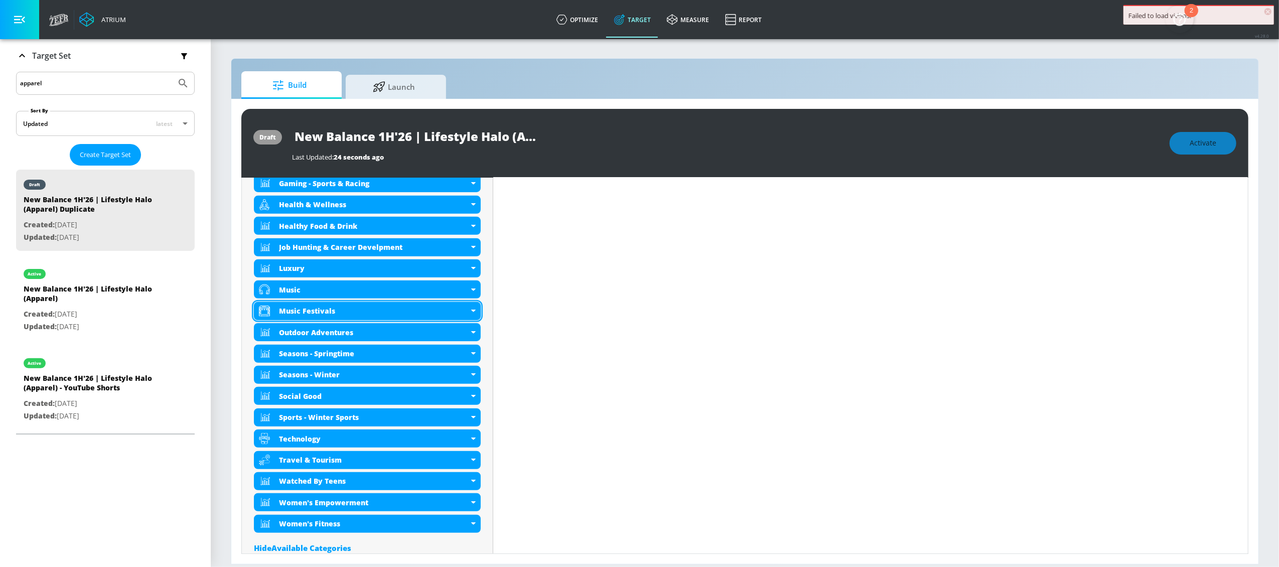
click at [472, 315] on div "Music Festivals" at bounding box center [367, 311] width 227 height 18
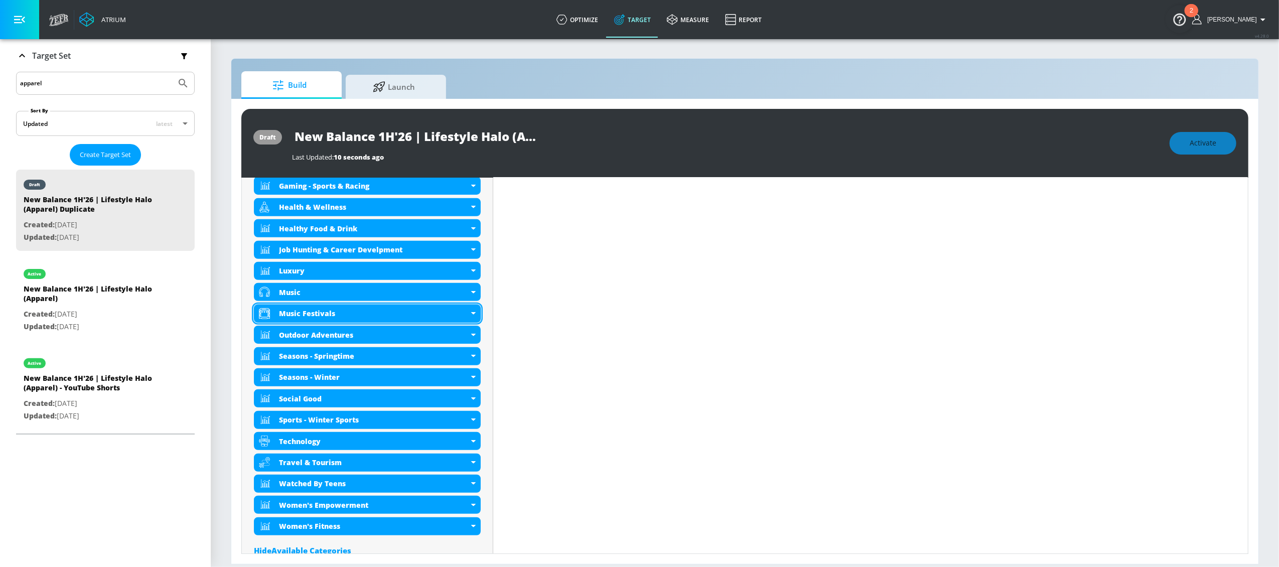
scroll to position [665, 0]
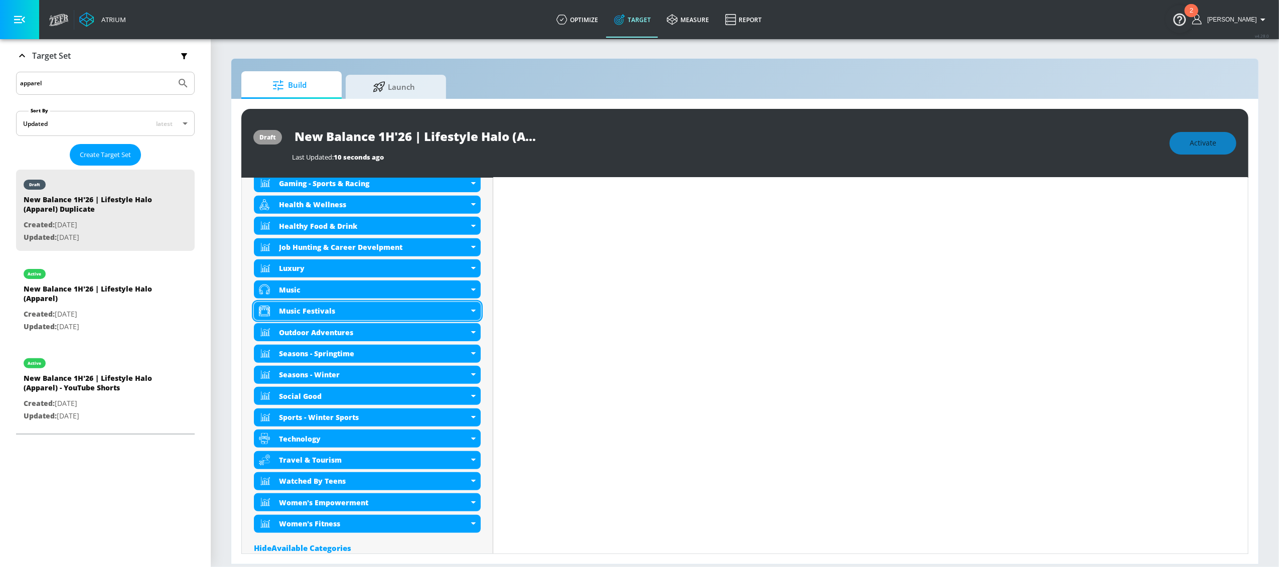
click at [471, 314] on div "Music Festivals" at bounding box center [367, 311] width 227 height 18
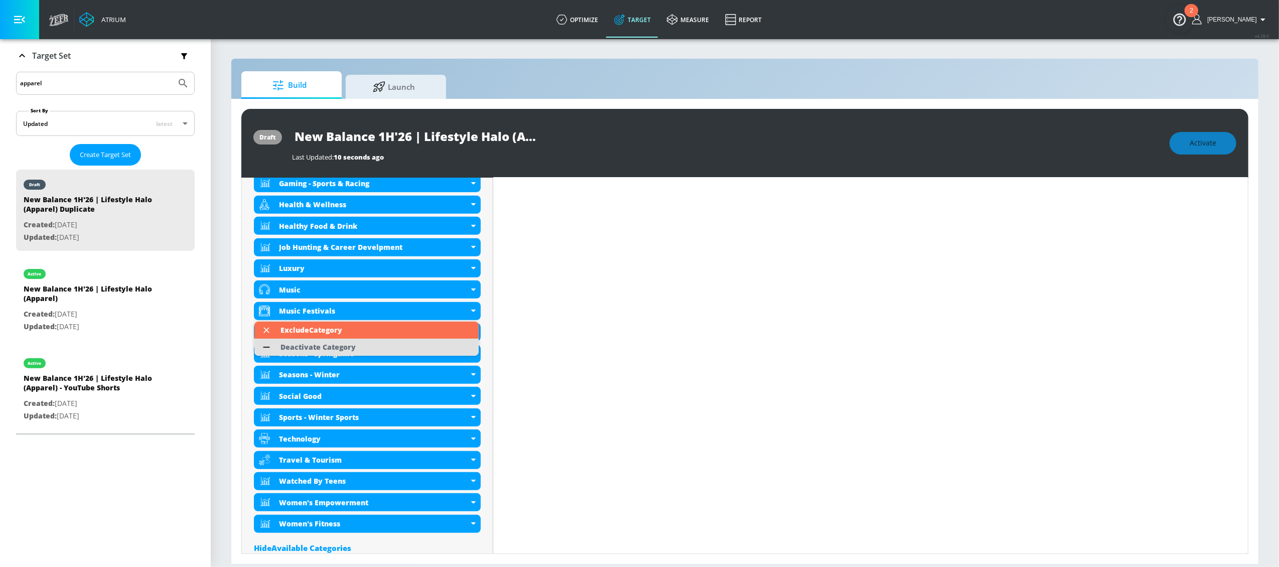
click at [439, 350] on li "Deactivate Category" at bounding box center [366, 347] width 224 height 17
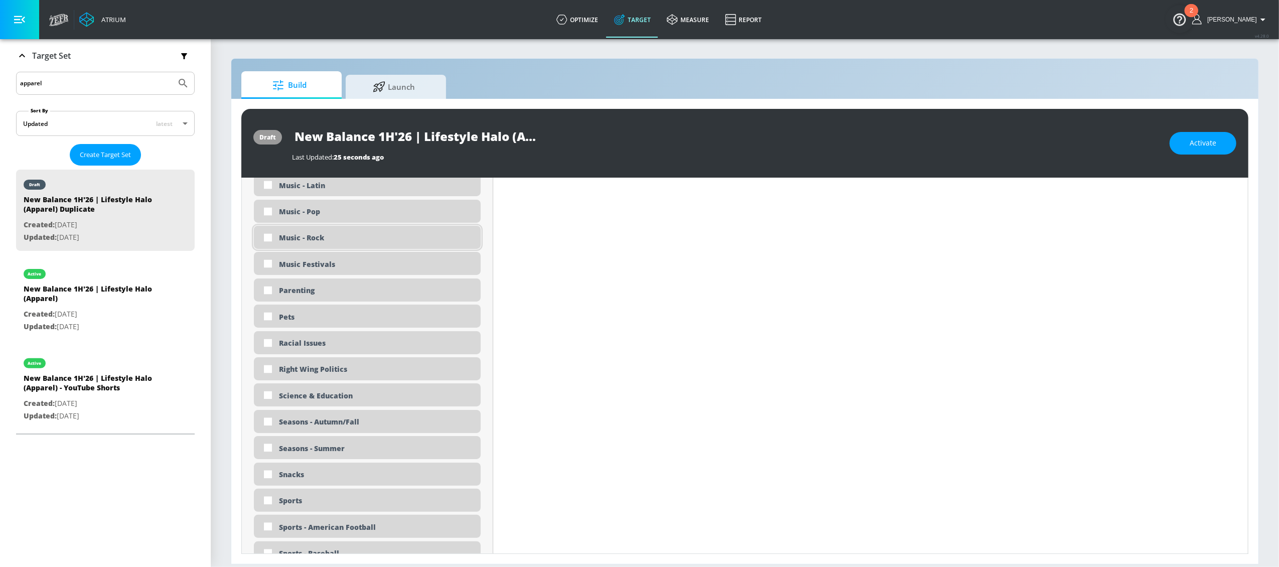
scroll to position [2201, 0]
click at [266, 484] on input "checkbox" at bounding box center [268, 483] width 18 height 18
checkbox input "true"
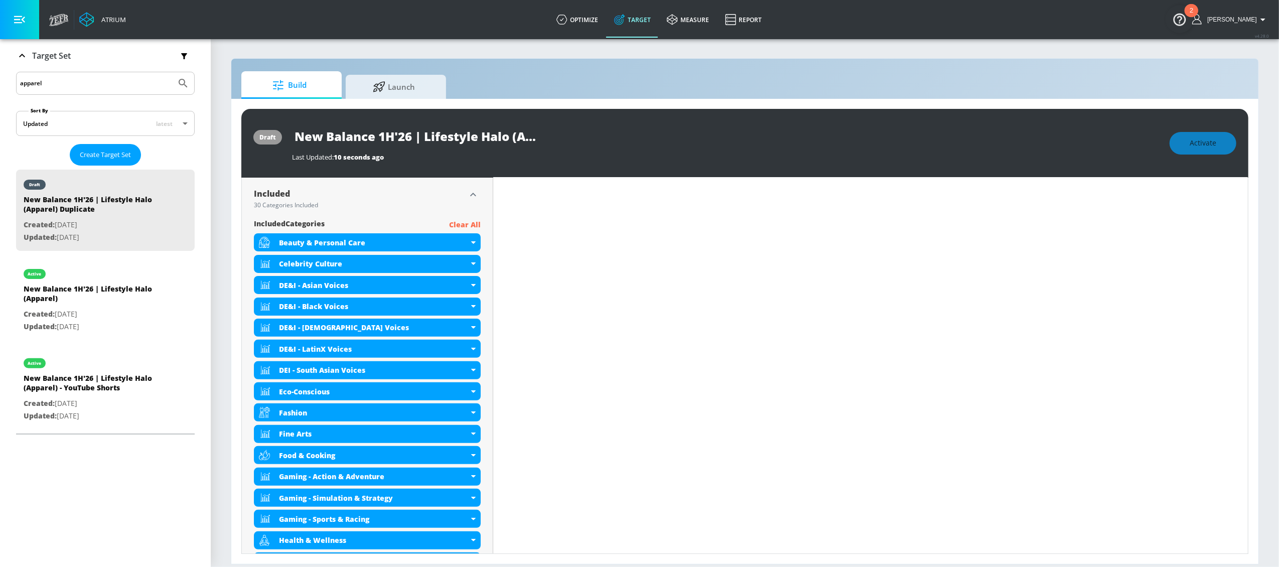
scroll to position [81, 0]
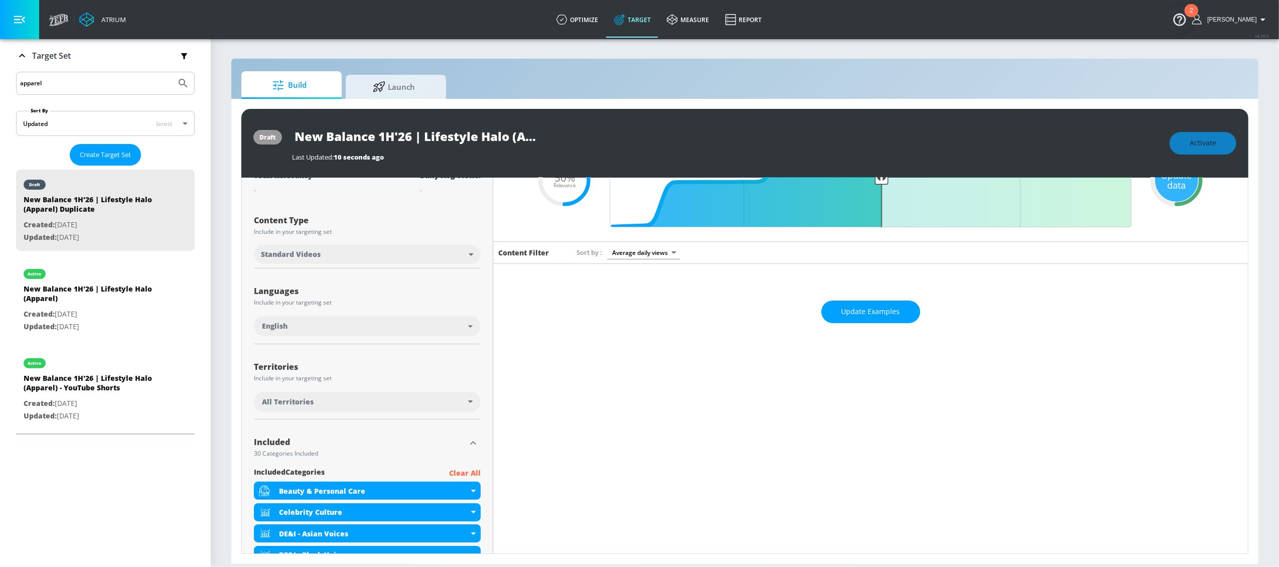
click at [442, 405] on div "All Territories" at bounding box center [365, 402] width 206 height 10
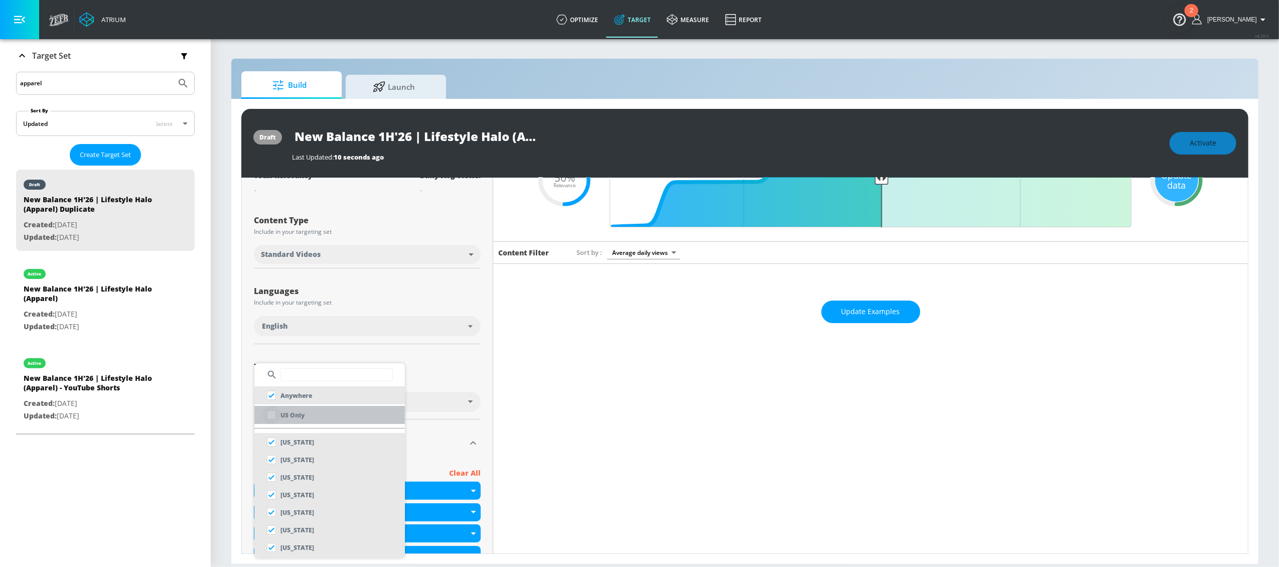
click at [273, 416] on input "checkbox" at bounding box center [271, 415] width 18 height 18
checkbox input "true"
checkbox input "false"
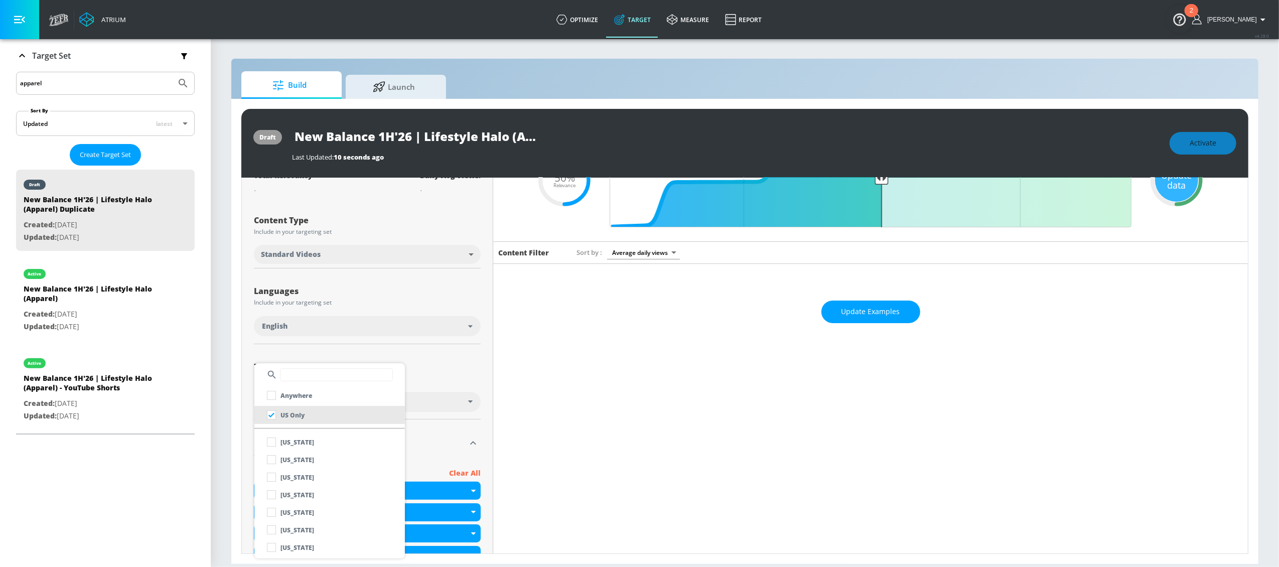
click at [436, 371] on div at bounding box center [639, 283] width 1279 height 567
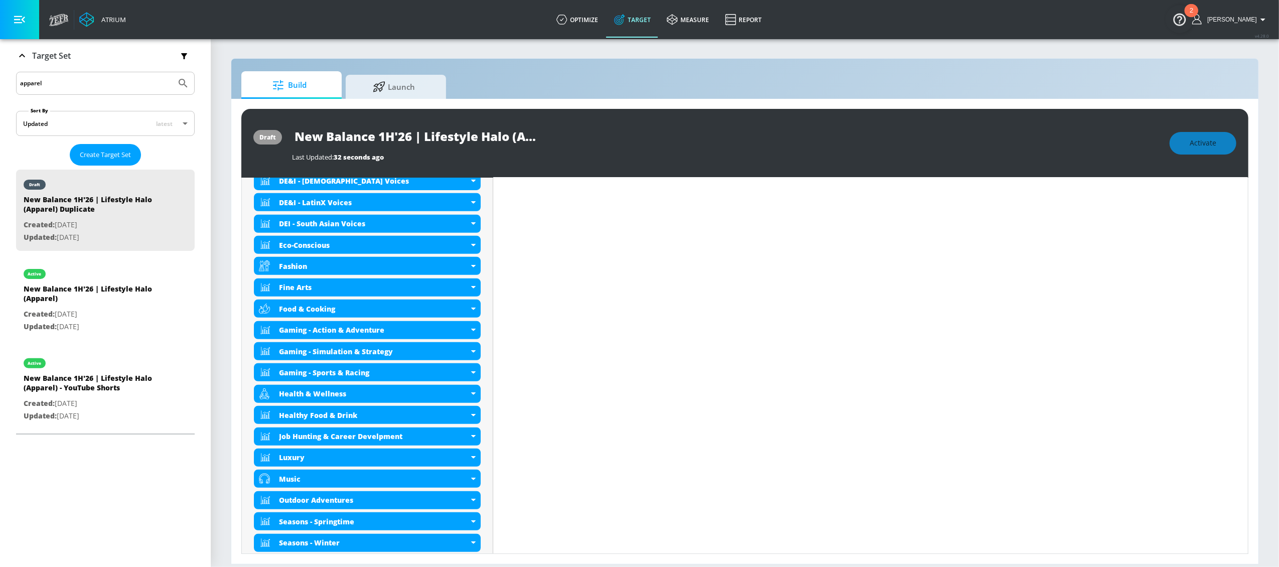
scroll to position [177, 0]
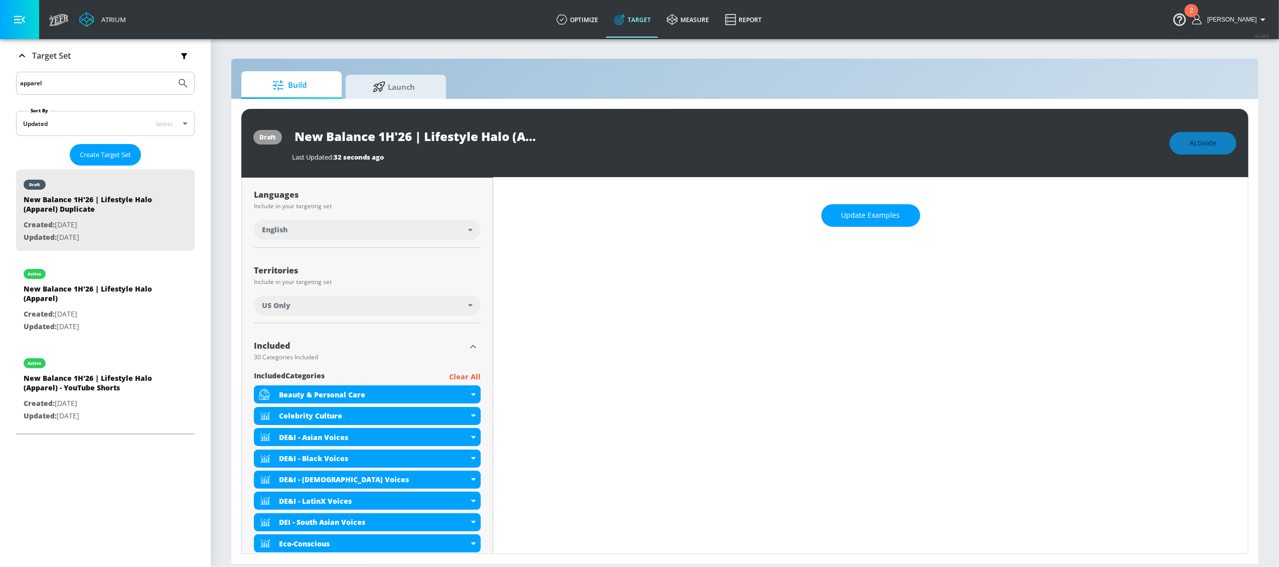
click at [470, 347] on icon "button" at bounding box center [473, 347] width 6 height 4
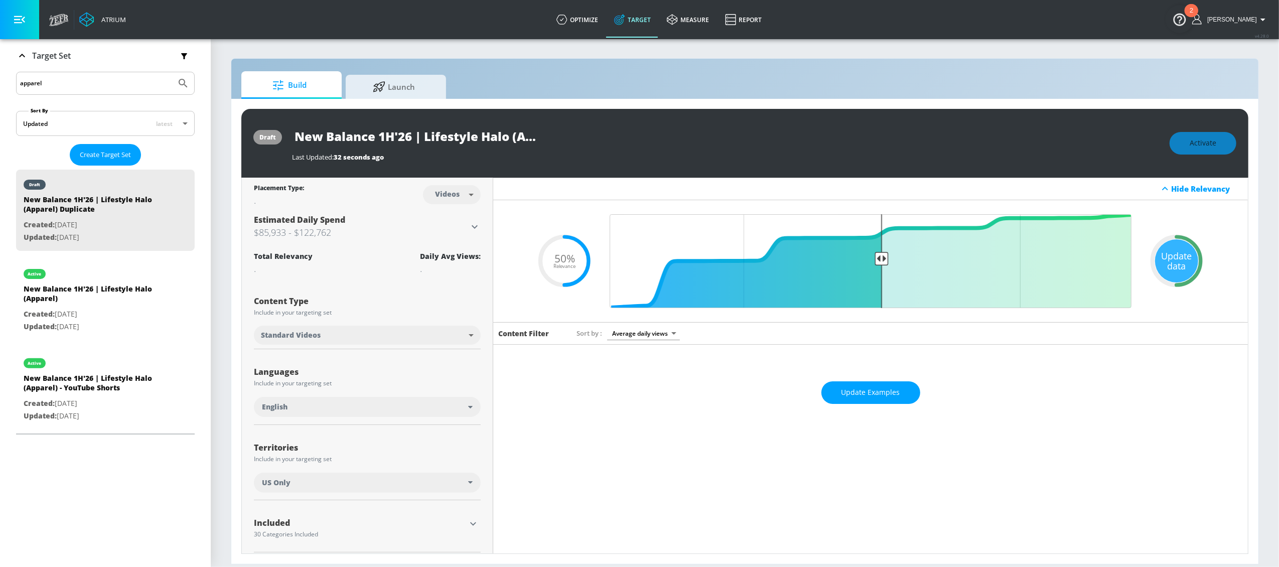
scroll to position [0, 92]
drag, startPoint x: 424, startPoint y: 138, endPoint x: 608, endPoint y: 154, distance: 184.9
click at [608, 154] on div "New Balance 1H'26 | Lifestyle Halo (Apparel) Duplicate Last Updated: 32 seconds…" at bounding box center [726, 143] width 868 height 37
type input "New Balance 1H'26 | Running (Rebel)"
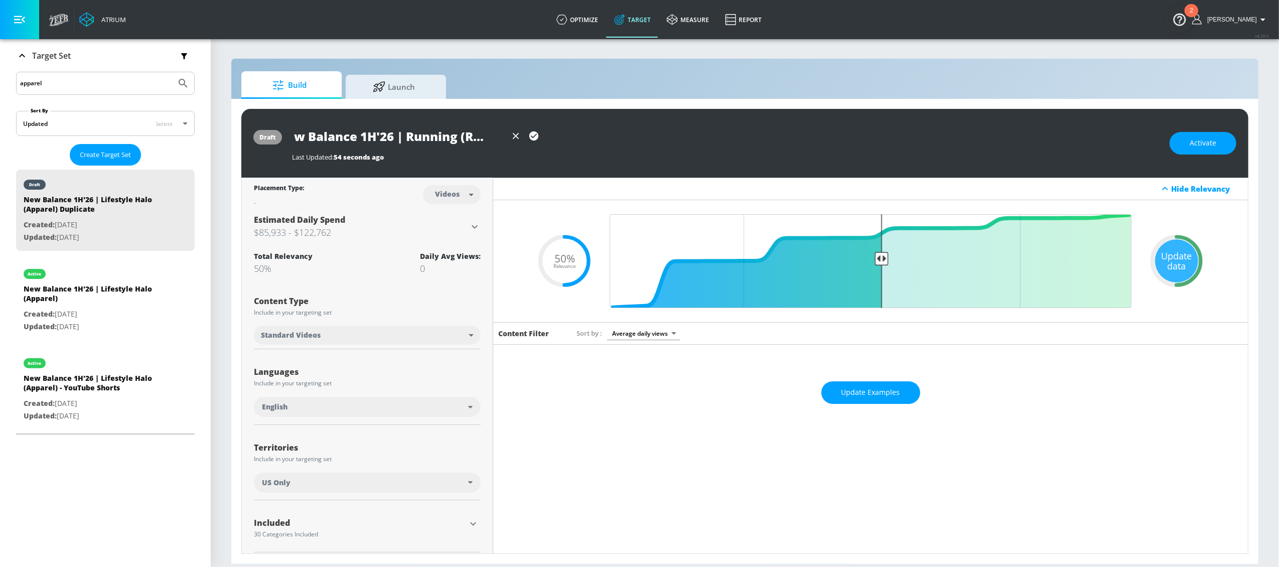
click at [535, 139] on icon "button" at bounding box center [533, 135] width 9 height 9
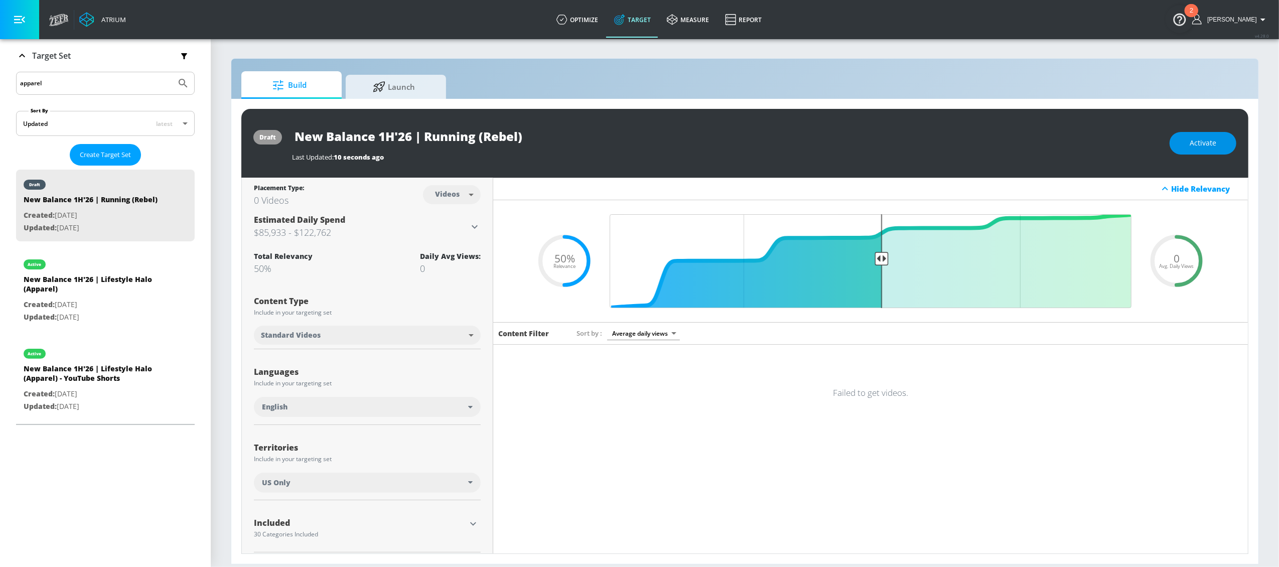
click at [1220, 137] on button "Activate" at bounding box center [1203, 143] width 67 height 23
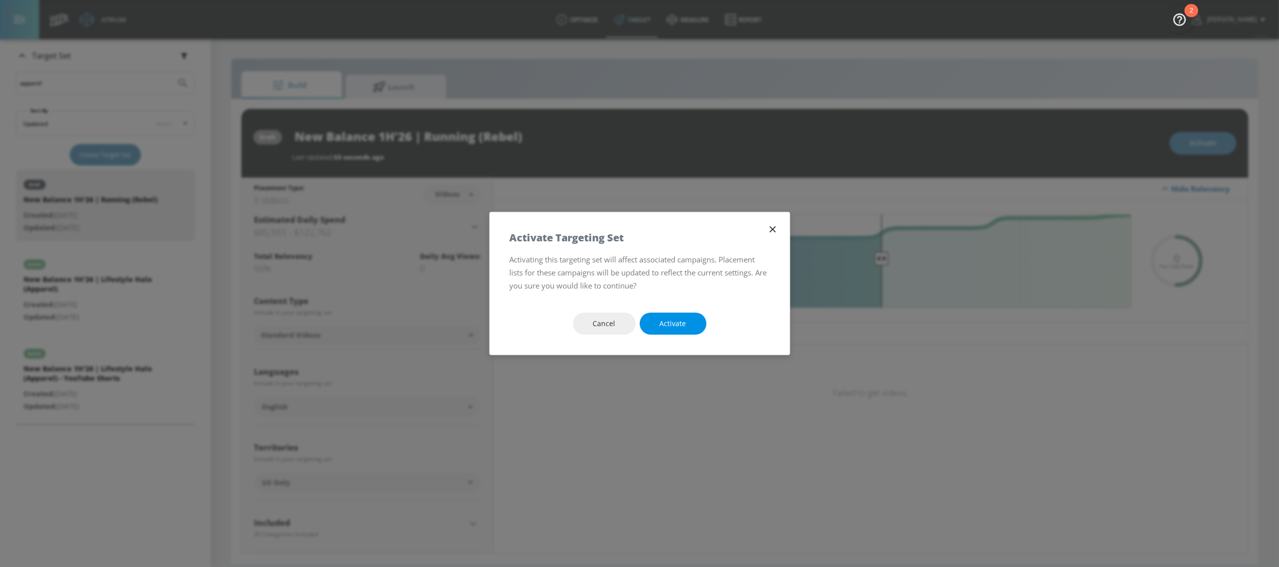
click at [681, 325] on span "Activate" at bounding box center [673, 324] width 27 height 13
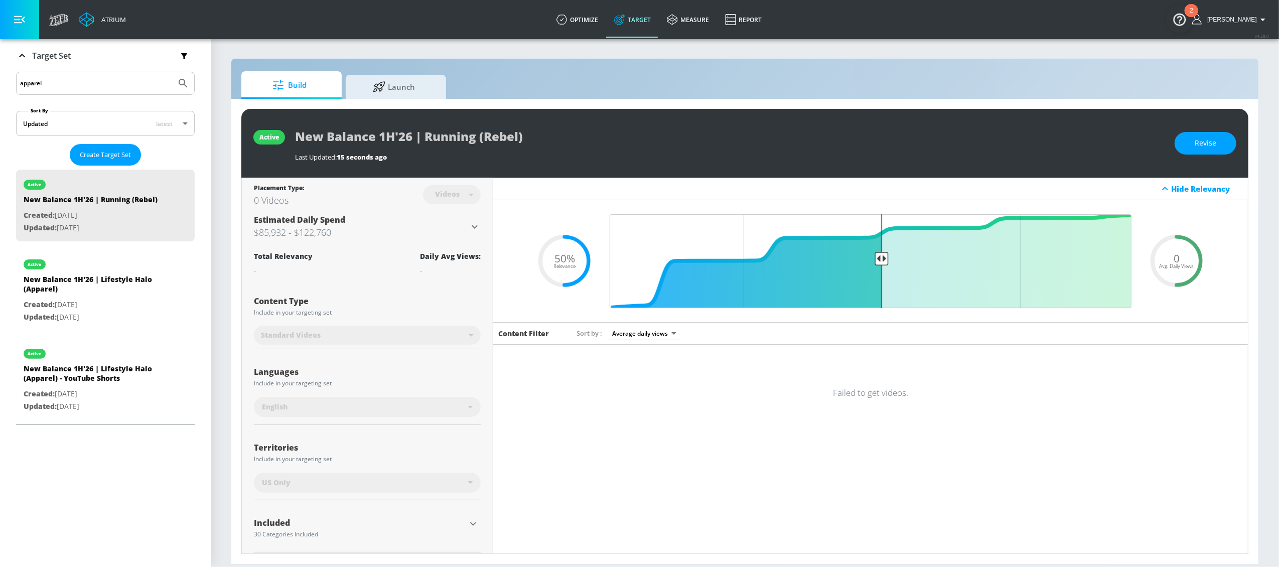
click at [1195, 8] on div "2" at bounding box center [1192, 10] width 14 height 13
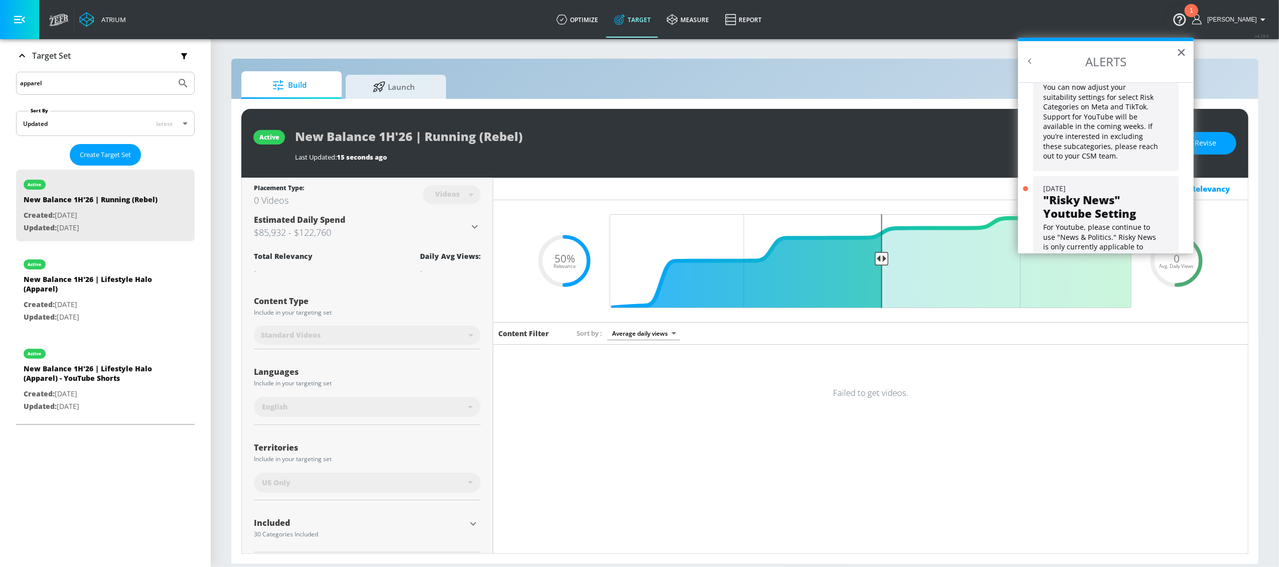
scroll to position [99, 0]
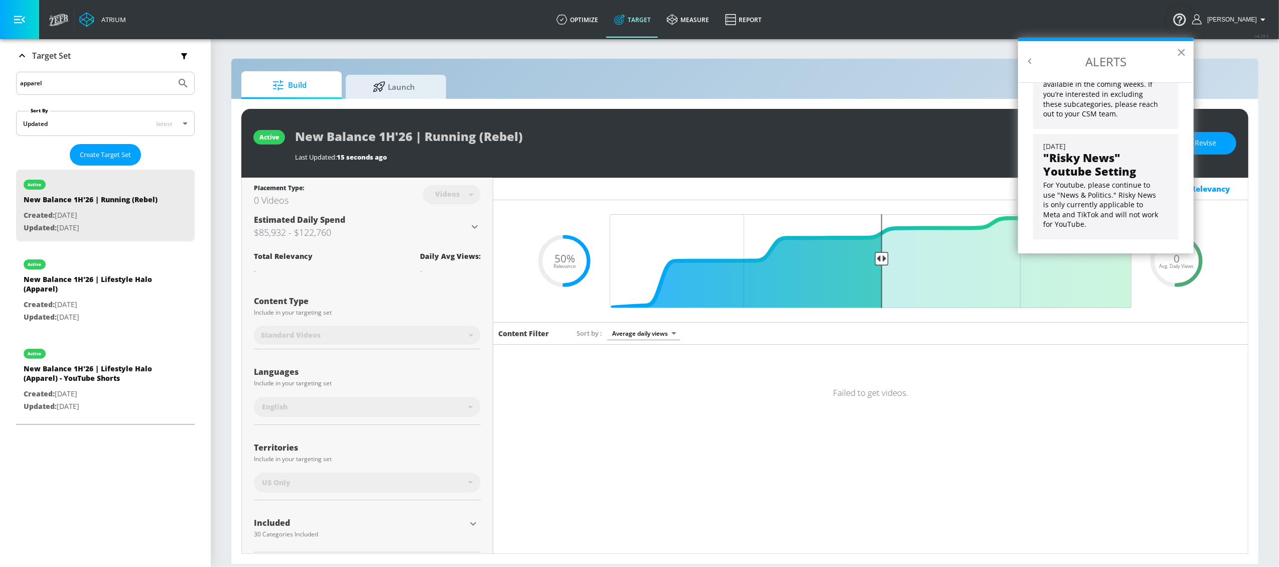
click at [1180, 49] on button "×" at bounding box center [1182, 52] width 10 height 16
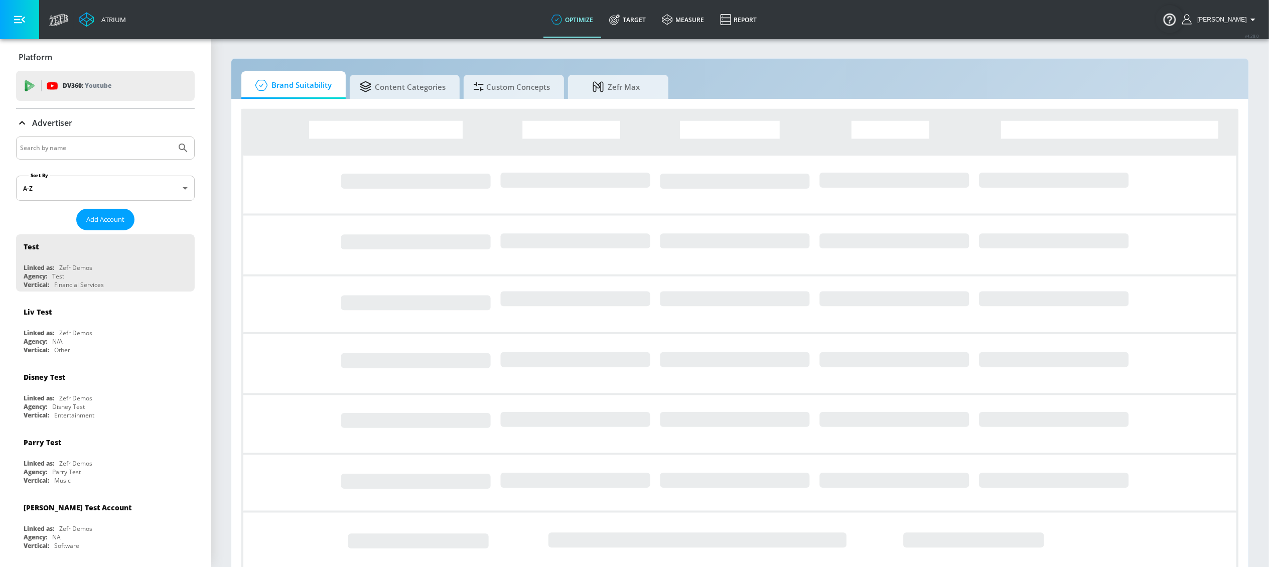
click at [64, 150] on input "Search by name" at bounding box center [96, 148] width 152 height 13
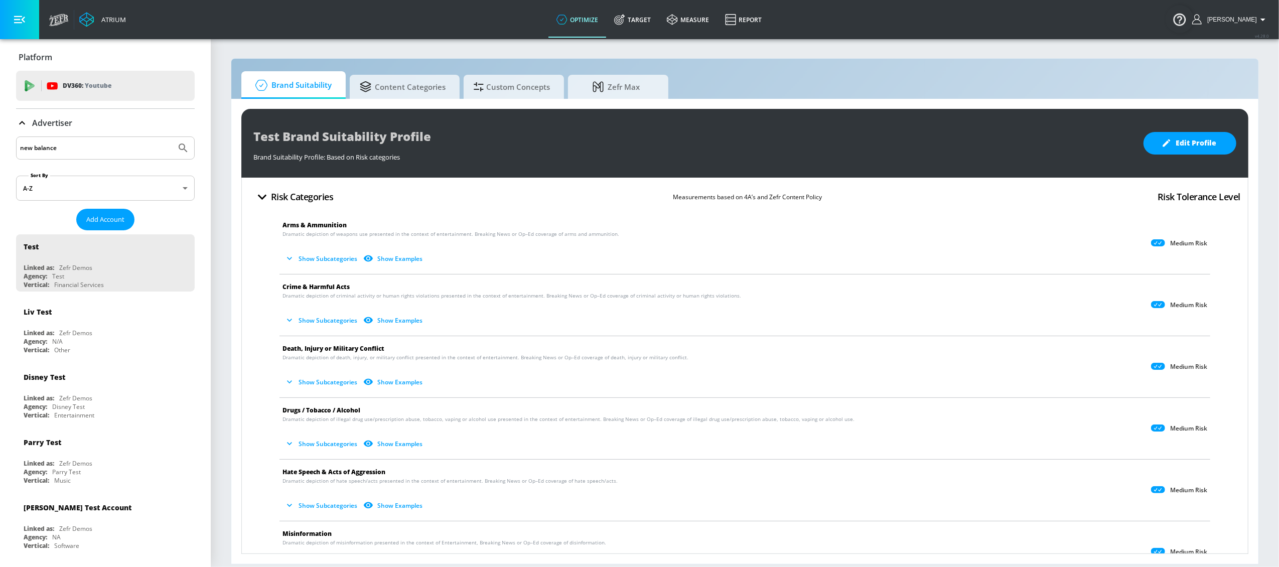
type input "new balance"
click at [172, 137] on button "Submit Search" at bounding box center [183, 148] width 22 height 22
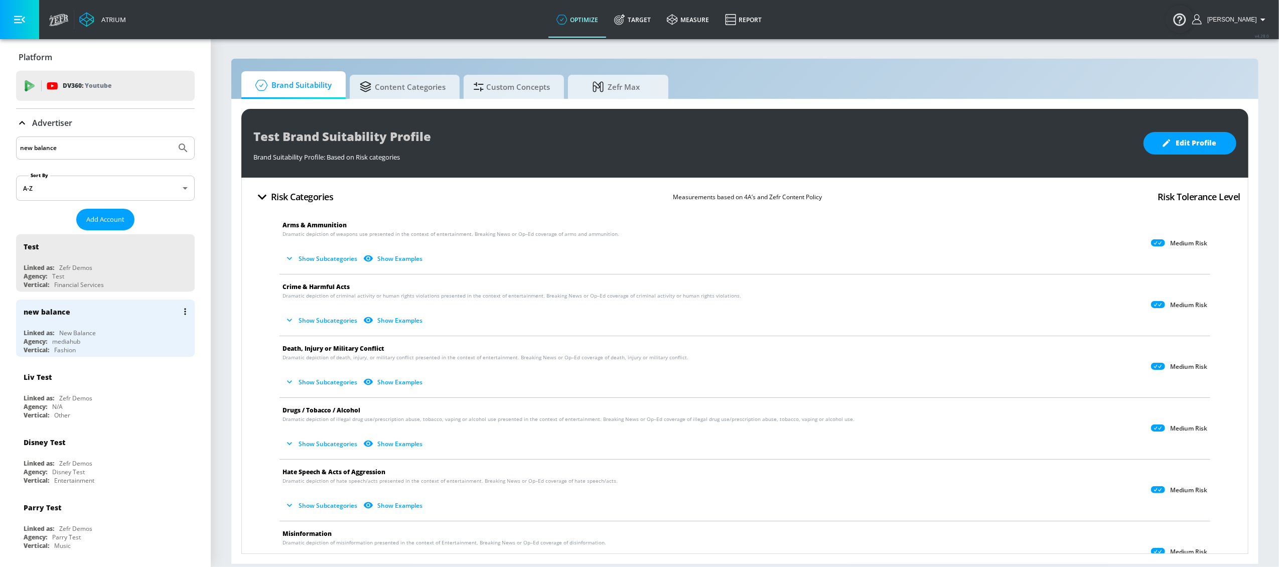
click at [74, 320] on div "new balance" at bounding box center [108, 312] width 169 height 24
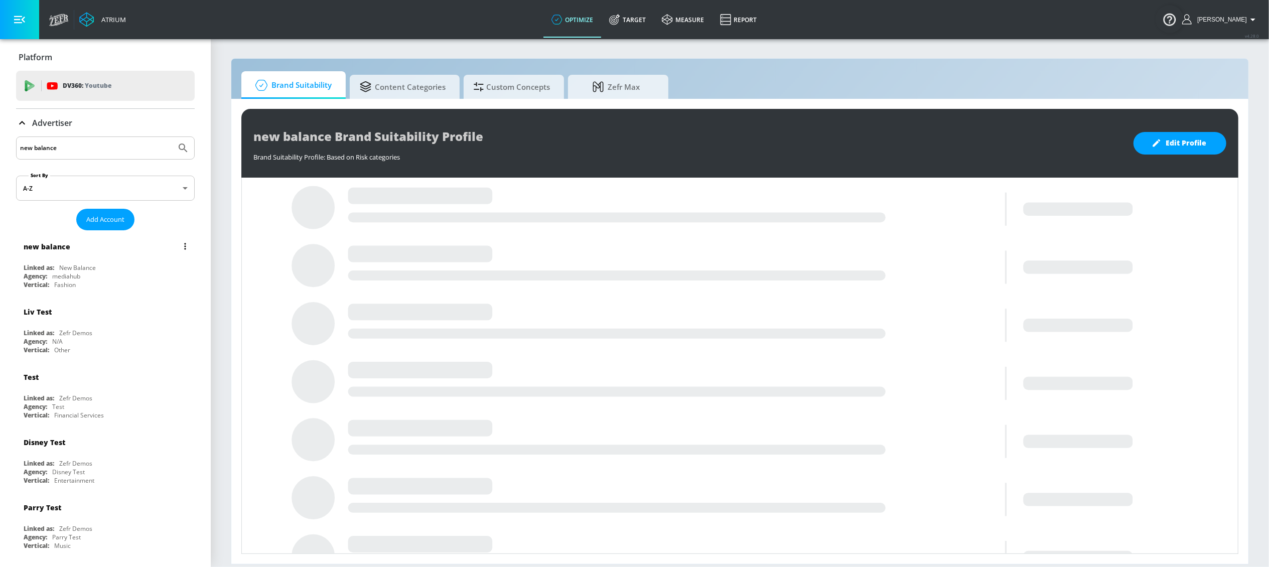
drag, startPoint x: 95, startPoint y: 254, endPoint x: 101, endPoint y: 253, distance: 6.2
click at [95, 254] on div "new balance" at bounding box center [108, 246] width 169 height 24
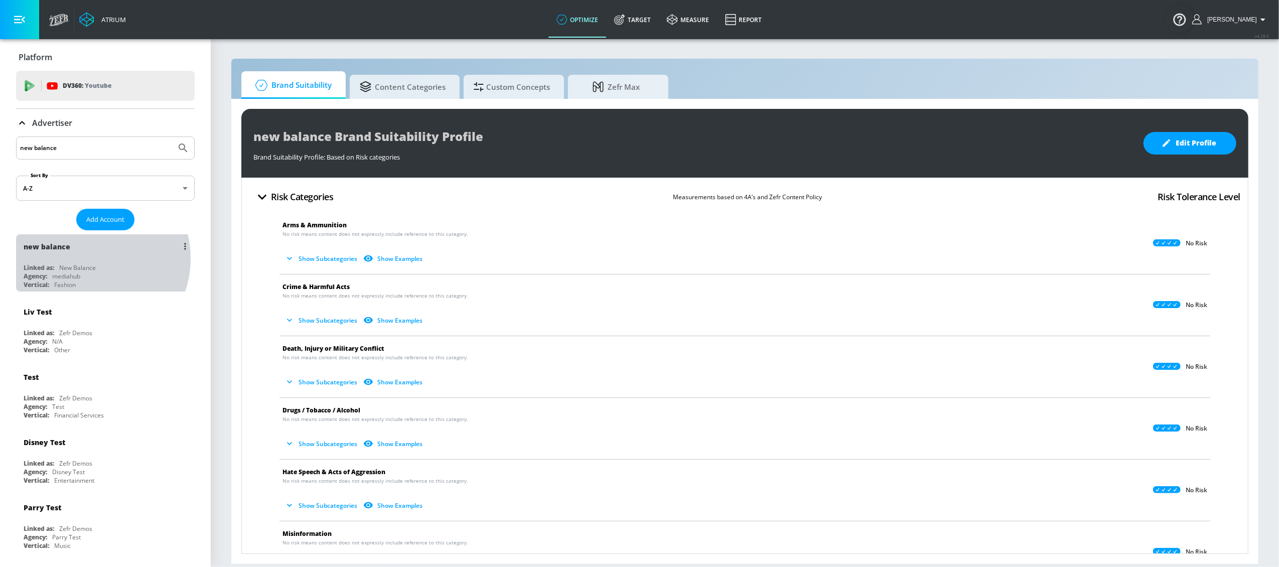
click at [87, 259] on div "new balance Linked as: New Balance Agency: mediahub Vertical: Fashion" at bounding box center [105, 262] width 179 height 57
click at [650, 22] on link "Target" at bounding box center [632, 20] width 53 height 36
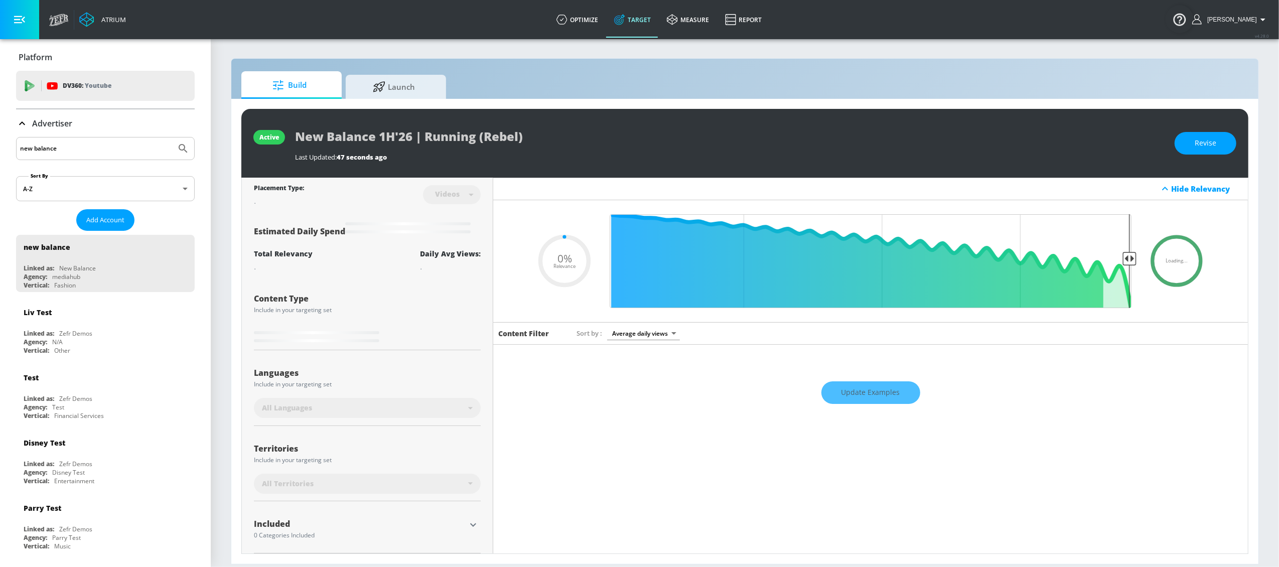
type input "0.05"
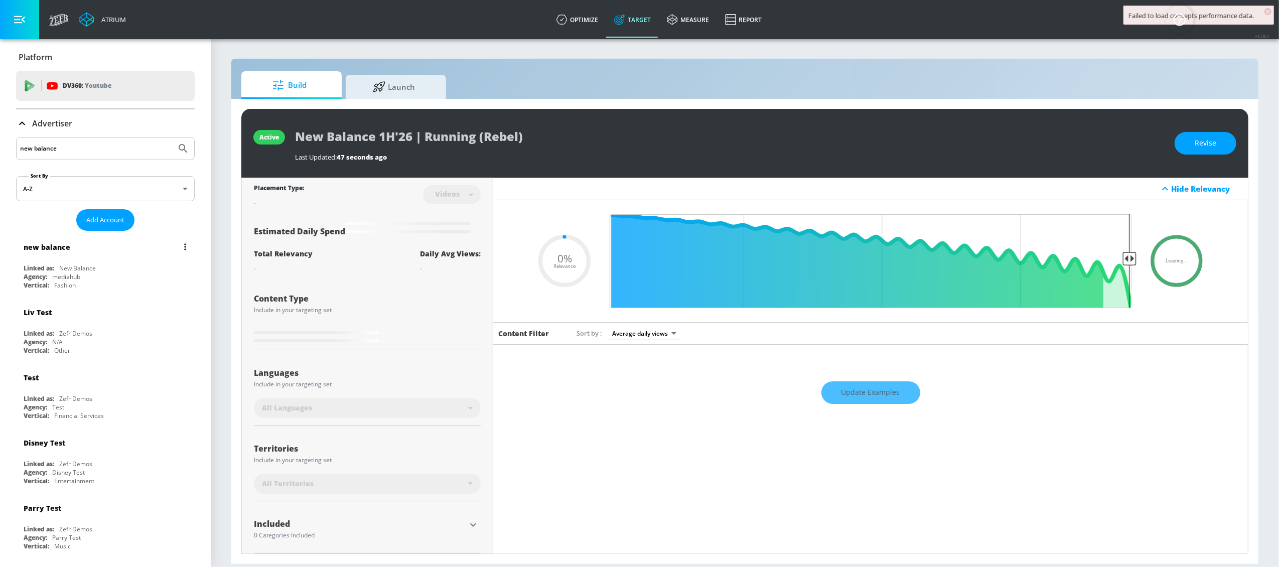
click at [89, 267] on div "New Balance" at bounding box center [77, 268] width 37 height 9
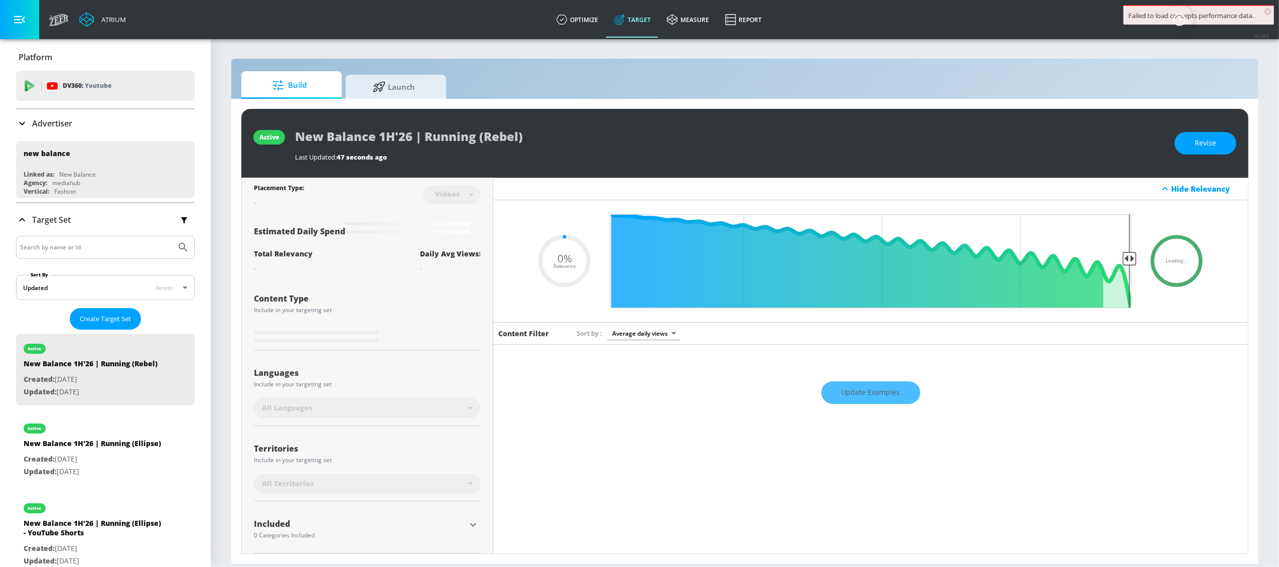
click at [28, 252] on input "Search by name or Id" at bounding box center [96, 247] width 152 height 13
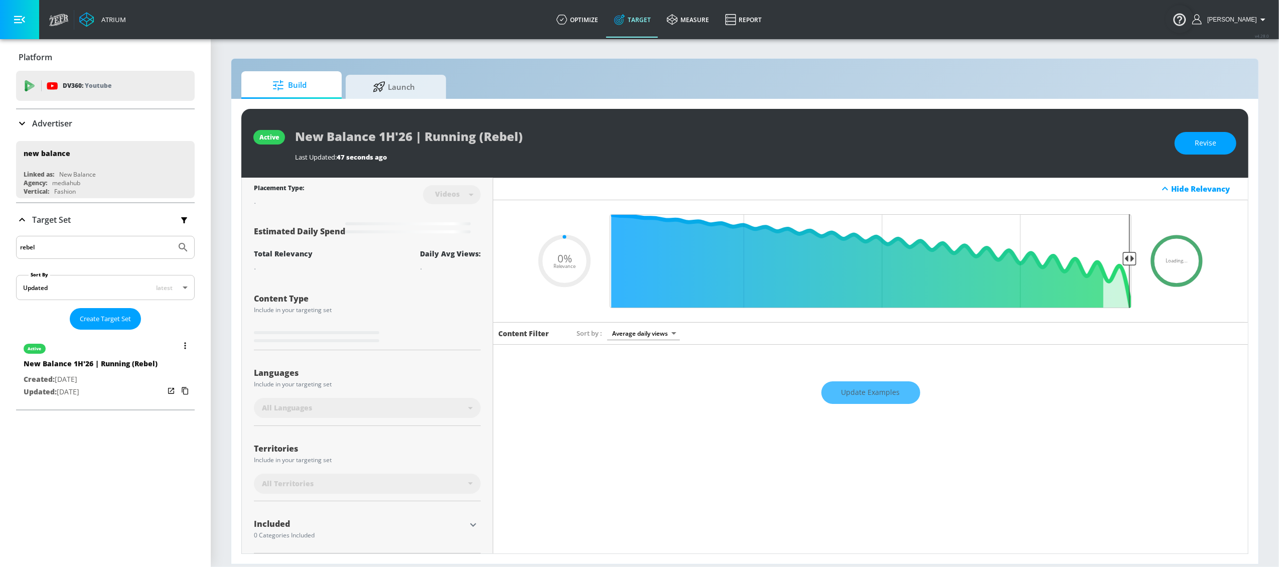
type input "rebel"
click at [87, 383] on p "Created: [DATE]" at bounding box center [91, 379] width 134 height 13
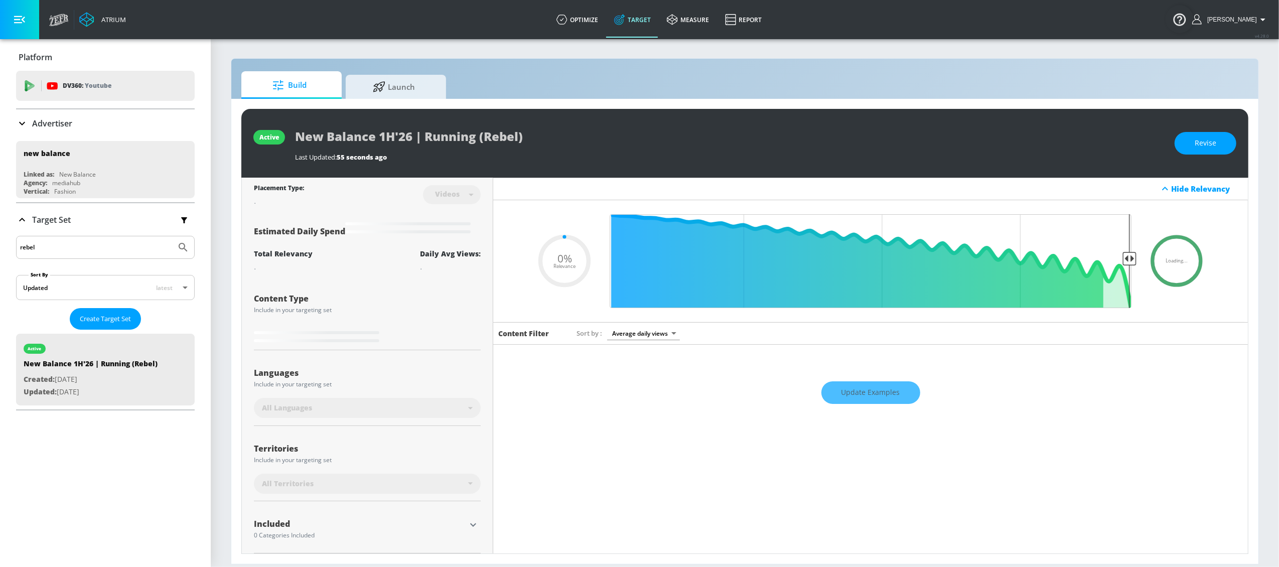
type input "0.5"
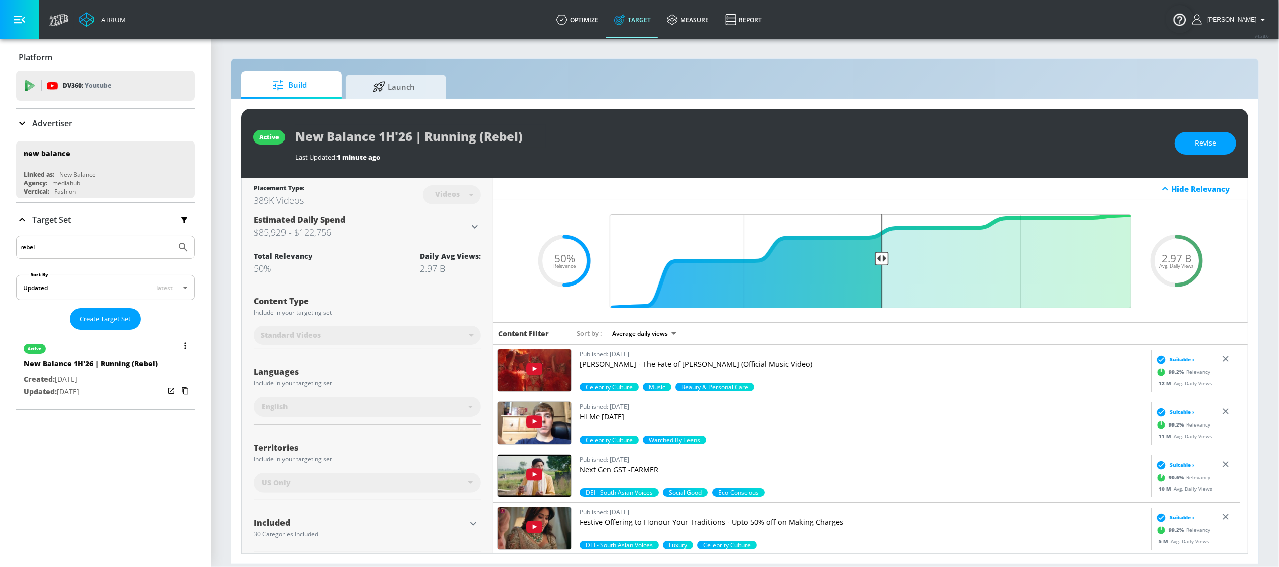
click at [178, 347] on button "list of Target Set" at bounding box center [185, 346] width 14 height 14
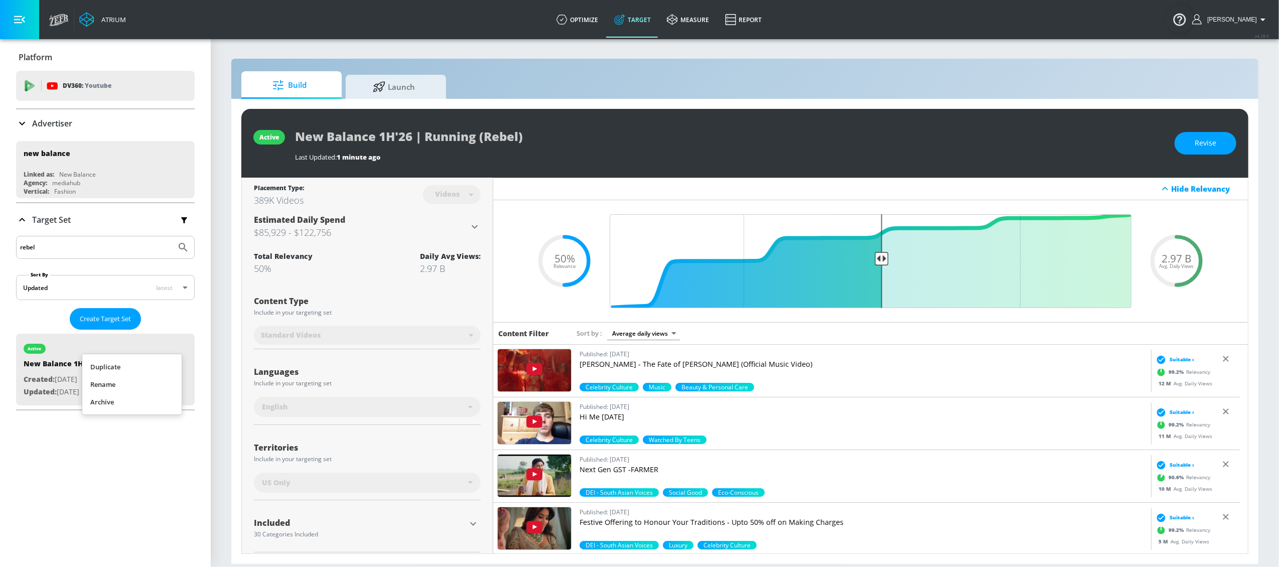
click at [150, 369] on li "Duplicate" at bounding box center [131, 367] width 99 height 18
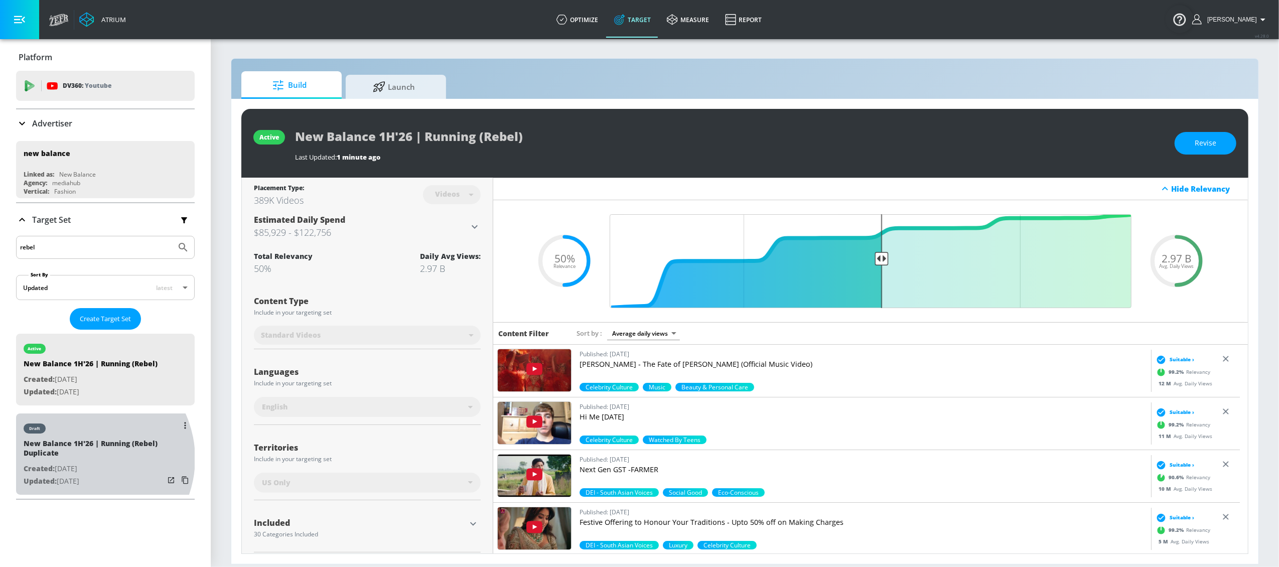
click at [85, 463] on div "New Balance 1H'26 | Running (Rebel) Duplicate" at bounding box center [94, 451] width 141 height 24
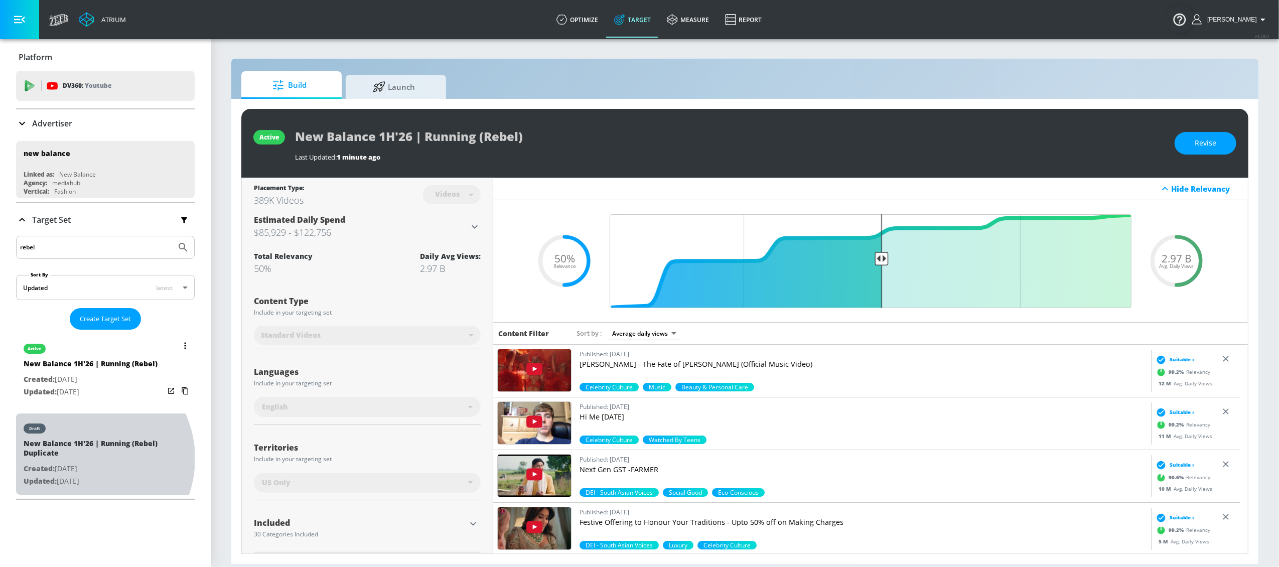
type input "New Balance 1H'26 | Running (Rebel) Duplicate"
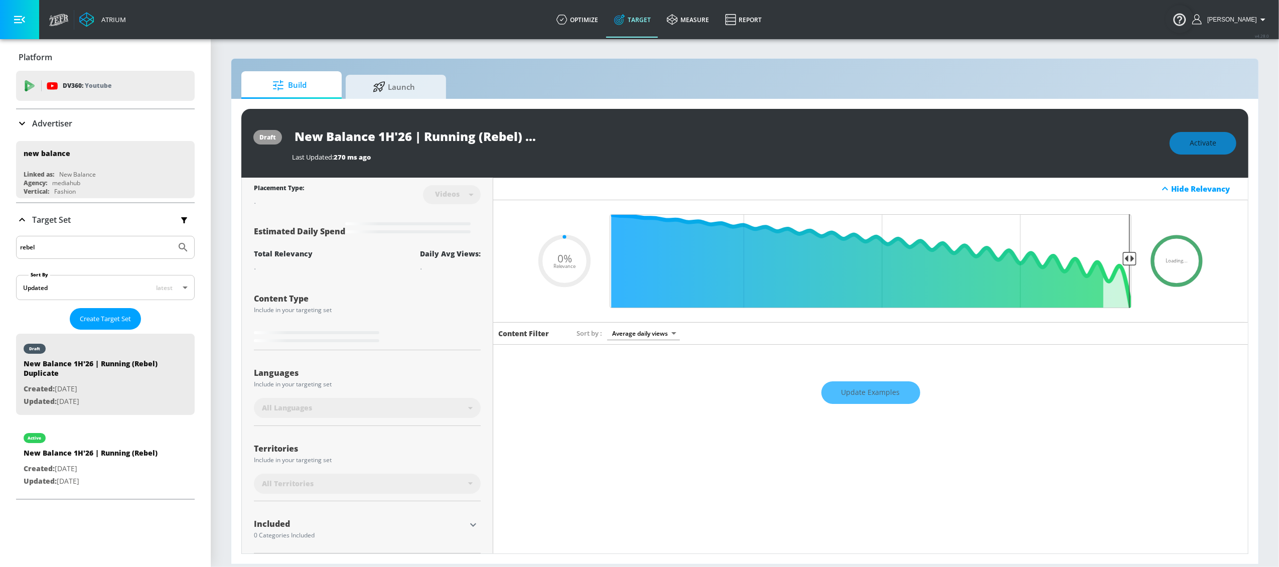
type input "0.5"
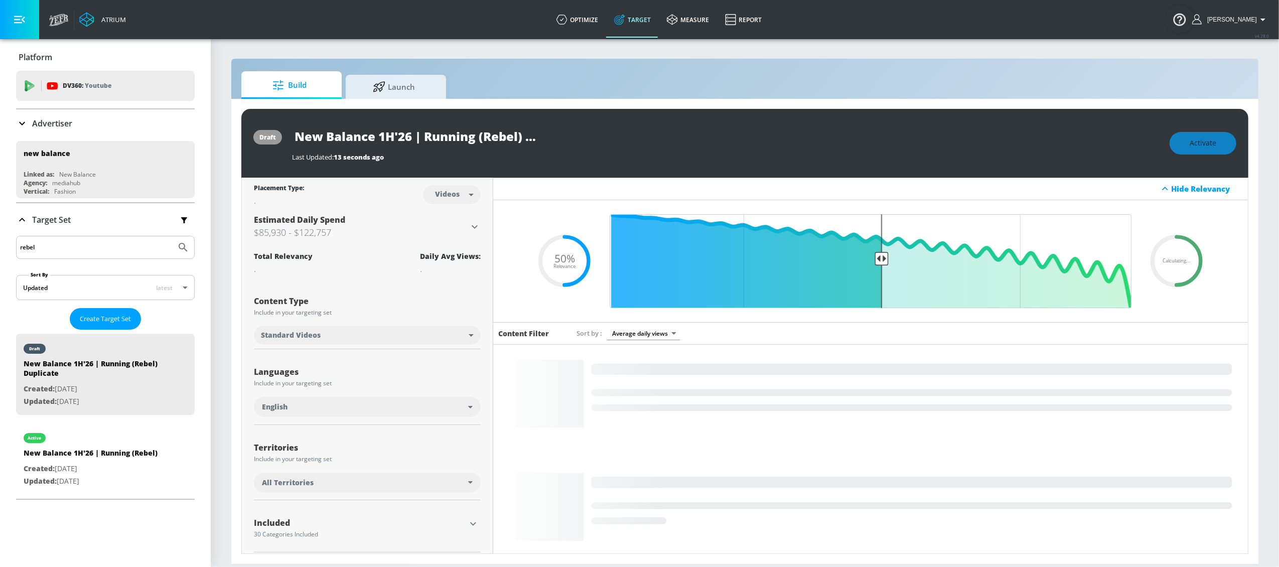
click at [472, 190] on body "Atrium optimize Target measure Report optimize Target measure Report v 4.28.0 L…" at bounding box center [639, 283] width 1279 height 567
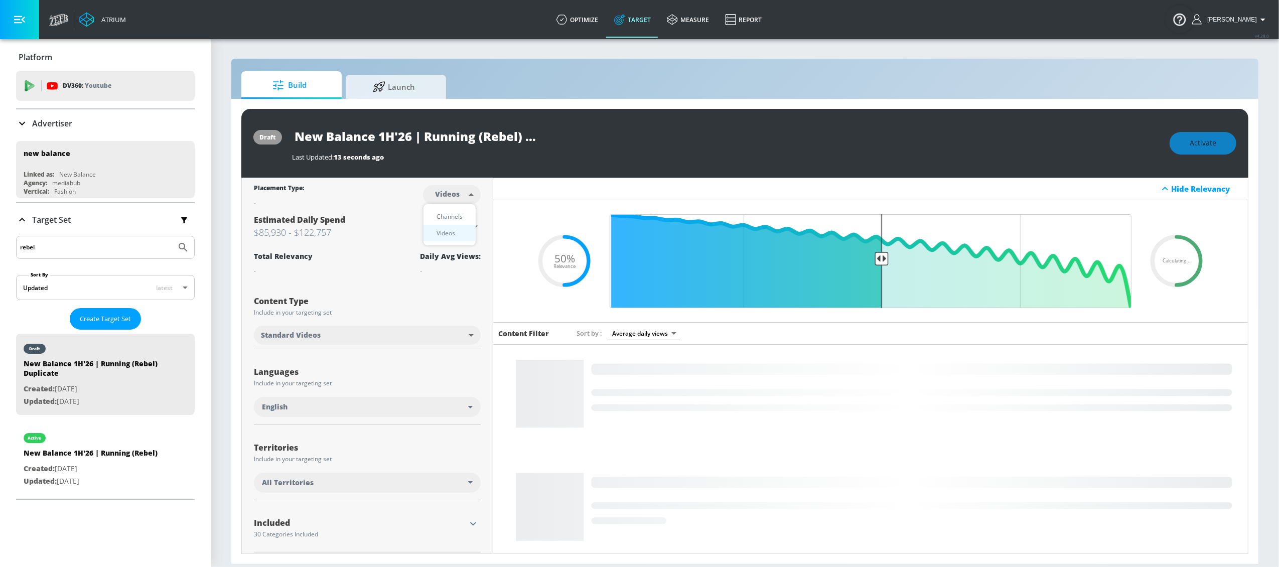
click at [450, 216] on div "Channels" at bounding box center [450, 216] width 36 height 11
type input "channels"
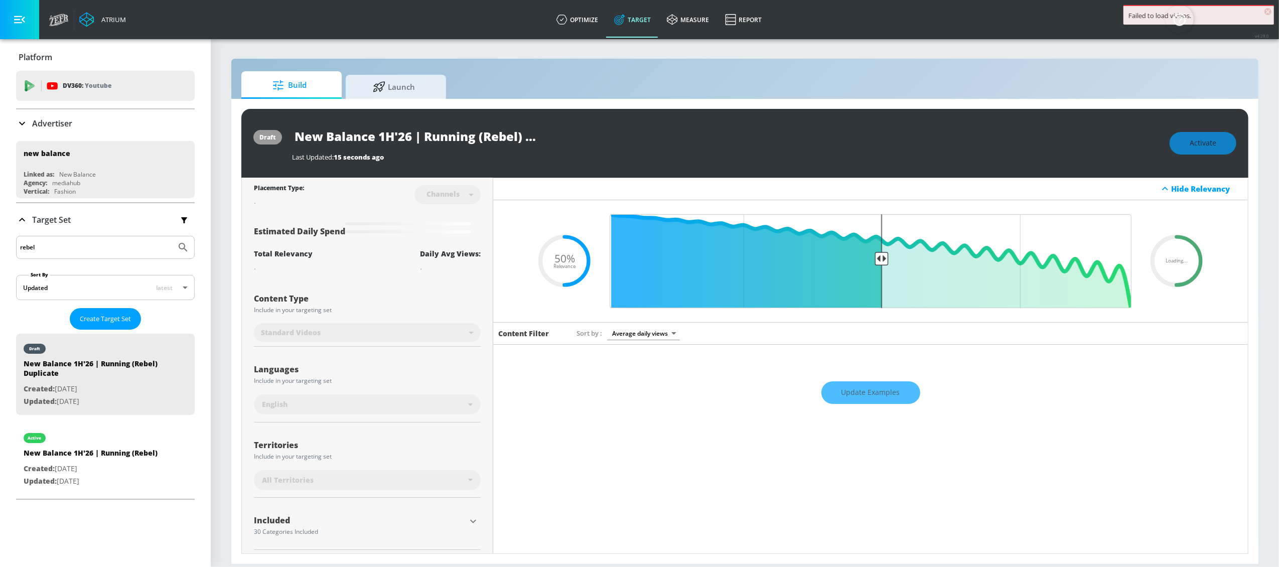
click at [515, 141] on input "New Balance 1H'26 | Running (Rebel) Duplicate" at bounding box center [417, 136] width 251 height 23
drag, startPoint x: 502, startPoint y: 137, endPoint x: 532, endPoint y: 141, distance: 30.8
click at [532, 141] on input "New Balance 1H'26 | Running (Rebel) Duplicate" at bounding box center [417, 136] width 251 height 23
click at [463, 141] on input "New Balance 1H'26 | Running (Rebel) Duplicate" at bounding box center [417, 136] width 251 height 23
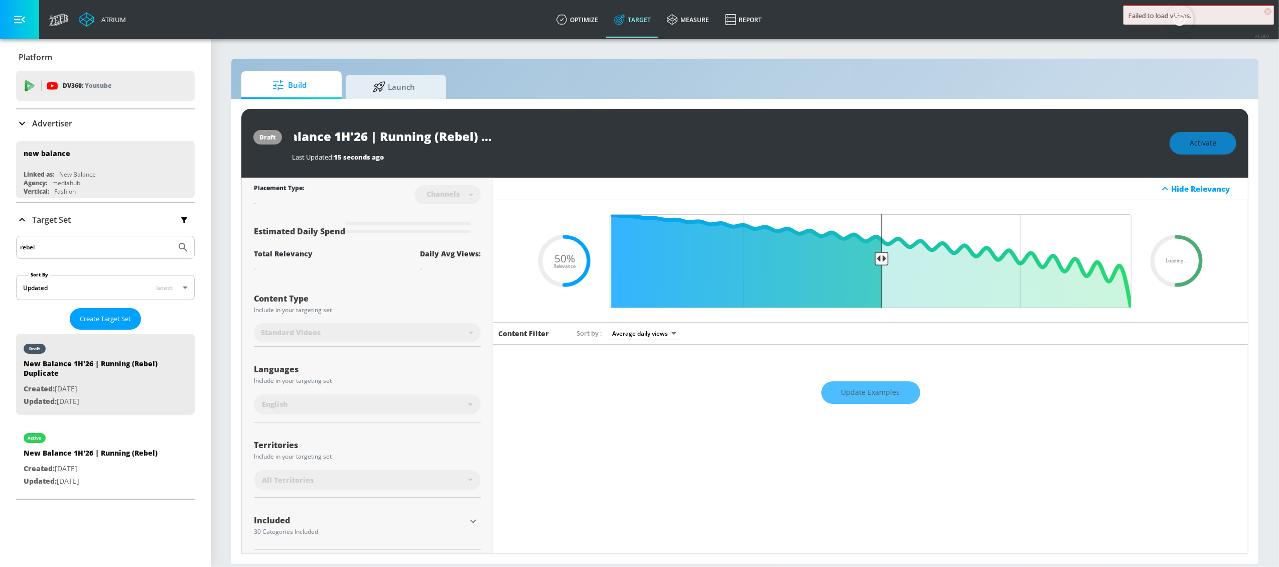
drag, startPoint x: 481, startPoint y: 136, endPoint x: 590, endPoint y: 138, distance: 109.4
click at [590, 138] on div "New Balance 1H'26 | Running (Rebel) Duplicate" at bounding box center [726, 136] width 868 height 23
click at [535, 133] on icon "button" at bounding box center [533, 135] width 9 height 9
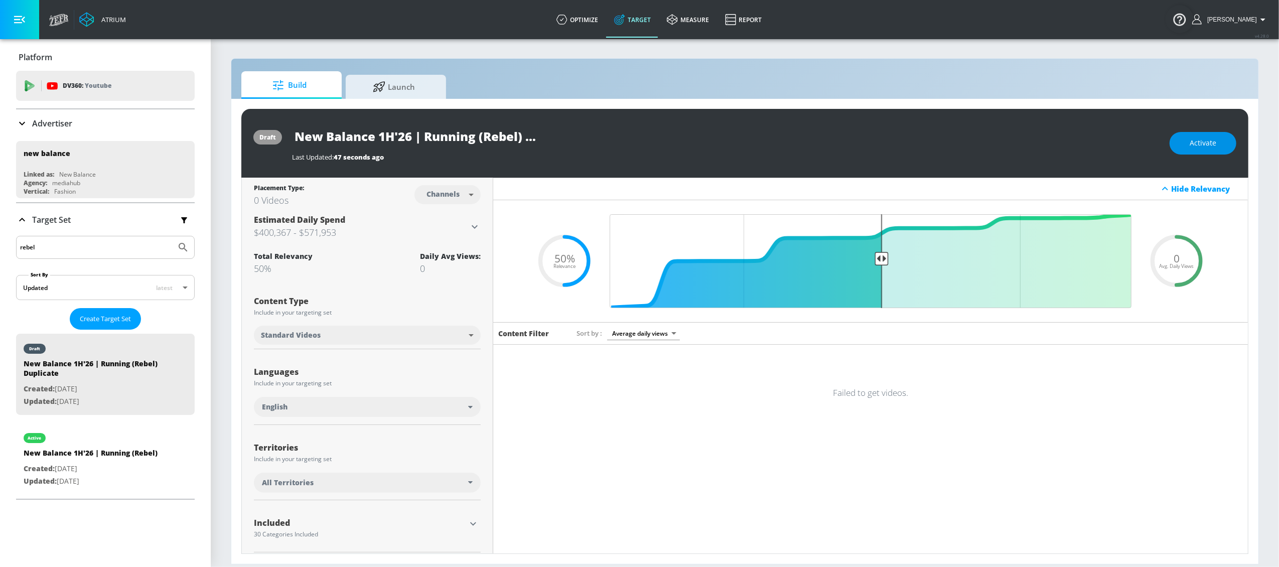
click at [1216, 144] on button "Activate" at bounding box center [1203, 143] width 67 height 23
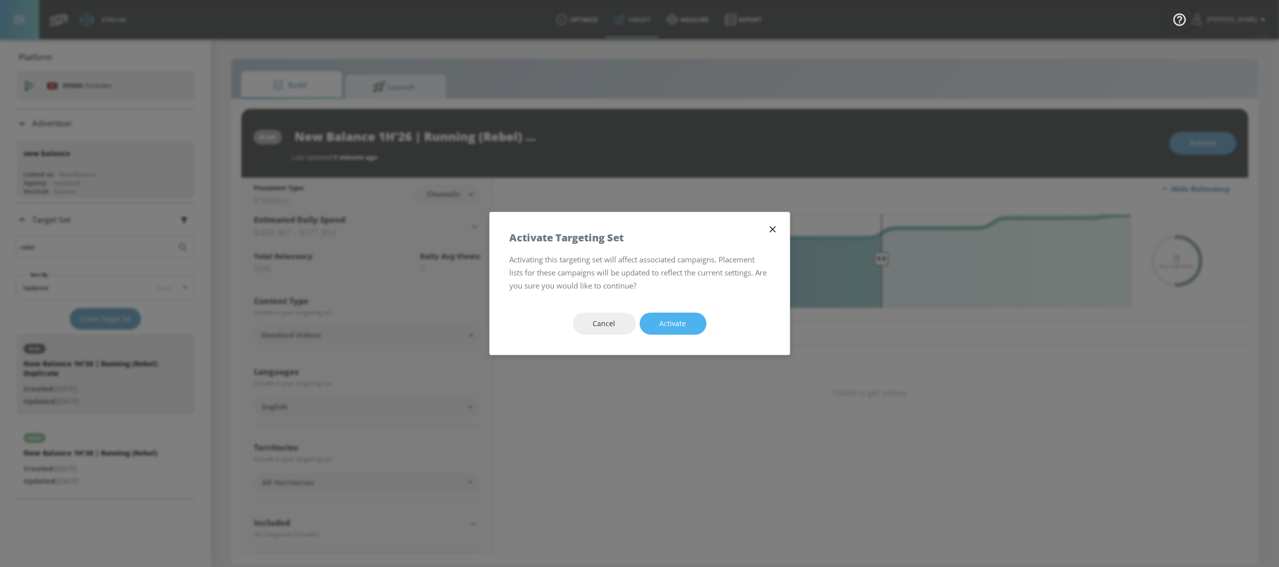
click at [685, 316] on button "Activate" at bounding box center [673, 324] width 67 height 23
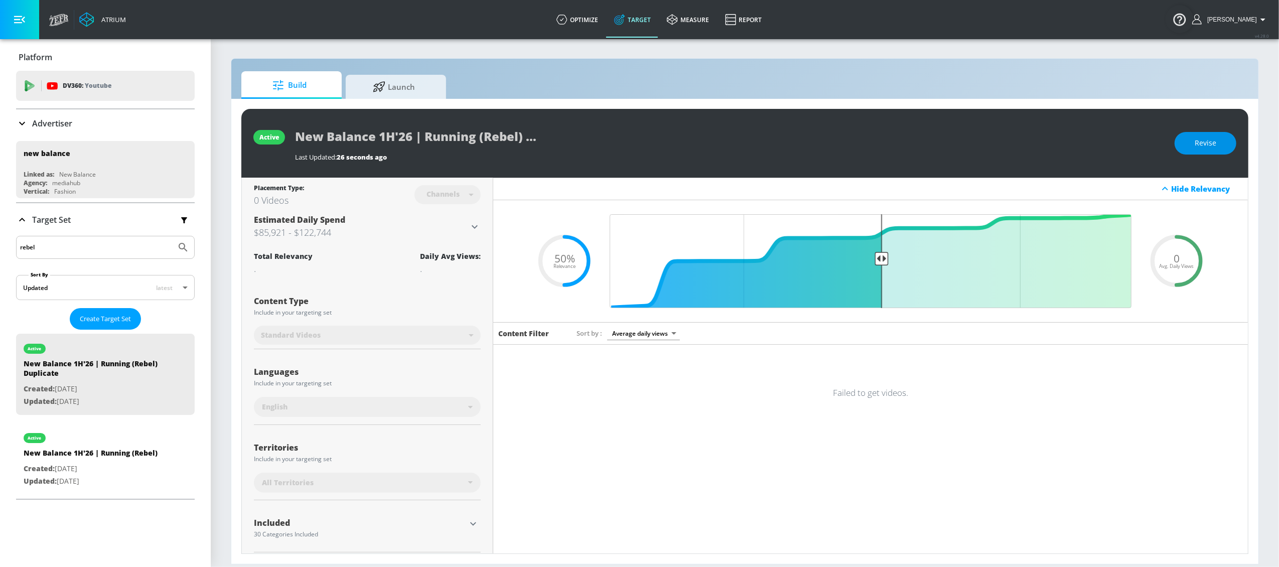
click at [1192, 148] on button "Revise" at bounding box center [1206, 143] width 62 height 23
click at [504, 132] on input "New Balance 1H'26 | Running (Rebel) Duplicate" at bounding box center [420, 136] width 251 height 23
drag, startPoint x: 530, startPoint y: 137, endPoint x: 635, endPoint y: 136, distance: 104.9
click at [635, 136] on div "New Balance 1H'26 | Running (Rebel) Duplicate" at bounding box center [712, 136] width 834 height 23
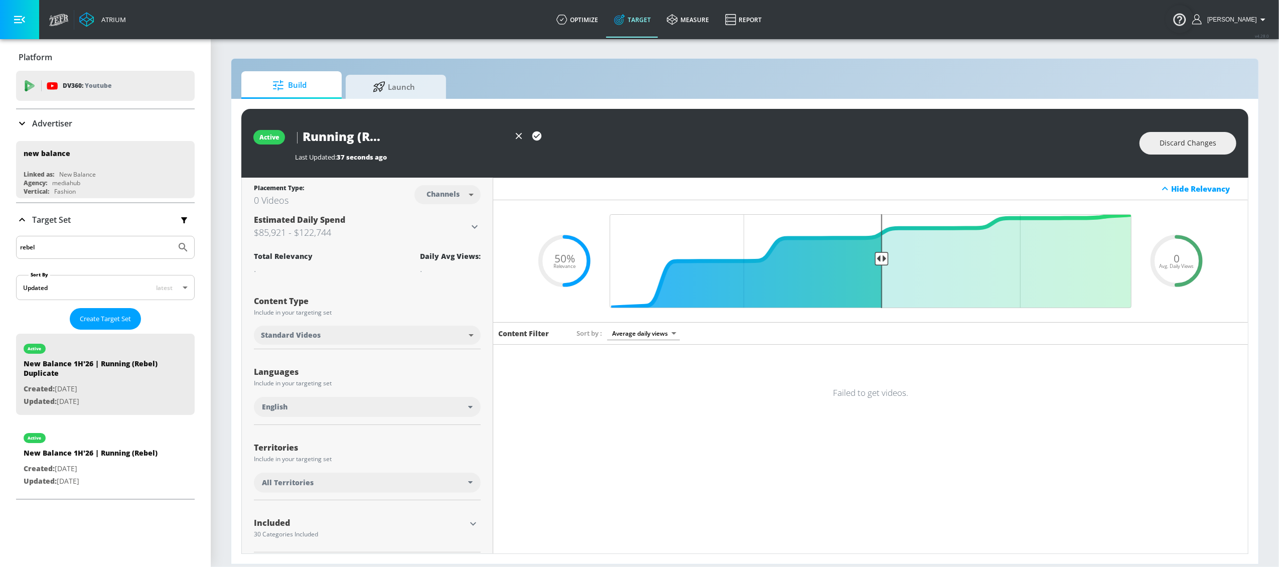
type input "New Balance 1H'26 | Running (Rebel) - YouTube Shorts"
click at [534, 134] on icon "button" at bounding box center [536, 135] width 9 height 9
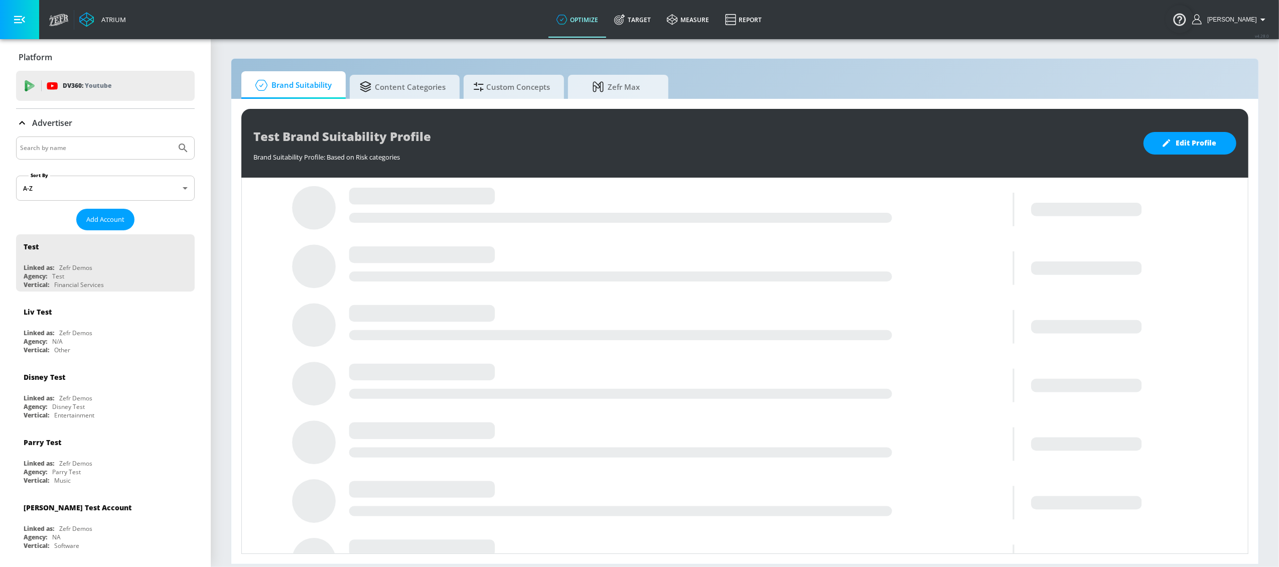
click at [55, 150] on input "Search by name" at bounding box center [96, 148] width 152 height 13
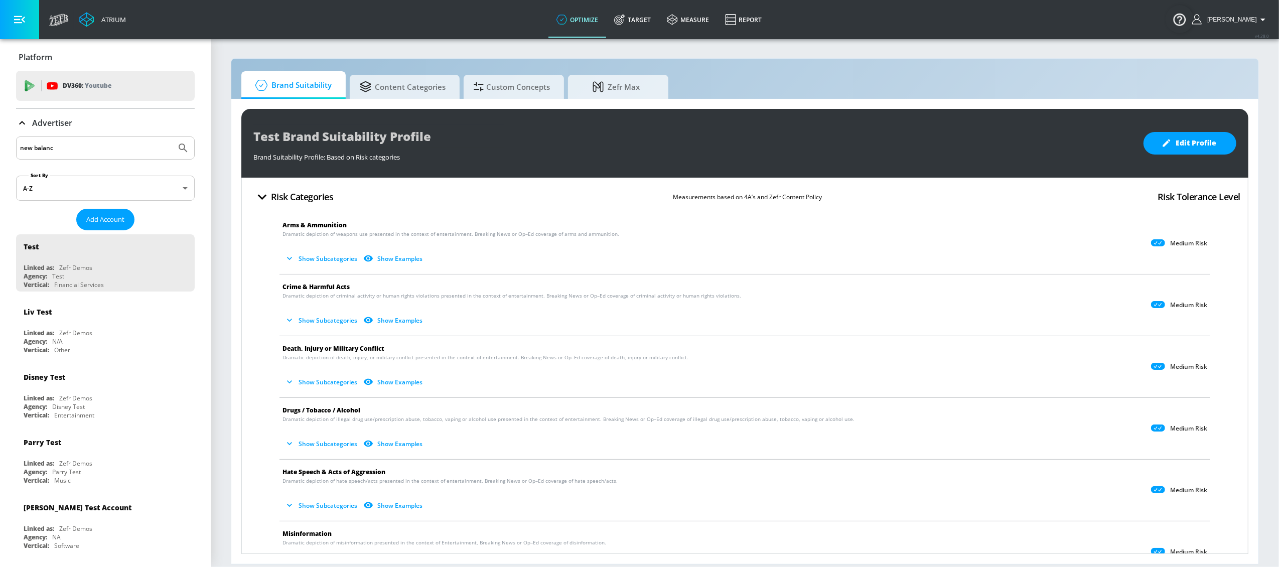
type input "new balance"
click at [172, 137] on button "Submit Search" at bounding box center [183, 148] width 22 height 22
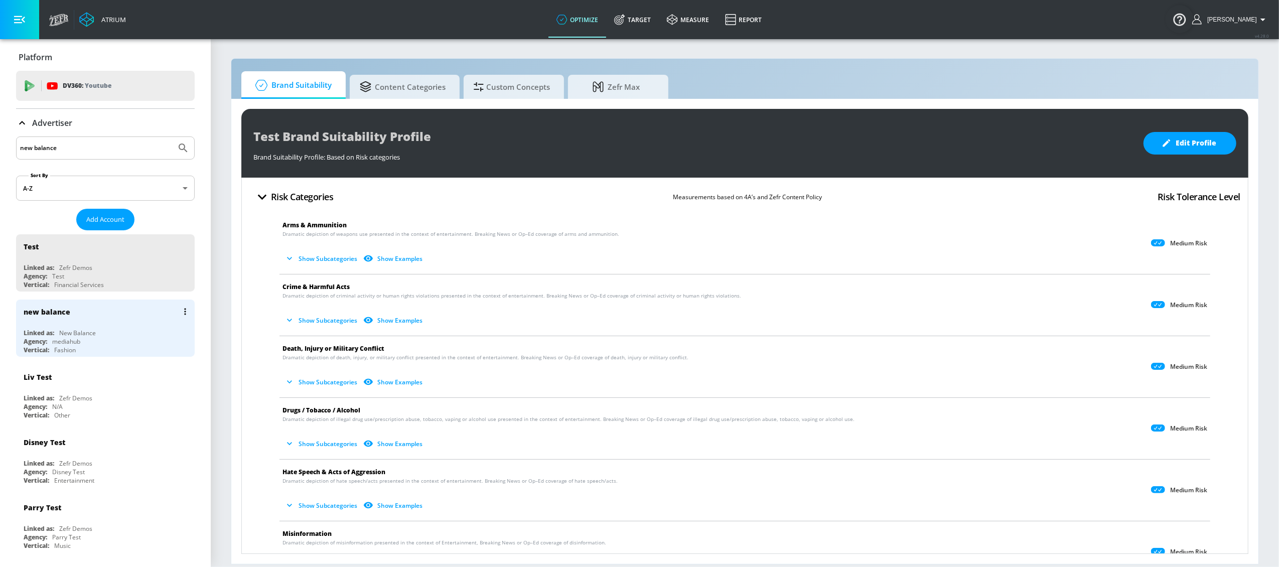
click at [58, 328] on div "new balance Linked as: New Balance Agency: mediahub Vertical: Fashion" at bounding box center [105, 328] width 179 height 57
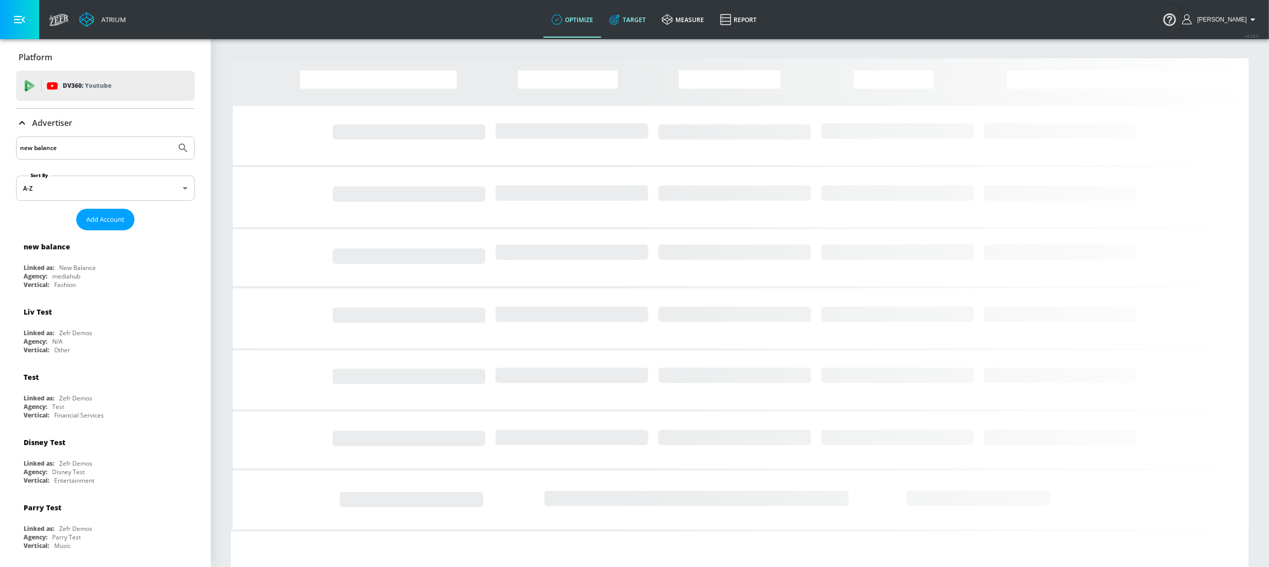
click at [644, 24] on link "Target" at bounding box center [627, 20] width 53 height 36
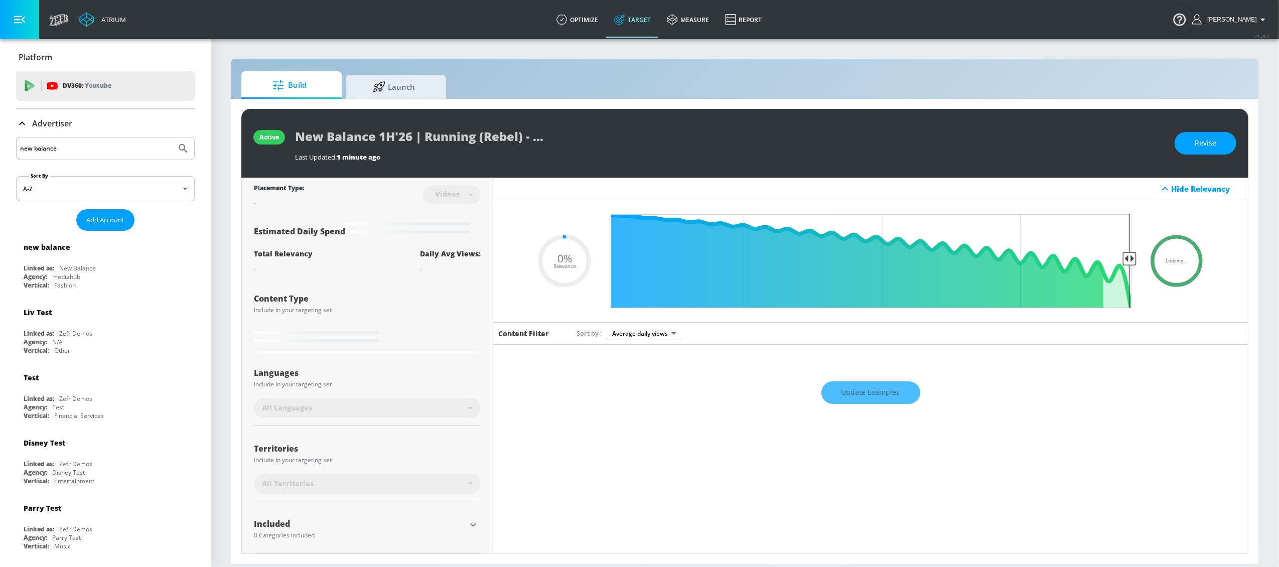
type input "0.05"
click at [65, 251] on div "new balance" at bounding box center [47, 247] width 47 height 10
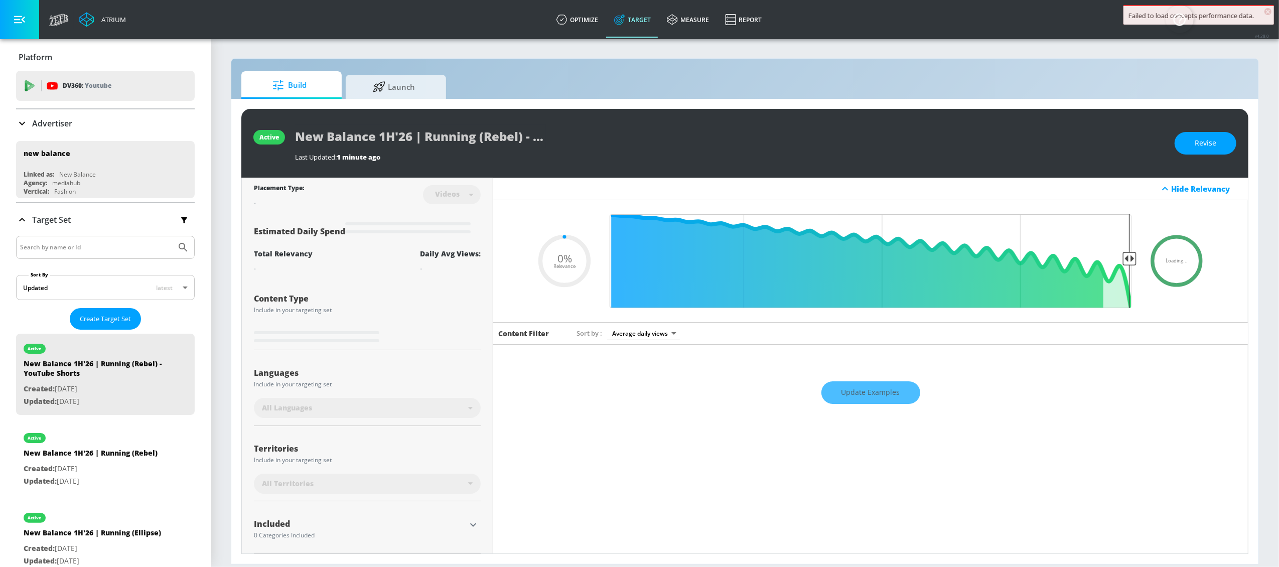
click at [49, 247] on input "Search by name or Id" at bounding box center [96, 247] width 152 height 13
type input "rebel"
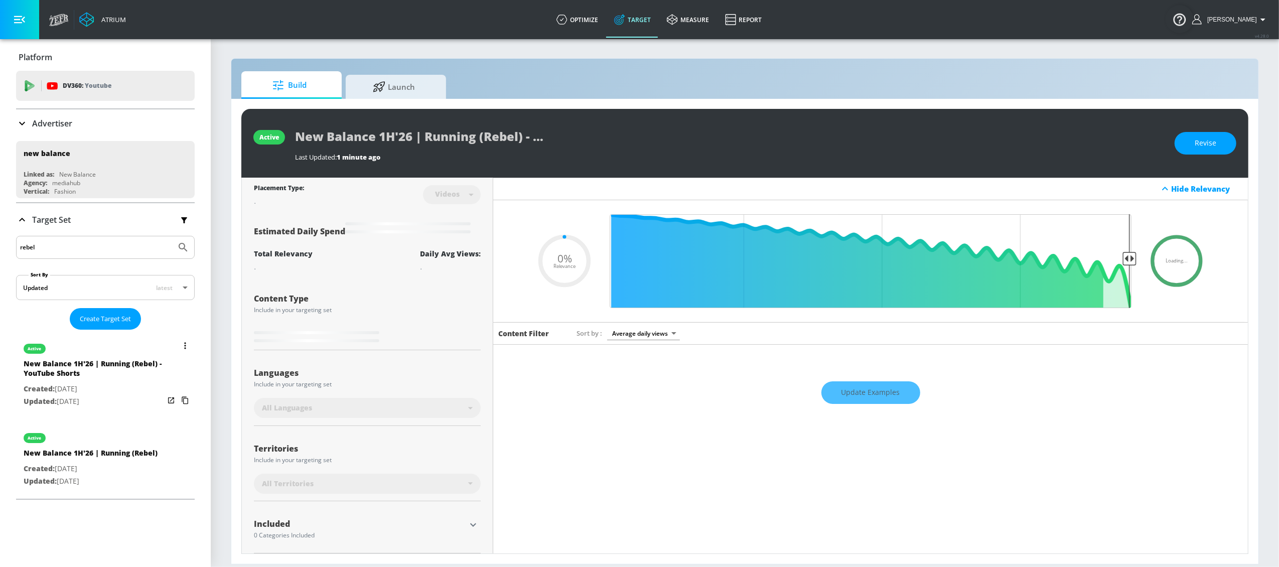
type input "0.5"
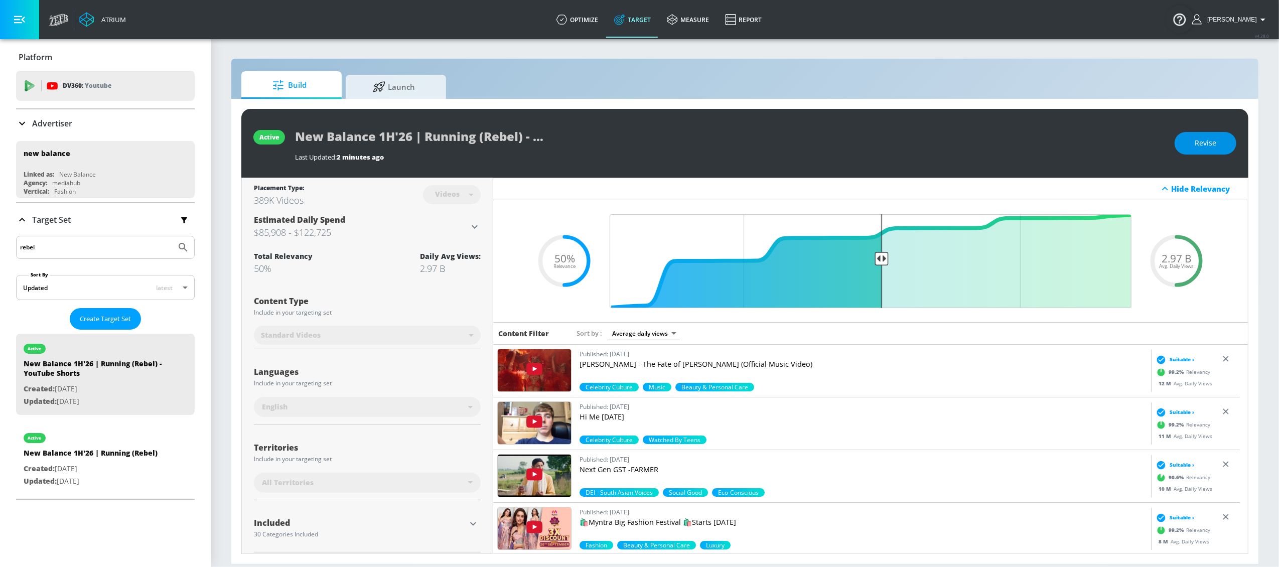
type input "rebel"
click at [1202, 145] on span "Revise" at bounding box center [1206, 143] width 22 height 13
click at [464, 196] on body "Atrium optimize Target measure Report optimize Target measure Report v 4.28.0 L…" at bounding box center [639, 283] width 1279 height 567
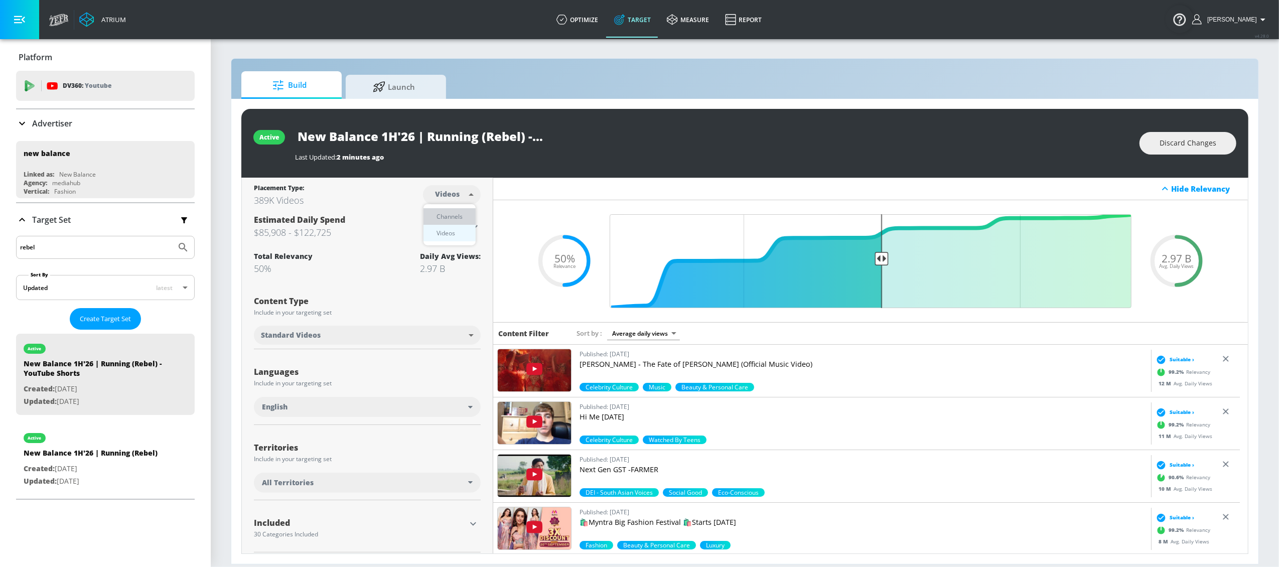
click at [465, 214] on div "Channels" at bounding box center [450, 216] width 36 height 11
type input "channels"
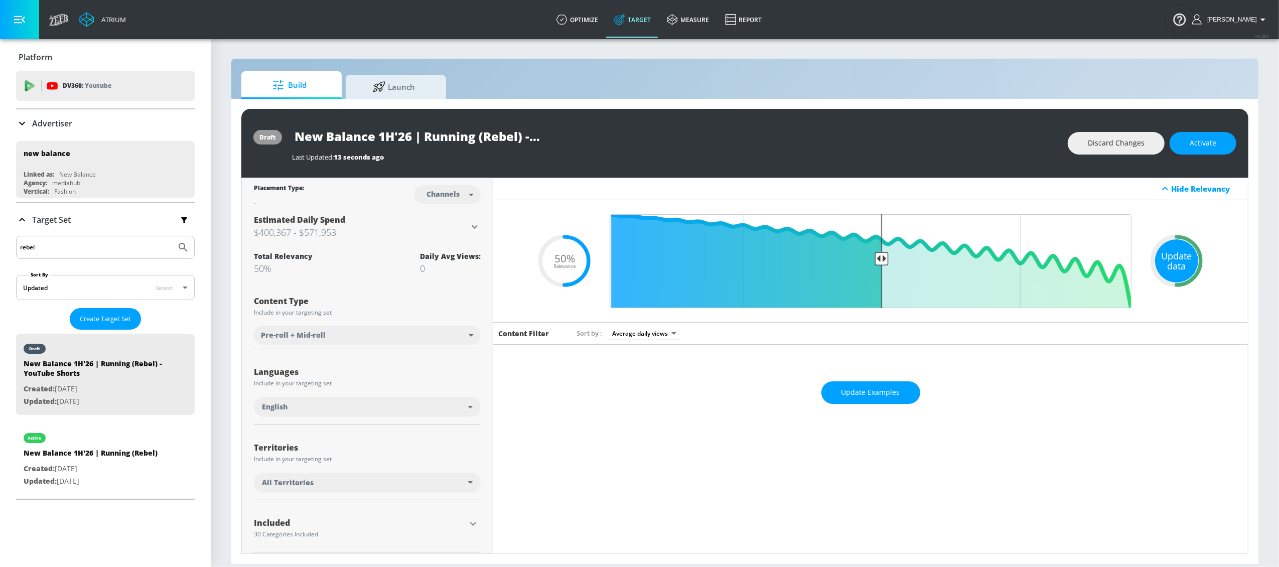
click at [1179, 260] on div "Update data" at bounding box center [1176, 260] width 43 height 43
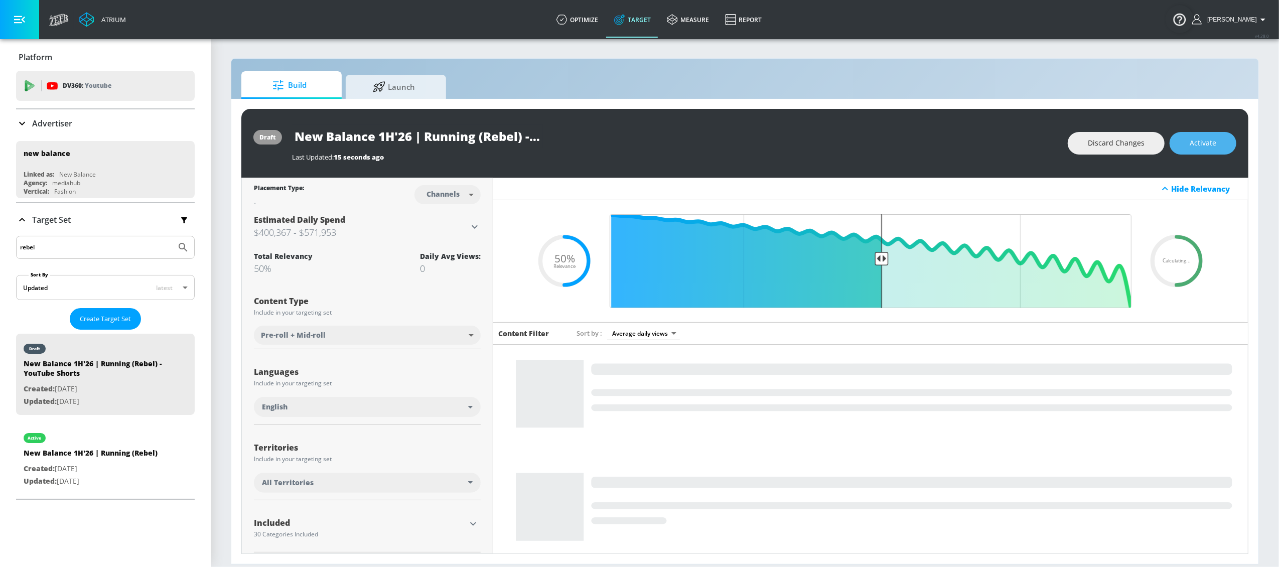
click at [1210, 142] on span "Activate" at bounding box center [1203, 143] width 27 height 13
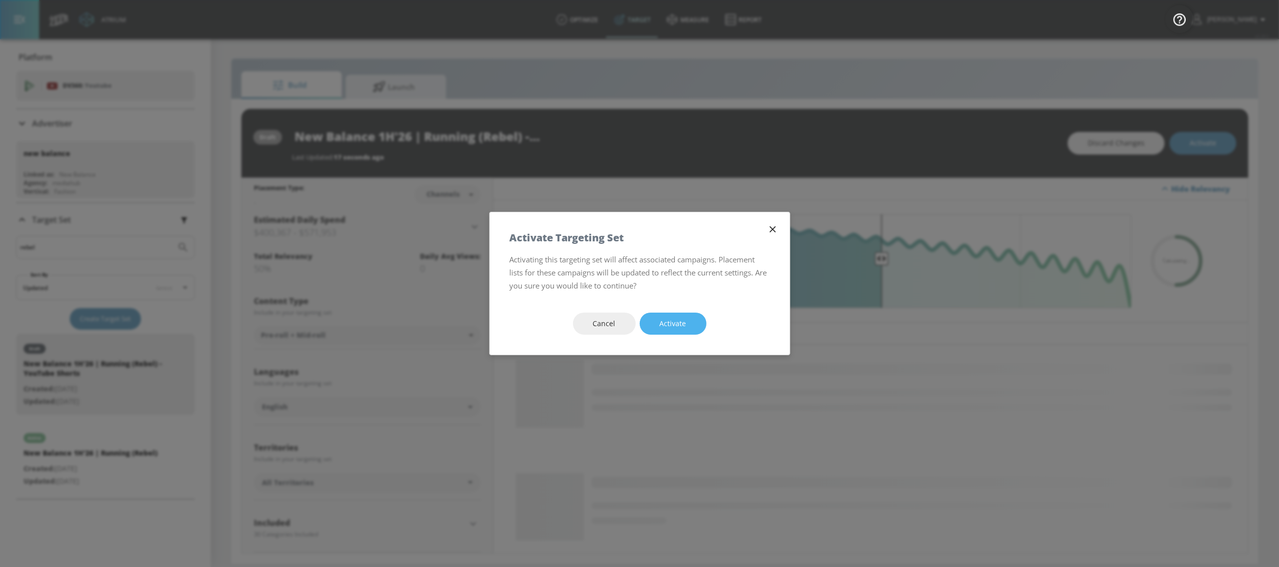
click at [668, 328] on span "Activate" at bounding box center [673, 324] width 27 height 13
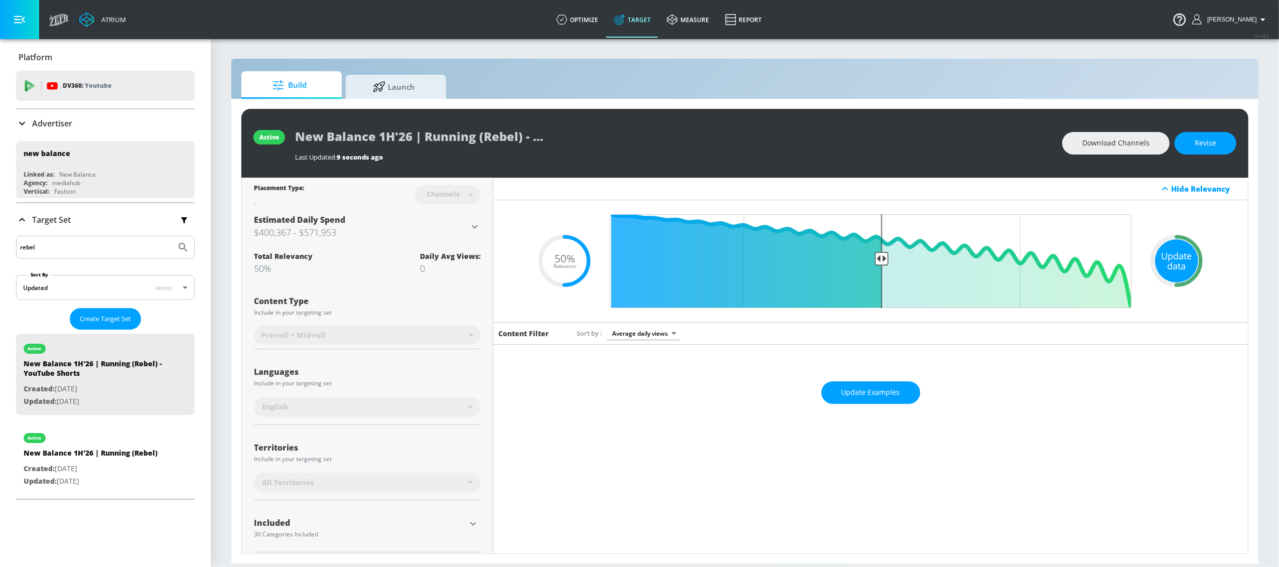
click at [1165, 263] on div "Update data" at bounding box center [1176, 260] width 43 height 43
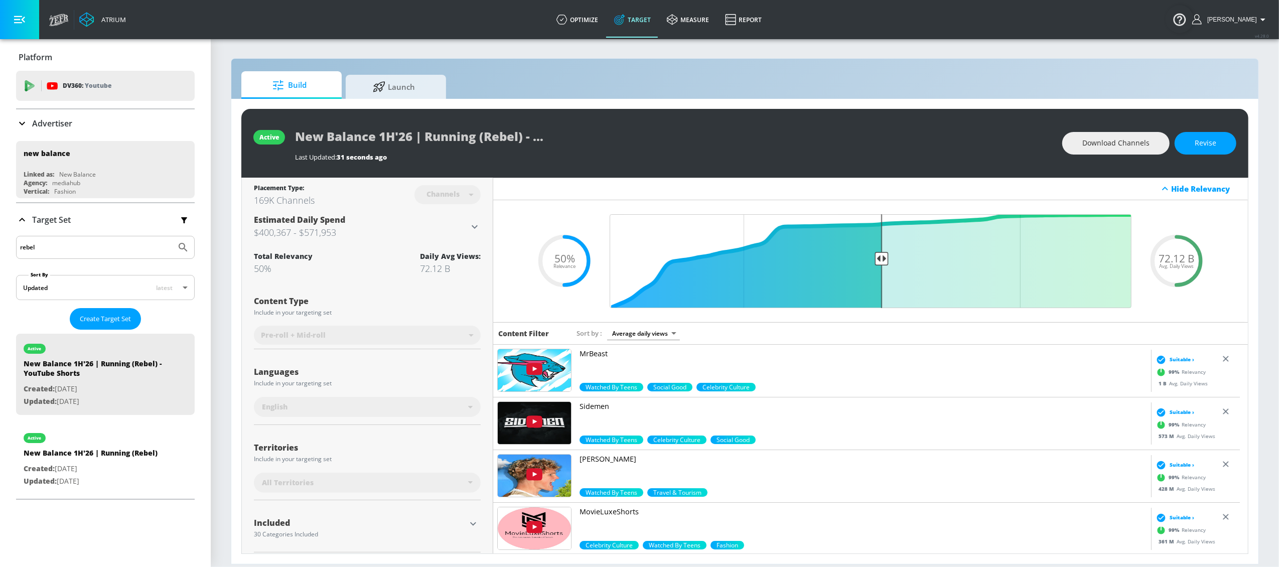
drag, startPoint x: 57, startPoint y: 249, endPoint x: 4, endPoint y: 250, distance: 53.7
click at [4, 250] on div "Platform DV360: Youtube DV360: Youtube Advertiser new balance Sort By A-Z asc ​…" at bounding box center [105, 271] width 211 height 465
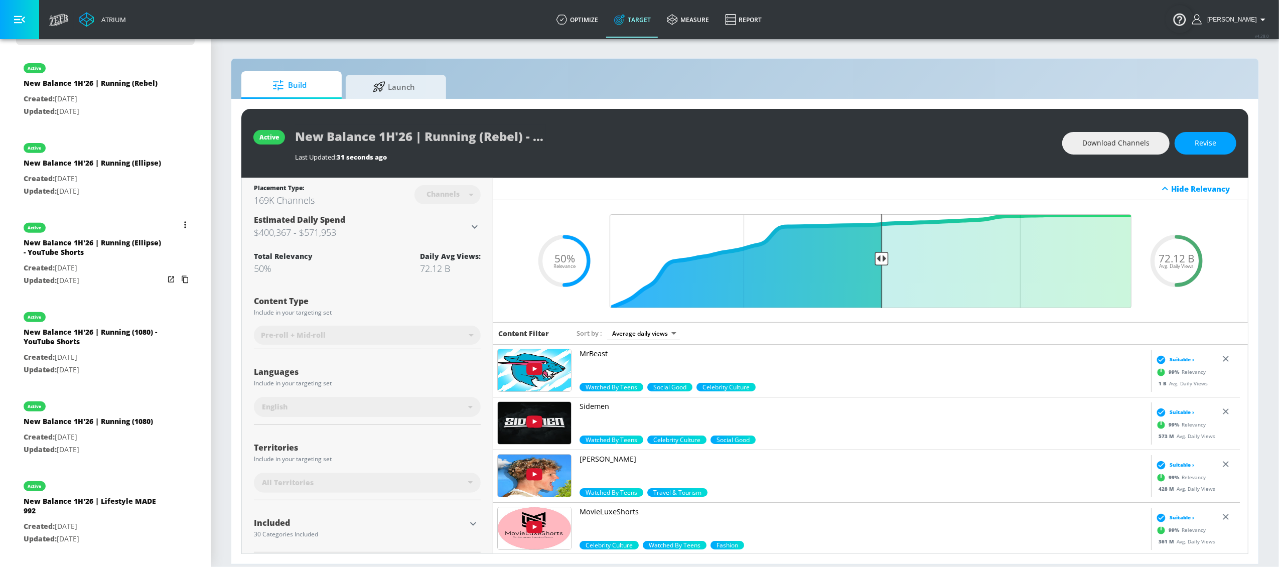
scroll to position [373, 0]
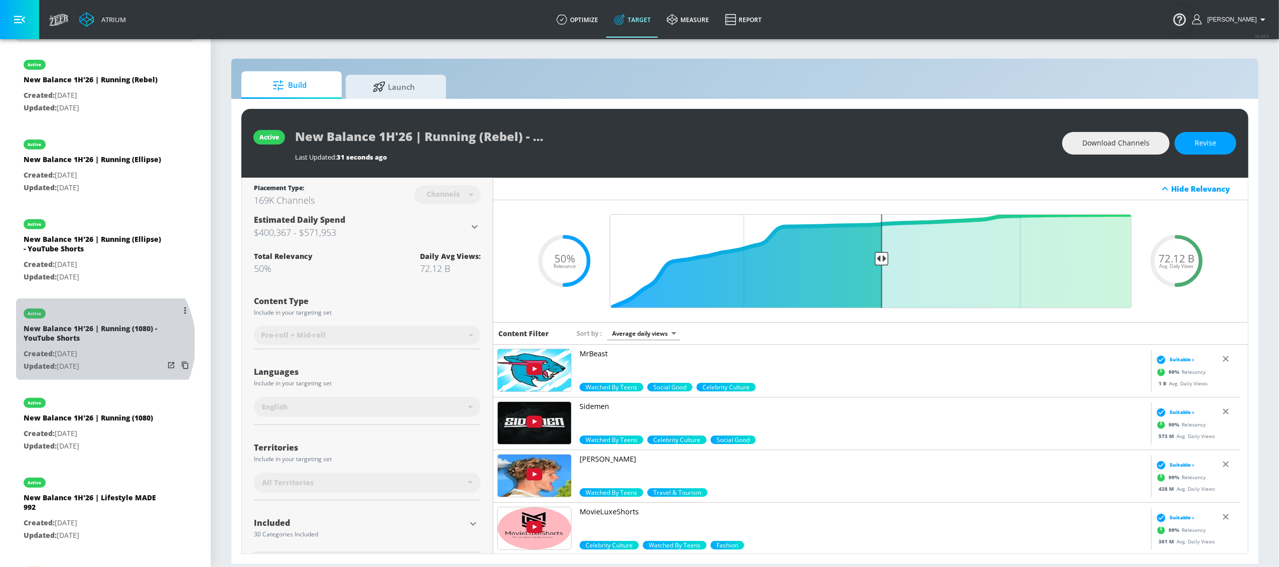
click at [95, 348] on div "New Balance 1H'26 | Running (1080) - YouTube Shorts" at bounding box center [94, 336] width 141 height 24
type input "New Balance 1H'26 | Running (1080) - YouTube Shorts"
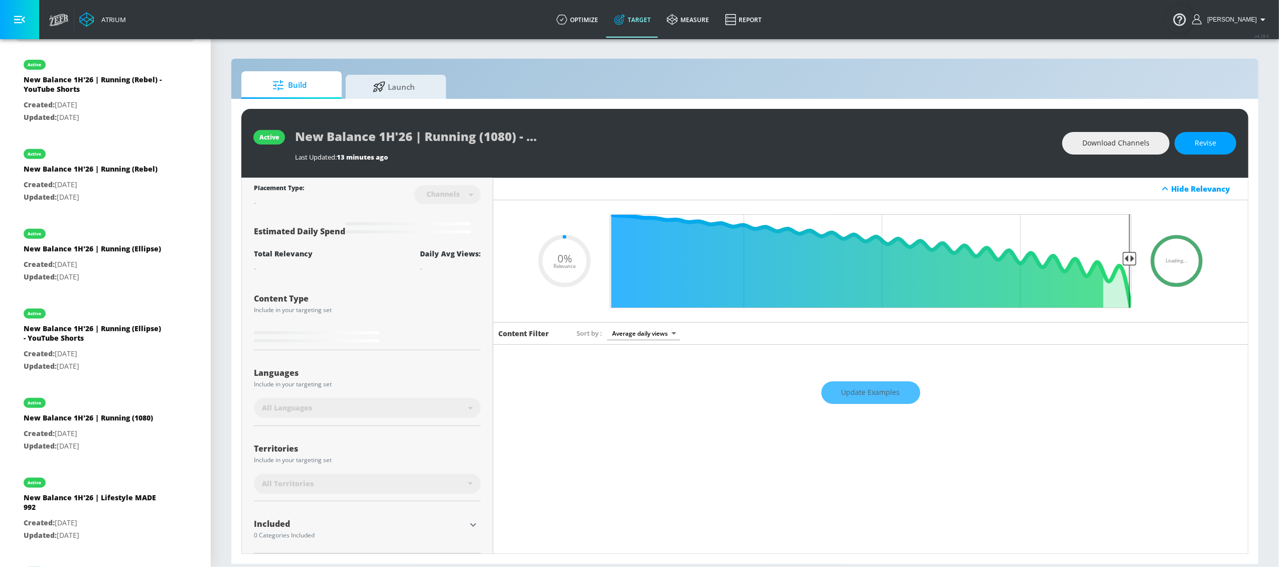
type input "0.5"
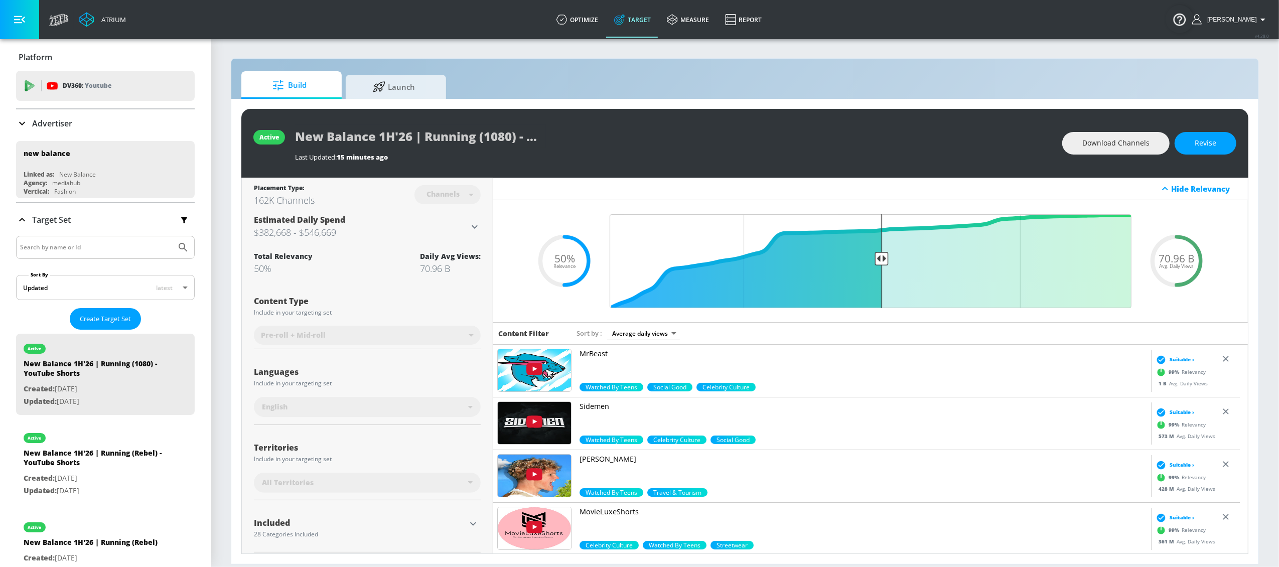
click at [79, 252] on input "Search by name or Id" at bounding box center [96, 247] width 152 height 13
type input "ellipse"
click at [172, 236] on button "Submit Search" at bounding box center [183, 247] width 22 height 22
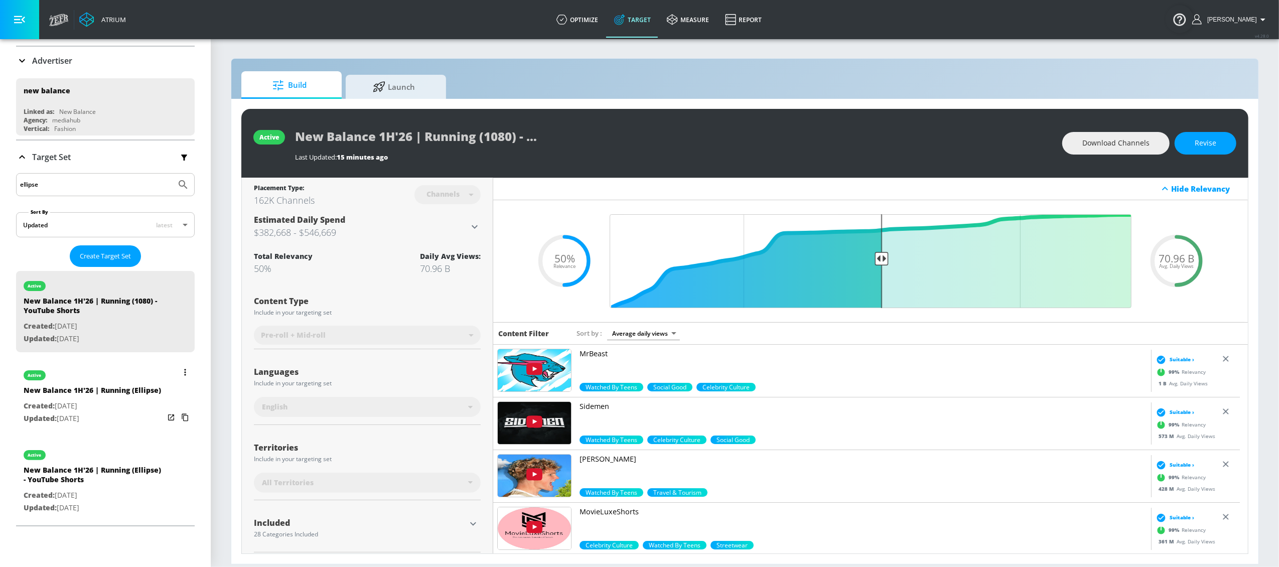
scroll to position [85, 0]
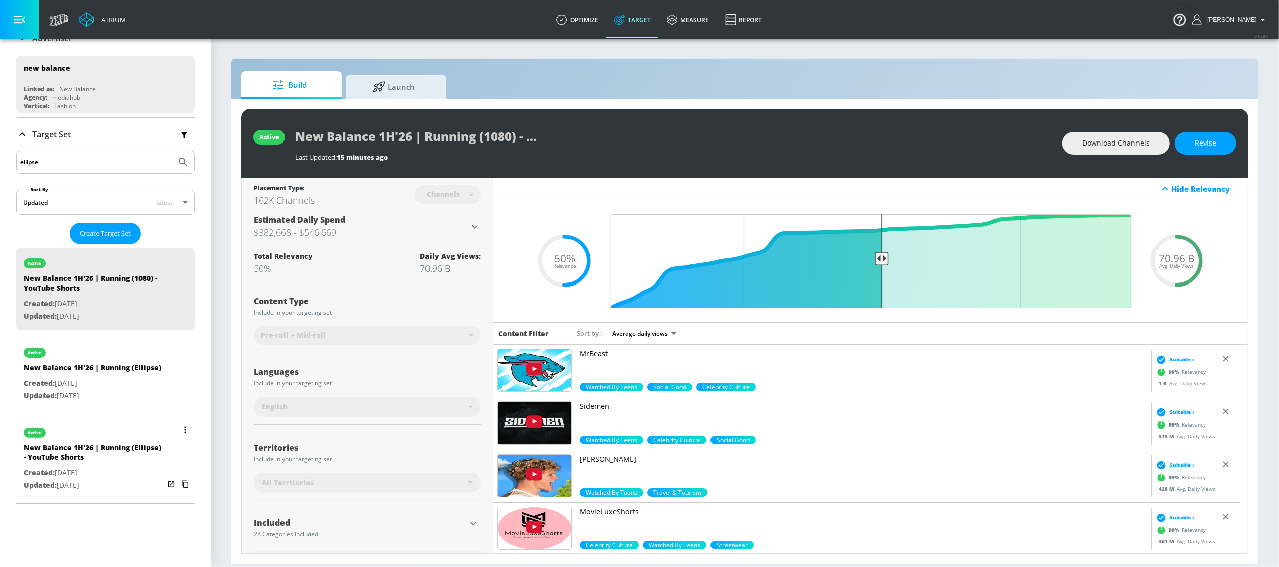
click at [64, 372] on div "New Balance 1H'26 | Running (Ellipse)" at bounding box center [92, 370] width 137 height 15
type input "New Balance 1H'26 | Running (Ellipse)"
type input "videos"
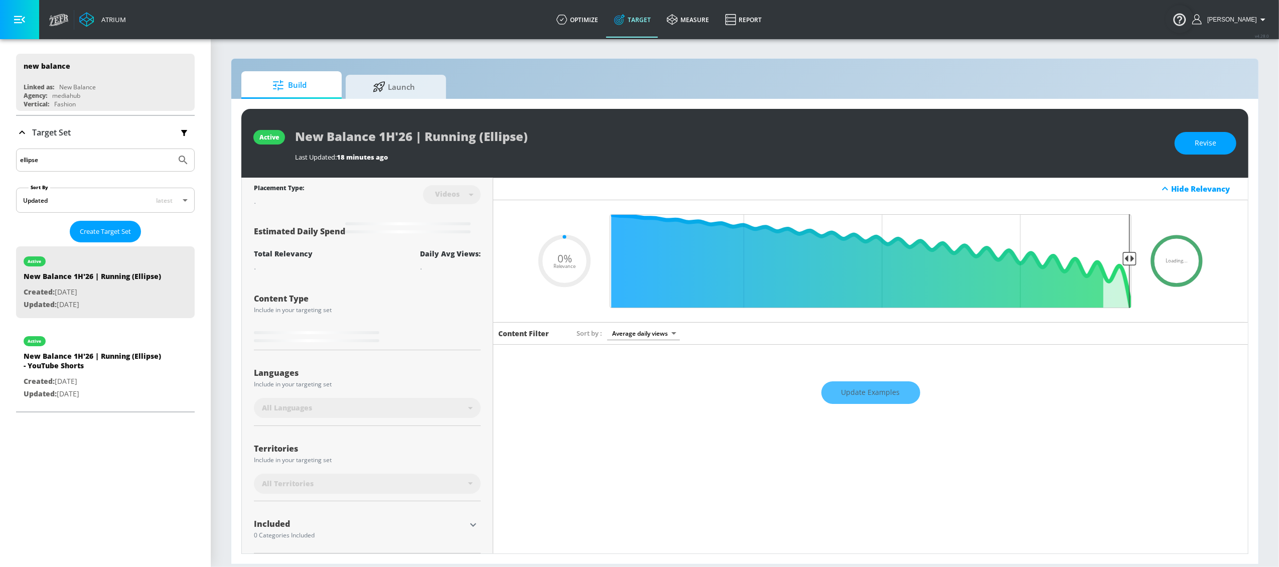
scroll to position [88, 0]
click at [1201, 142] on span "Revise" at bounding box center [1206, 143] width 22 height 13
click at [468, 134] on input "New Balance 1H'26 | Running (Ellipse)" at bounding box center [420, 136] width 251 height 23
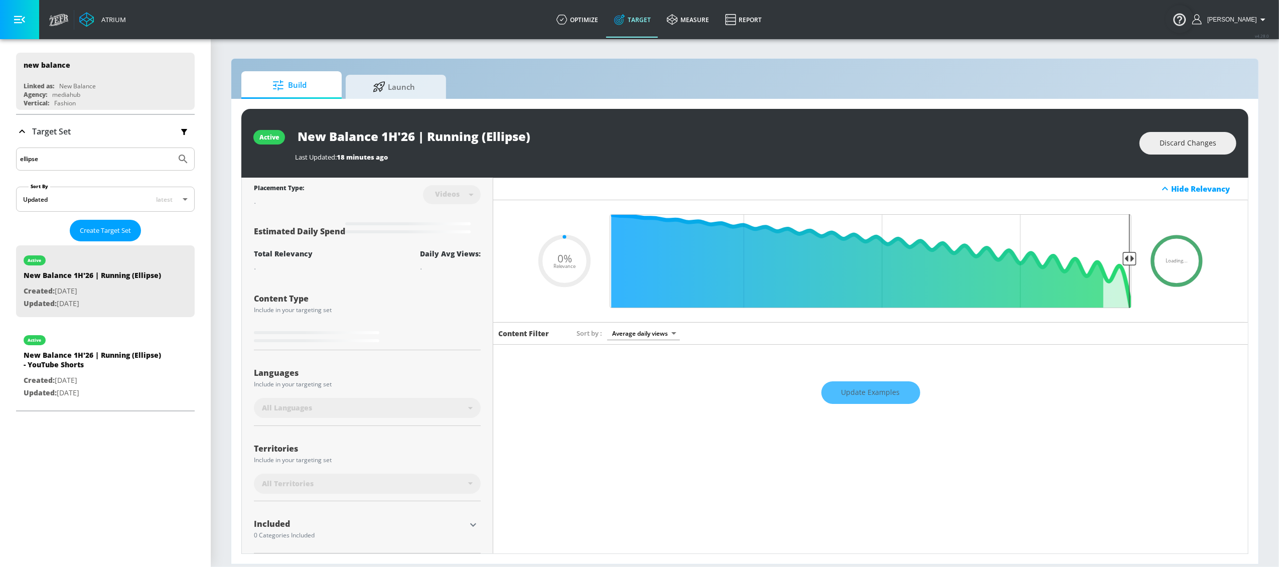
type input "0.5"
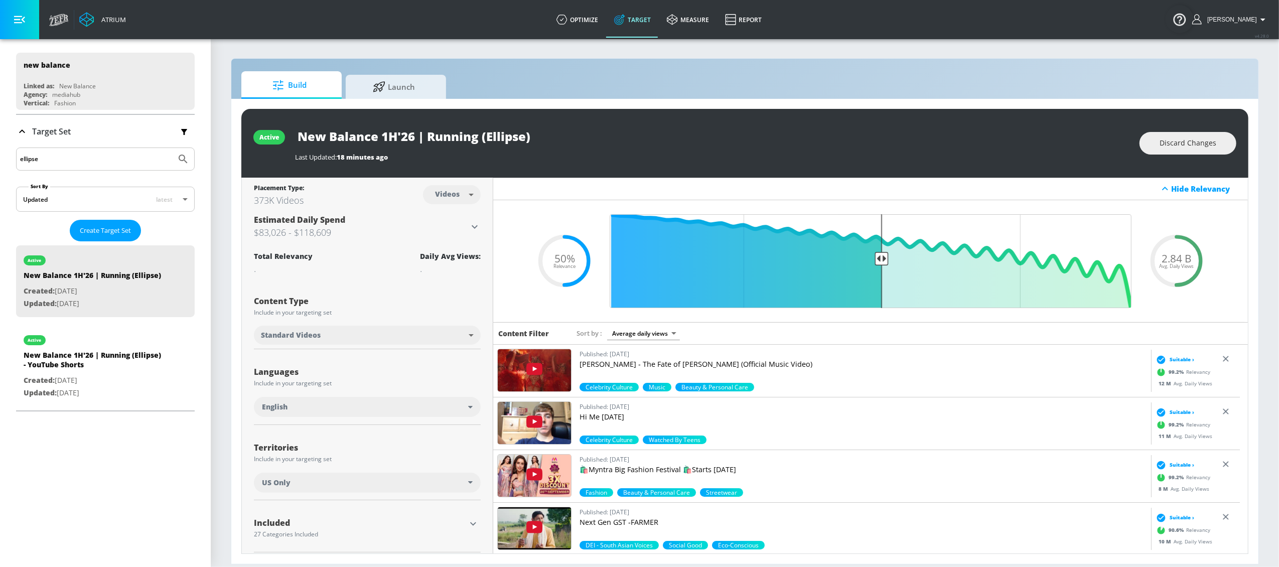
click at [1179, 153] on button "Discard Changes" at bounding box center [1188, 143] width 97 height 23
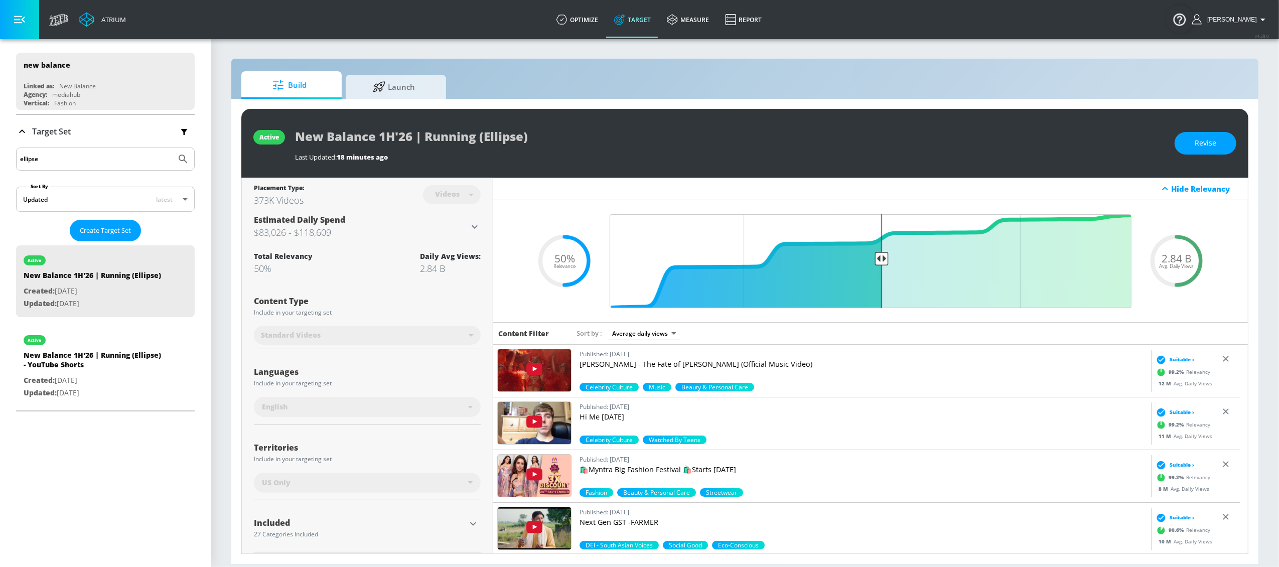
drag, startPoint x: 53, startPoint y: 162, endPoint x: 5, endPoint y: 155, distance: 49.3
click at [5, 155] on div "Platform DV360: Youtube DV360: Youtube Advertiser new balance Sort By A-Z asc ​…" at bounding box center [105, 183] width 211 height 465
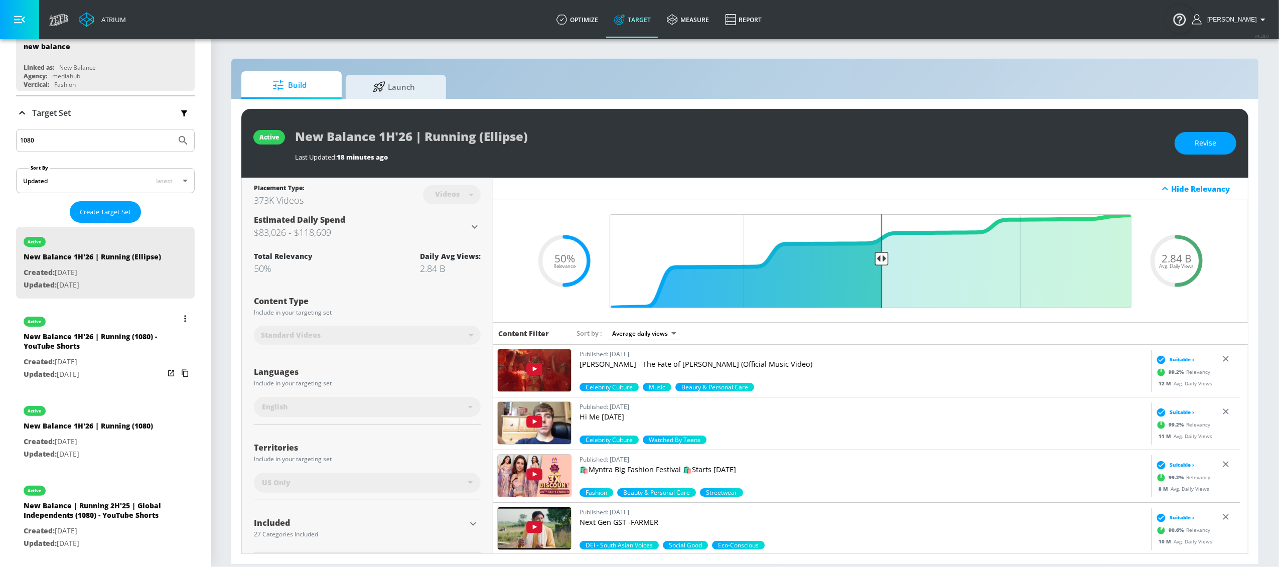
scroll to position [109, 0]
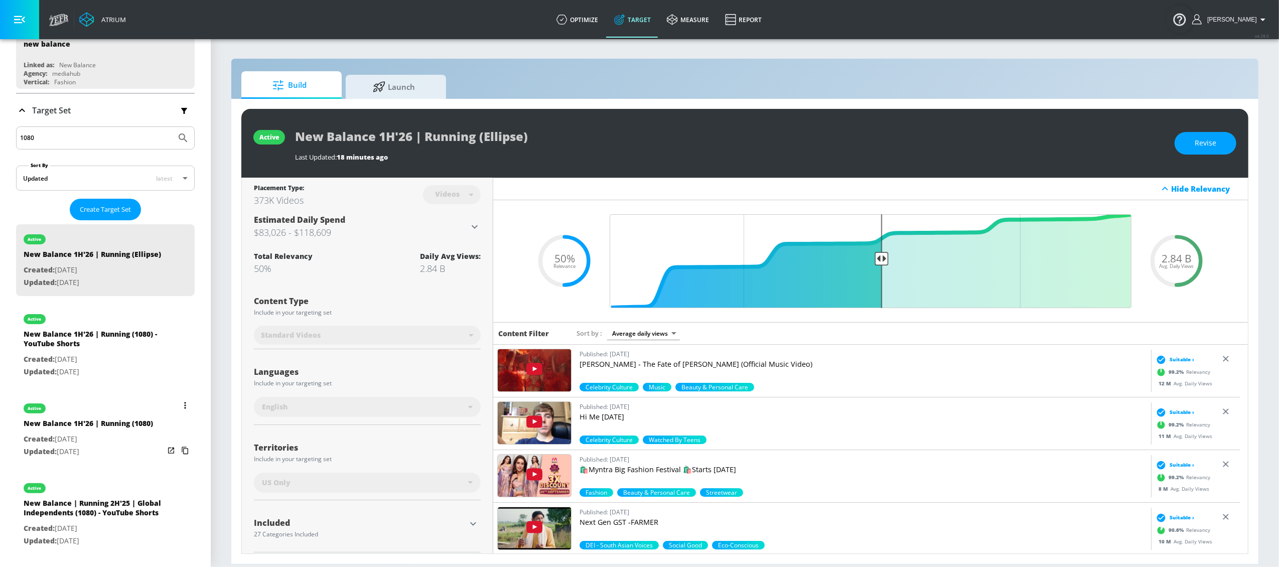
type input "1080"
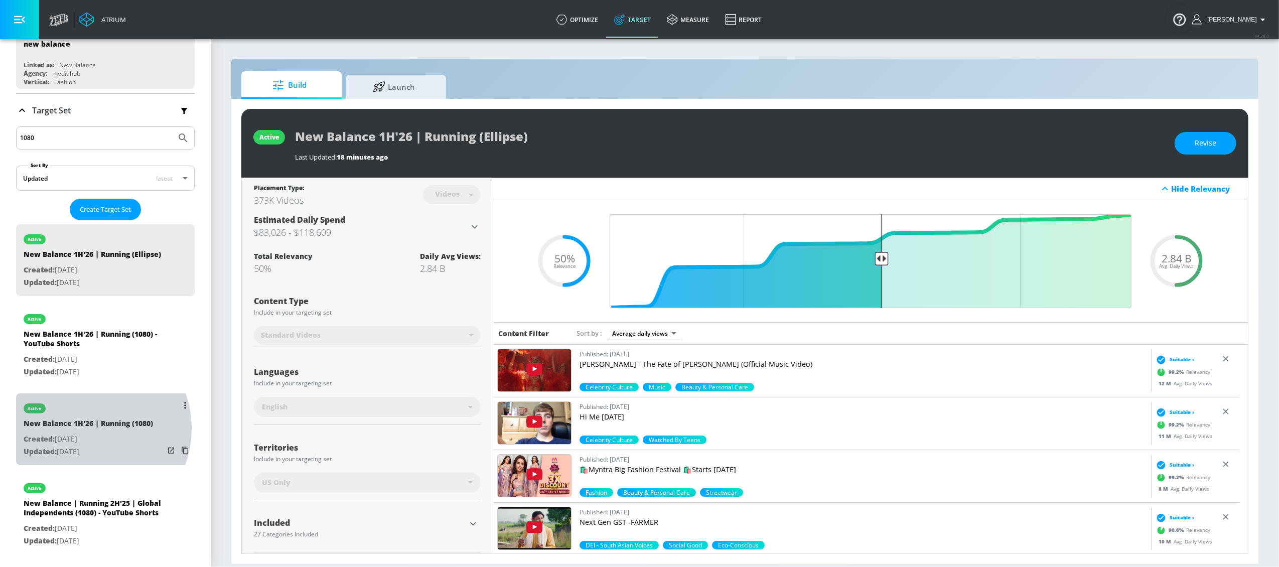
click at [85, 433] on div "New Balance 1H'26 | Running (1080)" at bounding box center [88, 425] width 129 height 15
type input "New Balance 1H'26 | Running (1080)"
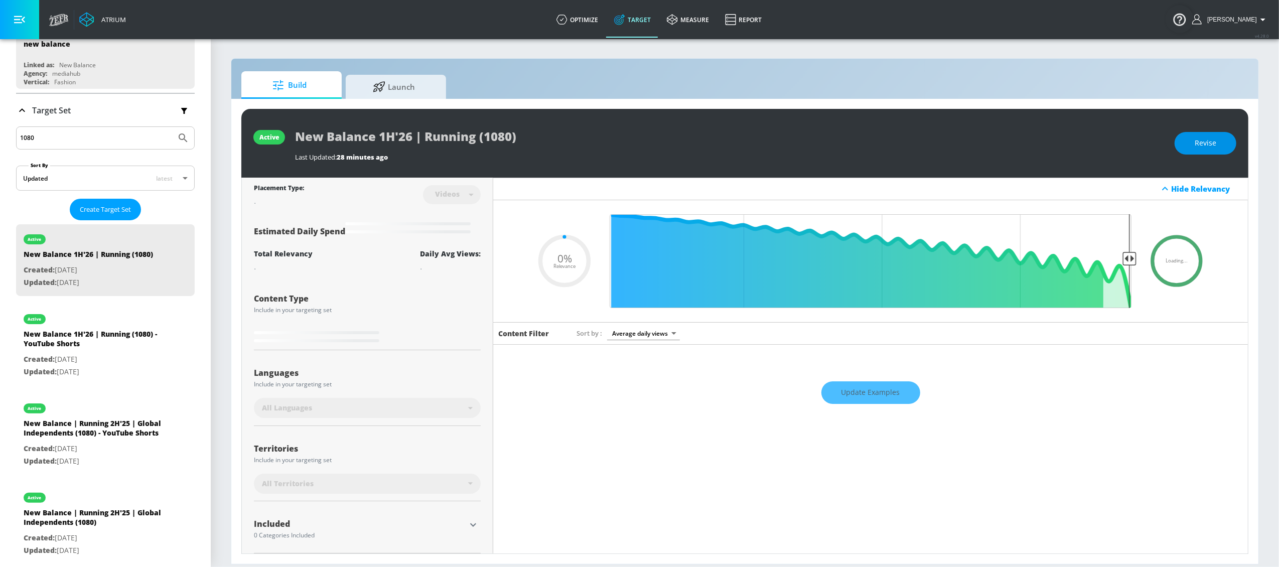
click at [1219, 146] on button "Revise" at bounding box center [1206, 143] width 62 height 23
click at [522, 139] on input "New Balance 1H'26 | Running (1080)" at bounding box center [420, 136] width 251 height 23
type input "0.5"
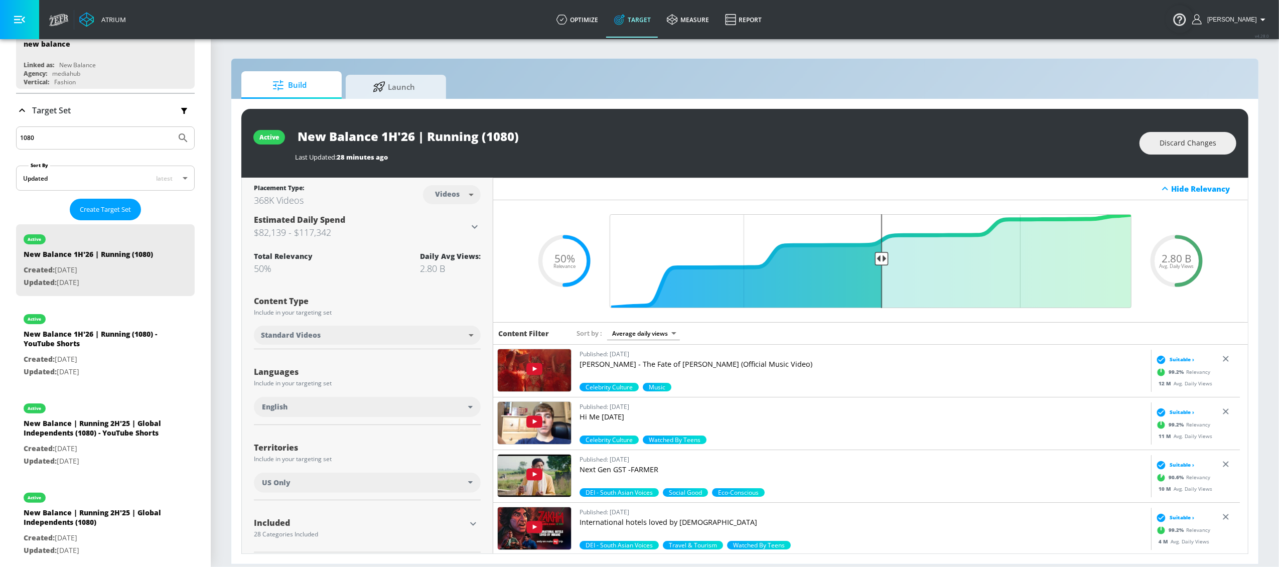
drag, startPoint x: 49, startPoint y: 138, endPoint x: 6, endPoint y: 136, distance: 42.7
click at [6, 136] on div "Platform DV360: Youtube DV360: Youtube Advertiser new balance Sort By A-Z asc ​…" at bounding box center [105, 251] width 211 height 643
type input "rebel"
click at [90, 446] on p "Created: [DATE]" at bounding box center [91, 439] width 134 height 13
type input "New Balance 1H'26 | Running (Rebel)"
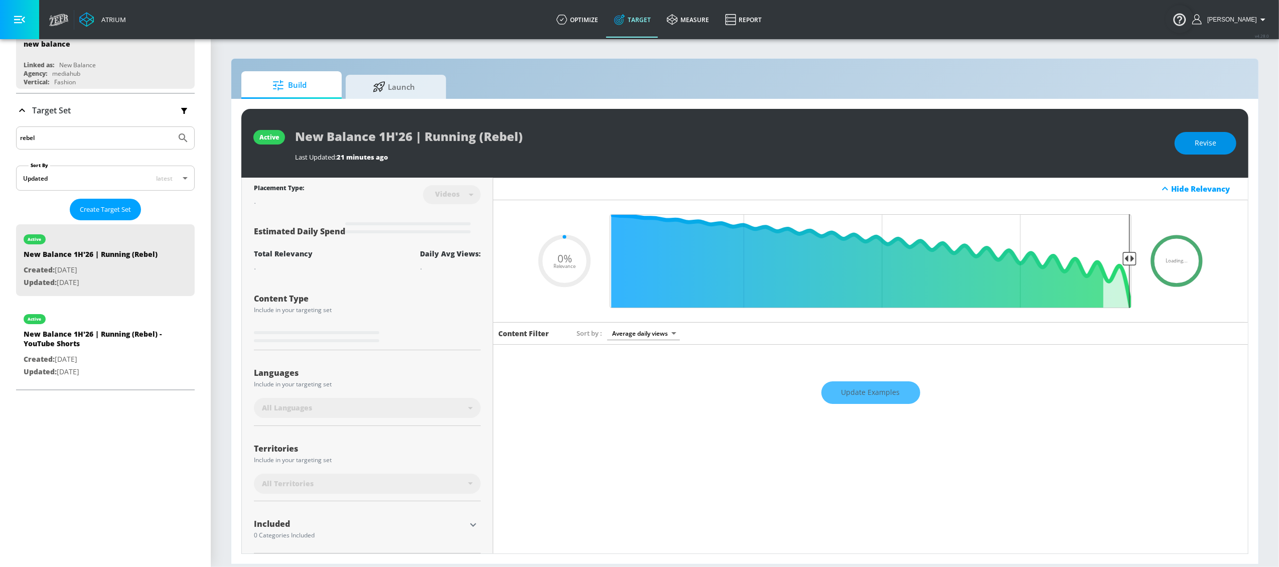
click at [1190, 143] on button "Revise" at bounding box center [1206, 143] width 62 height 23
click at [489, 136] on input "New Balance 1H'26 | Running (Rebel)" at bounding box center [420, 136] width 251 height 23
type input "0.5"
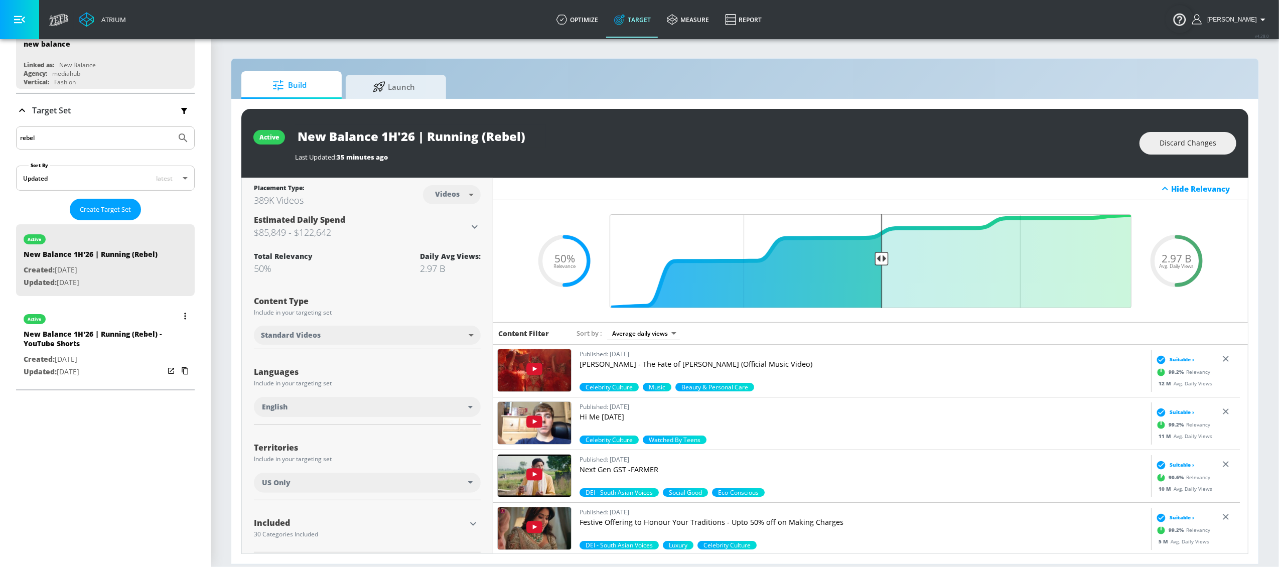
click at [130, 347] on div "New Balance 1H'26 | Running (Rebel) - YouTube Shorts" at bounding box center [94, 341] width 141 height 24
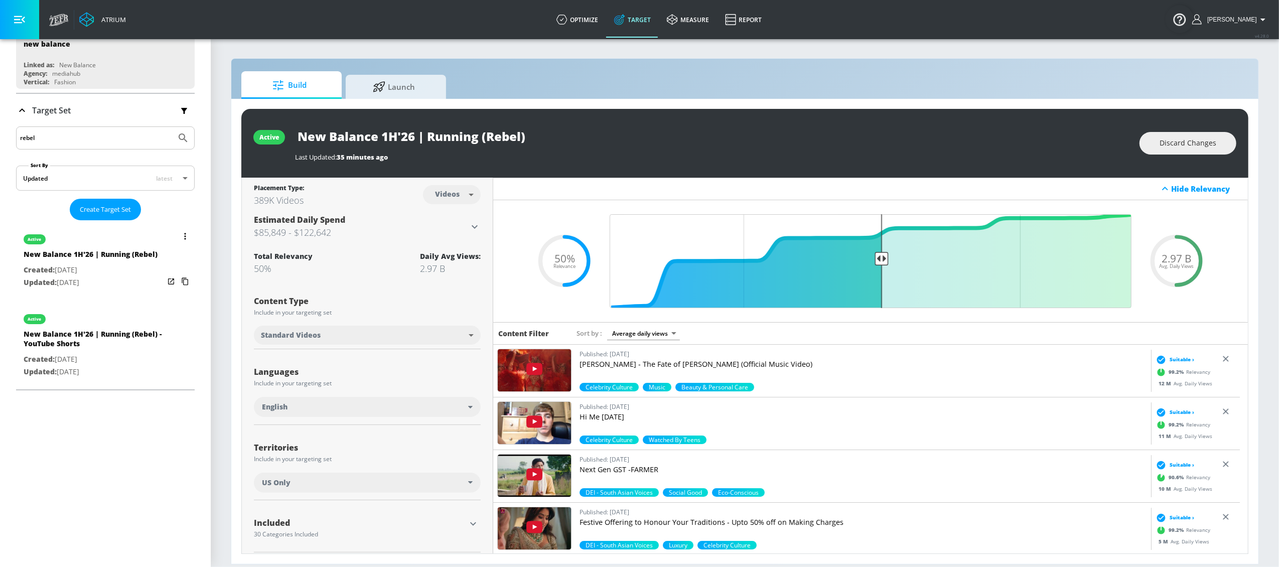
type input "New Balance 1H'26 | Running (Rebel) - YouTube Shorts"
type input "channels"
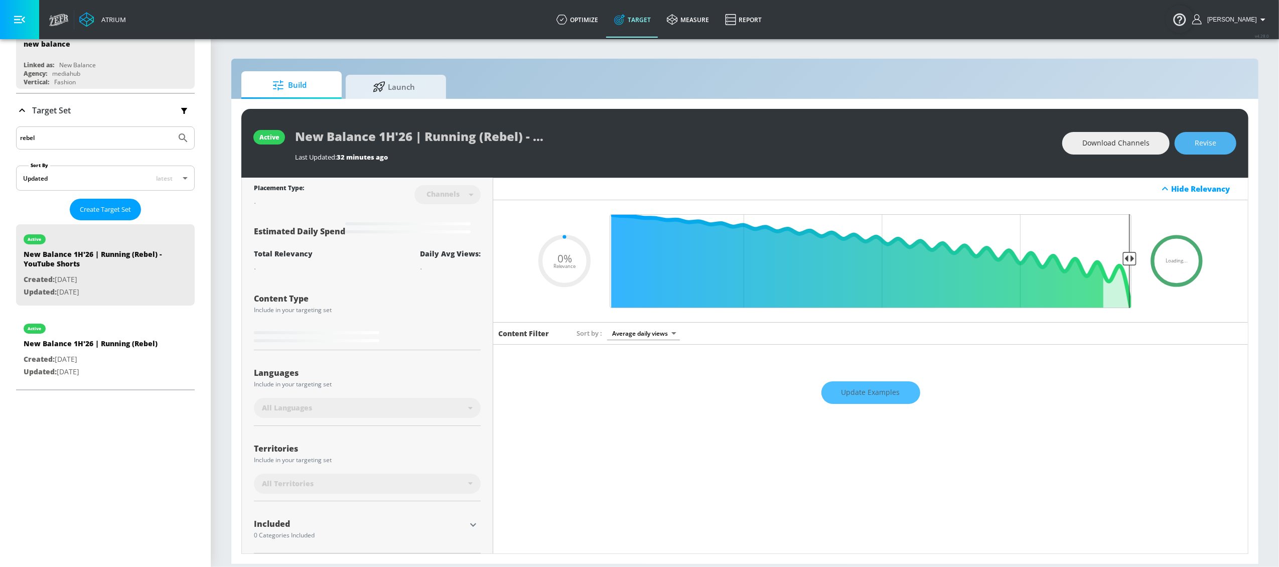
click at [1212, 134] on button "Revise" at bounding box center [1206, 143] width 62 height 23
click at [487, 132] on input "New Balance 1H'26 | Running (Rebel) - YouTube Shorts" at bounding box center [420, 136] width 251 height 23
type input "0.5"
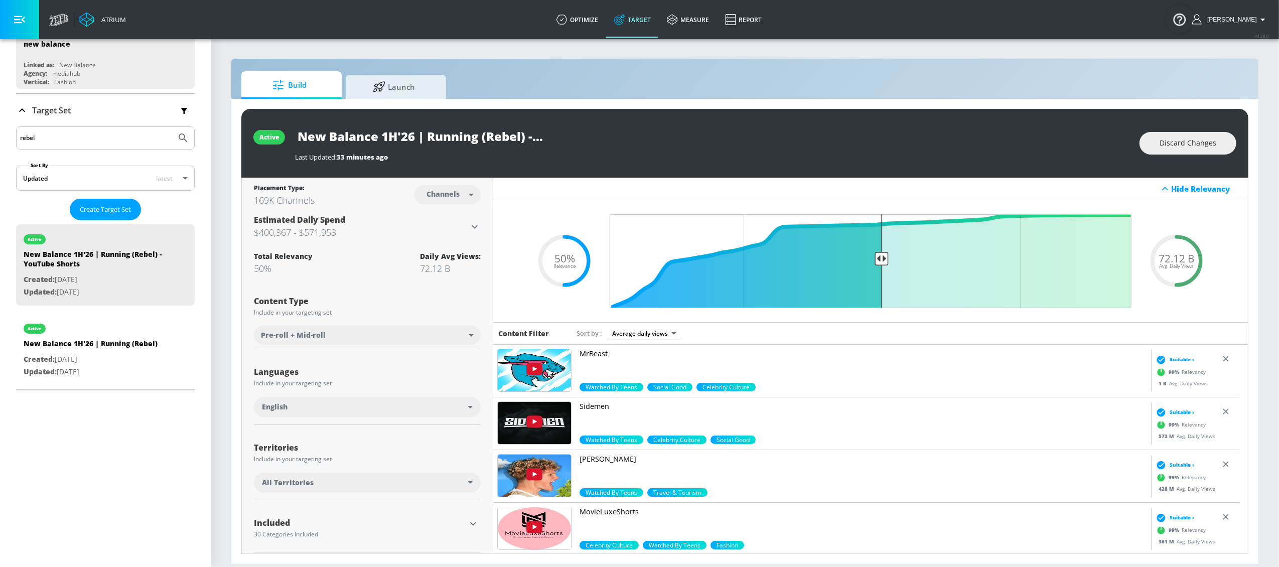
click at [44, 139] on input "rebel" at bounding box center [96, 137] width 152 height 13
drag, startPoint x: 56, startPoint y: 142, endPoint x: 8, endPoint y: 130, distance: 49.0
click at [8, 130] on div "Platform DV360: Youtube DV360: Youtube Advertiser new balance Sort By A-Z asc ​…" at bounding box center [105, 162] width 211 height 465
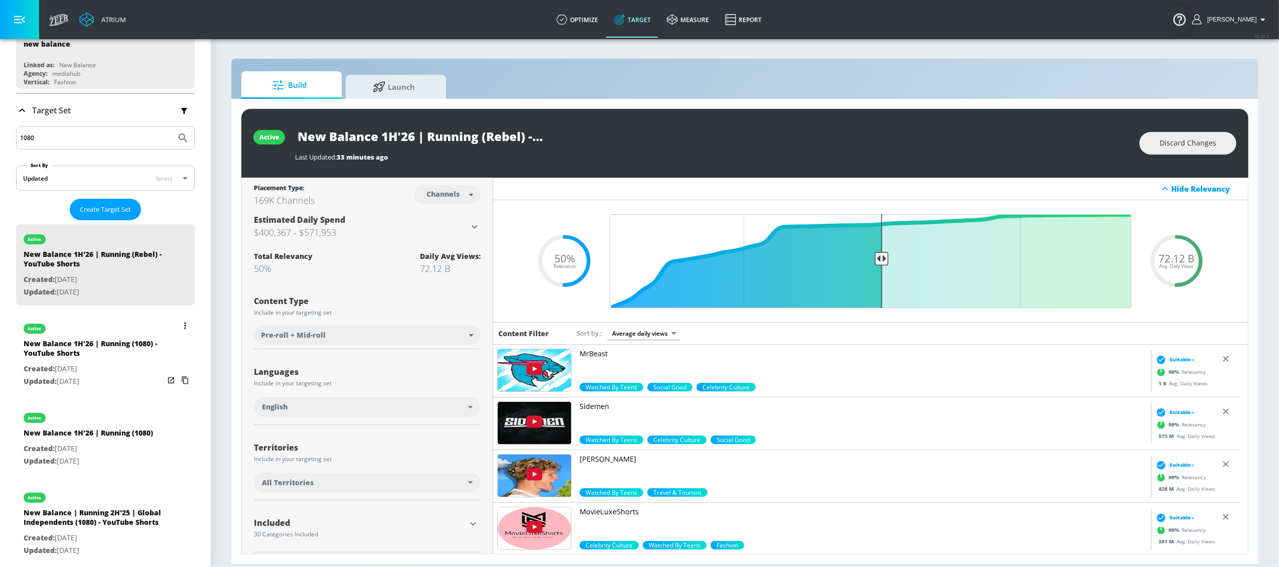
type input "1080"
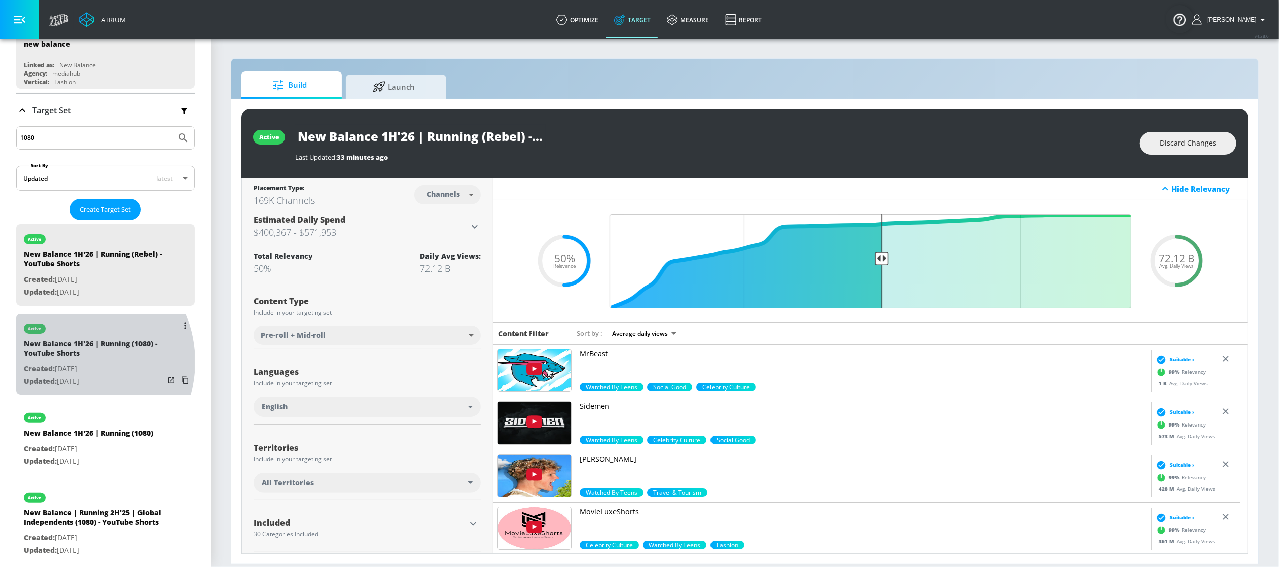
click at [70, 363] on p "Created: [DATE]" at bounding box center [94, 369] width 141 height 13
type input "New Balance 1H'26 | Running (1080) - YouTube Shorts"
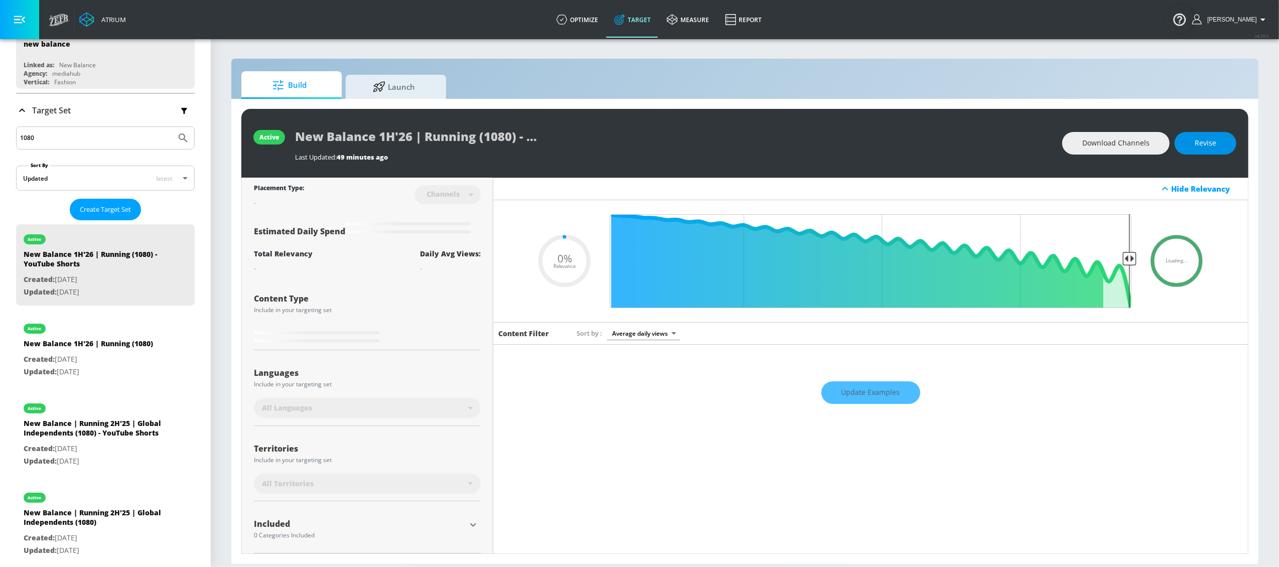
click at [1204, 147] on span "Revise" at bounding box center [1206, 143] width 22 height 13
click at [515, 137] on input "New Balance 1H'26 | Running (1080) - YouTube Shorts" at bounding box center [420, 136] width 251 height 23
type input "0.5"
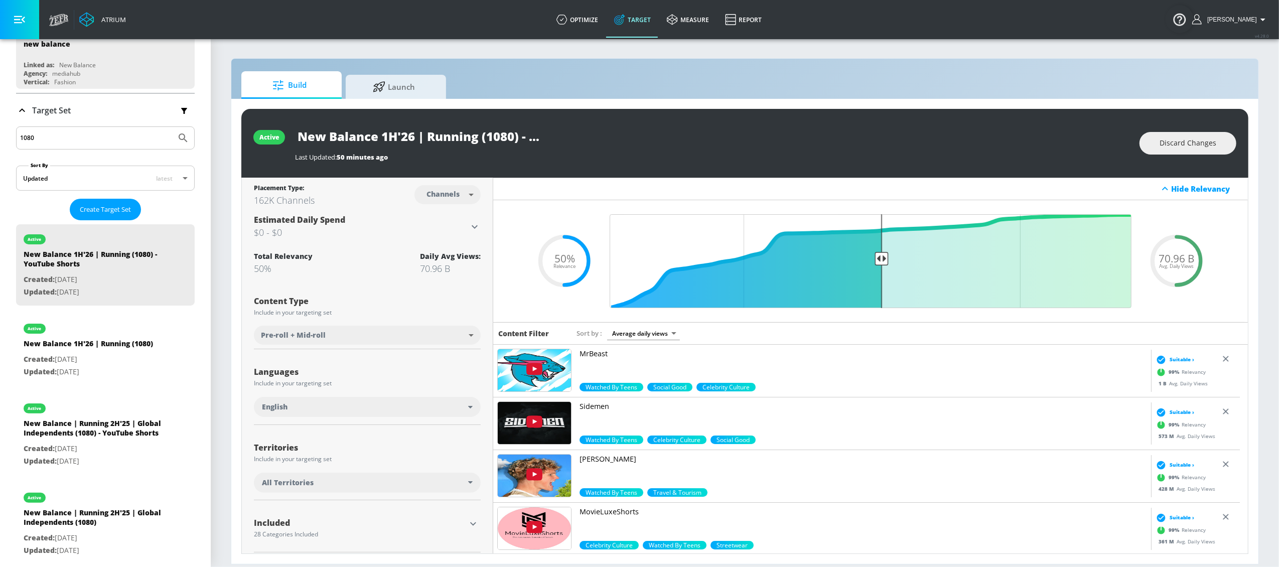
drag, startPoint x: 82, startPoint y: 137, endPoint x: -6, endPoint y: 135, distance: 87.8
click at [0, 135] on html "Atrium optimize Target measure Report optimize Target measure Report v 4.28.0 L…" at bounding box center [639, 283] width 1279 height 567
type input "ellipse"
click at [84, 433] on div "New Balance 1H'26 | Running (Ellipse) - YouTube Shorts" at bounding box center [94, 430] width 141 height 24
type input "New Balance 1H'26 | Running (Ellipse) - YouTube Shorts"
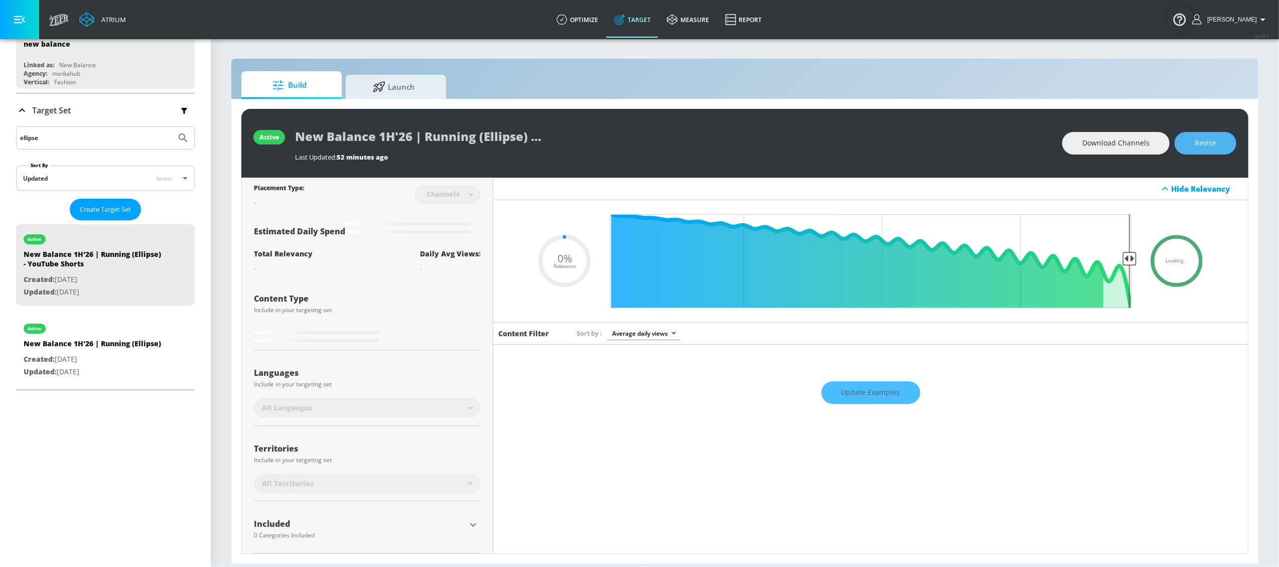
click at [1206, 145] on span "Revise" at bounding box center [1206, 143] width 22 height 13
click at [494, 135] on input "New Balance 1H'26 | Running (Ellipse) - YouTube Shorts" at bounding box center [420, 136] width 251 height 23
type input "0.5"
